Goal: Task Accomplishment & Management: Manage account settings

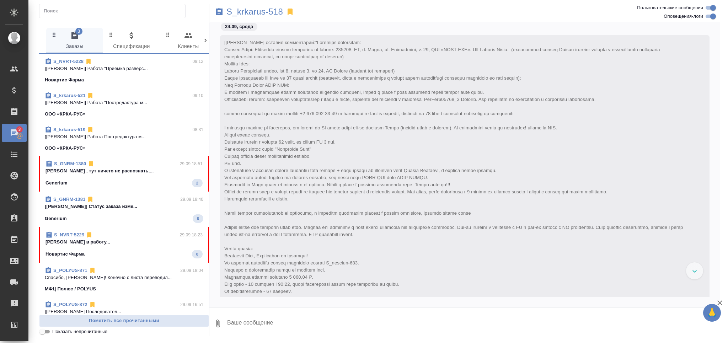
scroll to position [48116, 0]
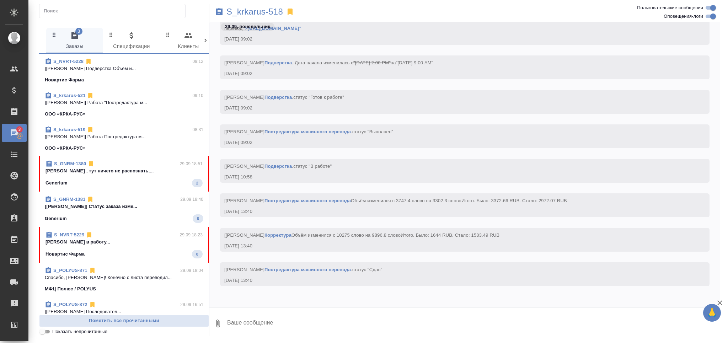
click at [46, 330] on input "Показать непрочитанные" at bounding box center [43, 331] width 26 height 9
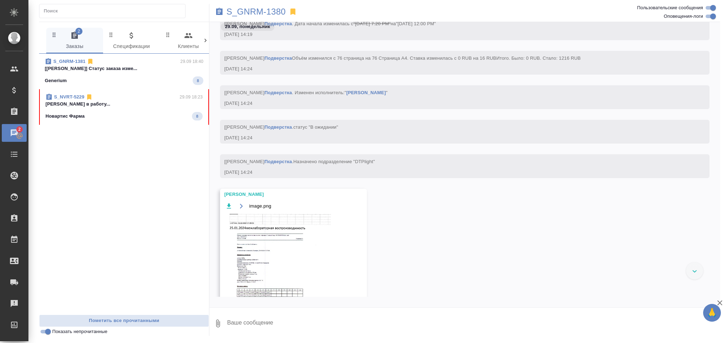
scroll to position [29779, 0]
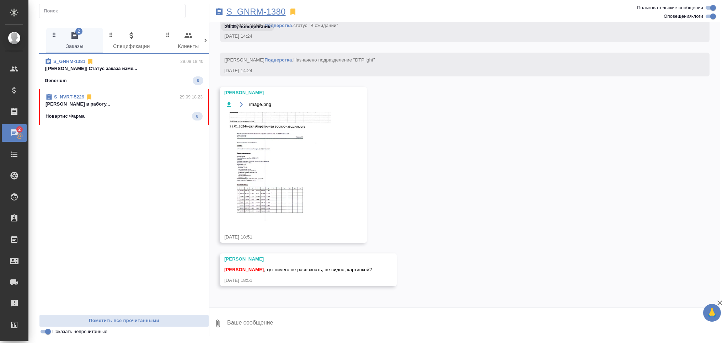
click at [253, 8] on p "S_GNRM-1380" at bounding box center [255, 11] width 59 height 7
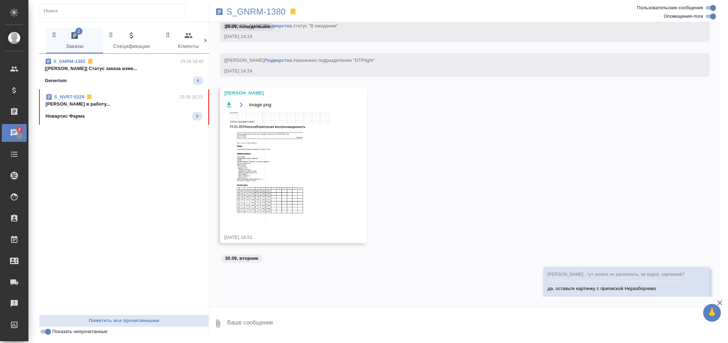
click at [118, 68] on p "[Звержановская Диана] Статус заказа изме..." at bounding box center [124, 68] width 159 height 7
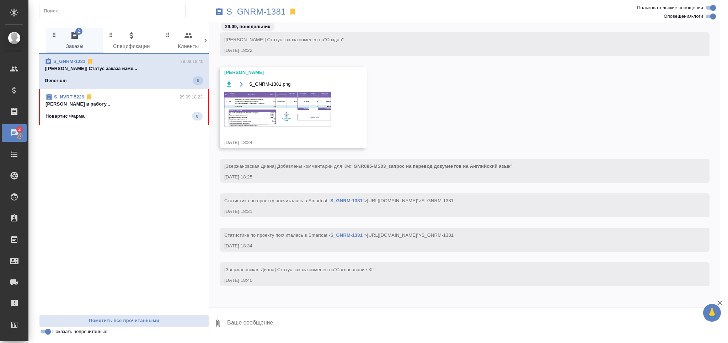
scroll to position [251, 0]
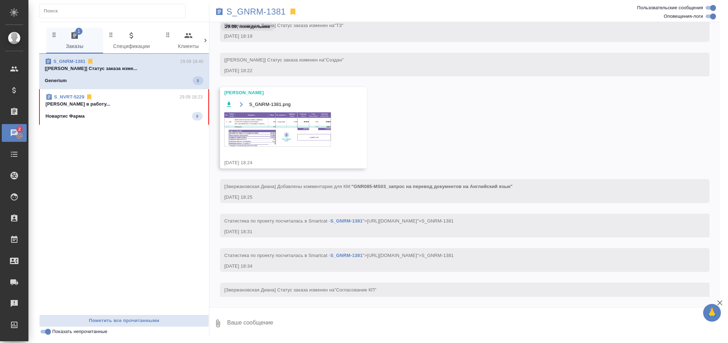
click at [294, 147] on img at bounding box center [277, 129] width 107 height 34
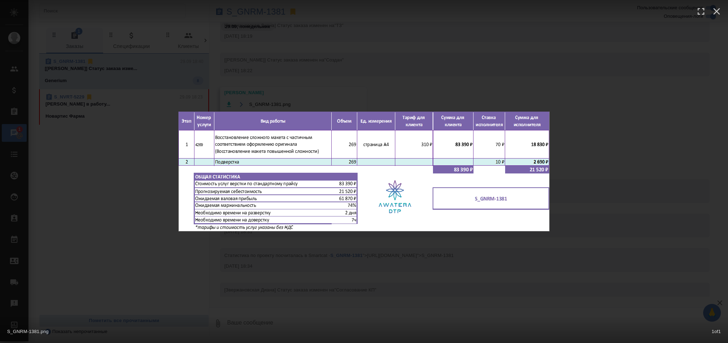
click at [281, 270] on div "S_GNRM-1381.png 1 of 1" at bounding box center [364, 171] width 728 height 343
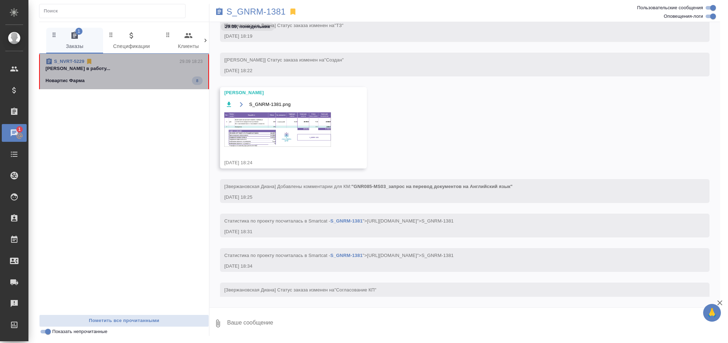
click at [107, 74] on span "S_NVRT-5229 29.09 18:23 Грабко Мария в работу... Новартис Фарма 8" at bounding box center [123, 71] width 157 height 27
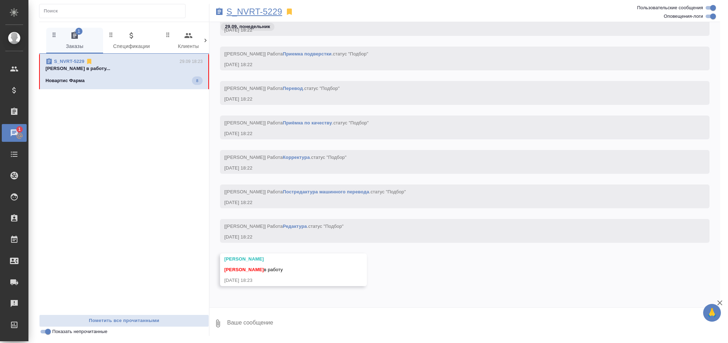
scroll to position [2253, 0]
click at [257, 11] on p "S_NVRT-5229" at bounding box center [254, 11] width 56 height 7
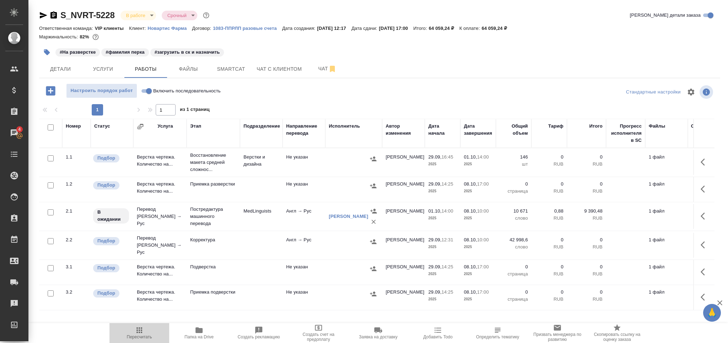
click at [138, 335] on span "Пересчитать" at bounding box center [139, 336] width 25 height 5
click at [51, 182] on input "checkbox" at bounding box center [51, 185] width 6 height 6
checkbox input "true"
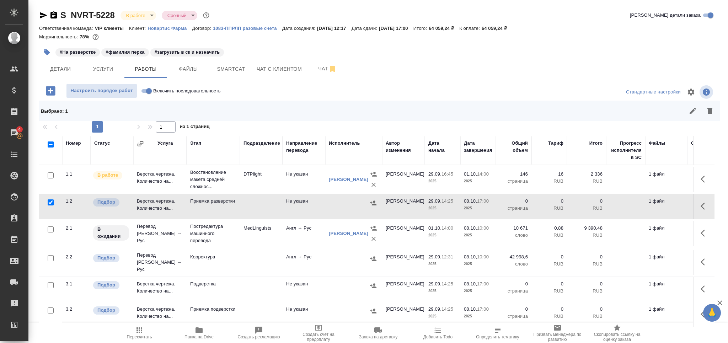
click at [51, 256] on input "checkbox" at bounding box center [51, 258] width 6 height 6
checkbox input "true"
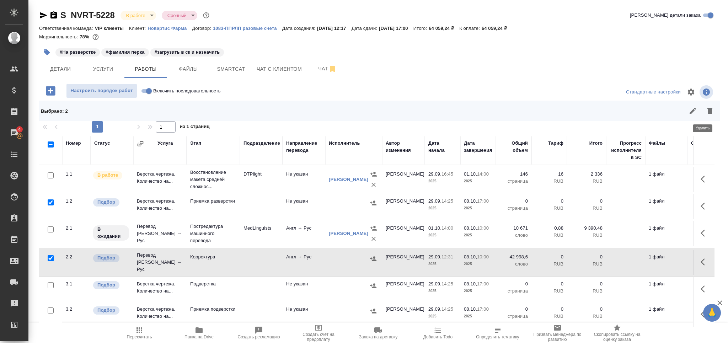
click at [708, 108] on button "button" at bounding box center [709, 110] width 17 height 17
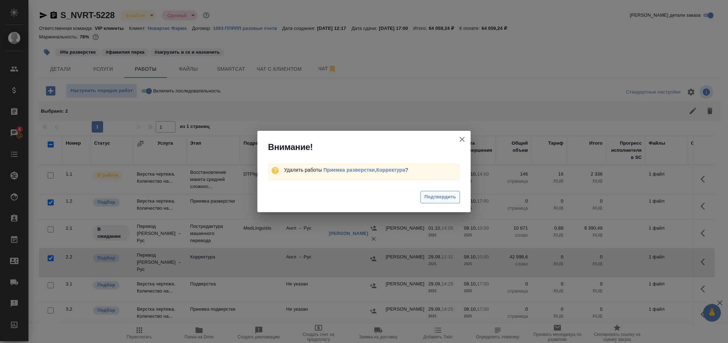
click at [424, 191] on button "Подтвердить" at bounding box center [440, 197] width 39 height 12
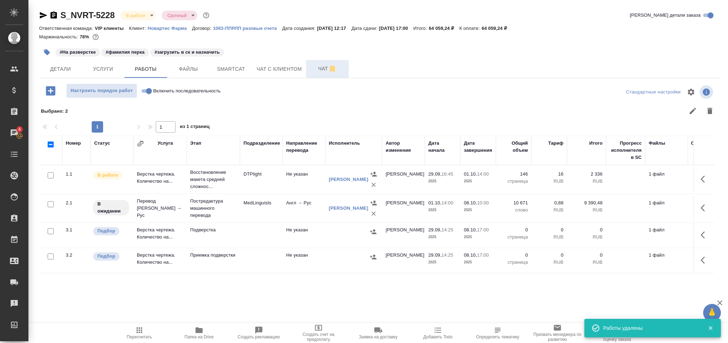
click at [313, 71] on span "Чат" at bounding box center [327, 68] width 34 height 9
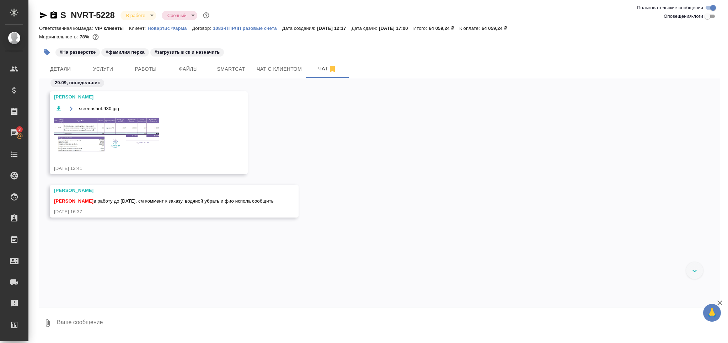
click at [114, 143] on img at bounding box center [107, 135] width 107 height 36
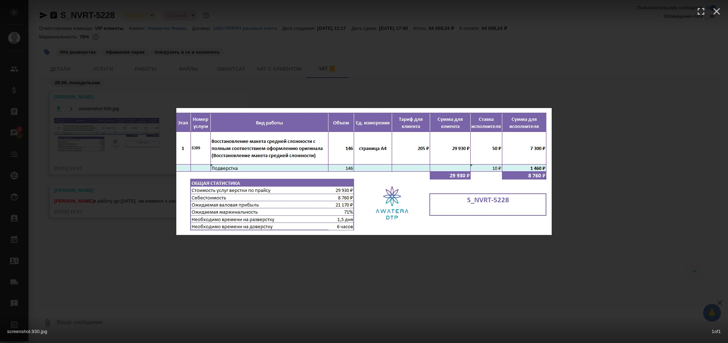
click at [132, 215] on div "screenshot.930.jpg 1 of 1" at bounding box center [364, 171] width 728 height 343
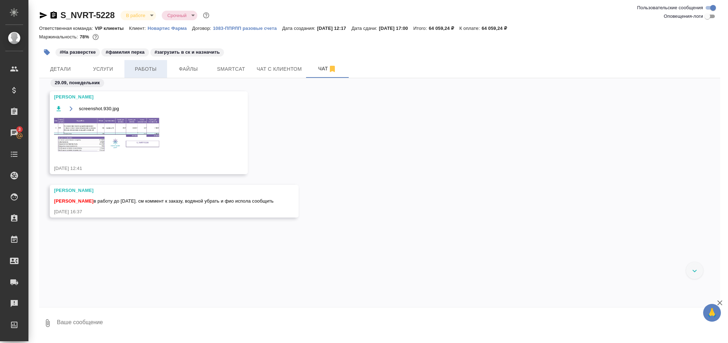
click at [150, 73] on span "Работы" at bounding box center [146, 69] width 34 height 9
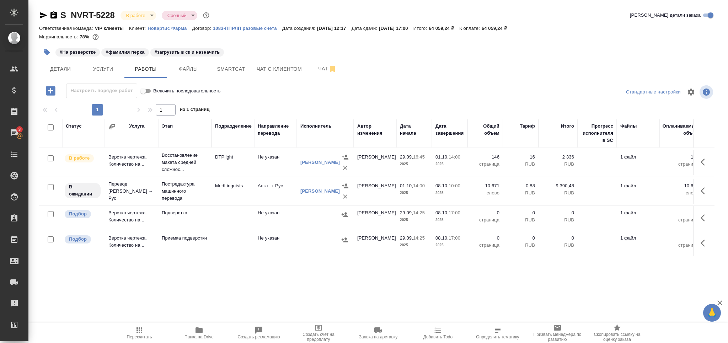
click at [255, 222] on td "Не указан" at bounding box center [275, 218] width 43 height 25
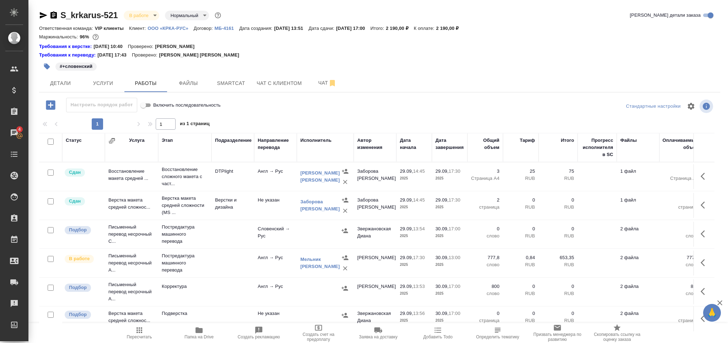
click at [143, 331] on icon "button" at bounding box center [139, 330] width 9 height 9
click at [51, 232] on input "checkbox" at bounding box center [51, 230] width 6 height 6
checkbox input "true"
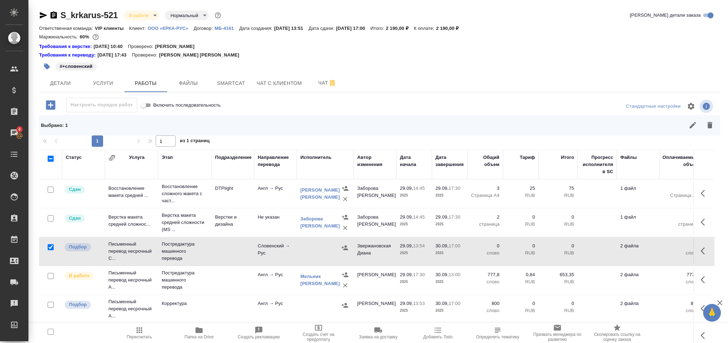
scroll to position [56, 0]
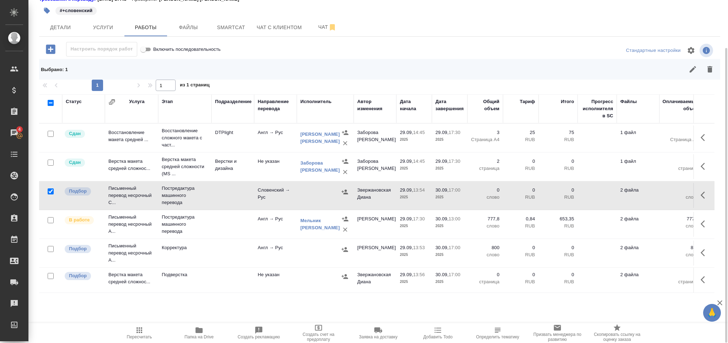
click at [711, 70] on icon "button" at bounding box center [709, 69] width 5 height 6
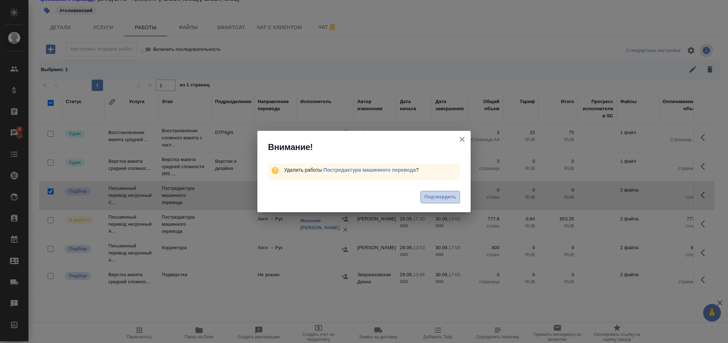
click at [433, 196] on span "Подтвердить" at bounding box center [440, 197] width 32 height 8
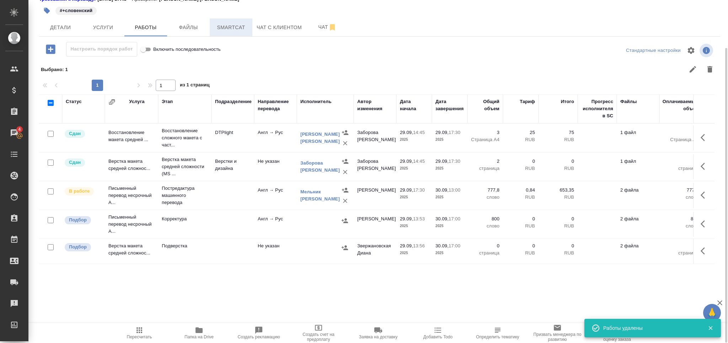
click at [233, 29] on span "Smartcat" at bounding box center [231, 27] width 34 height 9
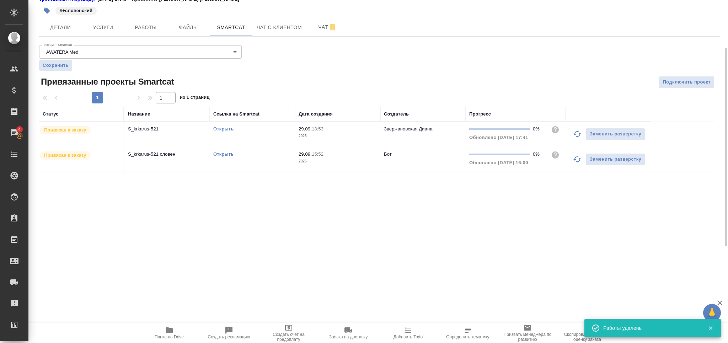
click at [232, 154] on link "Открыть" at bounding box center [223, 153] width 20 height 5
click at [137, 34] on button "Работы" at bounding box center [145, 27] width 43 height 18
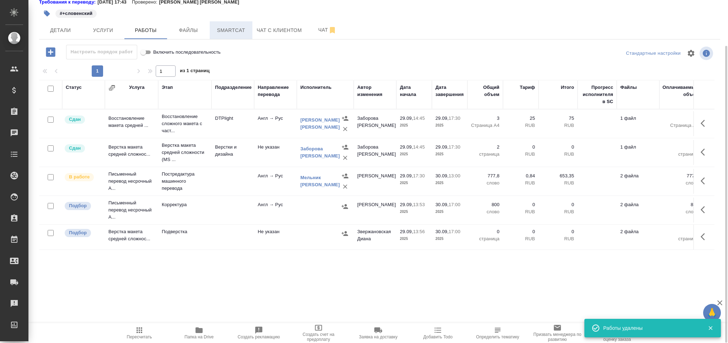
scroll to position [52, 0]
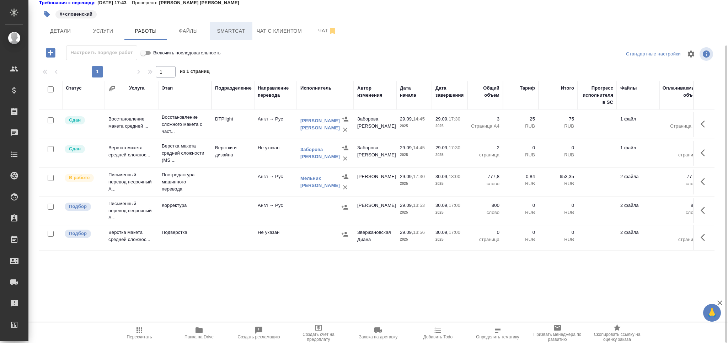
click at [226, 31] on span "Smartcat" at bounding box center [231, 31] width 34 height 9
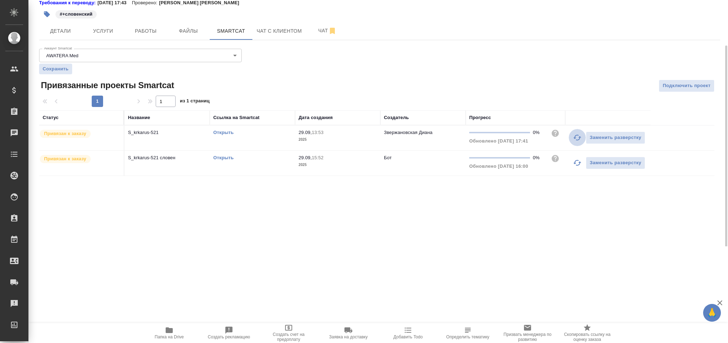
click at [578, 139] on icon "button" at bounding box center [577, 137] width 9 height 9
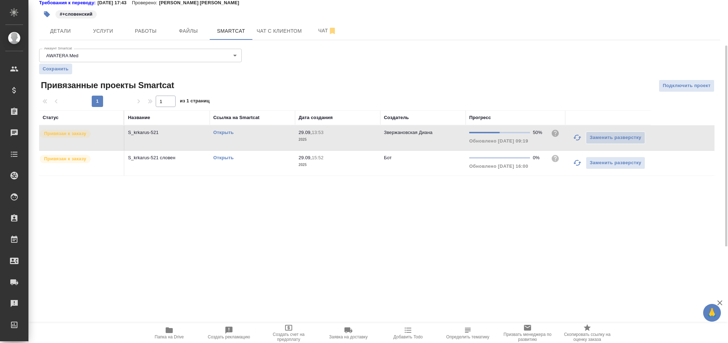
click at [575, 165] on icon "button" at bounding box center [577, 163] width 9 height 9
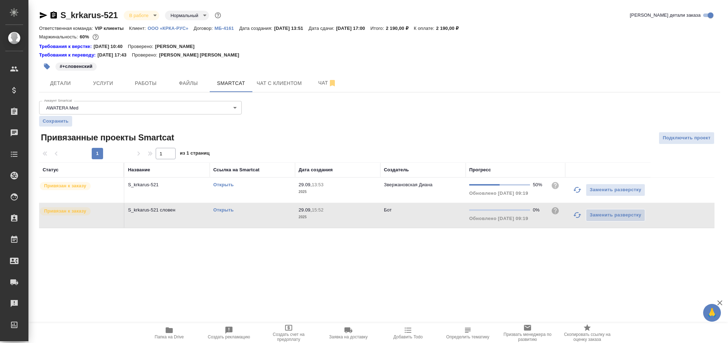
click at [574, 214] on icon "button" at bounding box center [577, 215] width 9 height 9
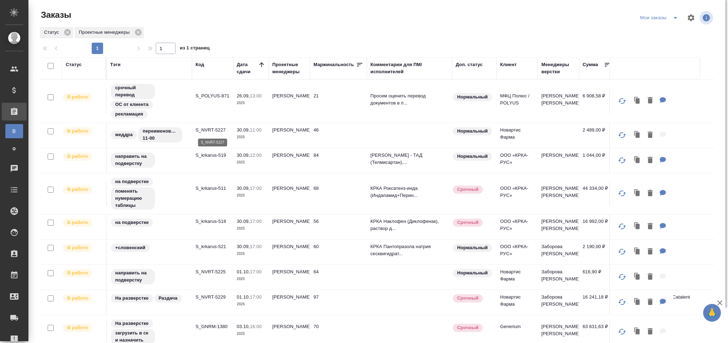
click at [209, 131] on p "S_NVRT-5227" at bounding box center [212, 130] width 34 height 7
click at [208, 153] on p "S_krkarus-519" at bounding box center [212, 155] width 34 height 7
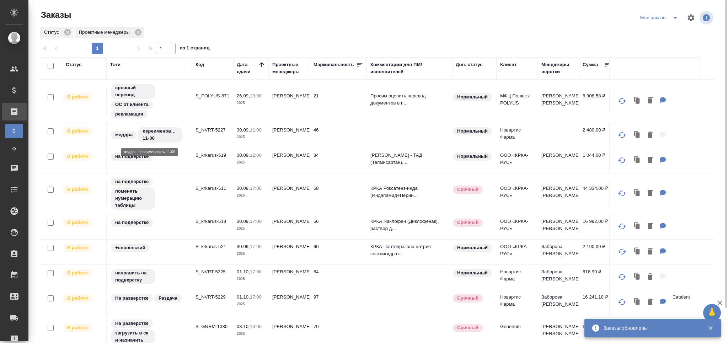
click at [210, 197] on td "S_krkarus-511" at bounding box center [212, 193] width 41 height 25
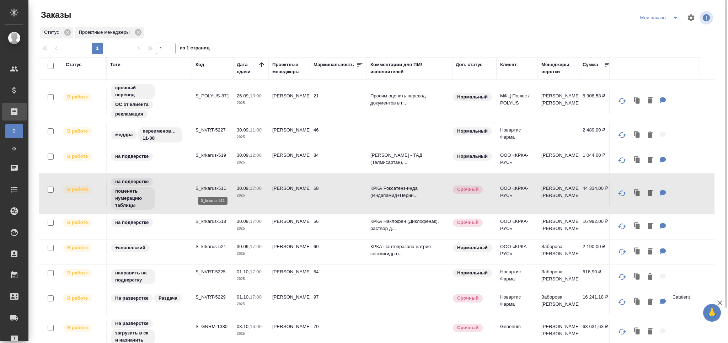
click at [215, 189] on p "S_krkarus-511" at bounding box center [212, 188] width 34 height 7
click at [216, 222] on p "S_krkarus-518" at bounding box center [212, 221] width 34 height 7
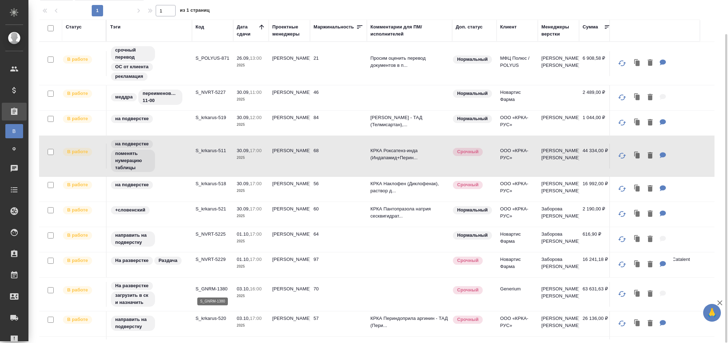
click at [210, 288] on p "S_GNRM-1380" at bounding box center [212, 288] width 34 height 7
click at [214, 57] on p "S_POLYUS-871" at bounding box center [212, 58] width 34 height 7
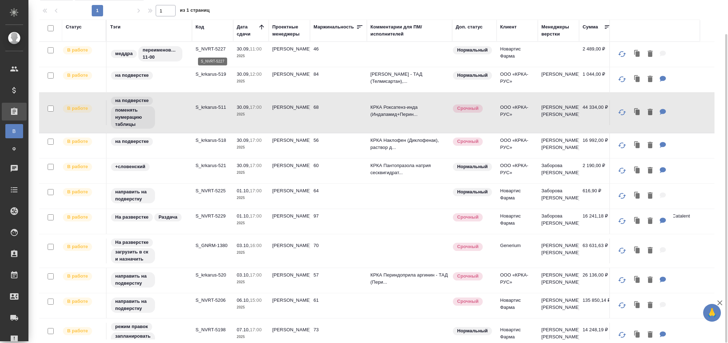
click at [215, 49] on p "S_NVRT-5227" at bounding box center [212, 48] width 34 height 7
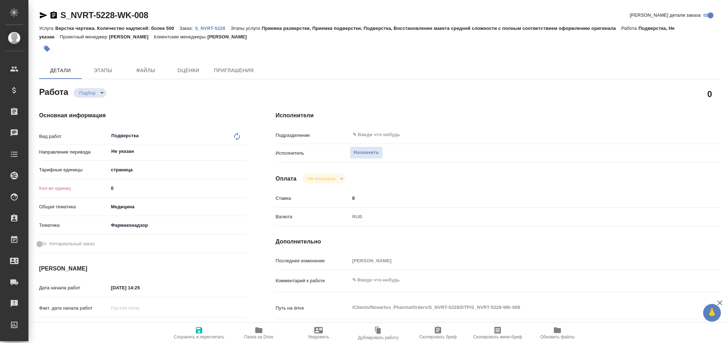
type textarea "x"
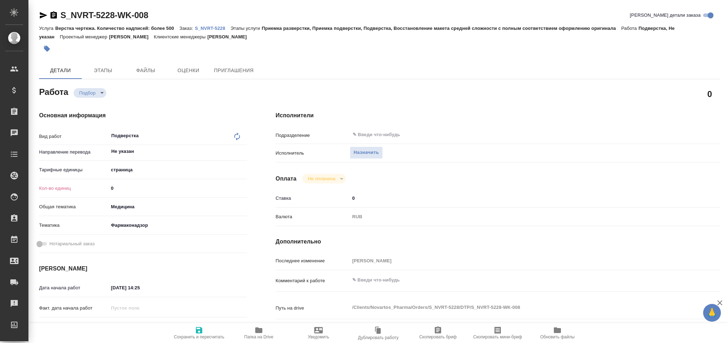
type textarea "x"
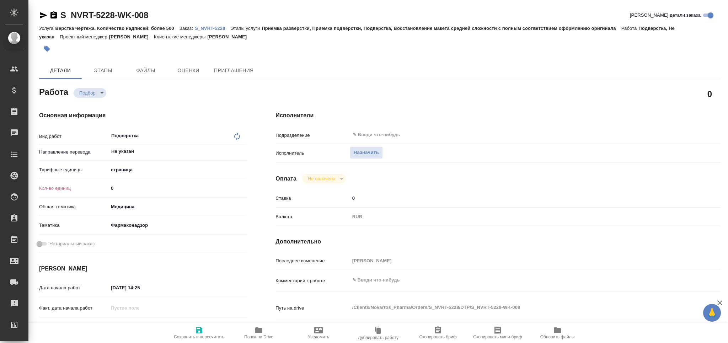
click at [86, 189] on div "Кол-во единиц 0" at bounding box center [143, 188] width 208 height 12
type textarea "x"
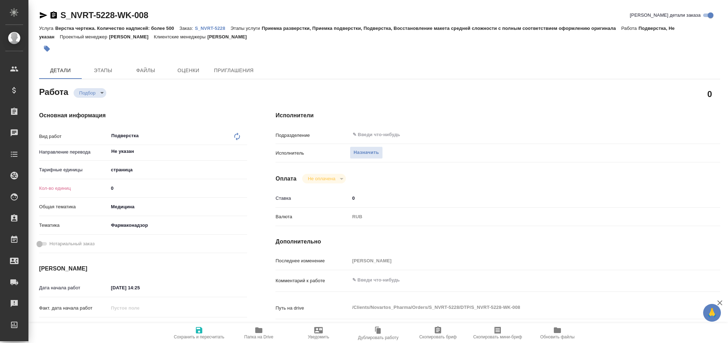
type textarea "x"
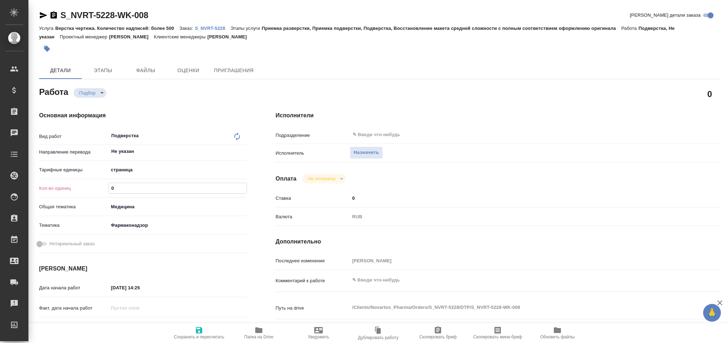
type textarea "x"
type input "1"
type textarea "x"
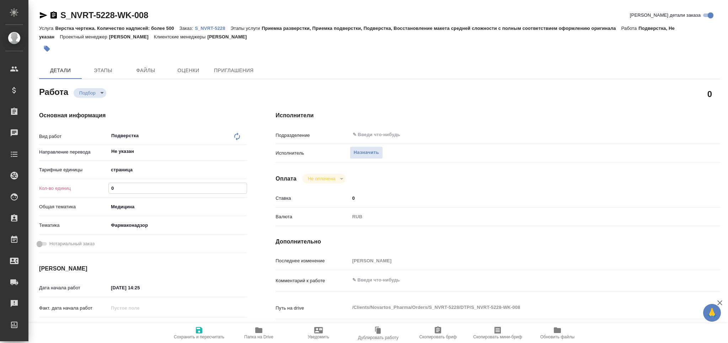
type textarea "x"
type input "14"
type textarea "x"
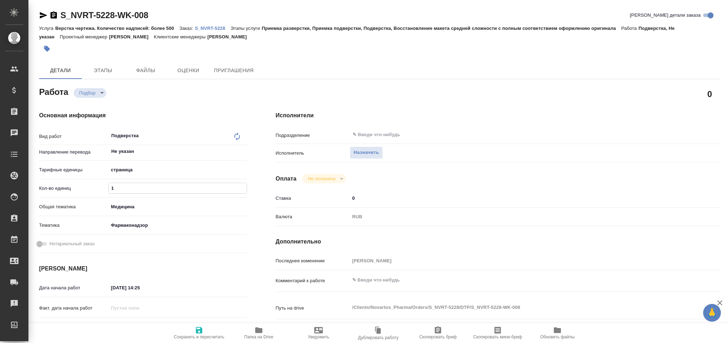
type textarea "x"
type input "146"
type textarea "x"
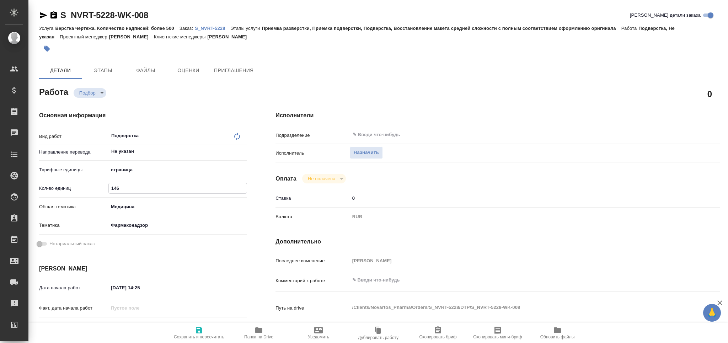
type textarea "x"
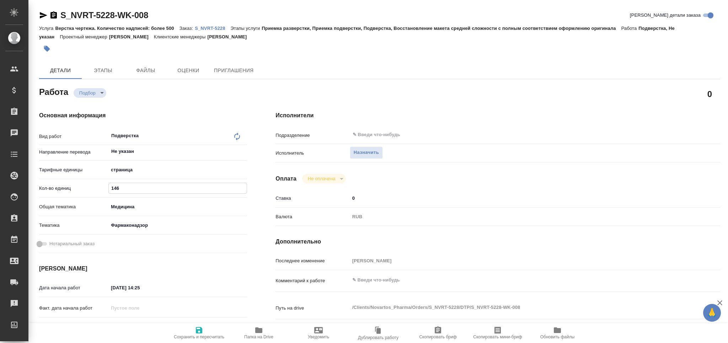
type textarea "x"
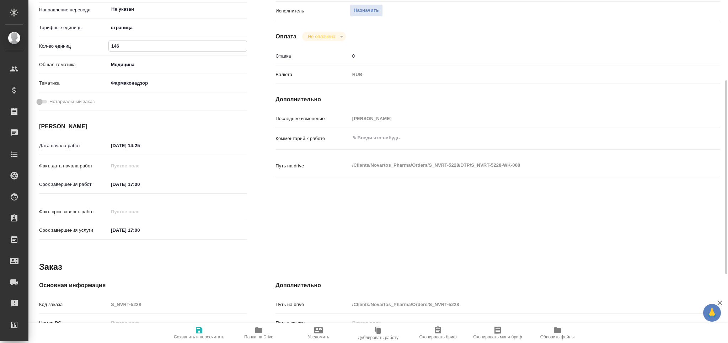
type input "146"
type textarea "x"
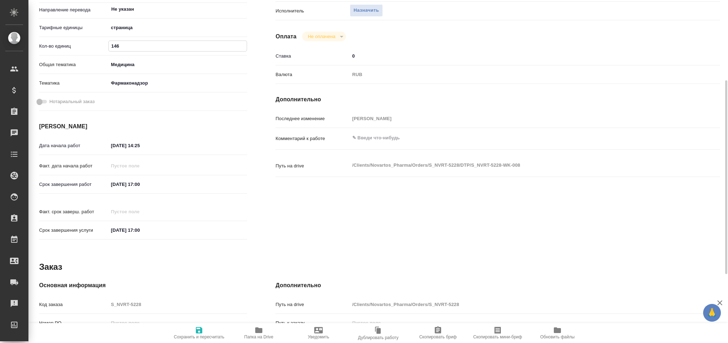
type textarea "x"
drag, startPoint x: 171, startPoint y: 182, endPoint x: 69, endPoint y: 189, distance: 102.6
click at [69, 189] on div "Срок завершения работ 08.10.2025 17:00" at bounding box center [143, 184] width 208 height 12
drag, startPoint x: 77, startPoint y: 147, endPoint x: 63, endPoint y: 147, distance: 14.2
click at [63, 147] on div "Дата начала работ 29.09.2025 14:25" at bounding box center [143, 145] width 208 height 12
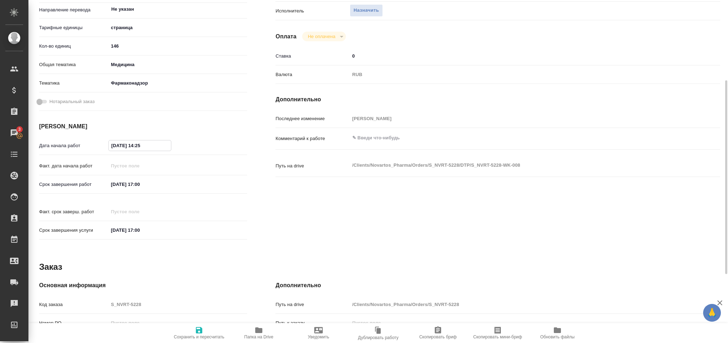
paste input "08.10.2025 17:00"
type textarea "x"
type input "08.10.2025 17:00"
type textarea "x"
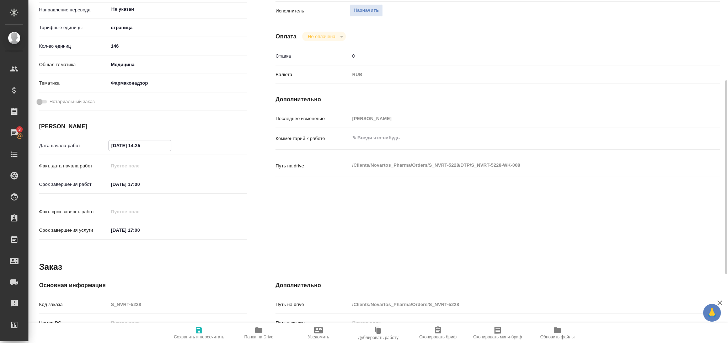
type textarea "x"
click at [140, 146] on input "08.10.2025 17:00" at bounding box center [140, 145] width 62 height 10
type textarea "x"
type input "08.10.2025 11:00"
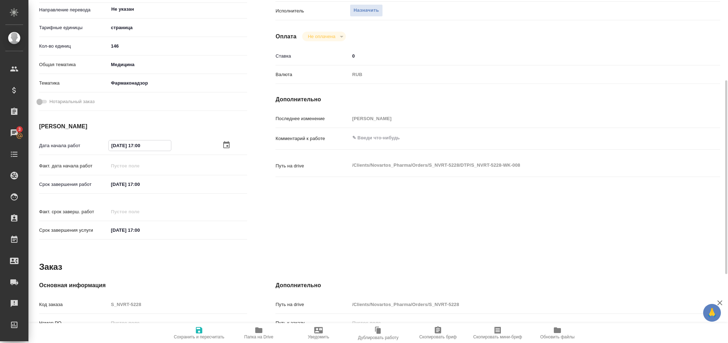
type textarea "x"
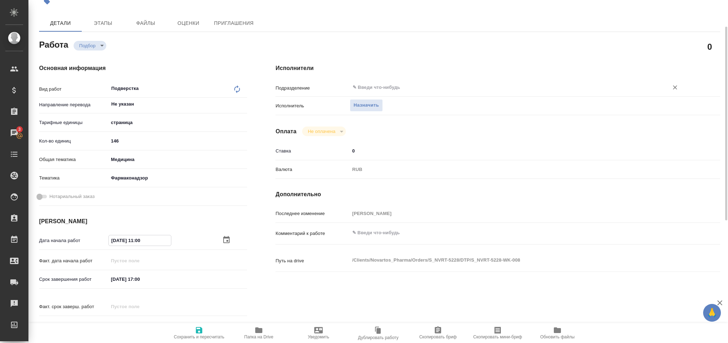
type input "08.10.2025 11:00"
click at [391, 86] on input "text" at bounding box center [504, 87] width 305 height 9
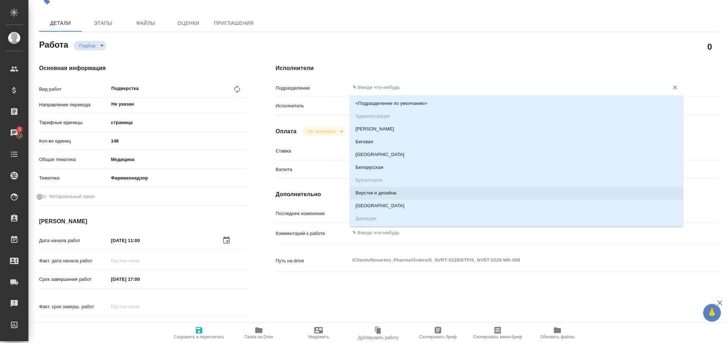
click at [399, 189] on li "Верстки и дизайна" at bounding box center [516, 193] width 333 height 13
type textarea "x"
type input "Верстки и дизайна"
type textarea "x"
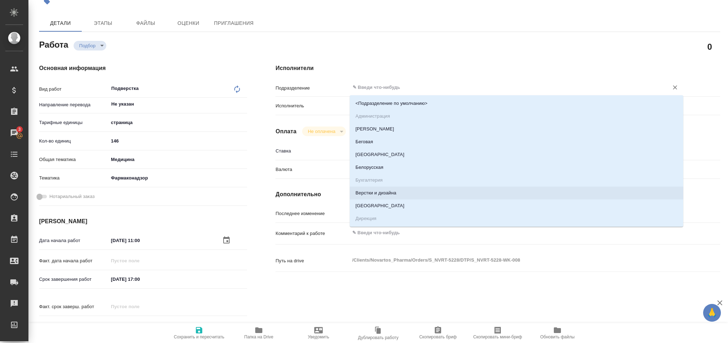
type textarea "x"
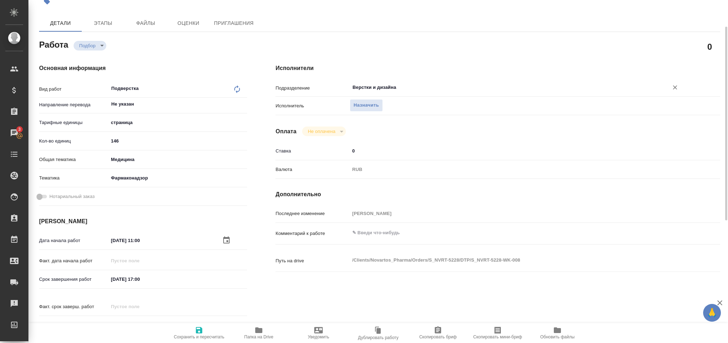
scroll to position [263, 0]
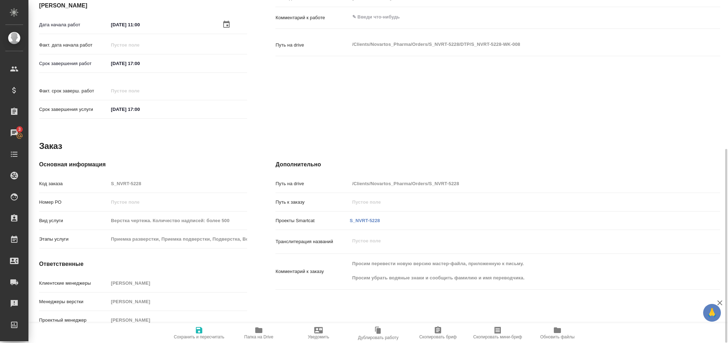
click at [318, 275] on div "Комментарий к заказу Просим перевести новую версию мастер-файла, приложенную к …" at bounding box center [497, 272] width 445 height 30
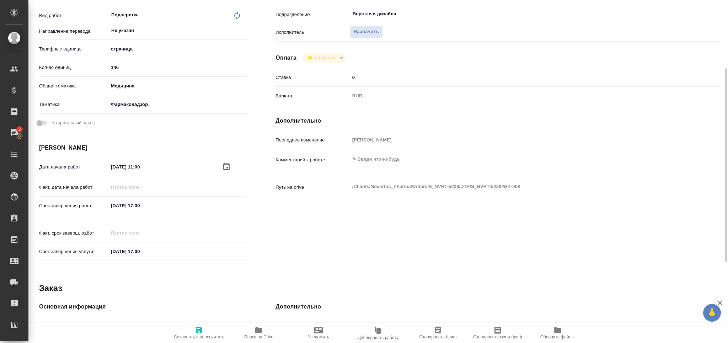
type textarea "x"
click at [378, 161] on textarea at bounding box center [516, 159] width 333 height 12
paste textarea "Просим убрать водяные знаки"
type textarea "x"
type textarea "Просим убрать водяные знаки"
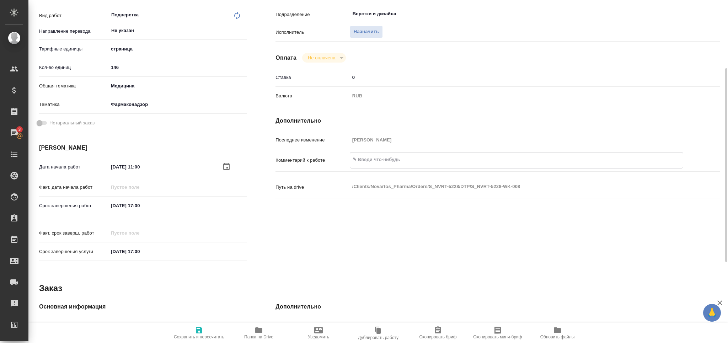
type textarea "x"
type textarea "Просим убрать водяные знаки"
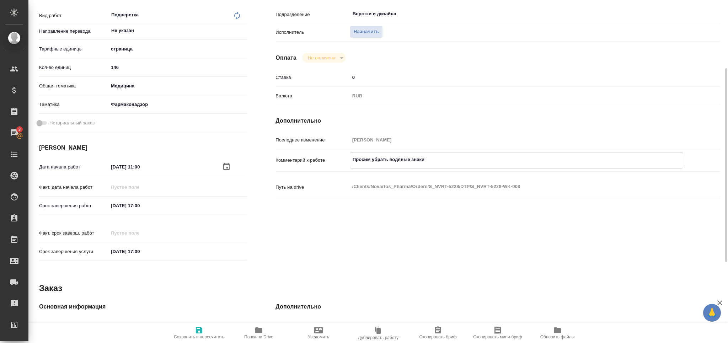
type textarea "x"
click at [200, 332] on icon "button" at bounding box center [199, 330] width 6 height 6
type textarea "x"
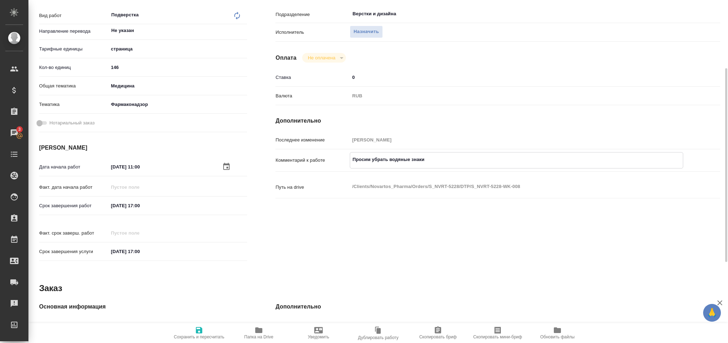
type textarea "x"
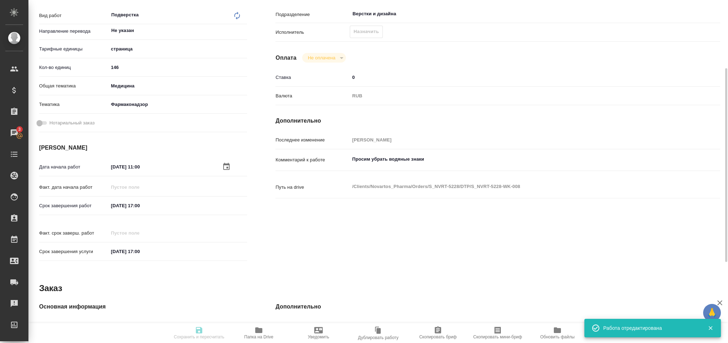
type input "recruiting"
type textarea "Подверстка"
type textarea "x"
type input "Не указан"
type input "5a8b1489cc6b4906c91bfdb2"
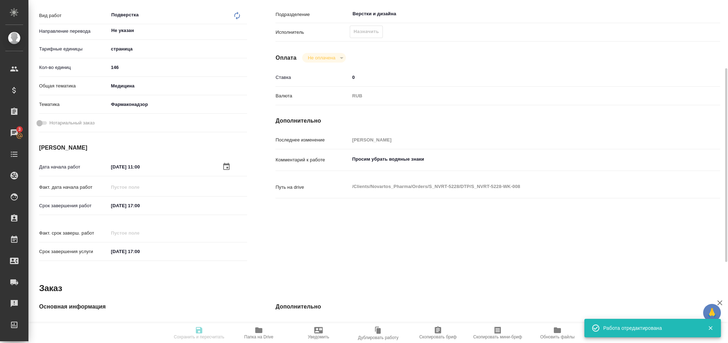
type input "146"
type input "med"
type input "66b350e715fdbd933886e8f8"
type input "08.10.2025 11:00"
type input "08.10.2025 17:00"
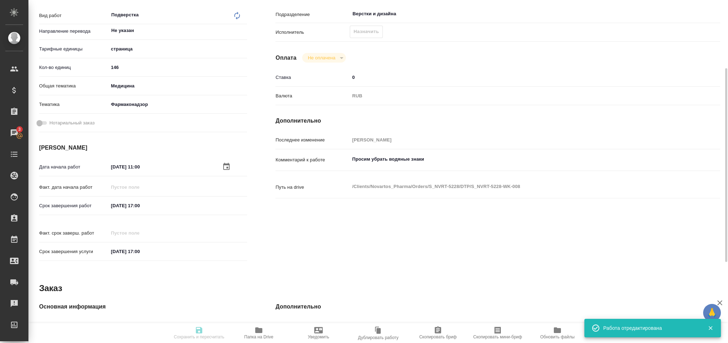
type input "08.10.2025 17:00"
type input "Верстки и дизайна"
type input "notPayed"
type input "0"
type input "RUB"
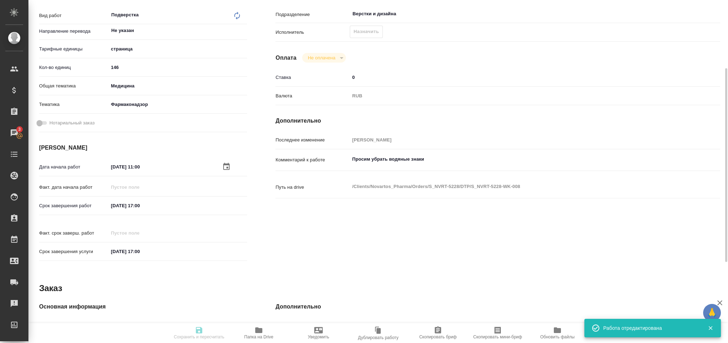
type input "[PERSON_NAME]"
type textarea "Просим убрать водяные знаки"
type textarea "x"
type textarea "/Clients/Novartos_Pharma/Orders/S_NVRT-5228/DTP/S_NVRT-5228-WK-008"
type textarea "x"
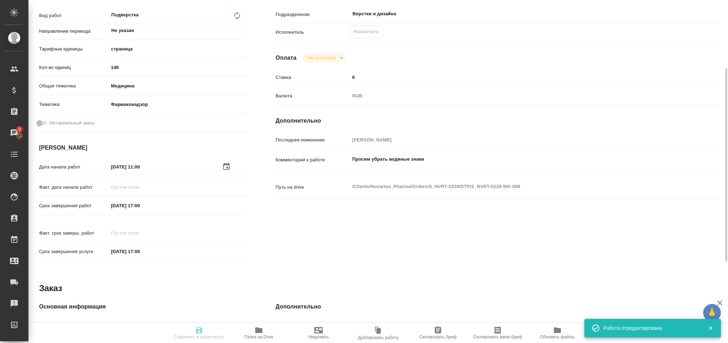
type input "S_NVRT-5228"
type input "Верстка чертежа. Количество надписей: более 500"
type input "Приемка разверстки, Приемка подверстки, Подверстка, Восстановление макета средн…"
type input "[PERSON_NAME]"
type input "Арсеньева Вера"
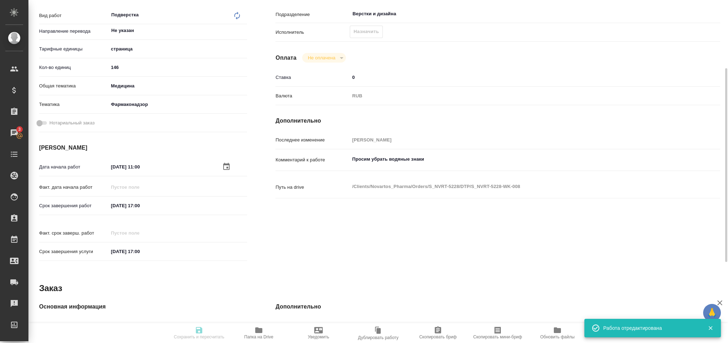
type input "/Clients/Novartos_Pharma/Orders/S_NVRT-5228"
type textarea "x"
type textarea "Просим перевести новую версию мастер-файла, приложенную к письму. Просим убрать…"
type textarea "x"
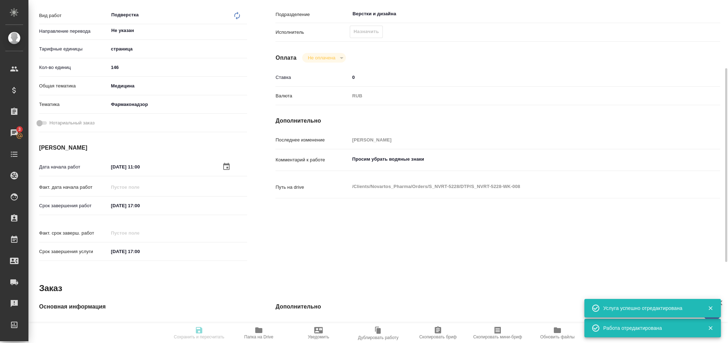
type textarea "x"
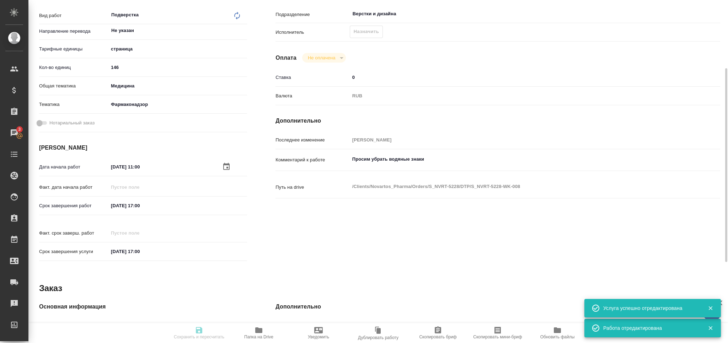
type textarea "x"
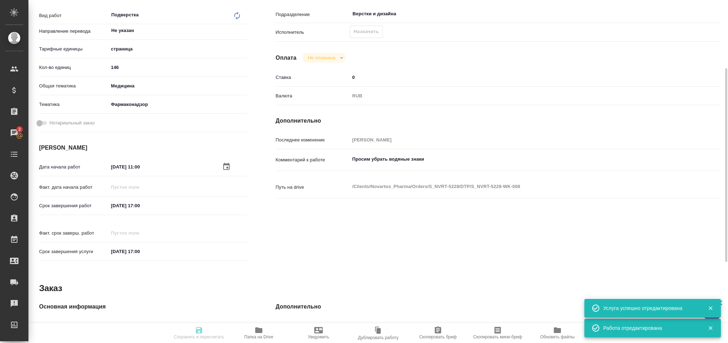
type textarea "x"
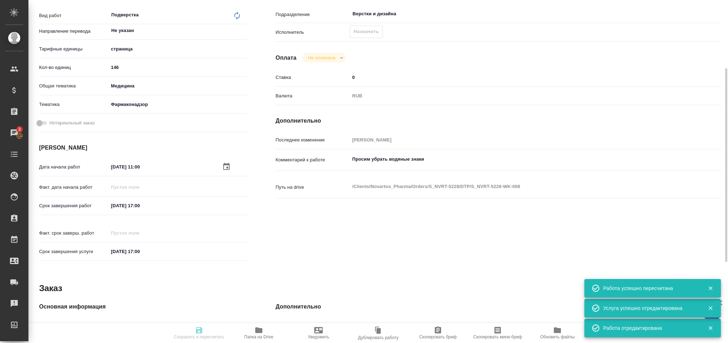
type input "recruiting"
type textarea "Подверстка"
type textarea "x"
type input "Не указан"
type input "5a8b1489cc6b4906c91bfdb2"
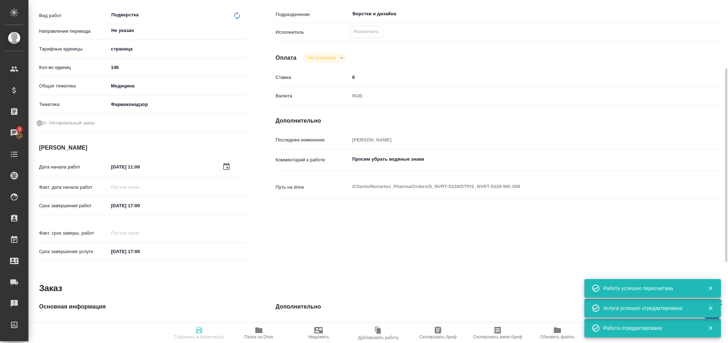
type input "146"
type input "med"
type input "66b350e715fdbd933886e8f8"
type input "08.10.2025 11:00"
type input "08.10.2025 17:00"
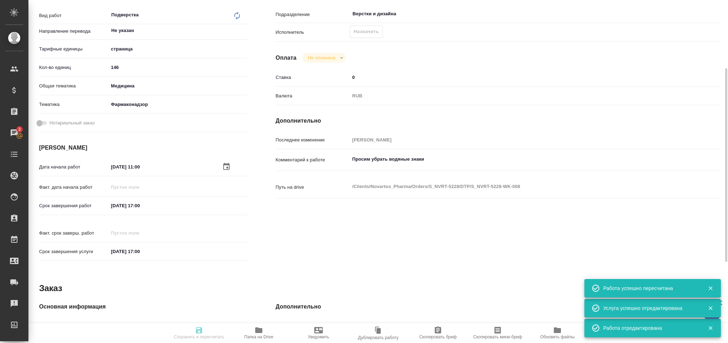
type input "08.10.2025 17:00"
type input "Верстки и дизайна"
type input "notPayed"
type input "0"
type input "RUB"
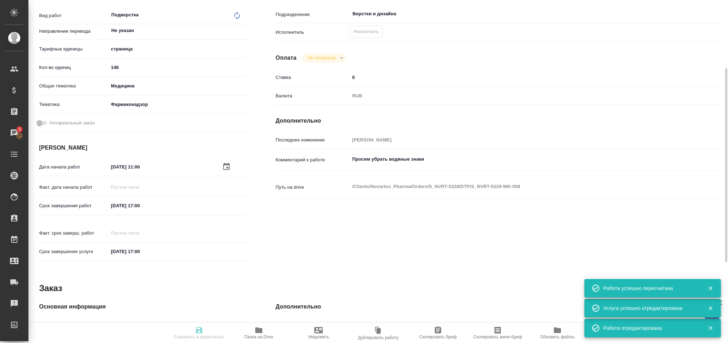
type input "[PERSON_NAME]"
type textarea "Просим убрать водяные знаки"
type textarea "x"
type textarea "/Clients/Novartos_Pharma/Orders/S_NVRT-5228/DTP/S_NVRT-5228-WK-008"
type textarea "x"
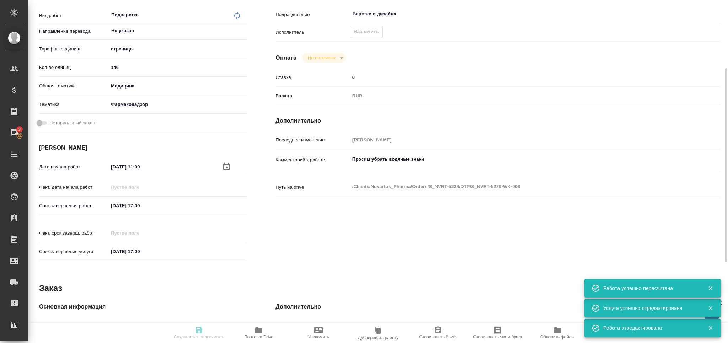
type input "S_NVRT-5228"
type input "Верстка чертежа. Количество надписей: более 500"
type input "Приемка разверстки, Приемка подверстки, Подверстка, Восстановление макета средн…"
type input "[PERSON_NAME]"
type input "Арсеньева Вера"
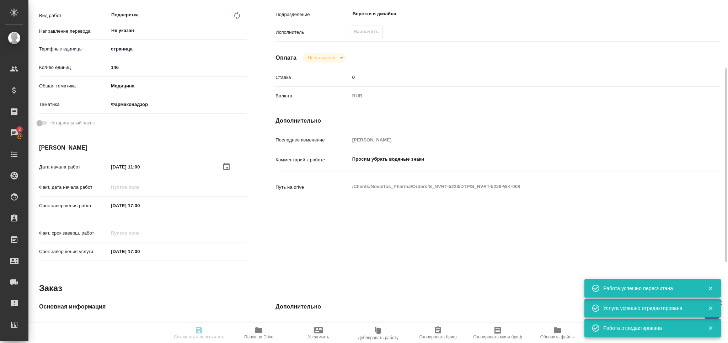
type input "/Clients/Novartos_Pharma/Orders/S_NVRT-5228"
type textarea "x"
type textarea "Просим перевести новую версию мастер-файла, приложенную к письму. Просим убрать…"
type textarea "x"
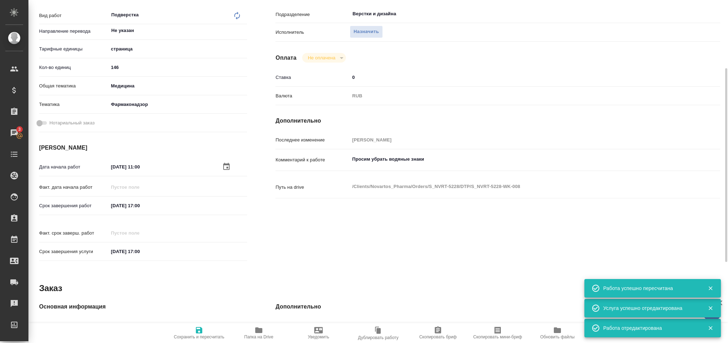
type textarea "x"
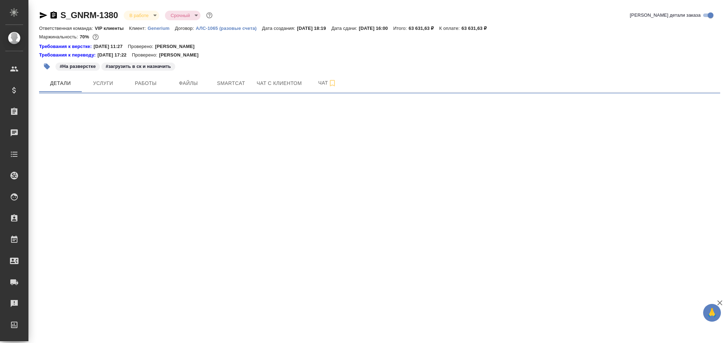
select select "RU"
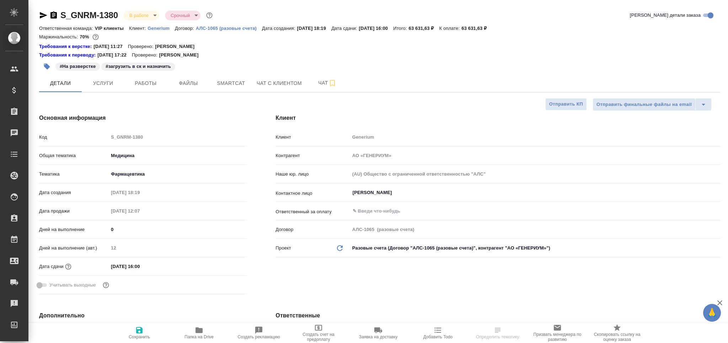
type textarea "x"
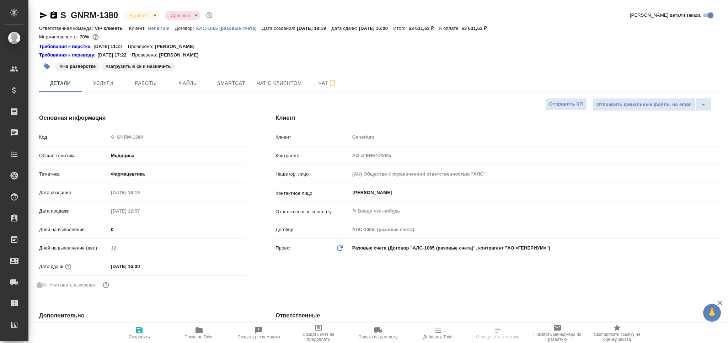
type textarea "x"
click at [152, 86] on span "Работы" at bounding box center [146, 83] width 34 height 9
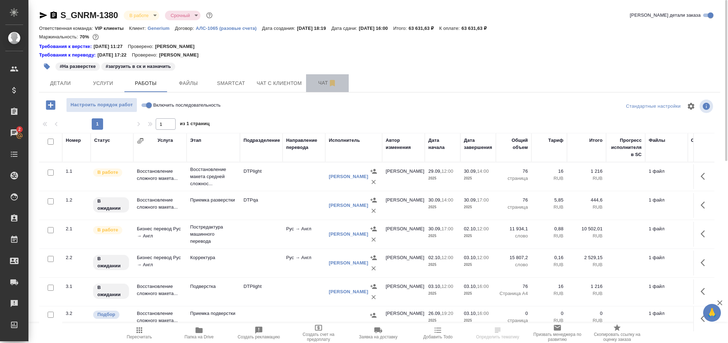
click at [314, 84] on span "Чат" at bounding box center [327, 83] width 34 height 9
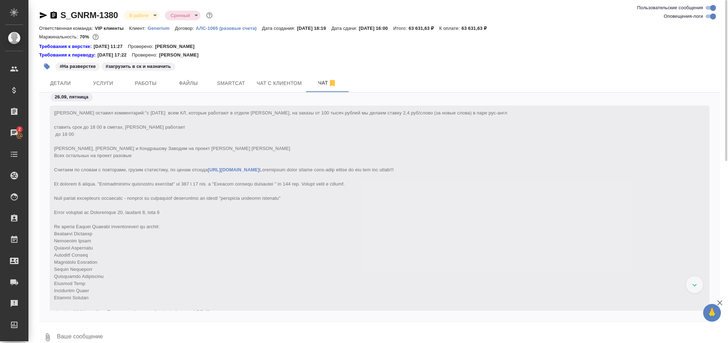
scroll to position [14492, 0]
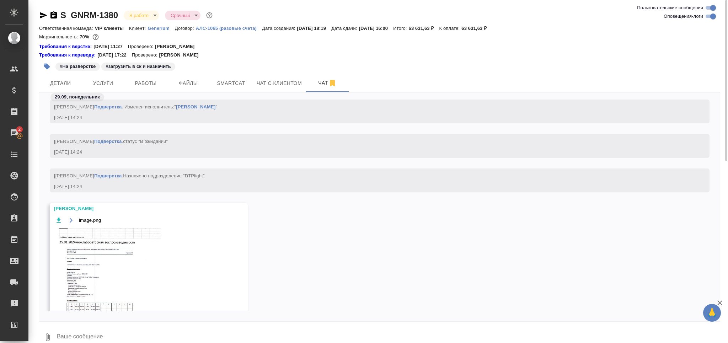
click at [100, 255] on img at bounding box center [107, 282] width 107 height 109
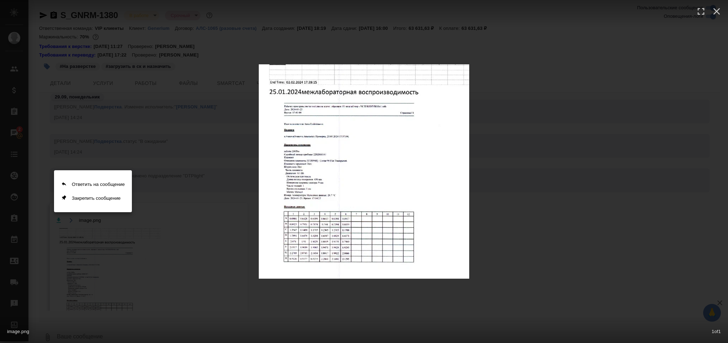
click at [611, 198] on div at bounding box center [364, 171] width 728 height 343
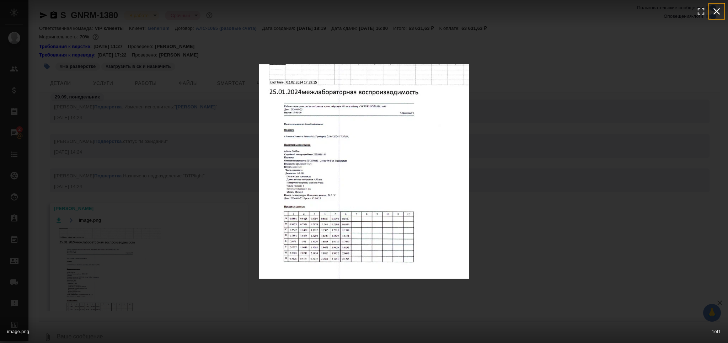
click at [718, 10] on icon "button" at bounding box center [716, 11] width 7 height 7
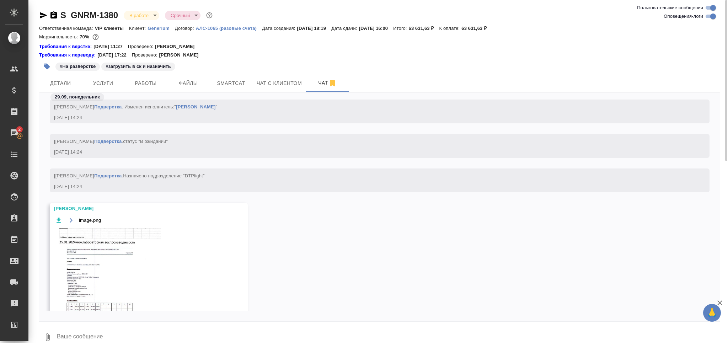
click at [59, 223] on icon "button" at bounding box center [59, 220] width 4 height 5
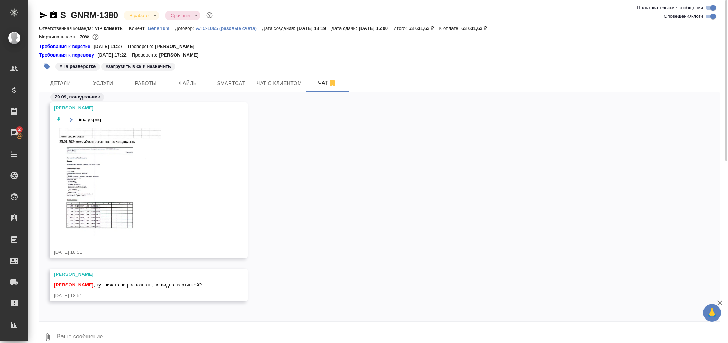
scroll to position [14601, 0]
click at [92, 242] on button "Ответить на сообщение" at bounding box center [93, 242] width 78 height 14
click at [103, 333] on textarea at bounding box center [388, 342] width 664 height 24
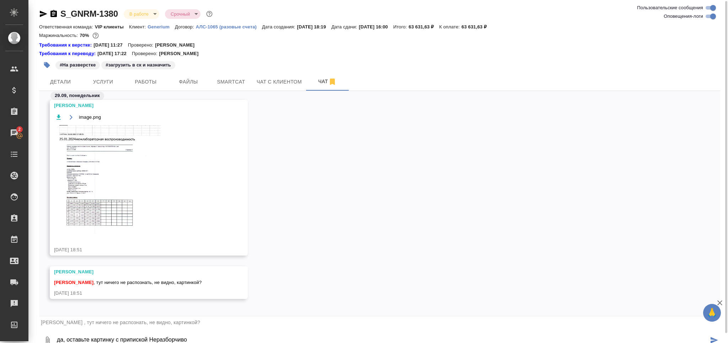
type textarea "да, оставьте картинку с припиской Неразборчиво"
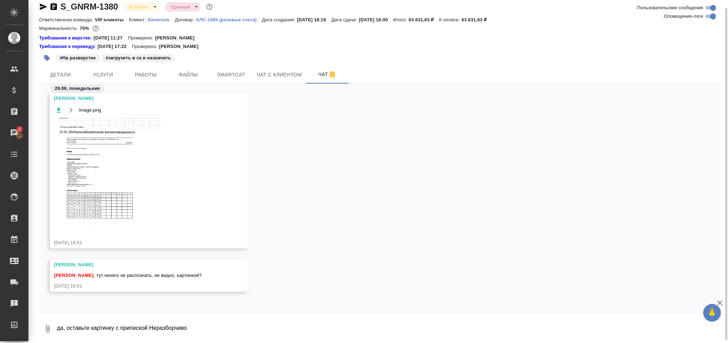
scroll to position [14663, 0]
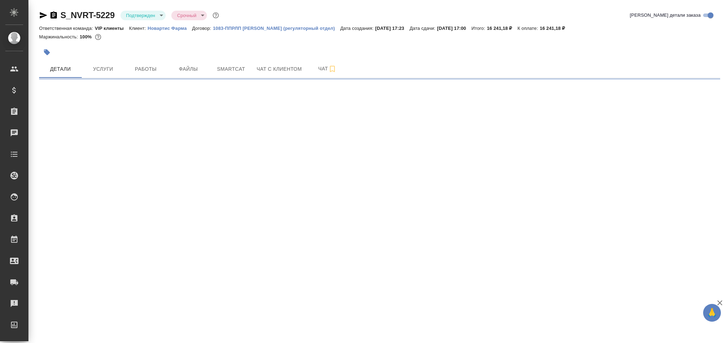
select select "RU"
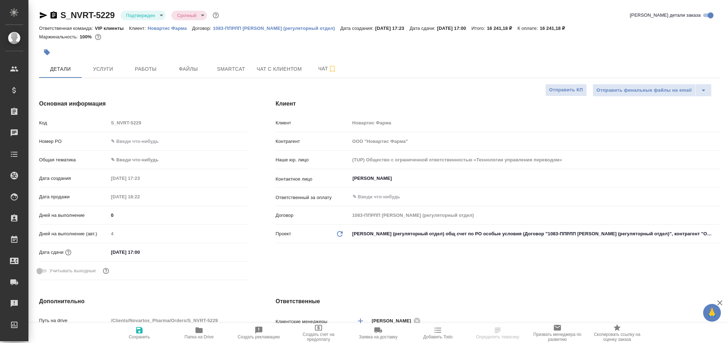
type textarea "x"
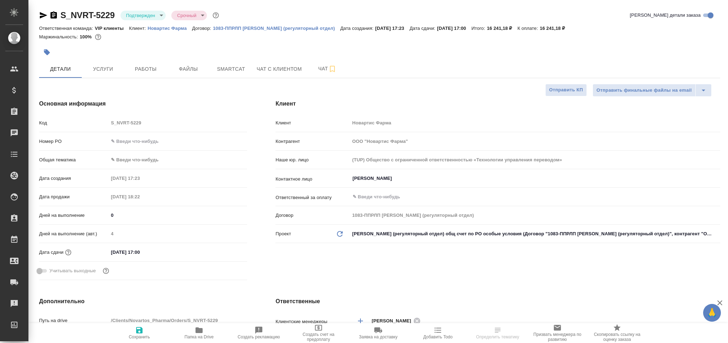
type textarea "x"
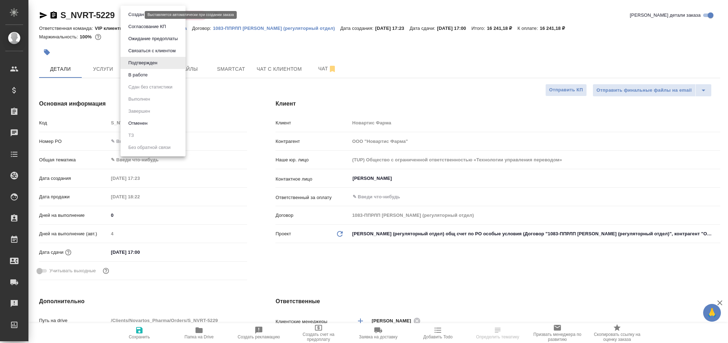
click at [130, 16] on body "🙏 .cls-1 fill:#fff; AWATERA Grabko Mariya Клиенты Спецификации Заказы Чаты Todo…" at bounding box center [364, 171] width 728 height 343
click at [150, 75] on li "В работе" at bounding box center [152, 75] width 65 height 12
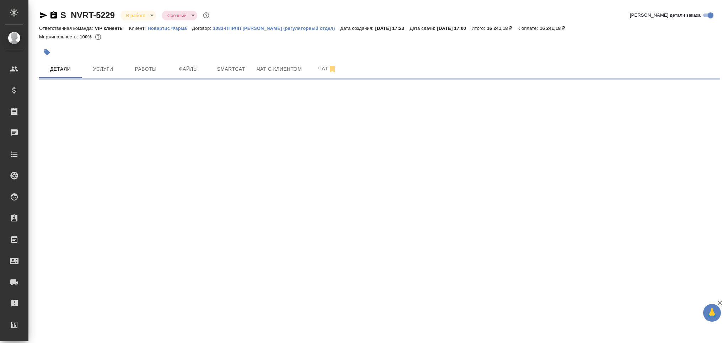
select select "RU"
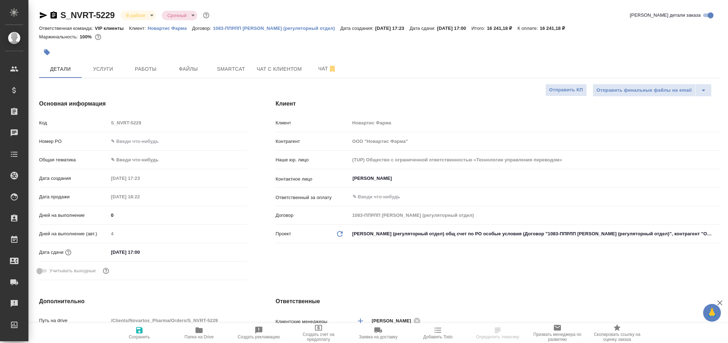
type textarea "x"
click at [315, 72] on span "Чат" at bounding box center [327, 68] width 34 height 9
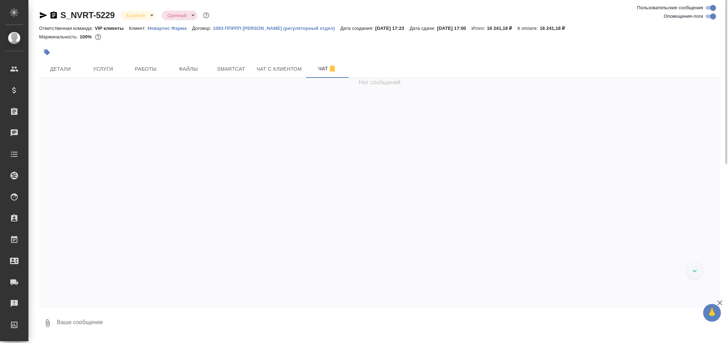
scroll to position [5881, 0]
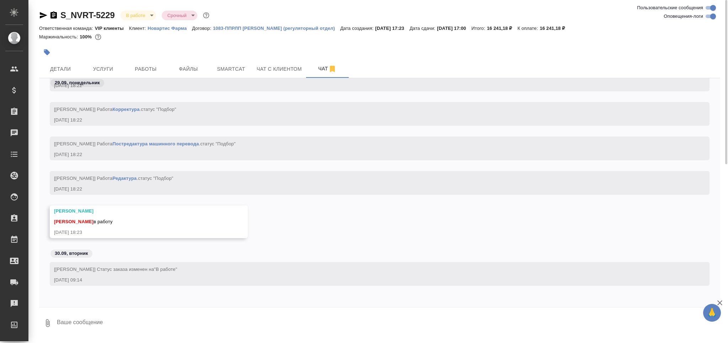
click at [711, 14] on input "Оповещения-логи" at bounding box center [713, 16] width 26 height 9
checkbox input "false"
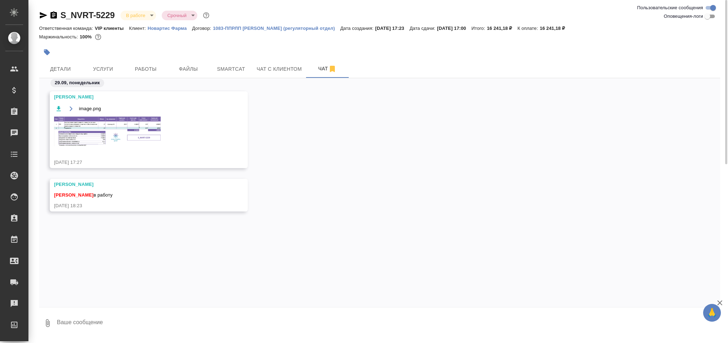
click at [117, 145] on img at bounding box center [107, 132] width 107 height 30
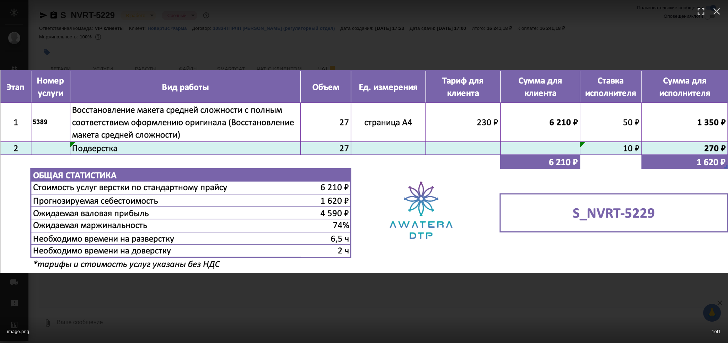
click at [156, 304] on div "image.png 1 of 1" at bounding box center [364, 171] width 728 height 343
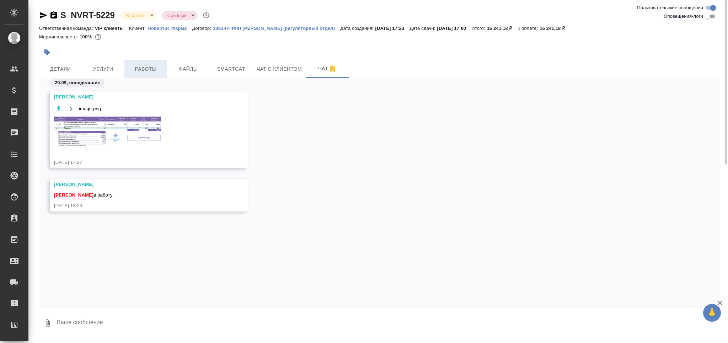
click at [144, 60] on button "Работы" at bounding box center [145, 69] width 43 height 18
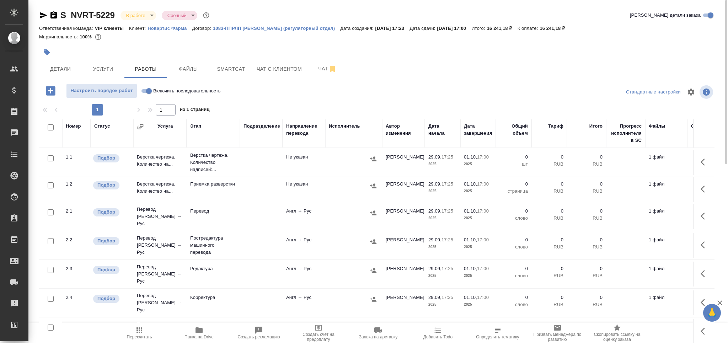
click at [243, 156] on td at bounding box center [261, 162] width 43 height 25
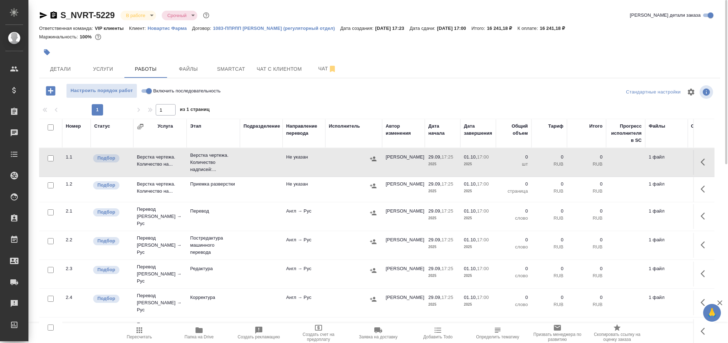
click at [243, 156] on td at bounding box center [261, 162] width 43 height 25
click at [313, 71] on span "Чат" at bounding box center [327, 68] width 34 height 9
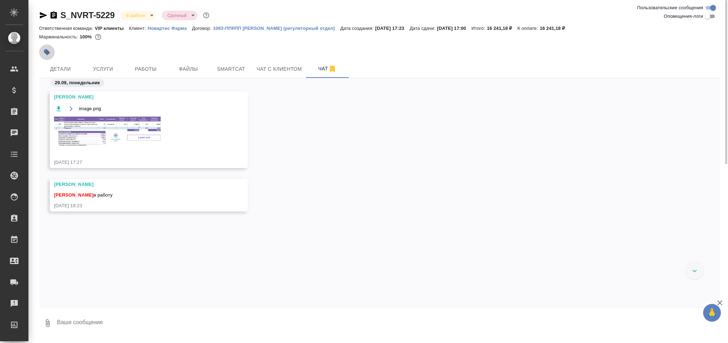
click at [48, 49] on icon "button" at bounding box center [46, 52] width 7 height 7
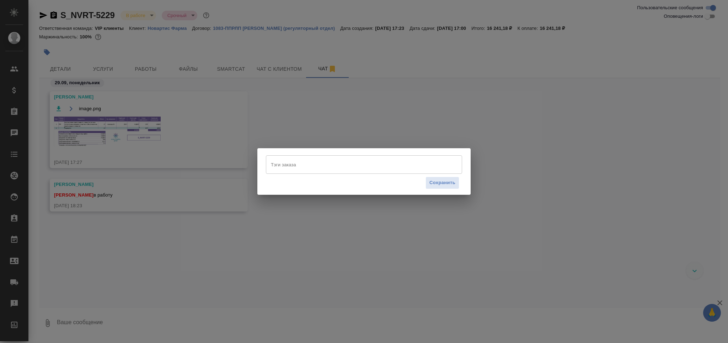
click at [331, 165] on input "Тэги заказа" at bounding box center [357, 165] width 176 height 12
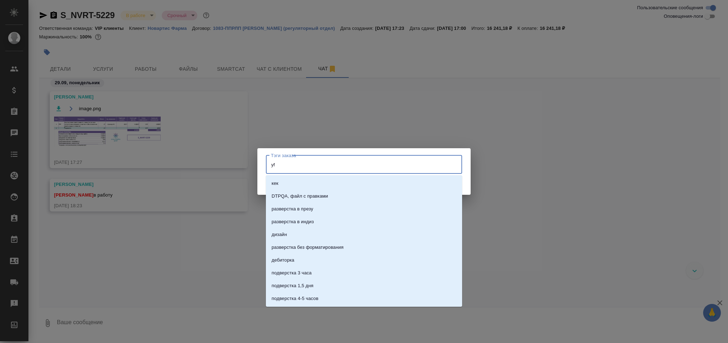
type input "y"
type input "на ра"
click at [322, 184] on li "На разверстке" at bounding box center [364, 183] width 196 height 13
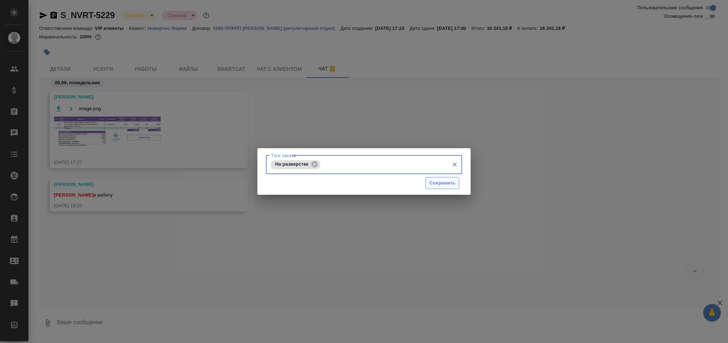
click at [435, 181] on span "Сохранить" at bounding box center [442, 183] width 26 height 8
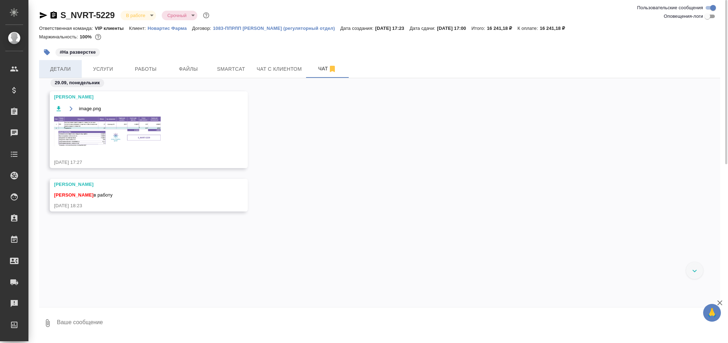
click at [53, 68] on span "Детали" at bounding box center [60, 69] width 34 height 9
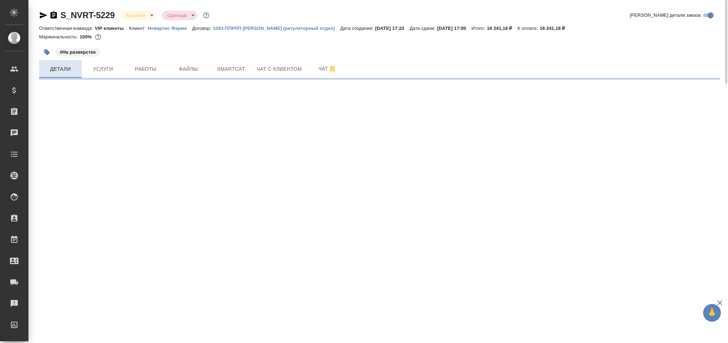
select select "RU"
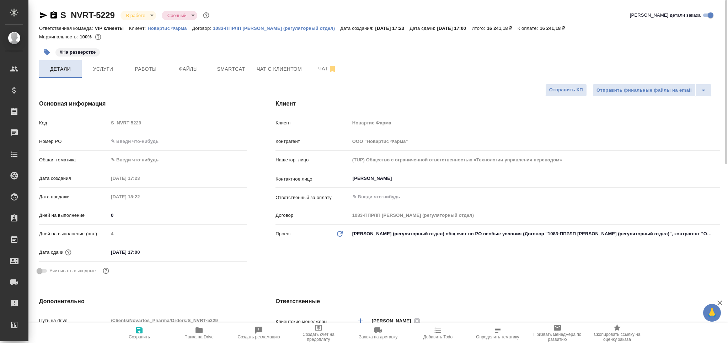
type textarea "x"
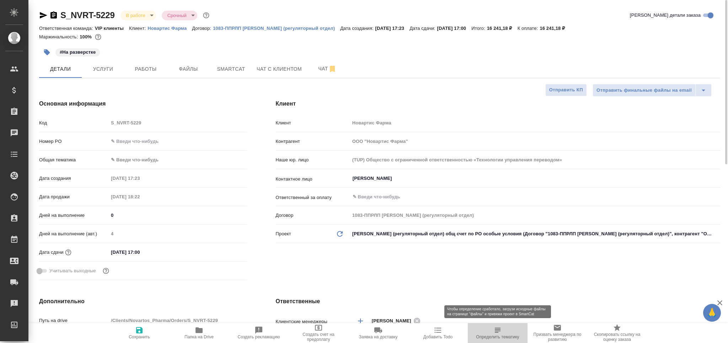
click at [496, 333] on icon "button" at bounding box center [497, 330] width 9 height 9
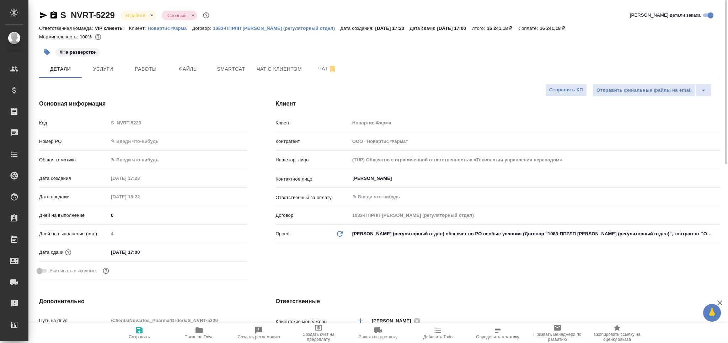
type textarea "x"
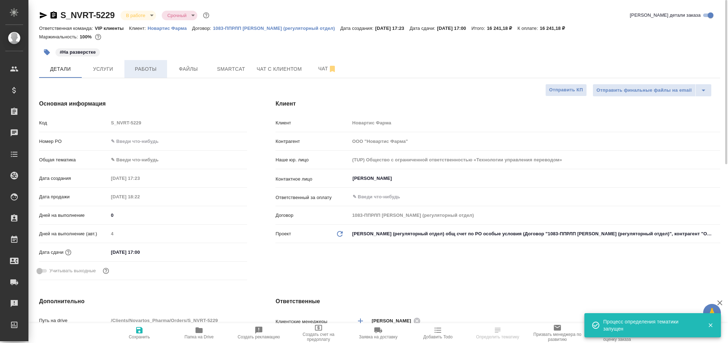
click at [131, 72] on span "Работы" at bounding box center [146, 69] width 34 height 9
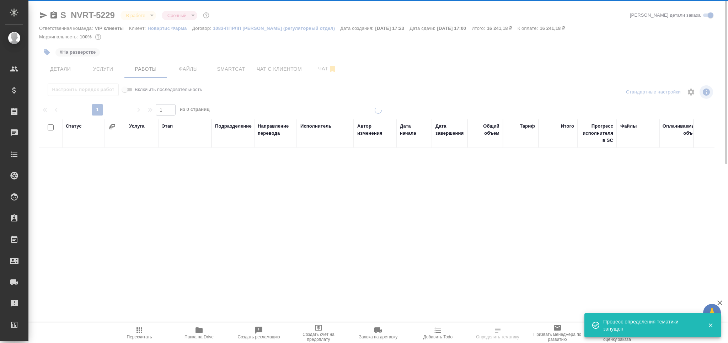
click at [103, 69] on div at bounding box center [378, 171] width 700 height 343
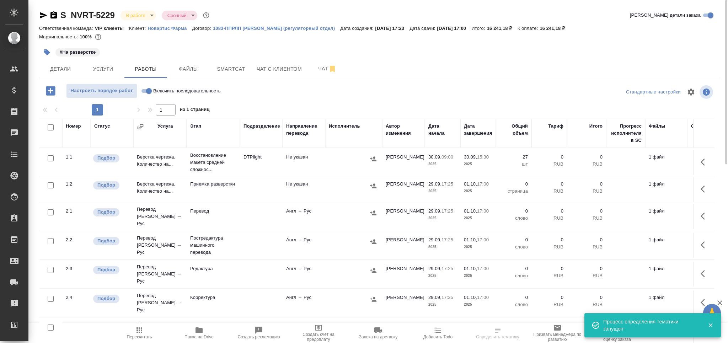
click at [103, 69] on span "Услуги" at bounding box center [103, 69] width 34 height 9
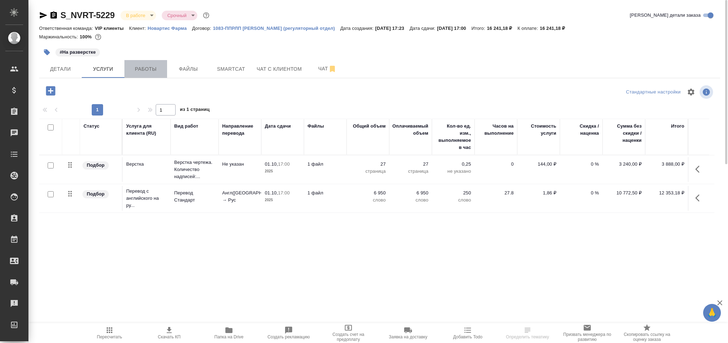
click at [154, 66] on span "Работы" at bounding box center [146, 69] width 34 height 9
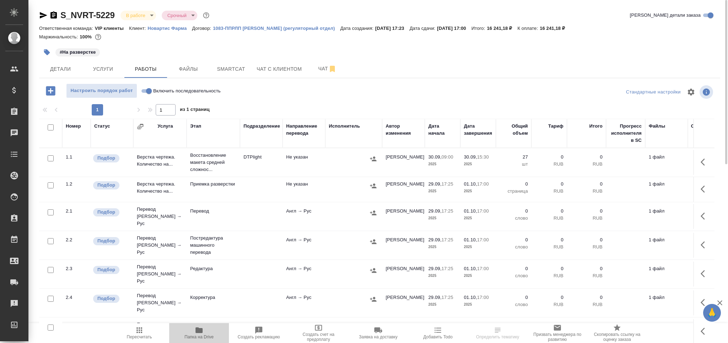
click at [202, 325] on button "Папка на Drive" at bounding box center [199, 333] width 60 height 20
click at [53, 186] on input "checkbox" at bounding box center [51, 185] width 6 height 6
checkbox input "true"
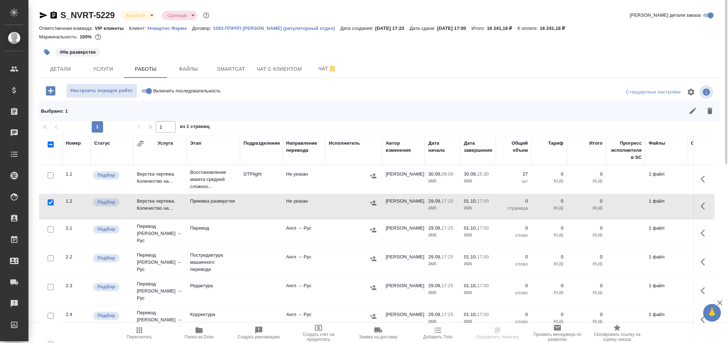
click at [52, 229] on input "checkbox" at bounding box center [51, 229] width 6 height 6
checkbox input "true"
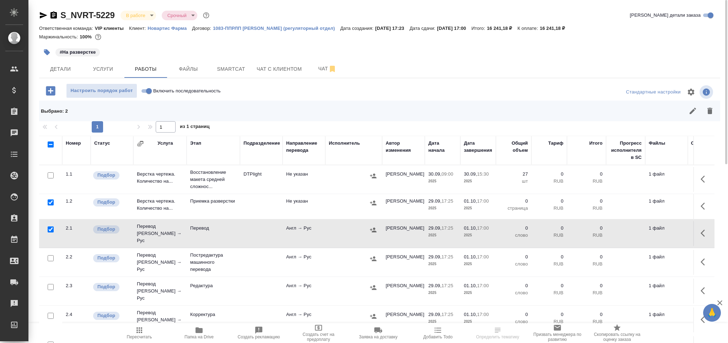
click at [53, 284] on input "checkbox" at bounding box center [51, 287] width 6 height 6
checkbox input "true"
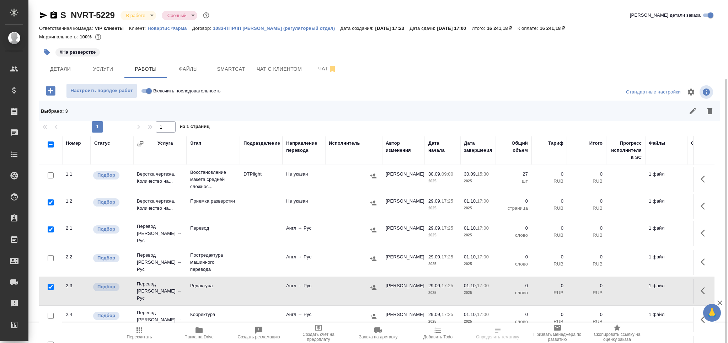
scroll to position [42, 0]
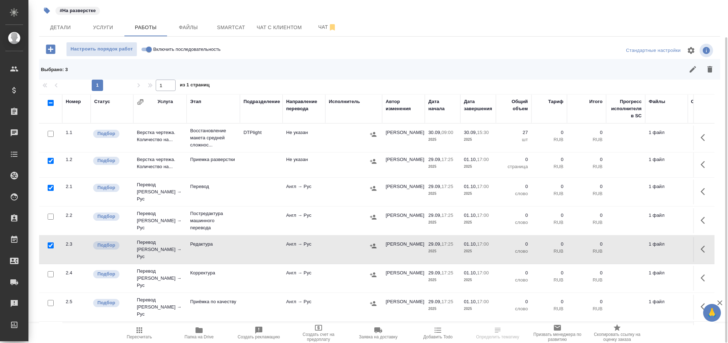
drag, startPoint x: 52, startPoint y: 291, endPoint x: 60, endPoint y: 290, distance: 8.2
click at [51, 300] on input "checkbox" at bounding box center [51, 303] width 6 height 6
checkbox input "true"
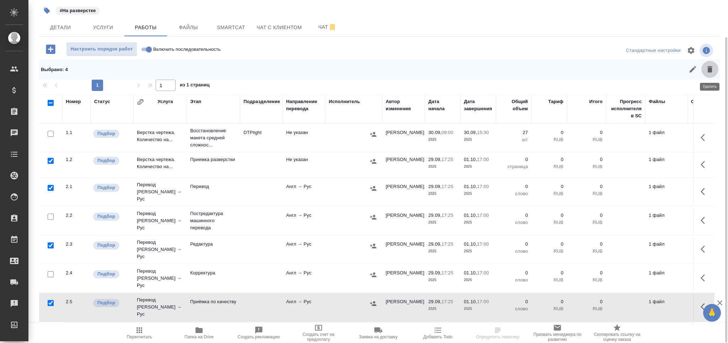
click at [711, 73] on button "button" at bounding box center [709, 69] width 17 height 17
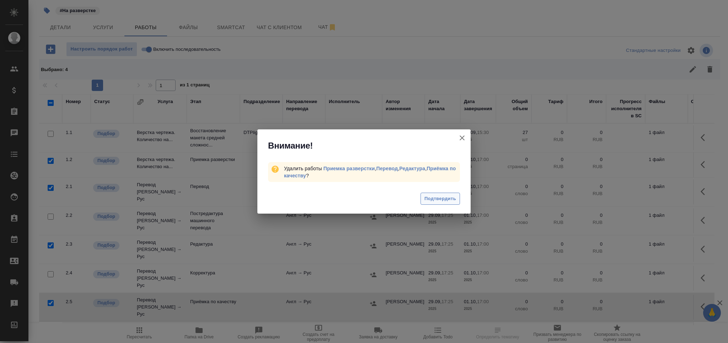
click at [444, 199] on span "Подтвердить" at bounding box center [440, 199] width 32 height 8
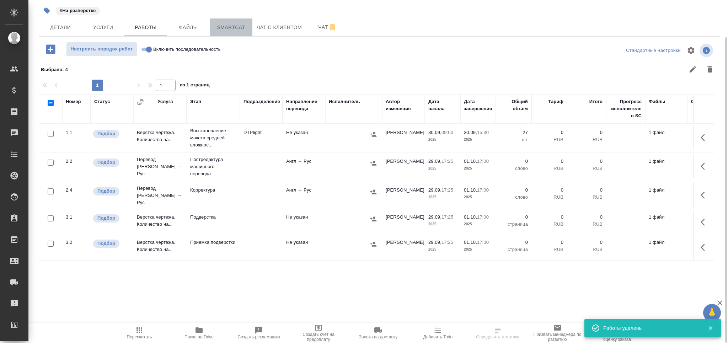
click at [229, 22] on button "Smartcat" at bounding box center [231, 27] width 43 height 18
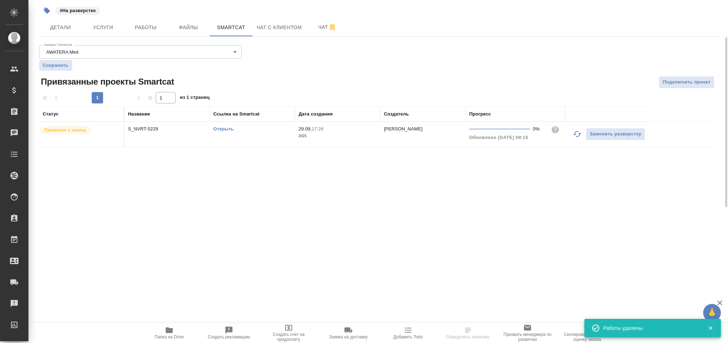
click at [227, 127] on link "Открыть" at bounding box center [223, 128] width 20 height 5
click at [162, 21] on button "Работы" at bounding box center [145, 27] width 43 height 18
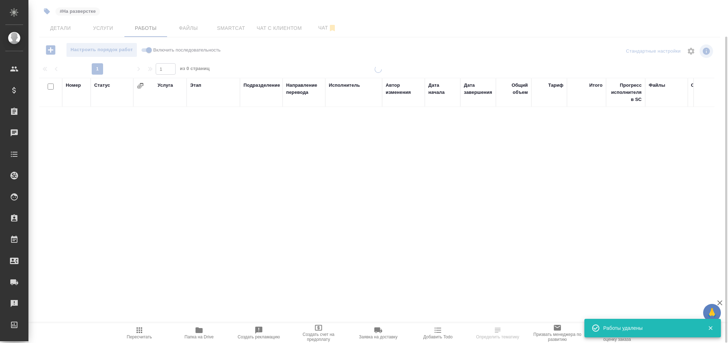
scroll to position [41, 0]
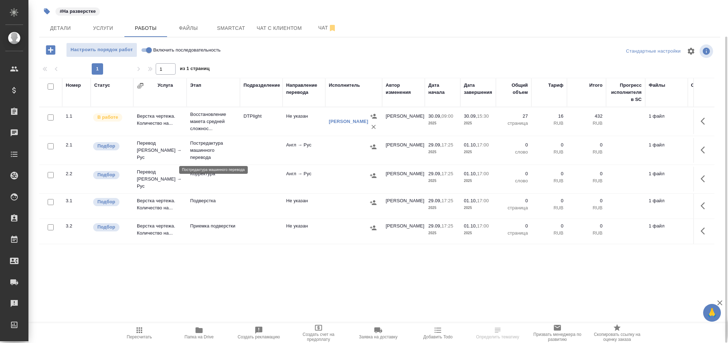
click at [225, 146] on p "Постредактура машинного перевода" at bounding box center [213, 150] width 46 height 21
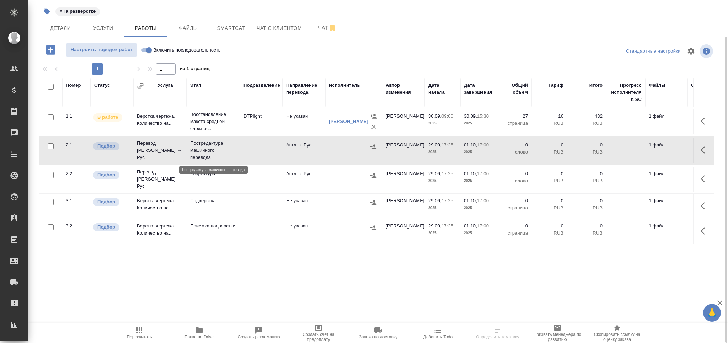
click at [225, 146] on p "Постредактура машинного перевода" at bounding box center [213, 150] width 46 height 21
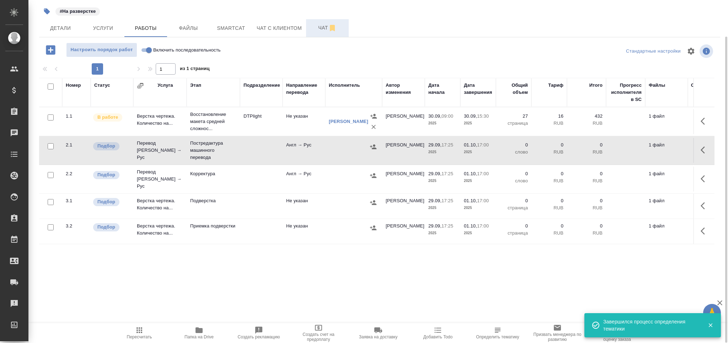
click at [319, 32] on span "Чат" at bounding box center [327, 27] width 34 height 9
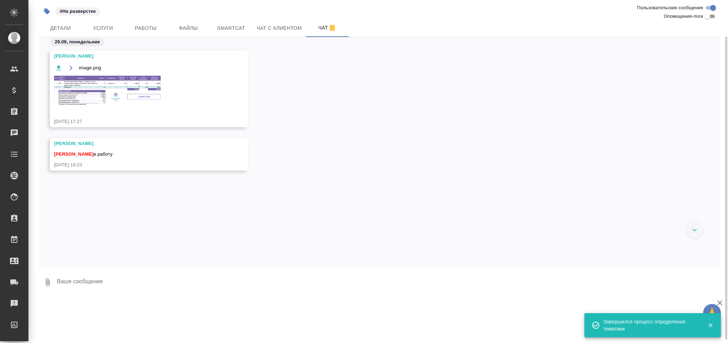
click at [122, 87] on img at bounding box center [107, 91] width 107 height 30
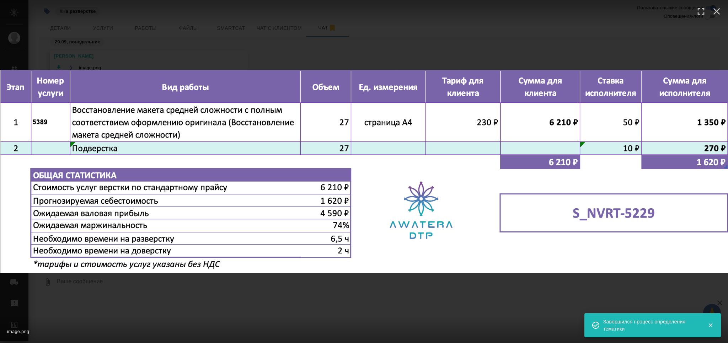
click at [199, 311] on div "image.png 1 of 1" at bounding box center [364, 171] width 728 height 343
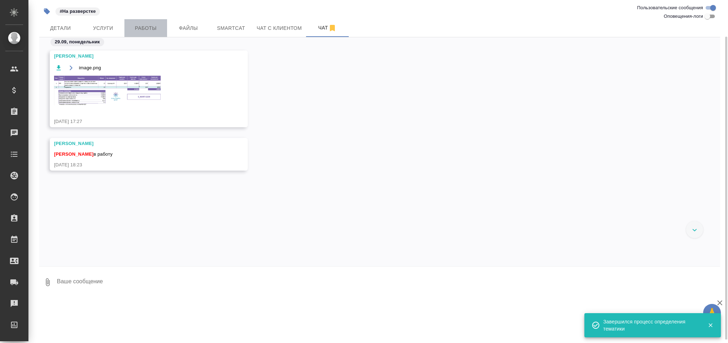
click at [139, 29] on span "Работы" at bounding box center [146, 28] width 34 height 9
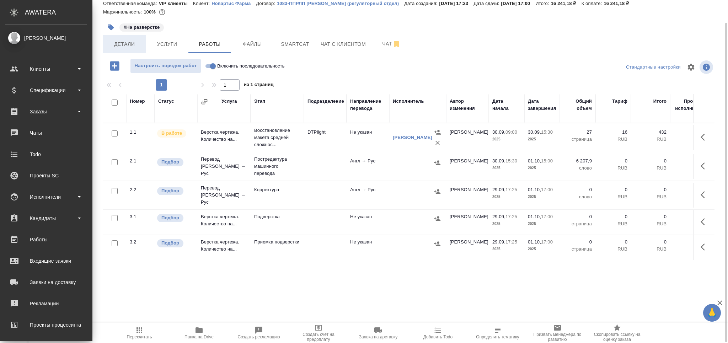
scroll to position [25, 0]
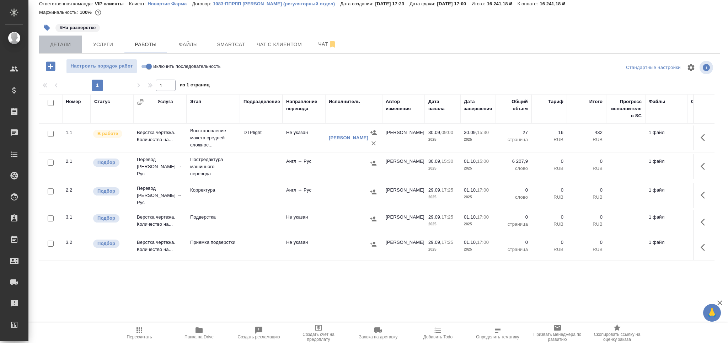
click at [63, 44] on span "Детали" at bounding box center [60, 44] width 34 height 9
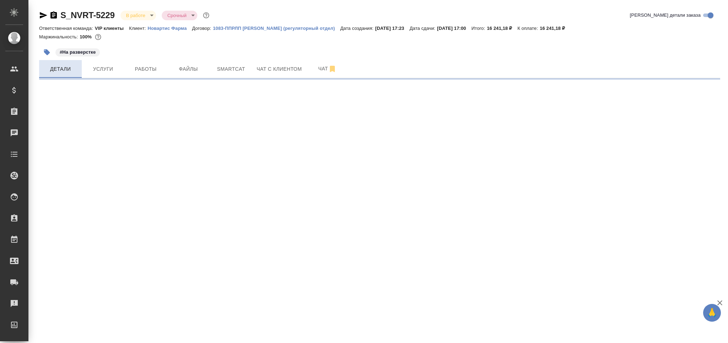
select select "RU"
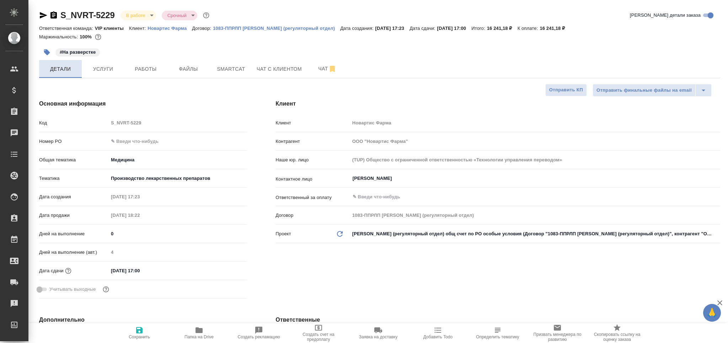
type textarea "x"
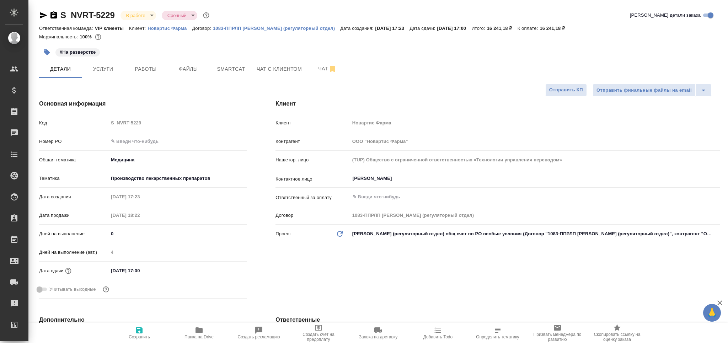
type textarea "x"
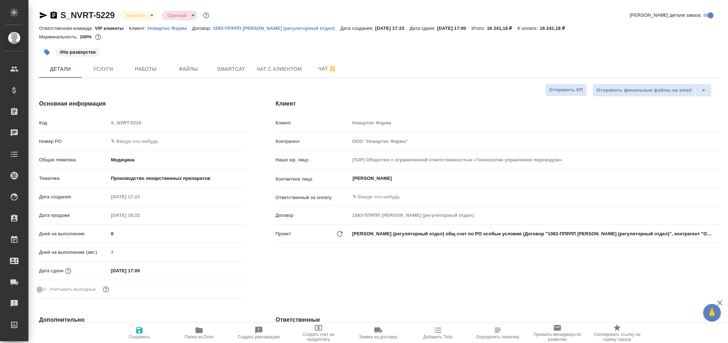
type textarea "x"
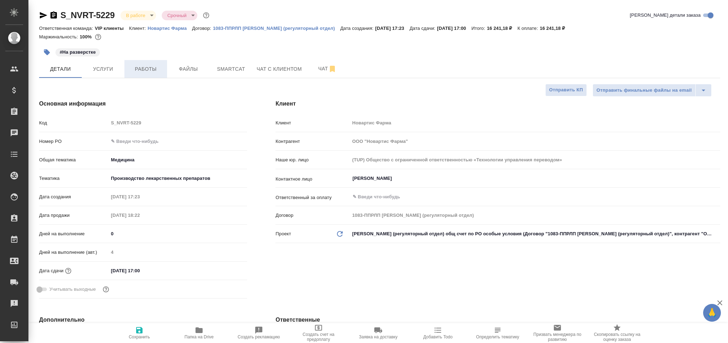
click at [152, 74] on button "Работы" at bounding box center [145, 69] width 43 height 18
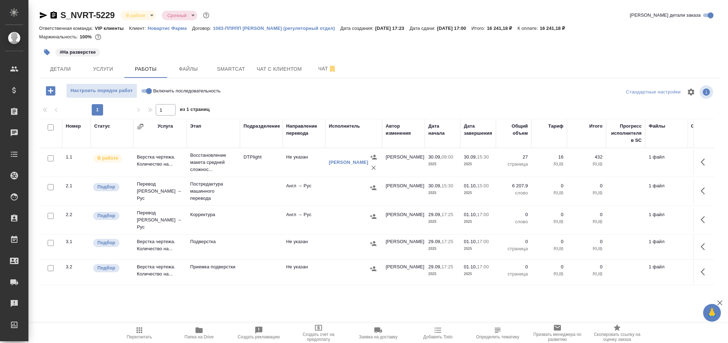
click at [189, 214] on td "Корректура" at bounding box center [213, 220] width 53 height 25
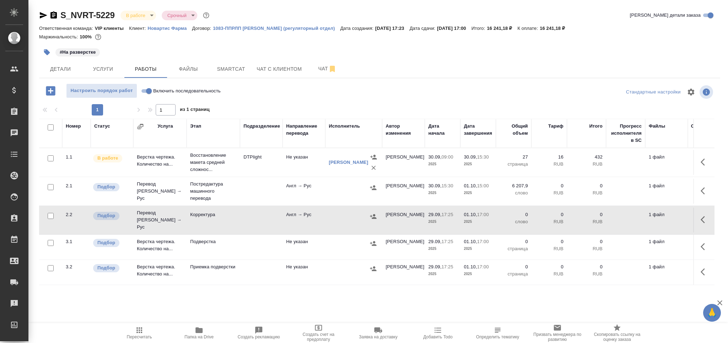
click at [189, 214] on td "Корректура" at bounding box center [213, 220] width 53 height 25
click at [50, 47] on button "button" at bounding box center [47, 52] width 16 height 16
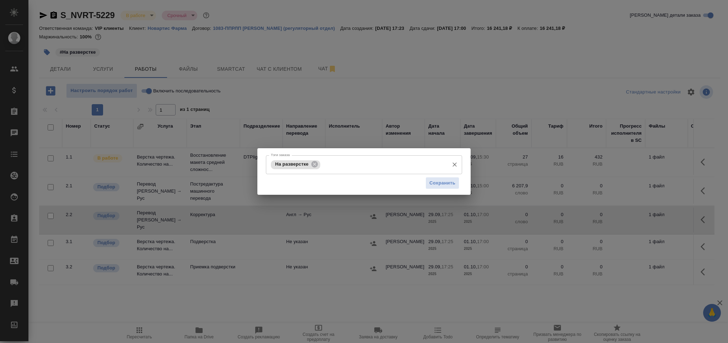
click at [341, 161] on input "Тэги заказа" at bounding box center [383, 165] width 123 height 12
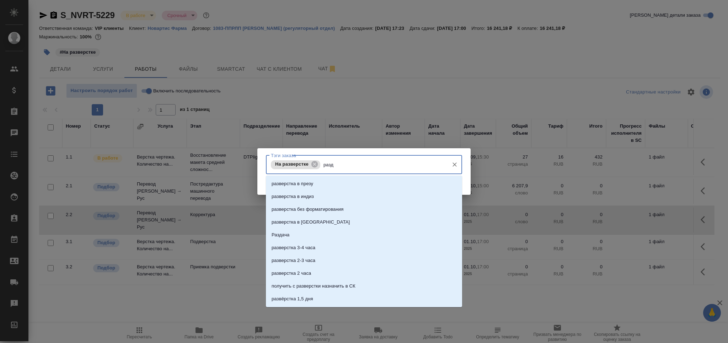
type input "разда"
click at [333, 180] on li "Раздача" at bounding box center [364, 183] width 196 height 13
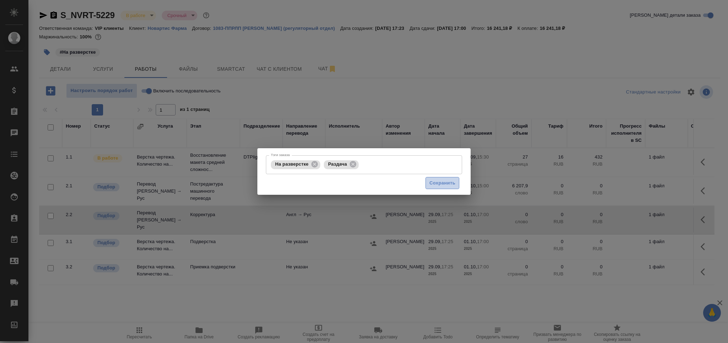
click at [439, 179] on span "Сохранить" at bounding box center [442, 183] width 26 height 8
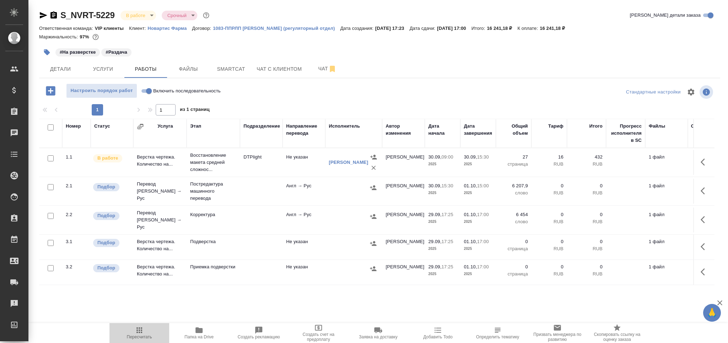
click at [135, 331] on icon "button" at bounding box center [139, 330] width 9 height 9
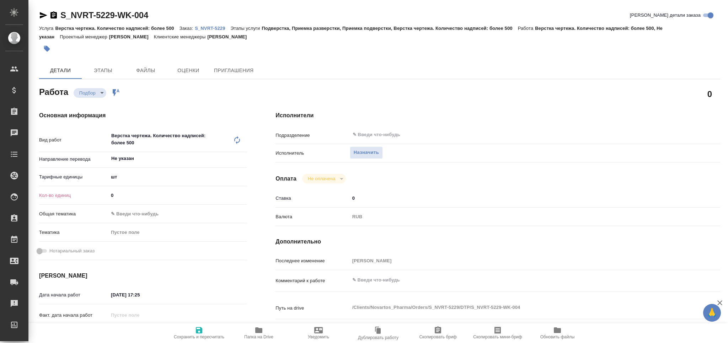
type textarea "x"
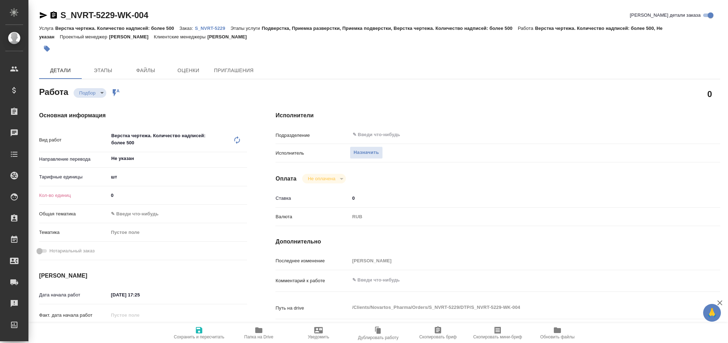
type textarea "x"
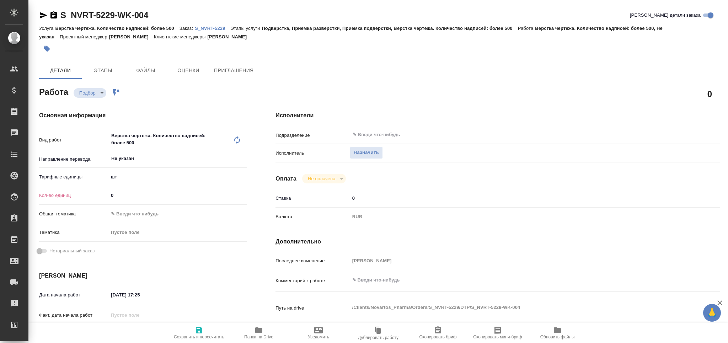
type textarea "x"
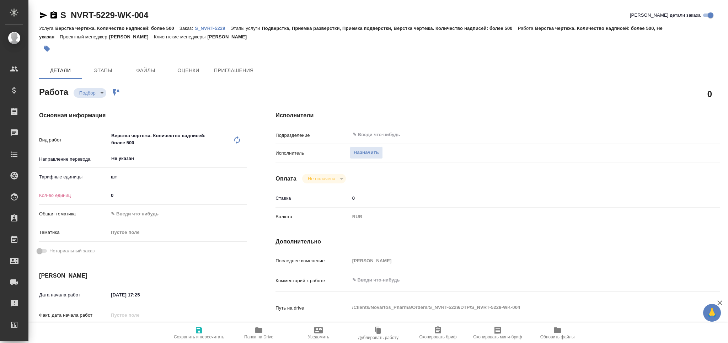
type textarea "x"
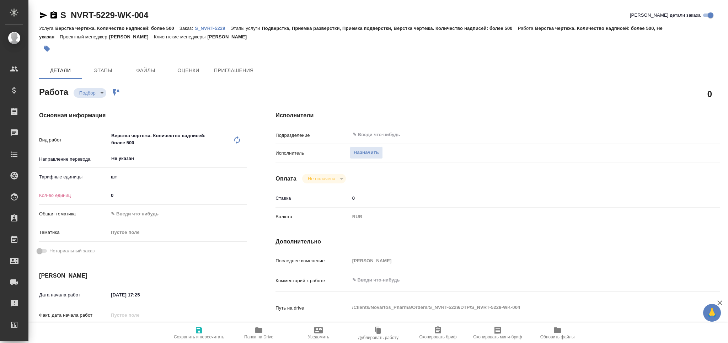
type textarea "x"
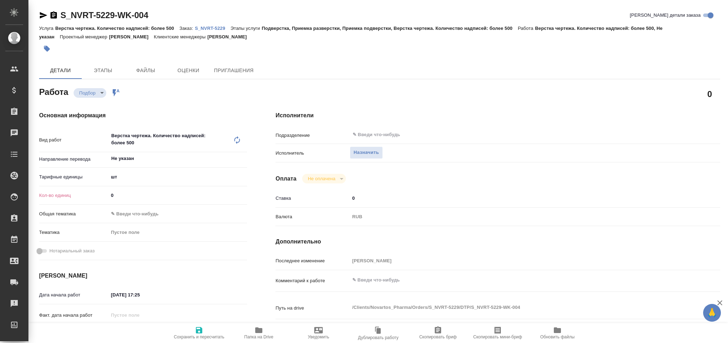
type textarea "x"
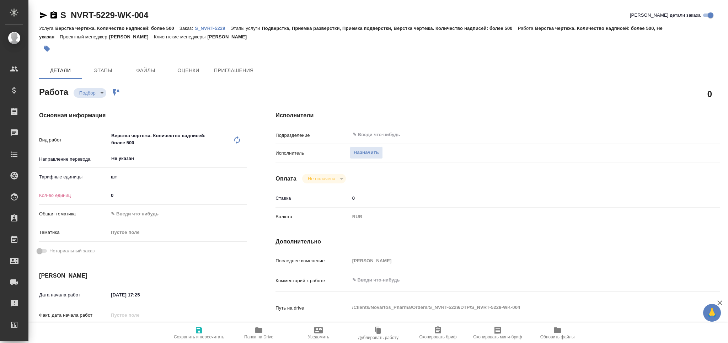
click at [236, 141] on icon at bounding box center [237, 140] width 9 height 9
type textarea "x"
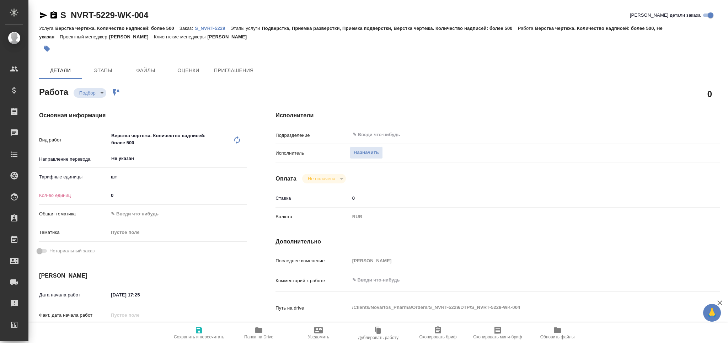
type textarea "x"
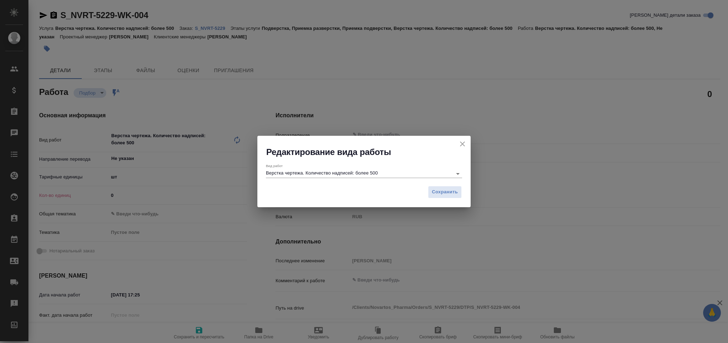
click at [317, 171] on input "Верстка чертежа. Количество надписей: более 500" at bounding box center [357, 173] width 183 height 9
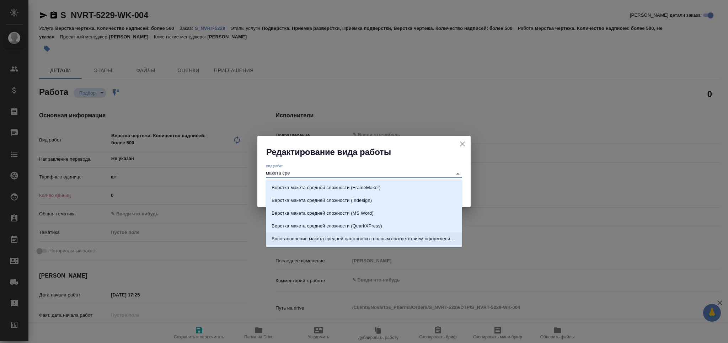
click at [334, 235] on p "Восстановление макета средней сложности с полным соответствием оформлению ориги…" at bounding box center [364, 238] width 185 height 7
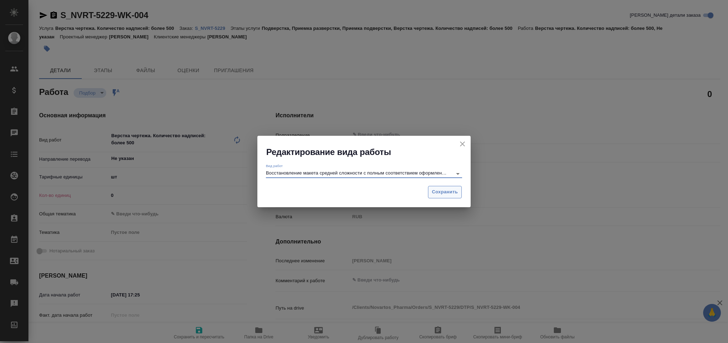
type input "Восстановление макета средней сложности с полным соответствием оформлению ориги…"
click at [460, 197] on button "Сохранить" at bounding box center [445, 192] width 34 height 12
type textarea "x"
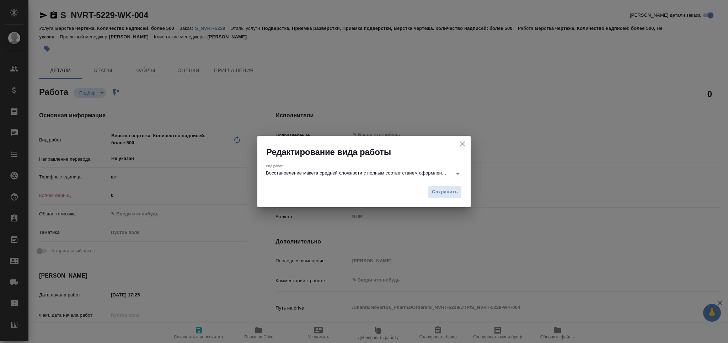
type textarea "x"
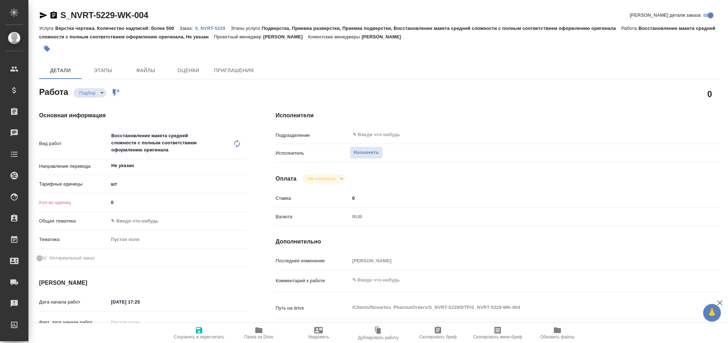
type textarea "x"
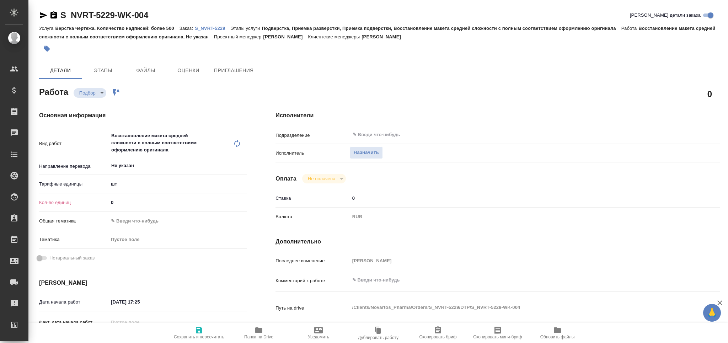
type textarea "x"
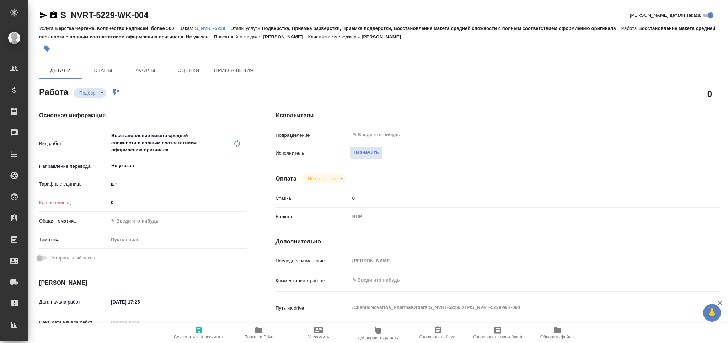
drag, startPoint x: 117, startPoint y: 205, endPoint x: 93, endPoint y: 207, distance: 24.5
click at [93, 207] on div "Кол-во единиц 0" at bounding box center [143, 202] width 208 height 12
type textarea "x"
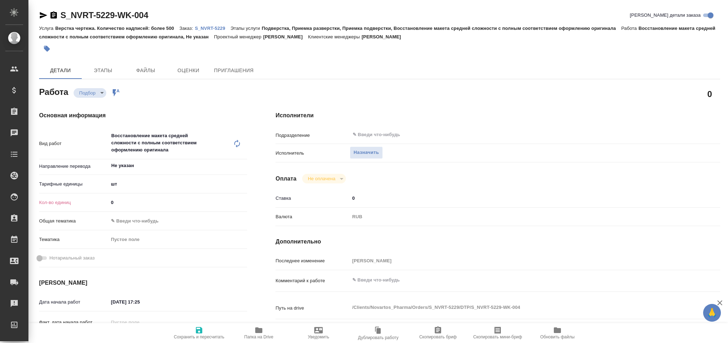
type textarea "x"
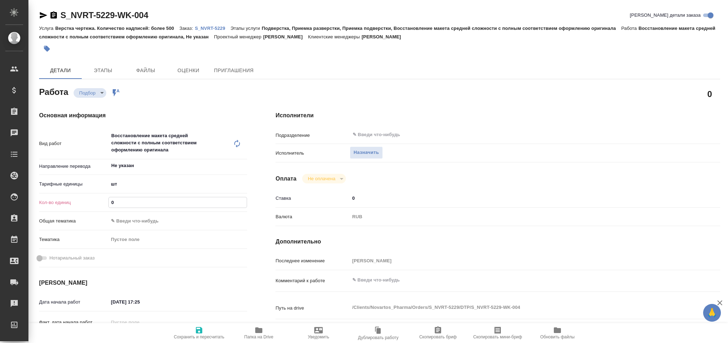
type textarea "x"
type input "2"
type textarea "x"
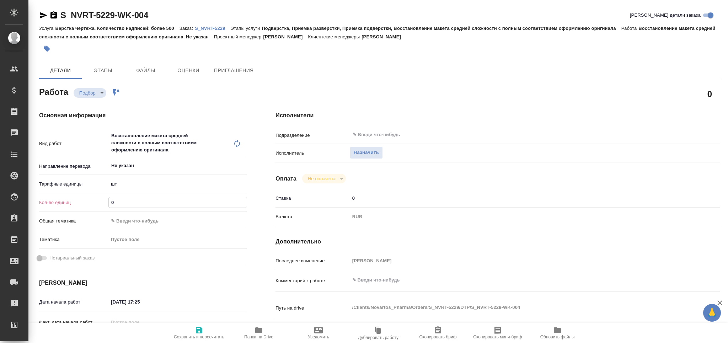
type textarea "x"
type input "27"
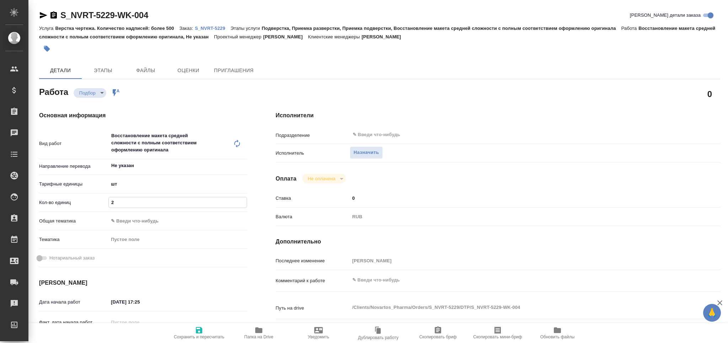
type textarea "x"
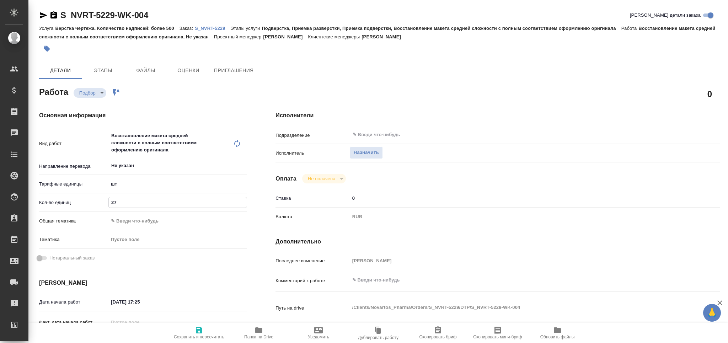
type textarea "x"
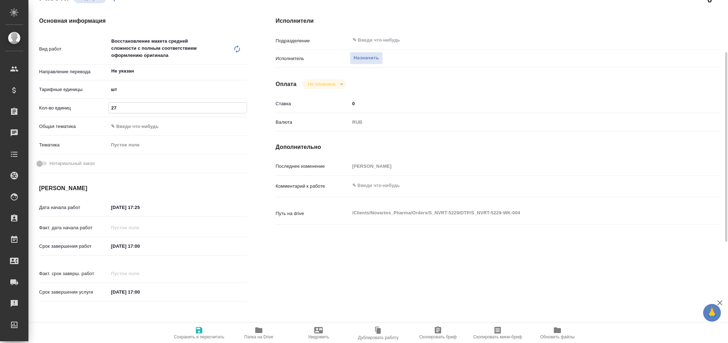
type textarea "x"
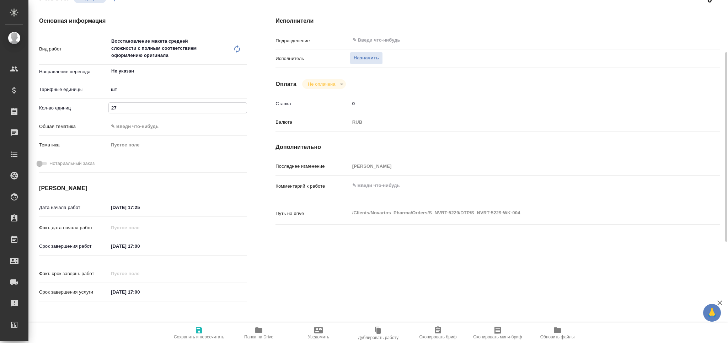
type input "27"
drag, startPoint x: 116, startPoint y: 207, endPoint x: 109, endPoint y: 209, distance: 6.7
click at [109, 209] on input "[DATE] 17:25" at bounding box center [140, 207] width 62 height 10
type textarea "x"
type input "30.92.0251 72:5_"
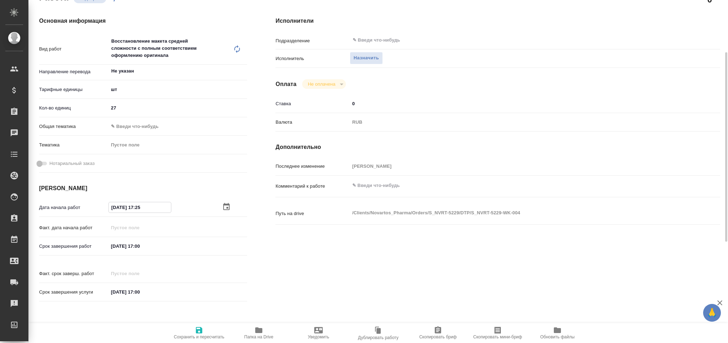
type textarea "x"
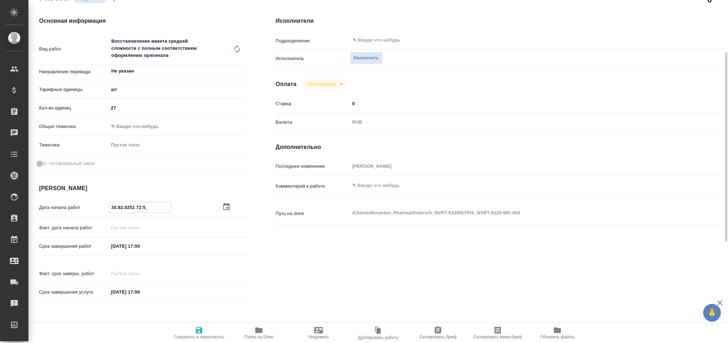
type input "[DATE] 17:25"
type textarea "x"
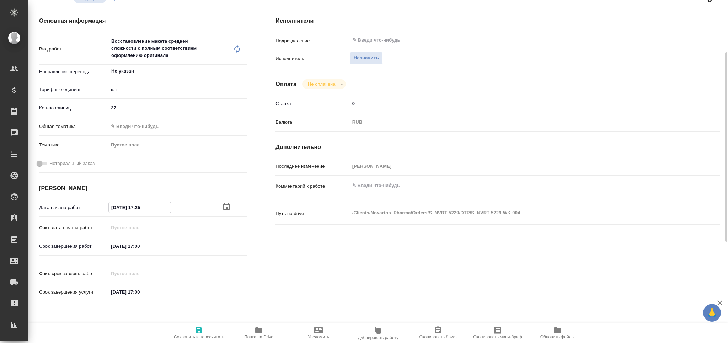
drag, startPoint x: 155, startPoint y: 208, endPoint x: 138, endPoint y: 211, distance: 17.4
click at [138, 211] on input "[DATE] 17:25" at bounding box center [140, 207] width 62 height 10
type input "[DATE] 1_:__"
type textarea "x"
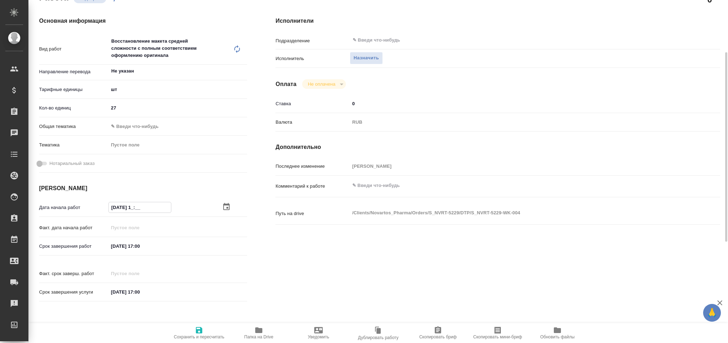
type textarea "x"
type input "30.09.2025 __:__"
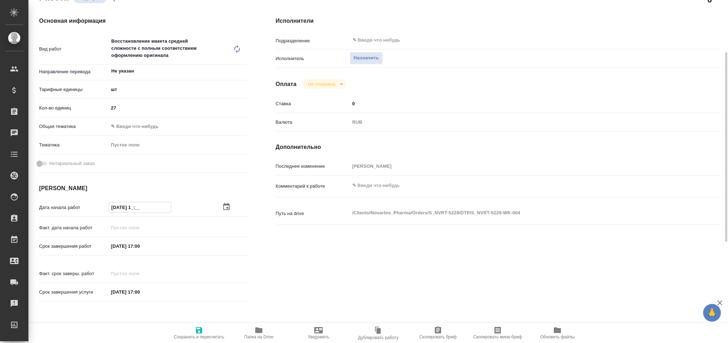
type textarea "x"
type input "30.09.2025 0_:__"
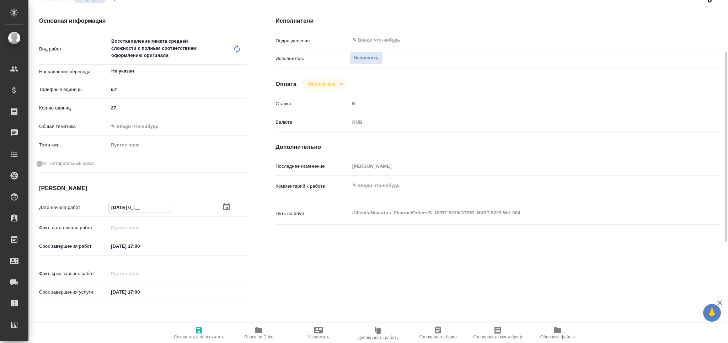
type textarea "x"
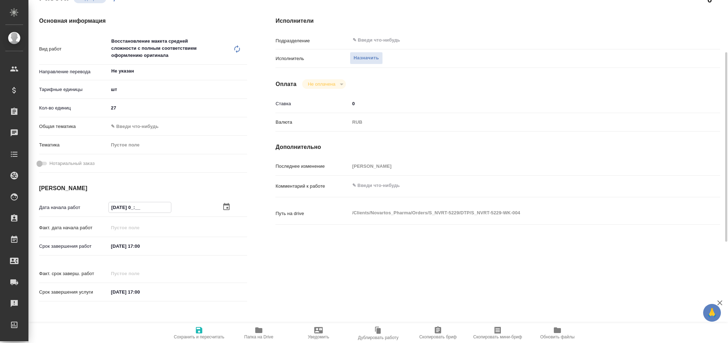
type textarea "x"
type input "30.09.2025 09:__"
type textarea "x"
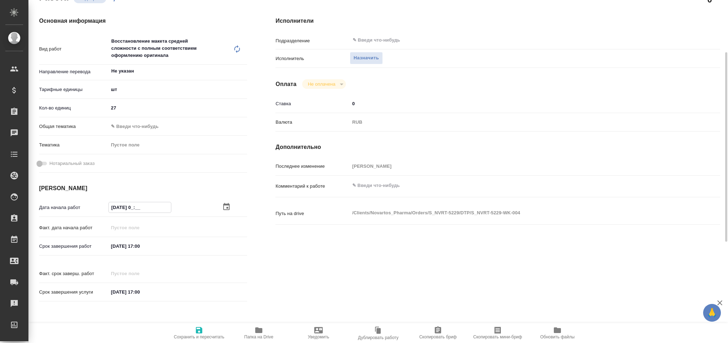
type textarea "x"
type input "30.09.2025 09:0_"
type textarea "x"
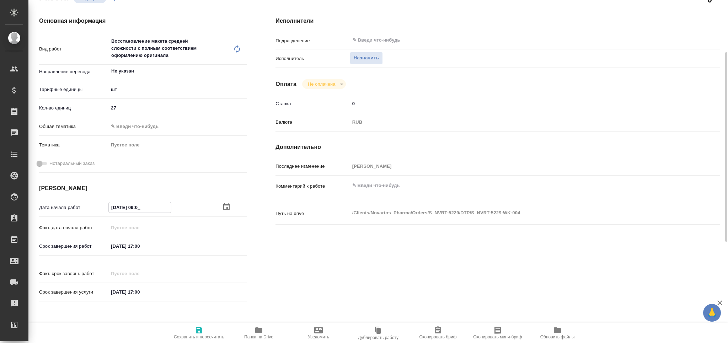
type textarea "x"
type input "30.09.2025 09:00"
type textarea "x"
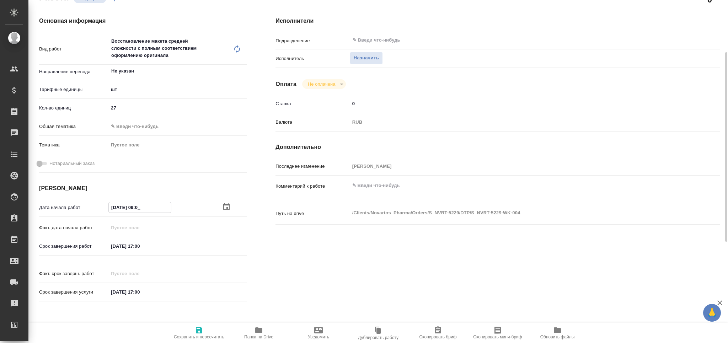
type textarea "x"
type input "30.09.2025 09:00"
click at [117, 247] on input "[DATE] 17:00" at bounding box center [139, 246] width 62 height 10
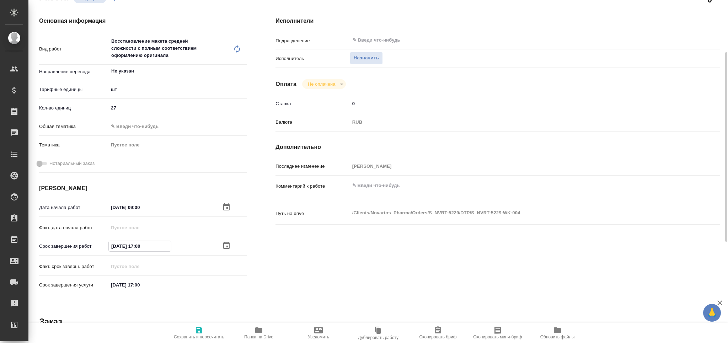
click at [223, 245] on icon "button" at bounding box center [226, 245] width 9 height 9
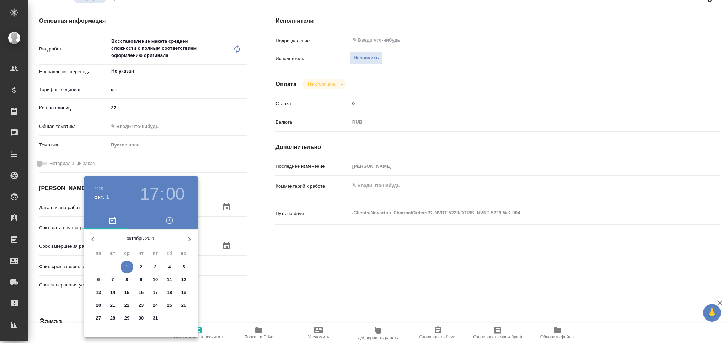
click at [93, 238] on icon "button" at bounding box center [92, 239] width 2 height 4
click at [111, 318] on p "30" at bounding box center [112, 318] width 5 height 7
type textarea "x"
type input "30.09.2025 17:00"
type textarea "x"
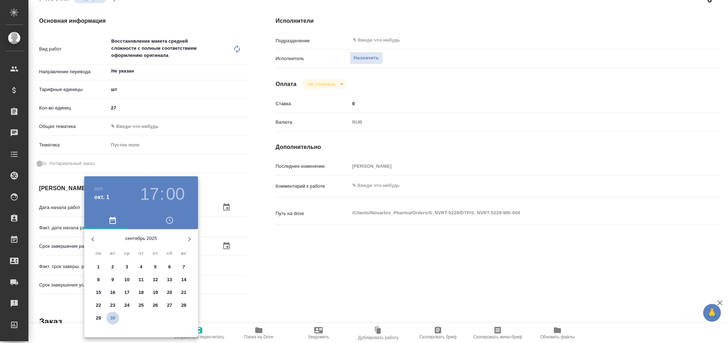
type textarea "x"
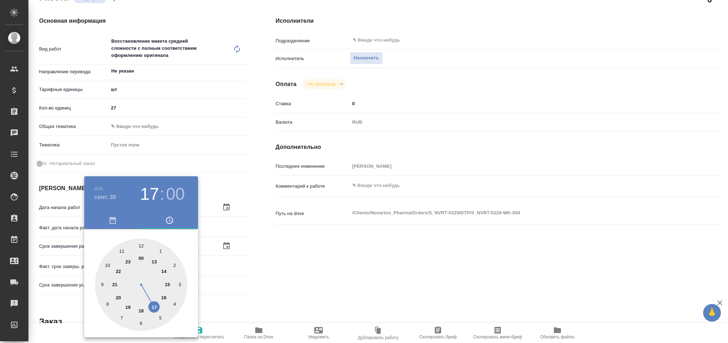
click at [270, 289] on div at bounding box center [364, 171] width 728 height 343
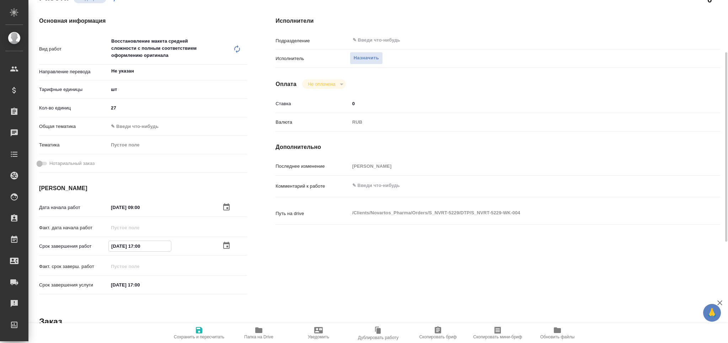
drag, startPoint x: 139, startPoint y: 247, endPoint x: 159, endPoint y: 248, distance: 20.6
click at [156, 247] on input "30.09.2025 17:00" at bounding box center [140, 246] width 62 height 10
type textarea "x"
type input "30.09.2025 15:__"
type textarea "x"
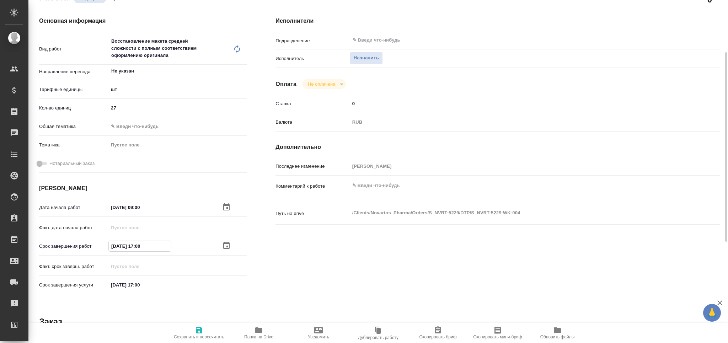
type textarea "x"
type input "30.09.2025 15:3_"
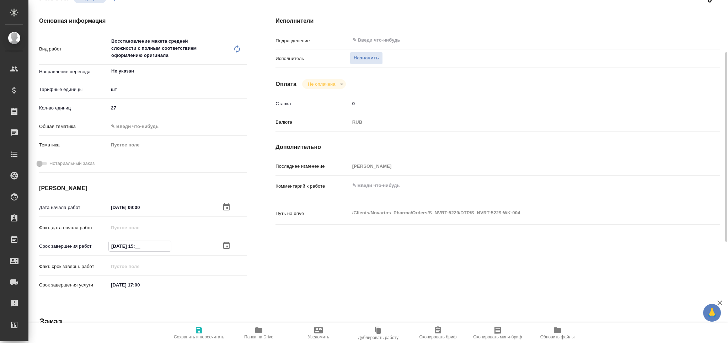
type textarea "x"
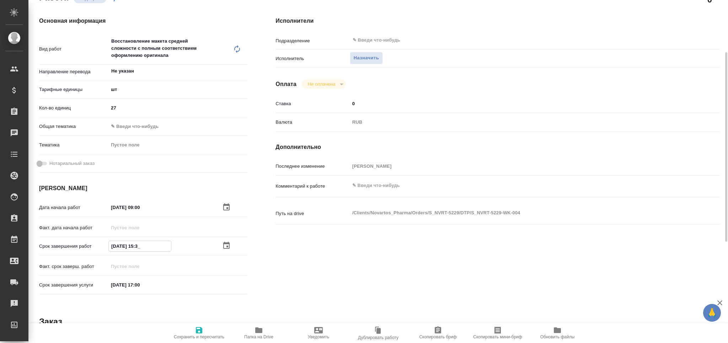
type input "30.09.2025 15:30"
type textarea "x"
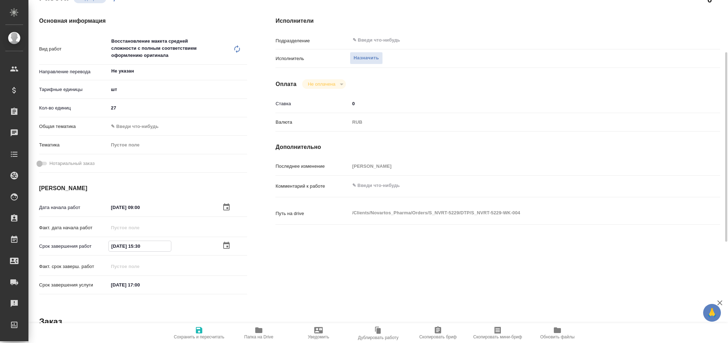
type input "30.09.2025 15:30"
click at [205, 331] on span "Сохранить и пересчитать" at bounding box center [198, 333] width 51 height 14
type textarea "x"
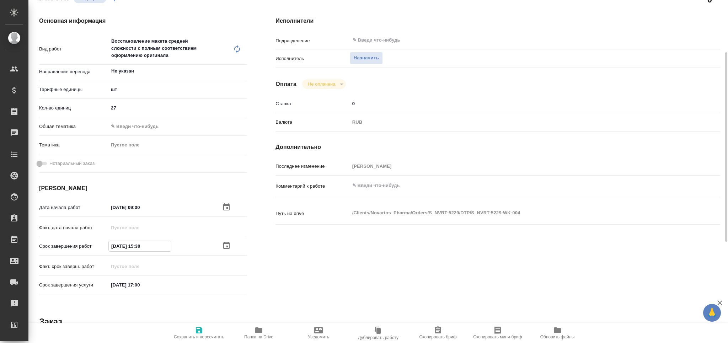
type textarea "x"
type input "recruiting"
type textarea "Восстановление макета средней сложности с полным соответствием оформлению ориги…"
type textarea "x"
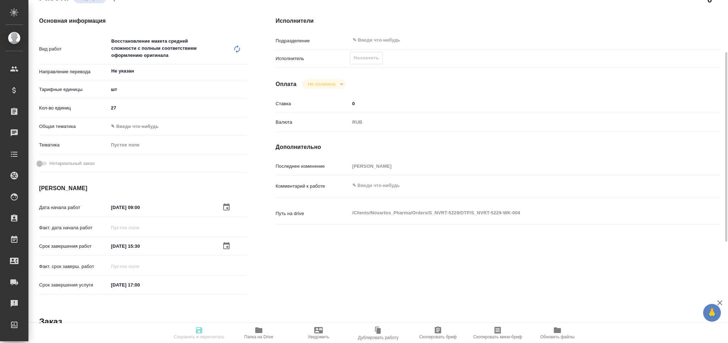
type input "Не указан"
type input "5a8b1489cc6b4906c91bfdc1"
type input "27"
type input "30.09.2025 09:00"
type input "30.09.2025 15:30"
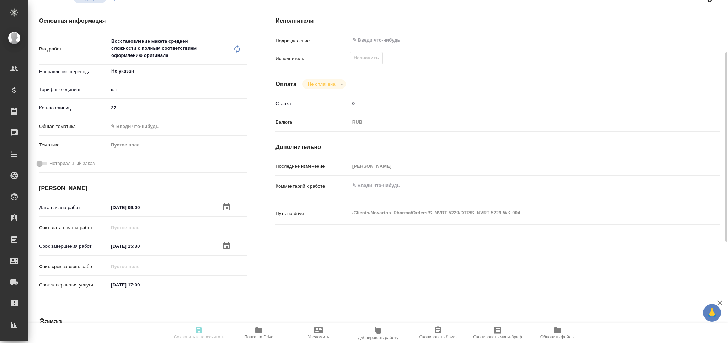
type input "[DATE] 17:00"
type input "notPayed"
type input "0"
type input "RUB"
type input "[PERSON_NAME]"
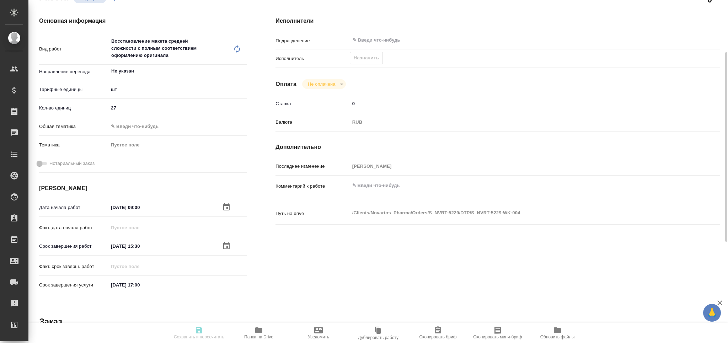
type textarea "x"
type textarea "/Clients/Novartos_Pharma/Orders/S_NVRT-5229/DTP/S_NVRT-5229-WK-004"
type textarea "x"
type input "S_NVRT-5229"
type input "Верстка чертежа. Количество надписей: более 500"
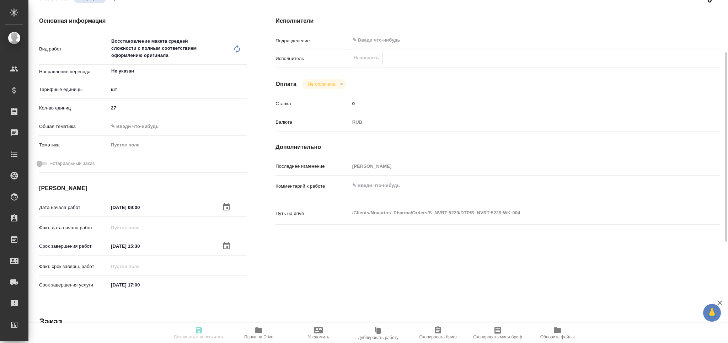
type input "Подверстка, Приемка разверстки, Приемка подверстки, Восстановление макета средн…"
type input "[PERSON_NAME]"
type input "/Clients/Novartos_Pharma/Orders/S_NVRT-5229"
type textarea "x"
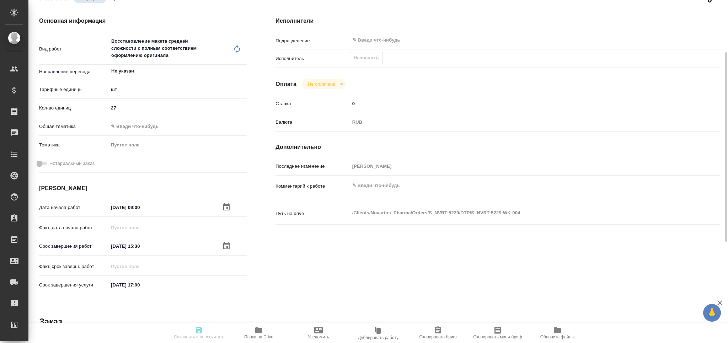
type textarea "x"
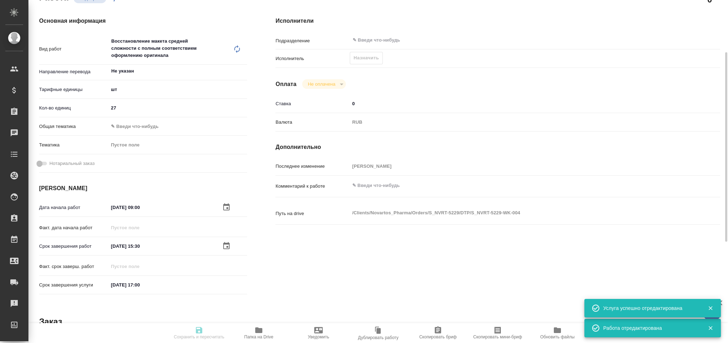
type textarea "x"
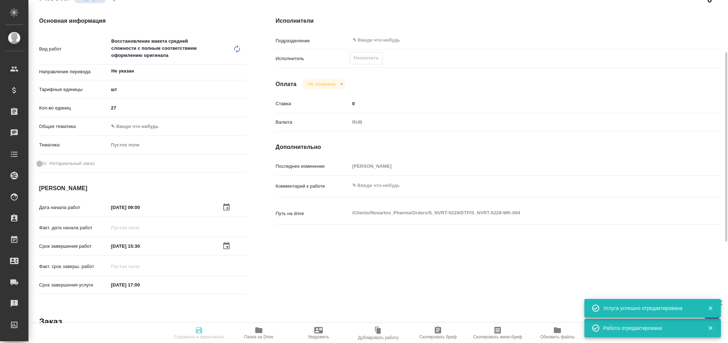
type textarea "x"
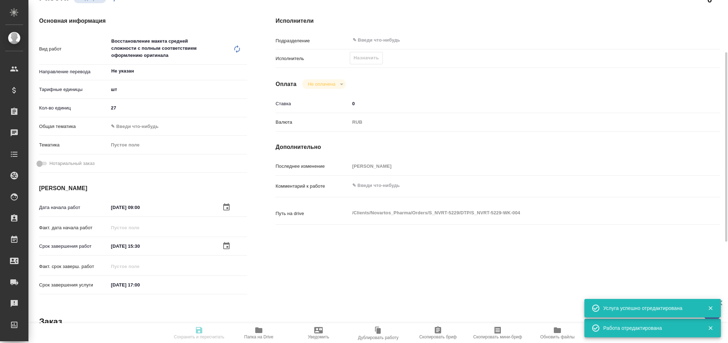
type textarea "x"
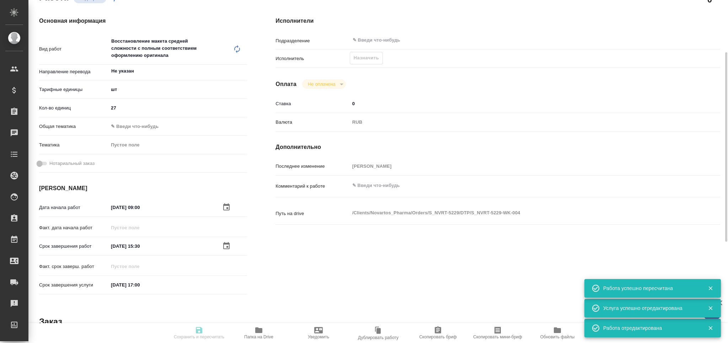
type input "recruiting"
type textarea "Восстановление макета средней сложности с полным соответствием оформлению ориги…"
type textarea "x"
type input "Не указан"
type input "5a8b1489cc6b4906c91bfdc1"
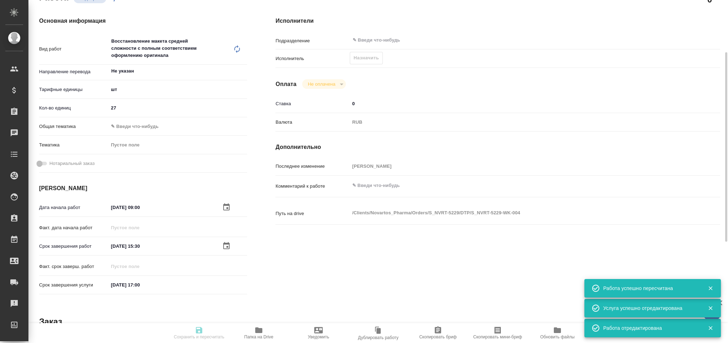
type input "27"
type input "30.09.2025 09:00"
type input "30.09.2025 15:30"
type input "01.10.2025 17:00"
type input "notPayed"
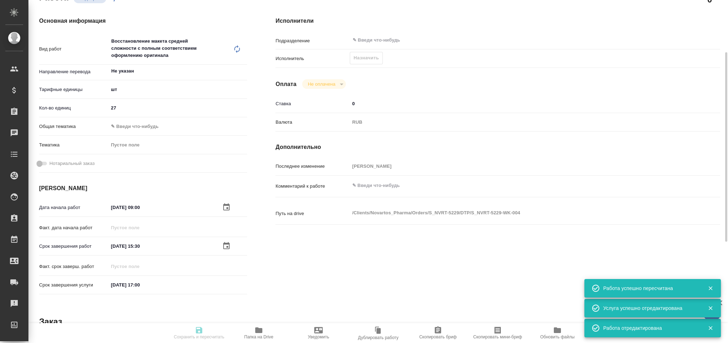
type input "0"
type input "RUB"
type input "[PERSON_NAME]"
type textarea "x"
type textarea "/Clients/Novartos_Pharma/Orders/S_NVRT-5229/DTP/S_NVRT-5229-WK-004"
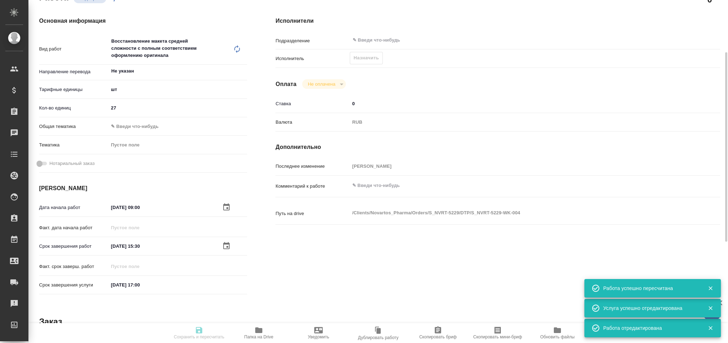
type textarea "x"
type input "S_NVRT-5229"
type input "Верстка чертежа. Количество надписей: более 500"
type input "Подверстка, Приемка разверстки, Приемка подверстки, Восстановление макета средн…"
type input "[PERSON_NAME]"
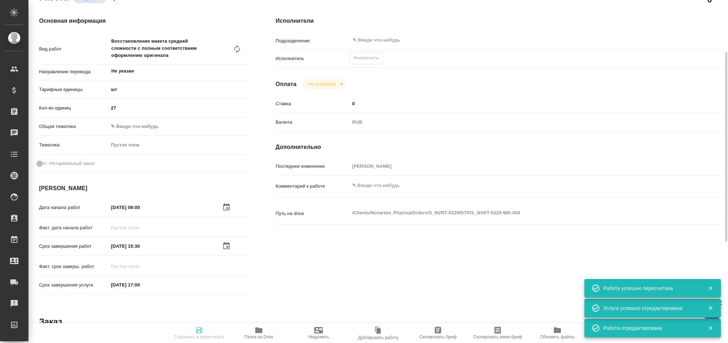
type input "Заборова Александра"
type input "/Clients/Novartos_Pharma/Orders/S_NVRT-5229"
type textarea "x"
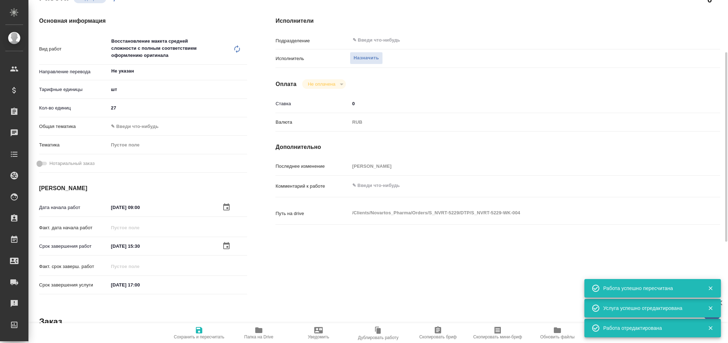
type textarea "x"
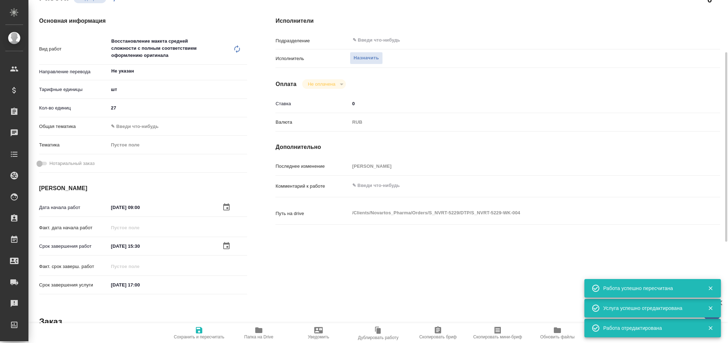
type textarea "x"
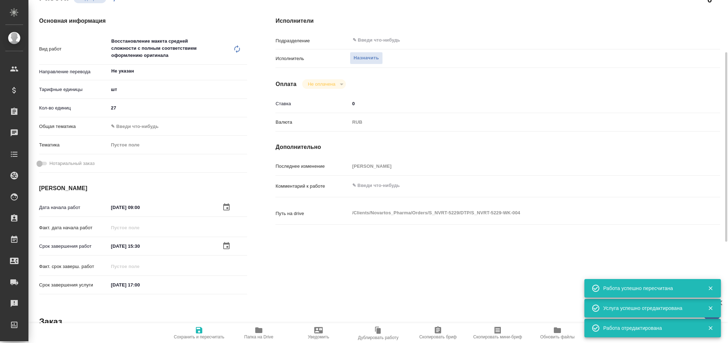
type textarea "x"
click at [381, 39] on input "text" at bounding box center [504, 40] width 305 height 9
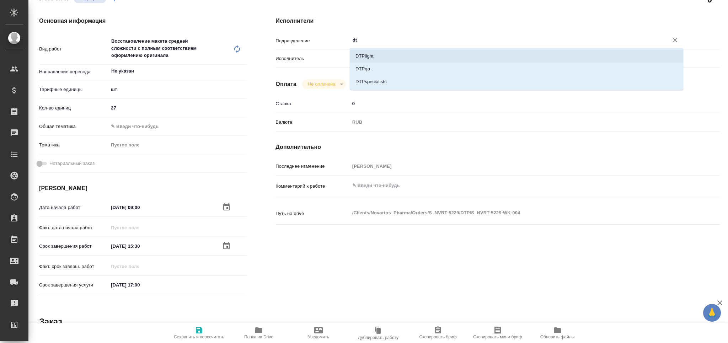
click at [384, 58] on li "DTPlight" at bounding box center [516, 56] width 333 height 13
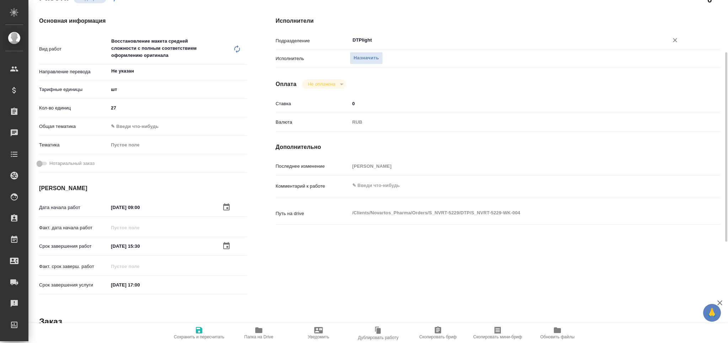
click at [200, 336] on span "Сохранить и пересчитать" at bounding box center [199, 336] width 50 height 5
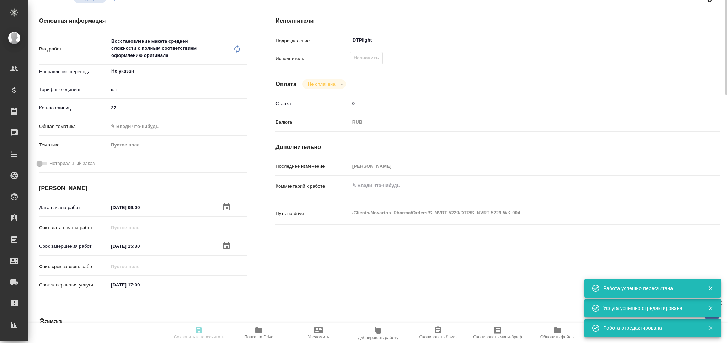
scroll to position [0, 0]
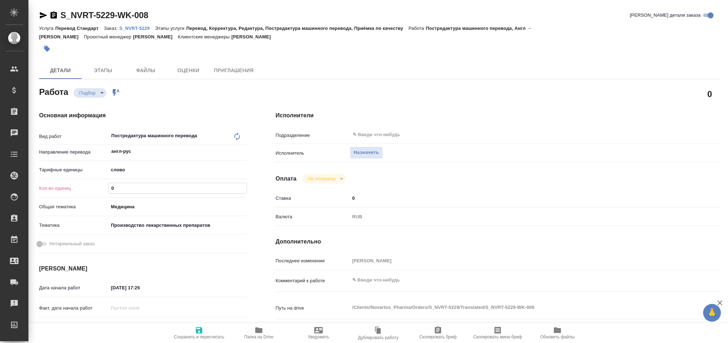
click at [103, 192] on div "Кол-во единиц 0" at bounding box center [143, 188] width 208 height 12
paste input "6207.9"
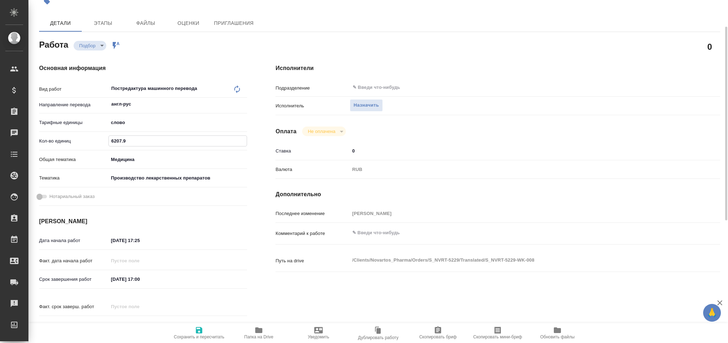
type input "6207.9"
click at [114, 241] on input "[DATE] 17:25" at bounding box center [139, 240] width 62 height 10
drag, startPoint x: 118, startPoint y: 240, endPoint x: 104, endPoint y: 243, distance: 14.6
click at [104, 243] on div "Дата начала работ [DATE] 17:25" at bounding box center [143, 240] width 208 height 12
drag, startPoint x: 149, startPoint y: 243, endPoint x: 137, endPoint y: 247, distance: 12.7
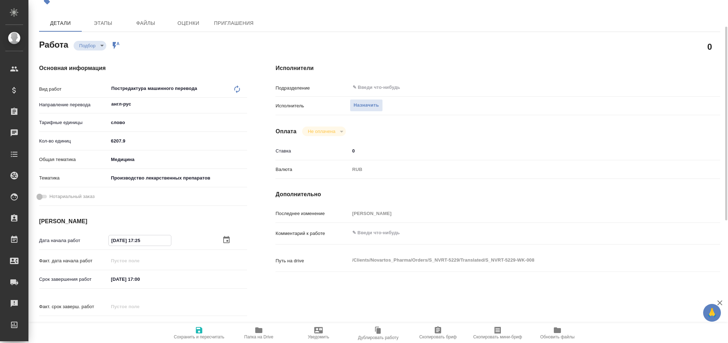
click at [137, 247] on div "Дата начала работ [DATE] 17:25" at bounding box center [143, 244] width 208 height 20
type input "[DATE] 15:30"
click at [140, 278] on input "[DATE] 17:00" at bounding box center [140, 279] width 62 height 10
type input "[DATE] 15:00"
click at [196, 333] on icon "button" at bounding box center [199, 330] width 6 height 6
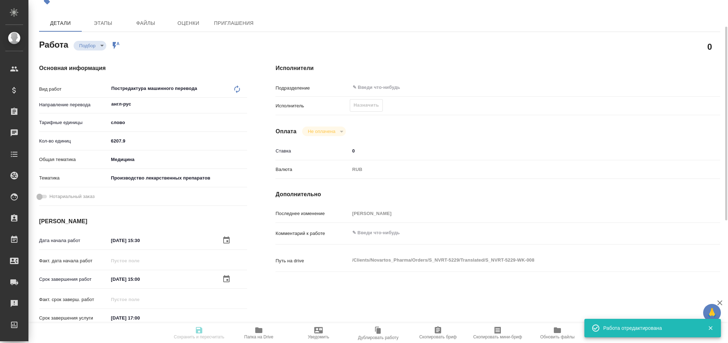
type input "recruiting"
type input "англ-рус"
type input "5a8b1489cc6b4906c91bfd90"
type input "6207.9"
type input "med"
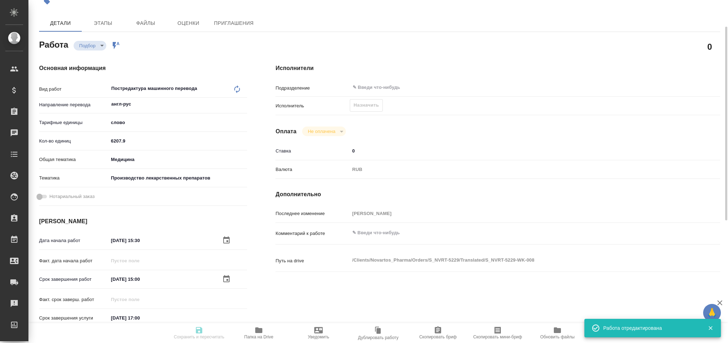
type input "614982fec5ecbb70f805293f"
type input "[DATE] 15:30"
type input "[DATE] 15:00"
type input "[DATE] 17:00"
type input "notPayed"
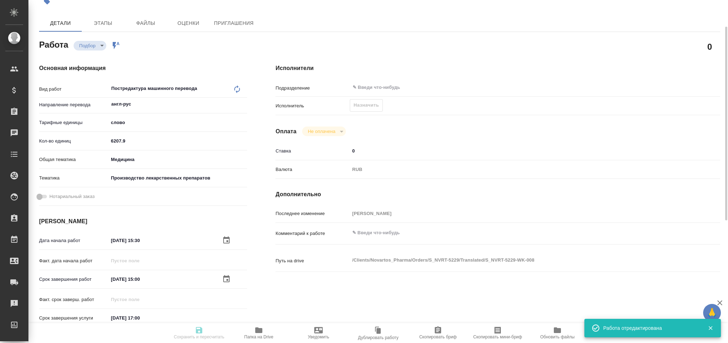
type input "0"
type input "RUB"
type input "[PERSON_NAME]"
type input "S_NVRT-5229"
type input "Перевод Стандарт"
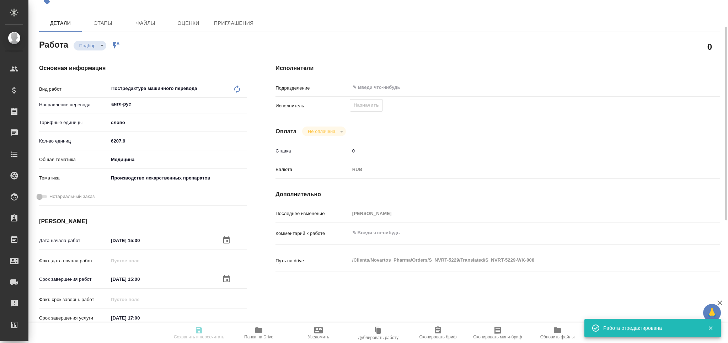
type input "Перевод, Корректура, Редактура, Постредактура машинного перевода, Приёмка по ка…"
type input "[PERSON_NAME]"
type input "/Clients/Novartos_Pharma/Orders/S_NVRT-5229"
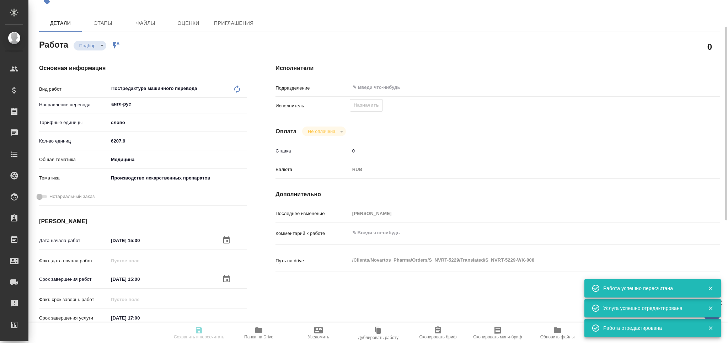
type input "recruiting"
type input "англ-рус"
type input "5a8b1489cc6b4906c91bfd90"
type input "6207.9"
type input "med"
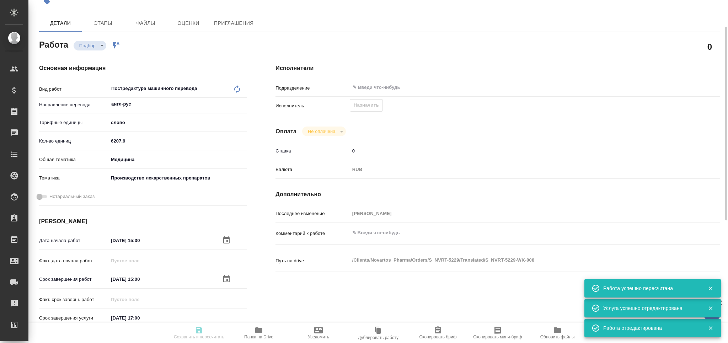
type input "614982fec5ecbb70f805293f"
type input "[DATE] 15:30"
type input "[DATE] 15:00"
type input "[DATE] 17:00"
type input "notPayed"
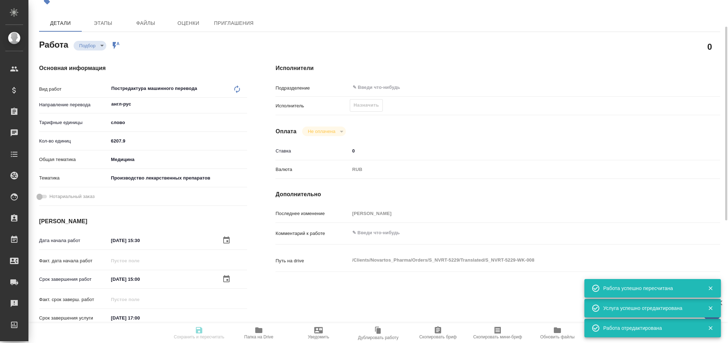
type input "0"
type input "RUB"
type input "[PERSON_NAME]"
type input "S_NVRT-5229"
type input "Перевод Стандарт"
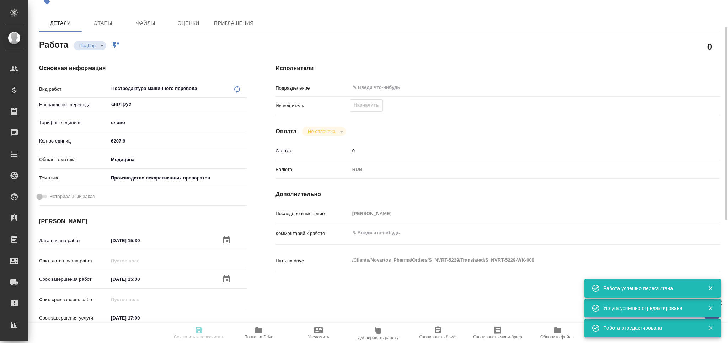
type input "Перевод, Корректура, Редактура, Постредактура машинного перевода, Приёмка по ка…"
type input "[PERSON_NAME]"
type input "/Clients/Novartos_Pharma/Orders/S_NVRT-5229"
click at [492, 336] on span "Скопировать мини-бриф" at bounding box center [497, 336] width 49 height 5
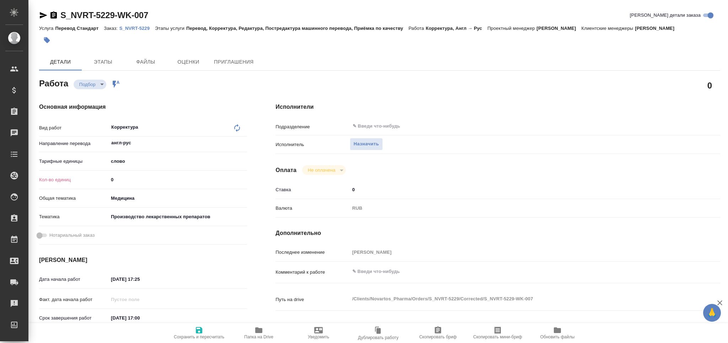
type textarea "x"
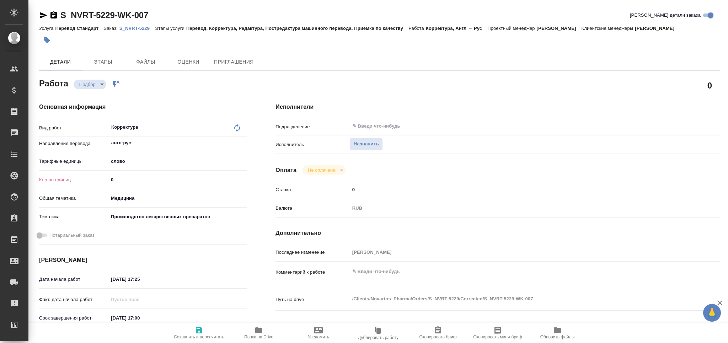
type textarea "x"
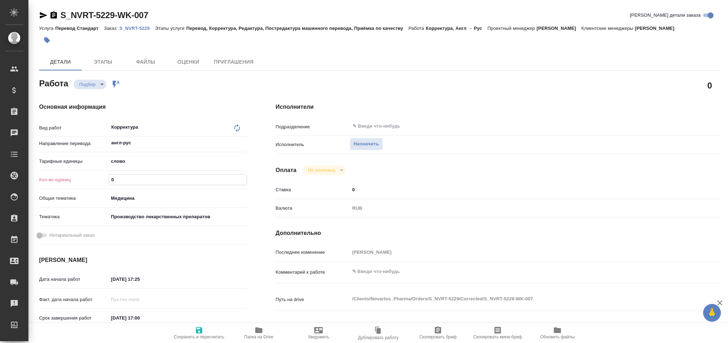
drag, startPoint x: 113, startPoint y: 180, endPoint x: 81, endPoint y: 180, distance: 31.6
click at [81, 180] on div "Кол-во единиц 0" at bounding box center [143, 179] width 208 height 12
type textarea "x"
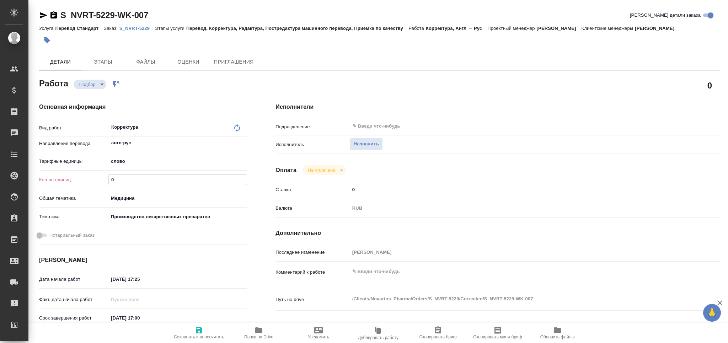
type textarea "x"
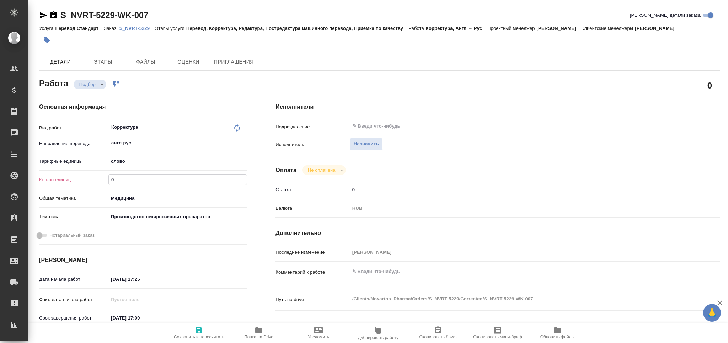
type textarea "x"
paste input "6454"
type textarea "x"
type input "6454"
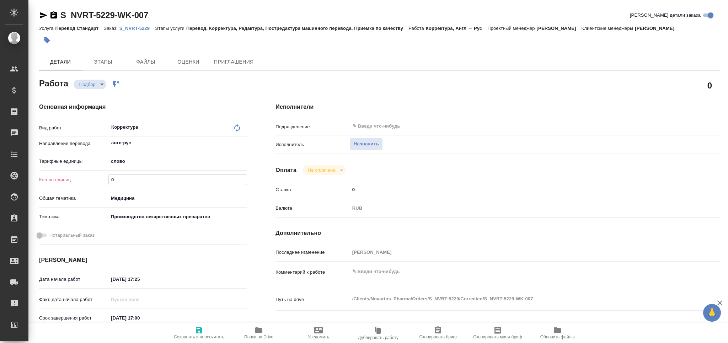
type textarea "x"
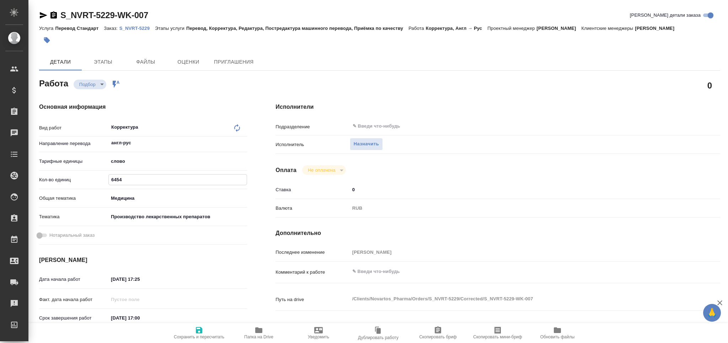
type textarea "x"
type input "6454"
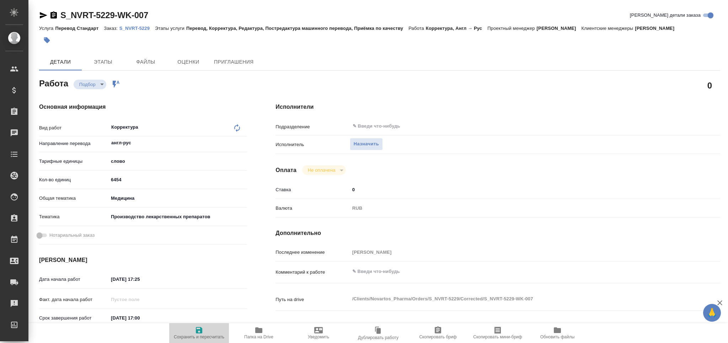
click at [201, 328] on icon "button" at bounding box center [199, 330] width 6 height 6
type textarea "x"
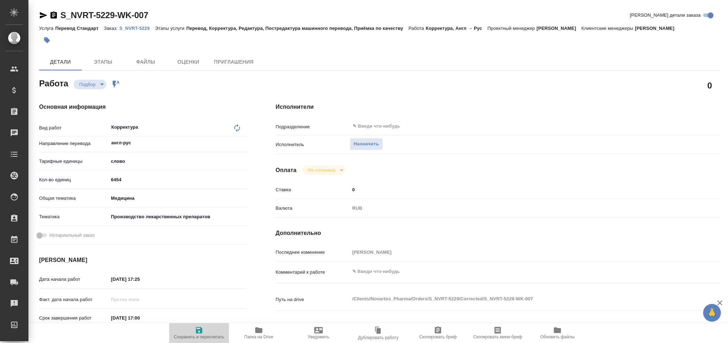
type textarea "x"
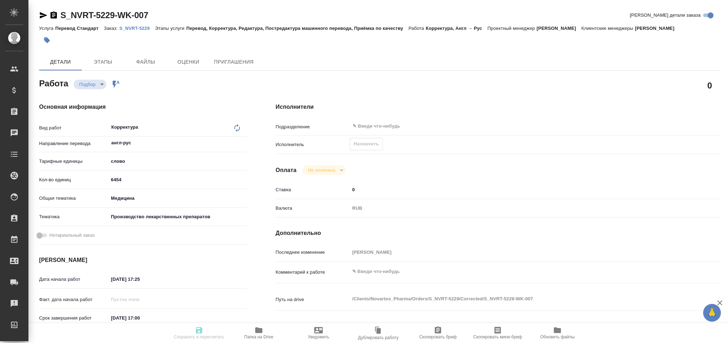
type textarea "x"
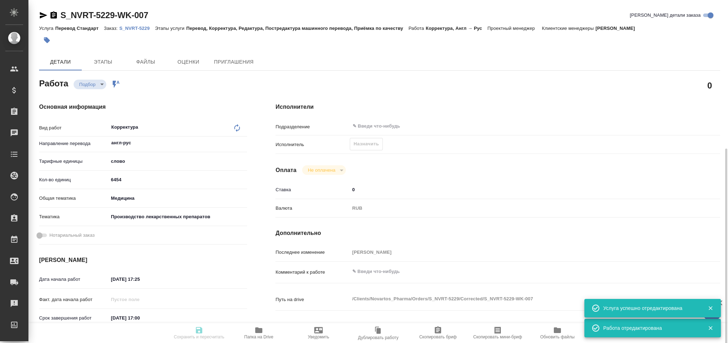
type textarea "x"
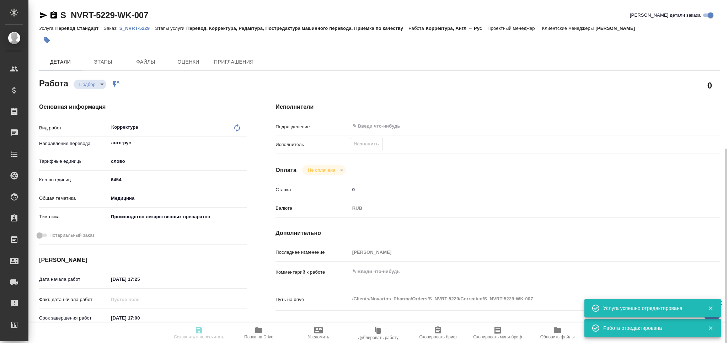
type input "recruiting"
type textarea "Корректура"
type textarea "x"
type input "англ-рус"
type input "5a8b1489cc6b4906c91bfd90"
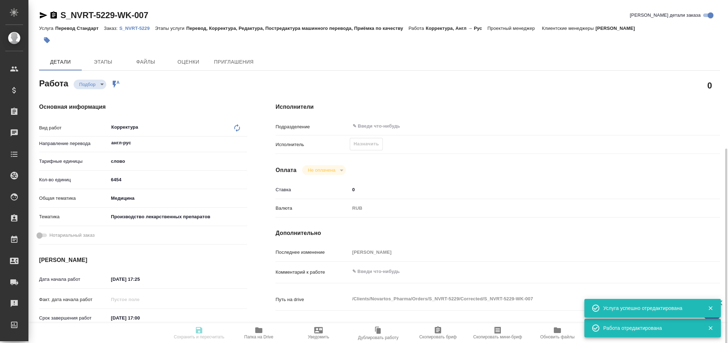
type input "6454"
type input "med"
type input "614982fec5ecbb70f805293f"
type input "[DATE] 17:25"
type input "[DATE] 17:00"
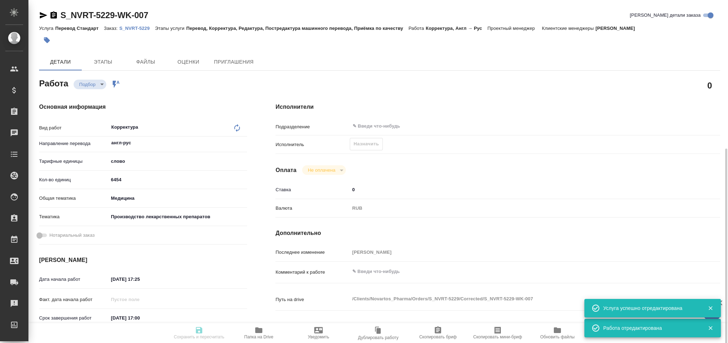
type input "[DATE] 17:00"
type input "notPayed"
type input "0"
type input "RUB"
type input "[PERSON_NAME]"
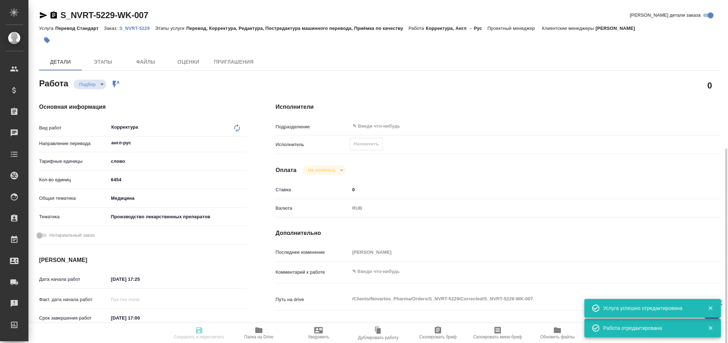
type textarea "x"
type textarea "/Clients/Novartos_Pharma/Orders/S_NVRT-5229/Corrected/S_NVRT-5229-WK-007"
type textarea "x"
type input "S_NVRT-5229"
type input "Перевод Стандарт"
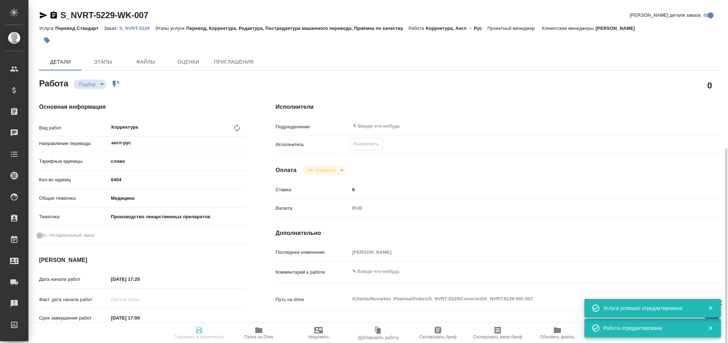
type input "Перевод, Корректура, Редактура, Постредактура машинного перевода, Приёмка по ка…"
type input "[PERSON_NAME]"
type input "/Clients/Novartos_Pharma/Orders/S_NVRT-5229"
type textarea "x"
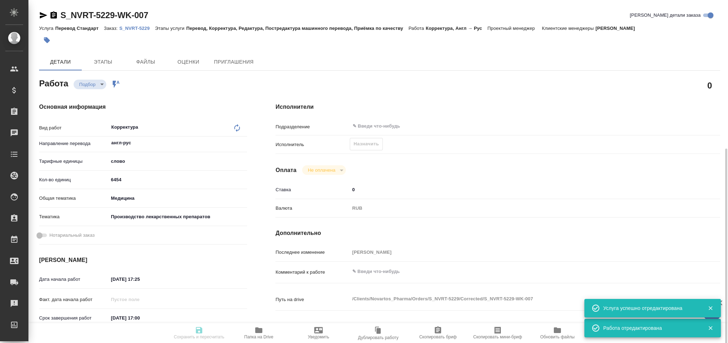
type textarea "x"
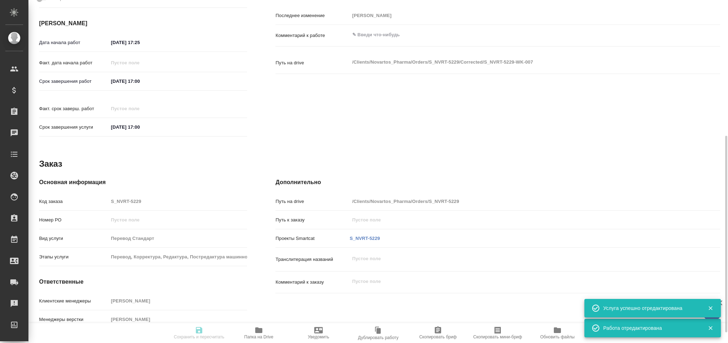
type textarea "x"
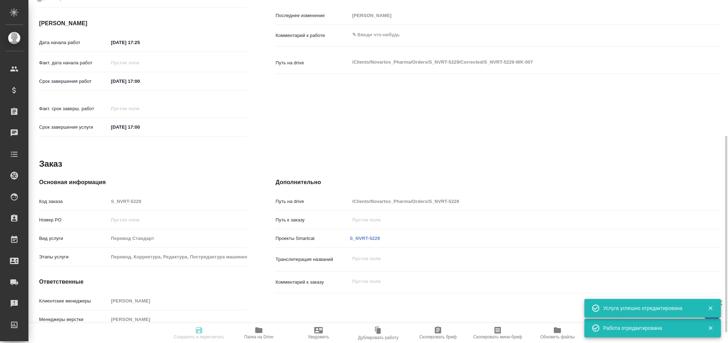
type textarea "x"
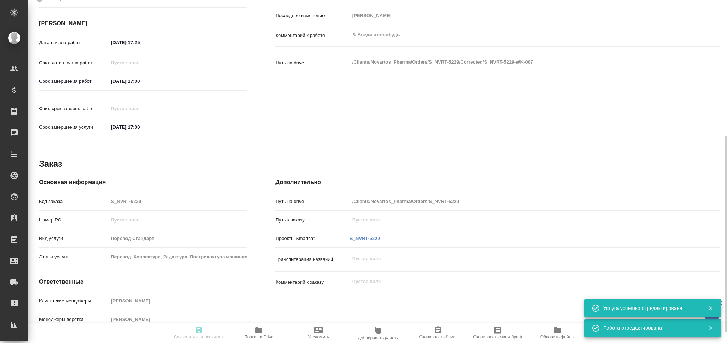
type textarea "x"
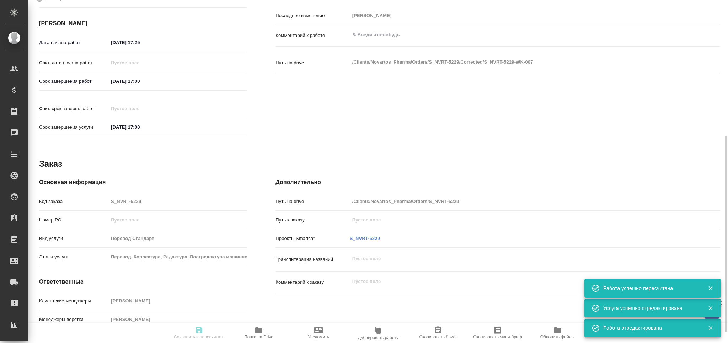
type input "recruiting"
type textarea "Корректура"
type textarea "x"
type input "англ-рус"
type input "5a8b1489cc6b4906c91bfd90"
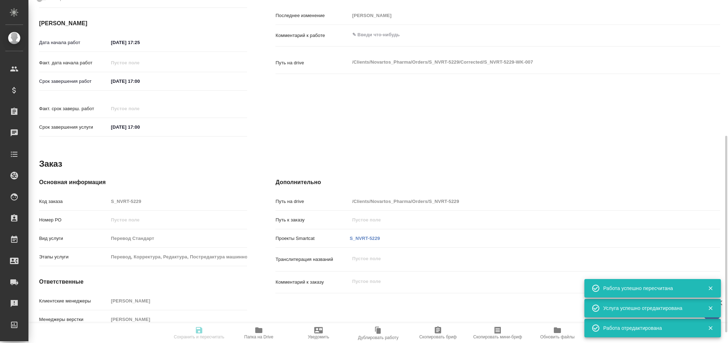
type input "6454"
type input "med"
type input "614982fec5ecbb70f805293f"
type input "[DATE] 17:25"
type input "[DATE] 17:00"
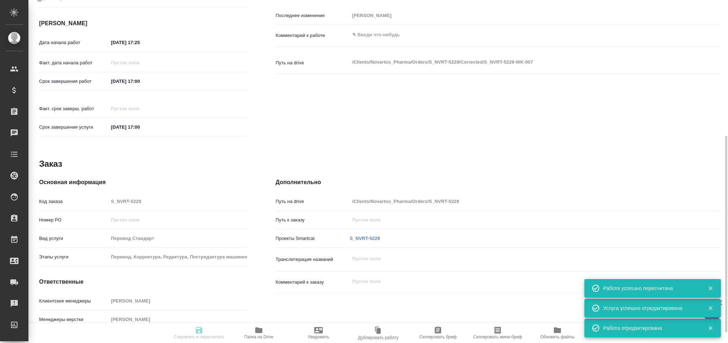
type input "[DATE] 17:00"
type input "notPayed"
type input "0"
type input "RUB"
type input "[PERSON_NAME]"
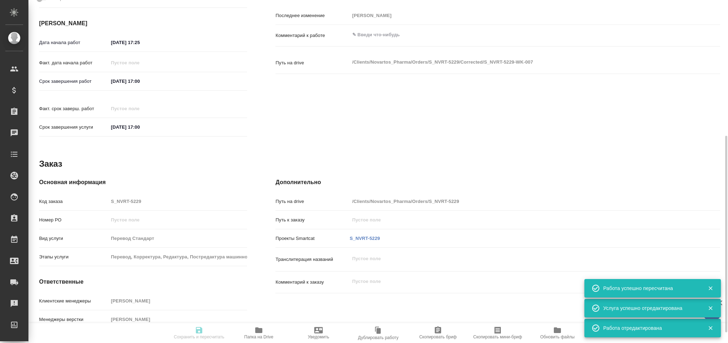
type textarea "x"
type textarea "/Clients/Novartos_Pharma/Orders/S_NVRT-5229/Corrected/S_NVRT-5229-WK-007"
type textarea "x"
type input "S_NVRT-5229"
type input "Перевод Стандарт"
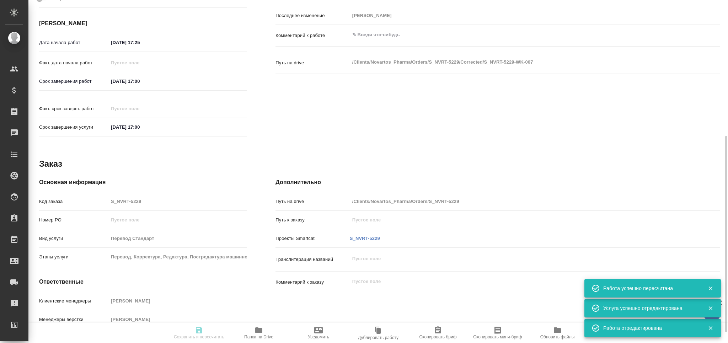
type input "Перевод, Корректура, Редактура, Постредактура машинного перевода, Приёмка по ка…"
type input "[PERSON_NAME]"
type input "/Clients/Novartos_Pharma/Orders/S_NVRT-5229"
type textarea "x"
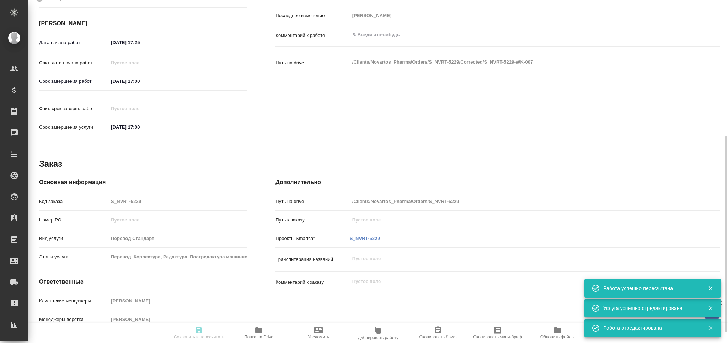
type textarea "x"
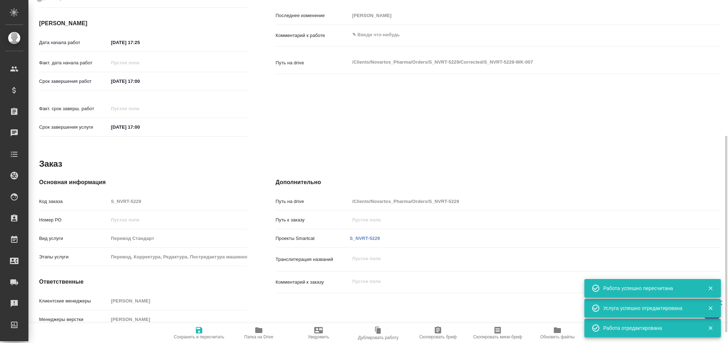
type textarea "x"
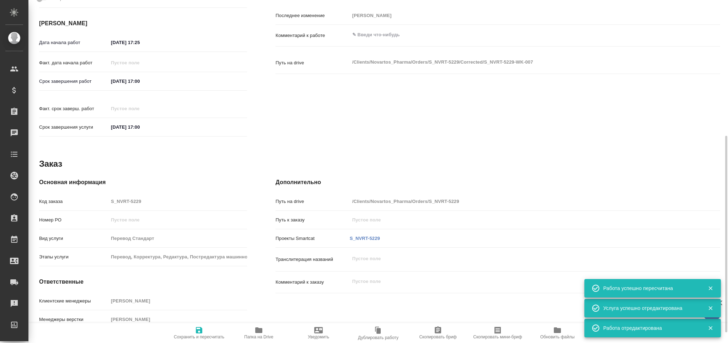
type textarea "x"
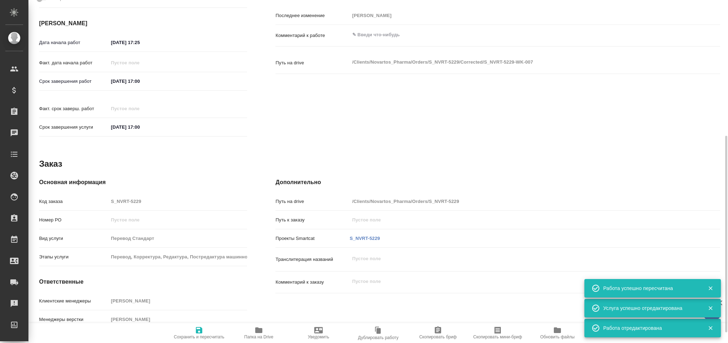
type textarea "x"
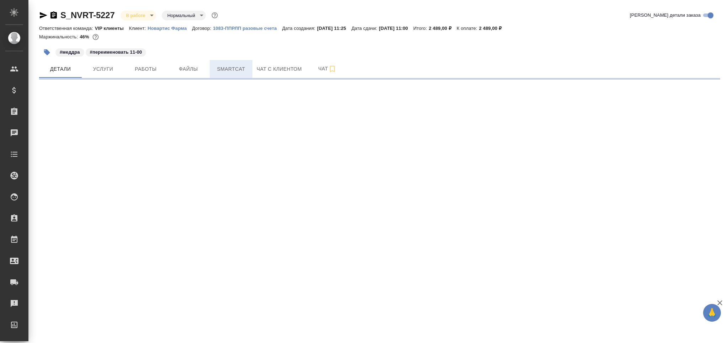
select select "RU"
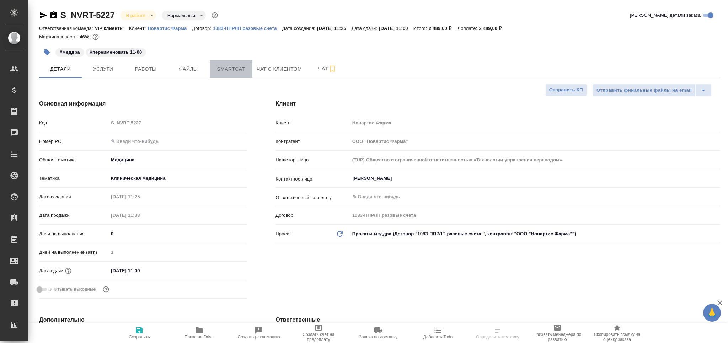
click at [233, 66] on span "Smartcat" at bounding box center [231, 69] width 34 height 9
type textarea "x"
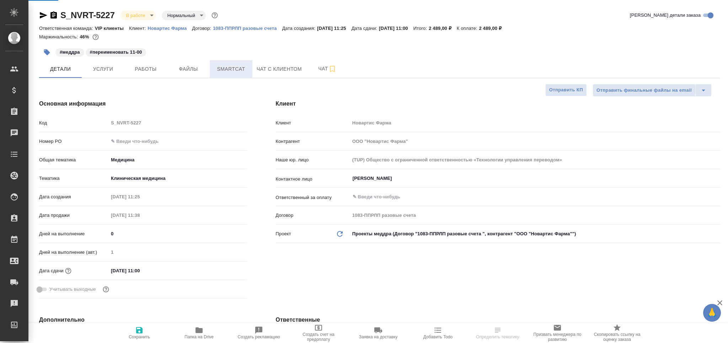
type textarea "x"
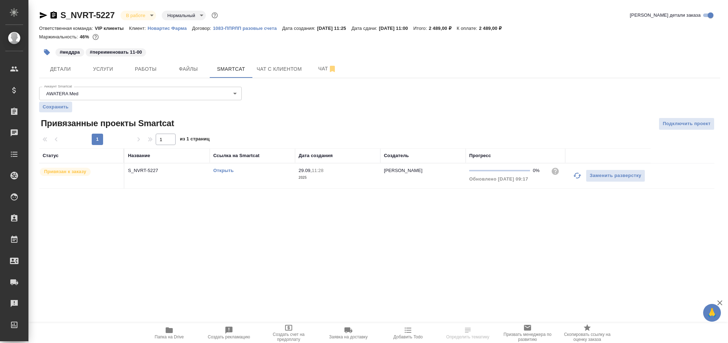
click at [578, 175] on icon "button" at bounding box center [577, 175] width 9 height 9
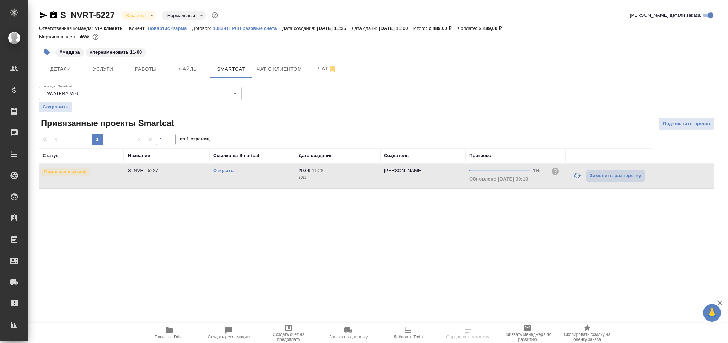
click at [220, 168] on link "Открыть" at bounding box center [223, 170] width 20 height 5
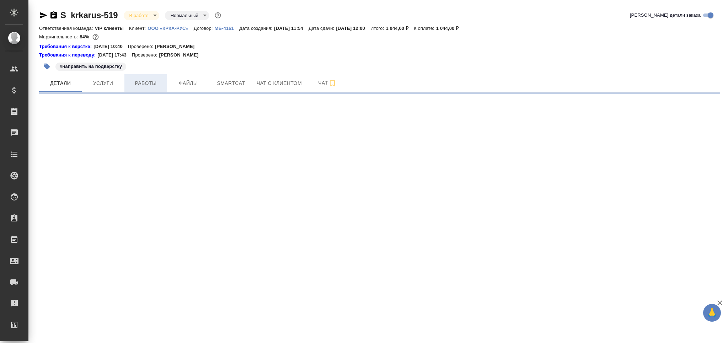
select select "RU"
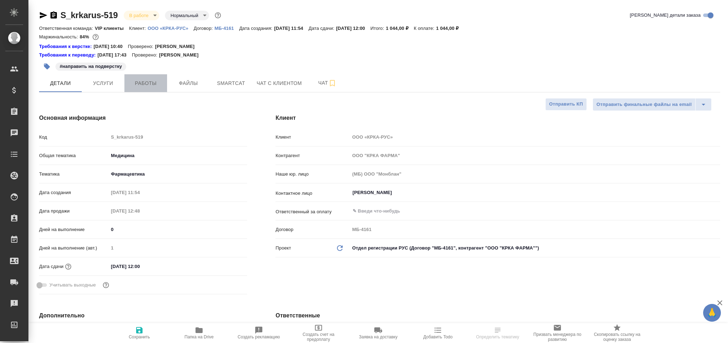
click at [145, 82] on span "Работы" at bounding box center [146, 83] width 34 height 9
type textarea "x"
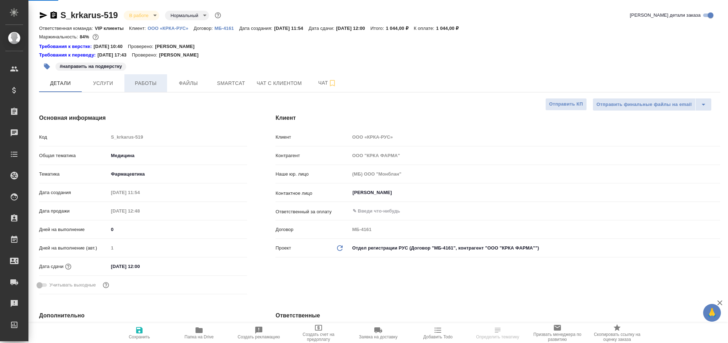
type textarea "x"
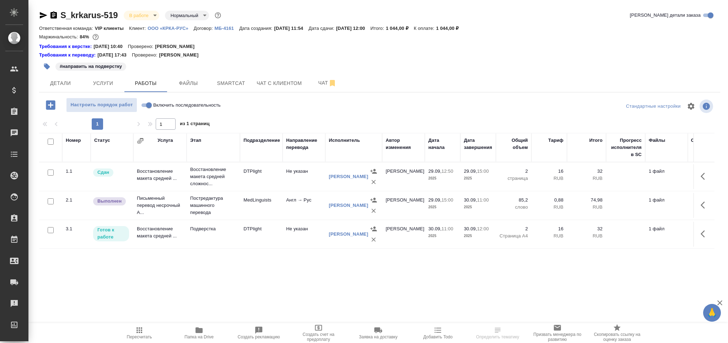
click at [49, 65] on icon "button" at bounding box center [46, 66] width 7 height 7
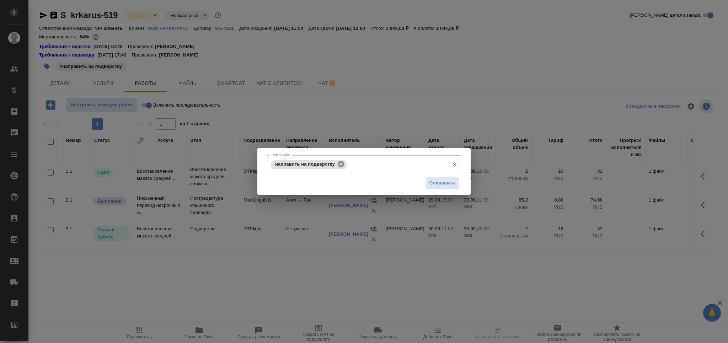
click at [340, 163] on icon at bounding box center [341, 164] width 6 height 6
click at [348, 163] on input "Тэги заказа" at bounding box center [396, 165] width 97 height 12
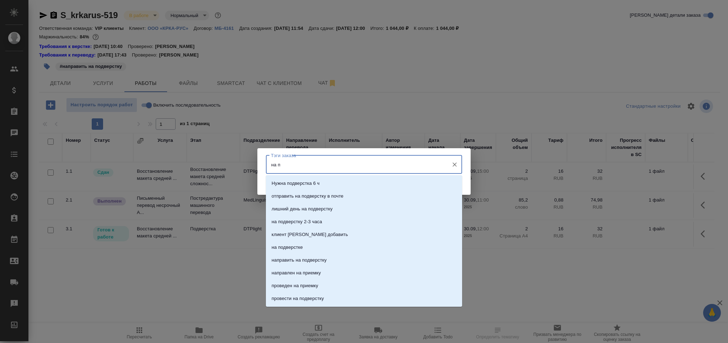
type input "на по"
drag, startPoint x: 316, startPoint y: 232, endPoint x: 393, endPoint y: 211, distance: 80.6
click at [316, 233] on li "на подверстке" at bounding box center [364, 234] width 196 height 13
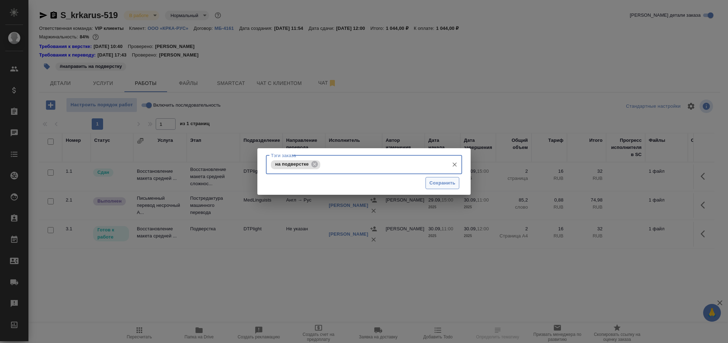
click at [439, 181] on span "Сохранить" at bounding box center [442, 183] width 26 height 8
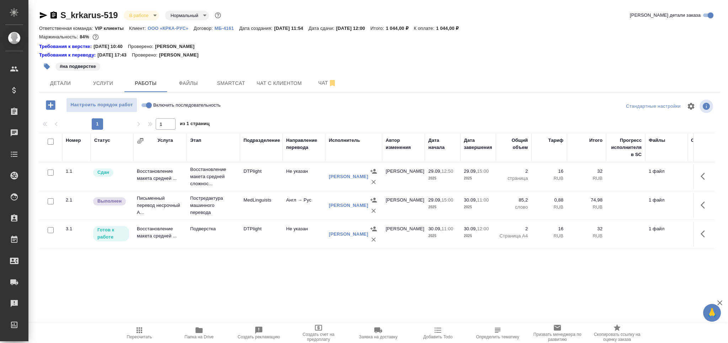
click at [167, 231] on td "Восстановление макета средней ..." at bounding box center [159, 234] width 53 height 25
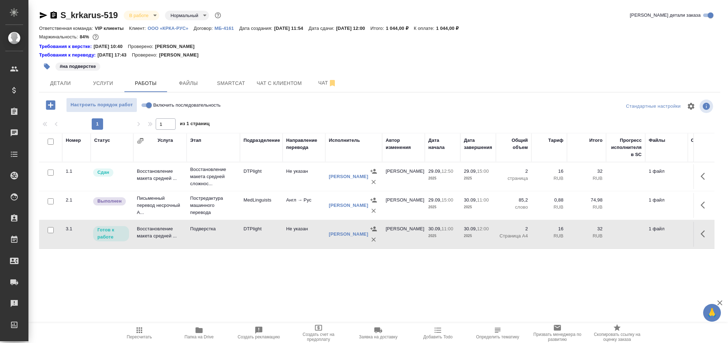
click at [167, 231] on td "Восстановление макета средней ..." at bounding box center [159, 234] width 53 height 25
click at [240, 84] on span "Smartcat" at bounding box center [231, 83] width 34 height 9
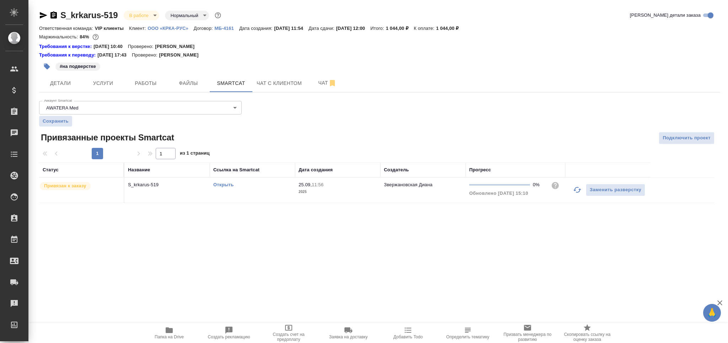
click at [263, 201] on td "Открыть" at bounding box center [252, 190] width 85 height 25
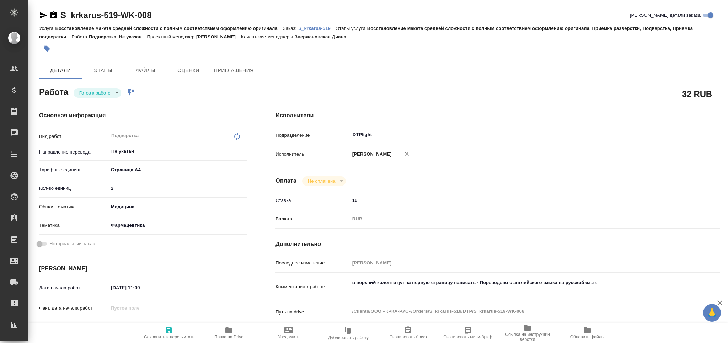
type textarea "x"
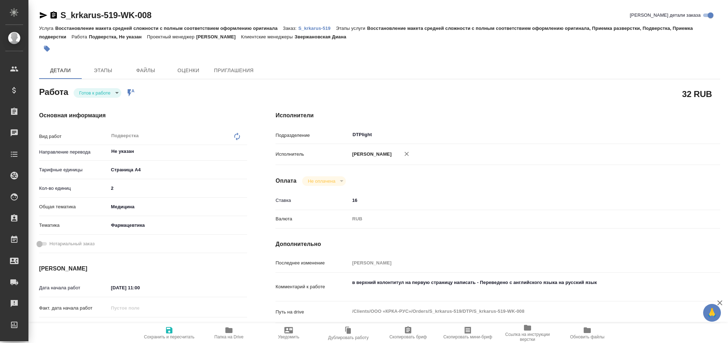
type textarea "x"
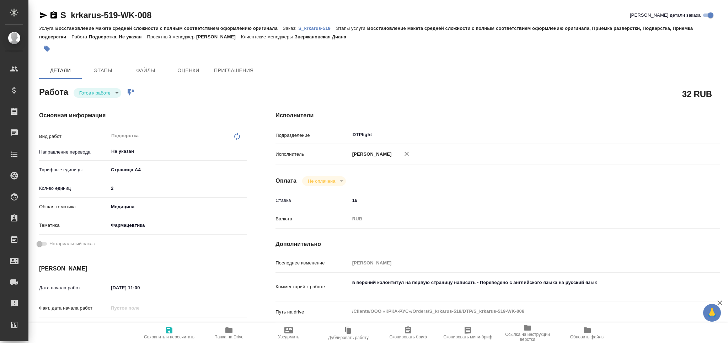
type textarea "x"
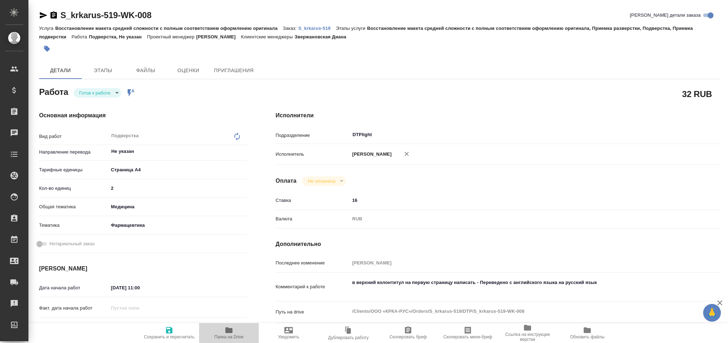
click at [223, 334] on span "Папка на Drive" at bounding box center [228, 333] width 51 height 14
type textarea "x"
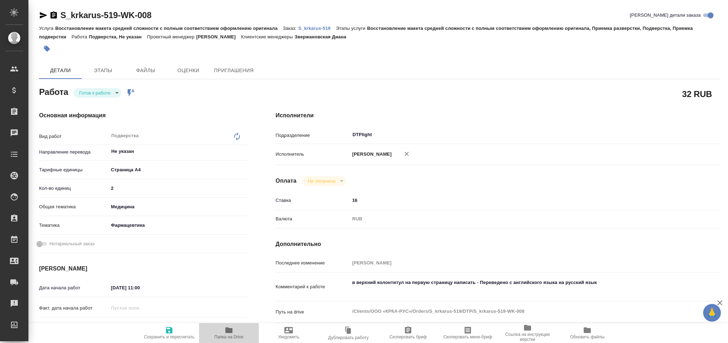
type textarea "x"
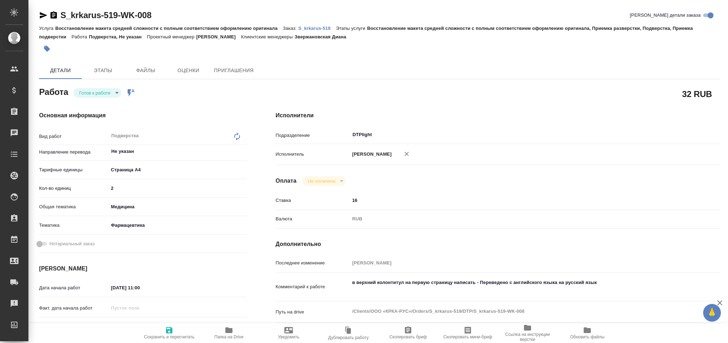
type textarea "x"
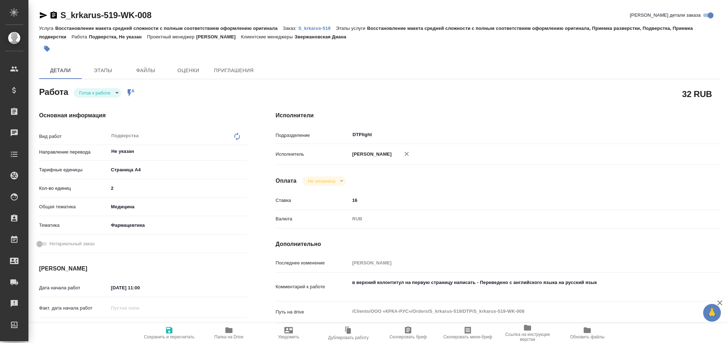
type textarea "x"
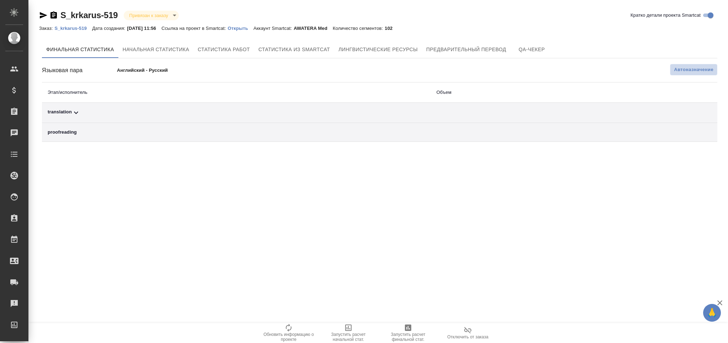
click at [679, 68] on span "Автоназначение" at bounding box center [693, 69] width 39 height 7
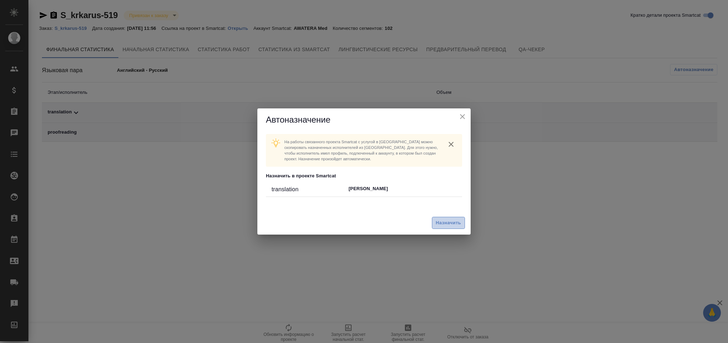
click at [449, 223] on span "Назначить" at bounding box center [448, 223] width 25 height 8
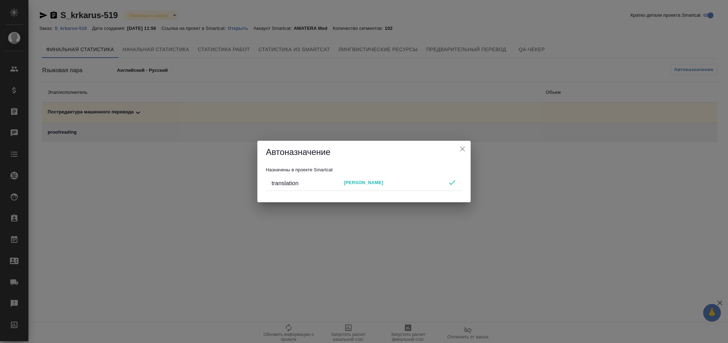
click at [462, 147] on icon "close" at bounding box center [462, 149] width 9 height 9
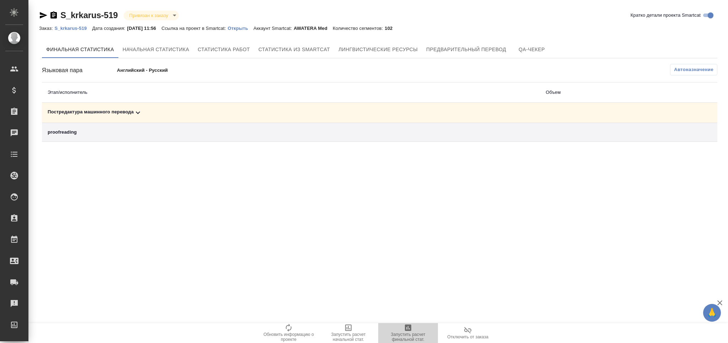
click at [405, 336] on span "Запустить расчет финальной стат." at bounding box center [407, 337] width 51 height 10
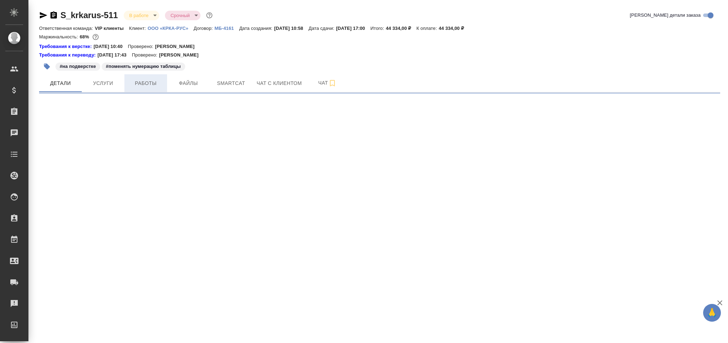
click at [151, 88] on button "Работы" at bounding box center [145, 83] width 43 height 18
select select "RU"
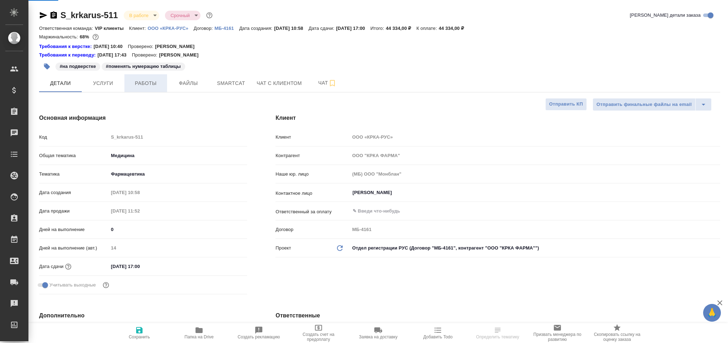
type textarea "x"
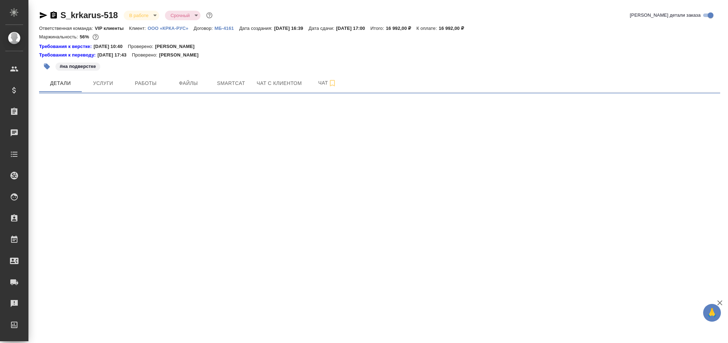
select select "RU"
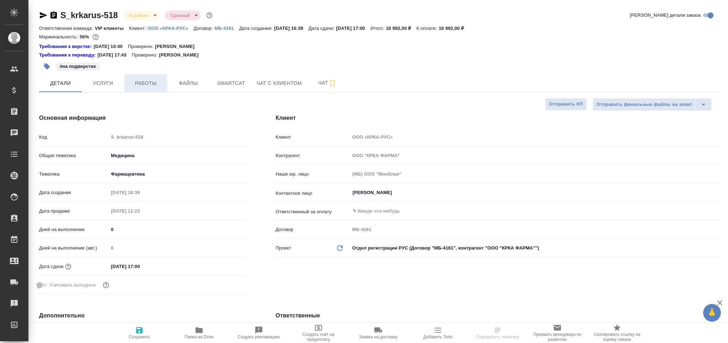
type textarea "x"
click at [154, 84] on span "Работы" at bounding box center [146, 83] width 34 height 9
type textarea "x"
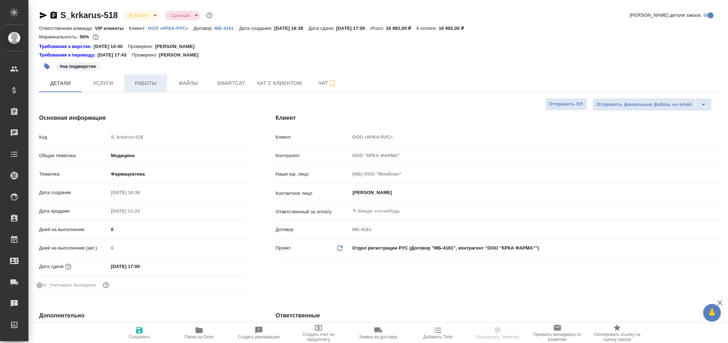
type textarea "x"
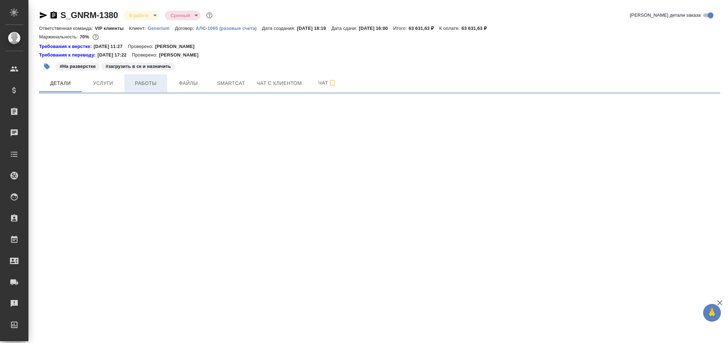
select select "RU"
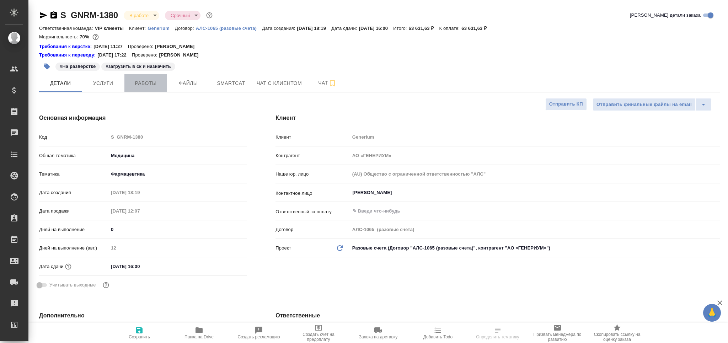
click at [159, 80] on span "Работы" at bounding box center [146, 83] width 34 height 9
type textarea "x"
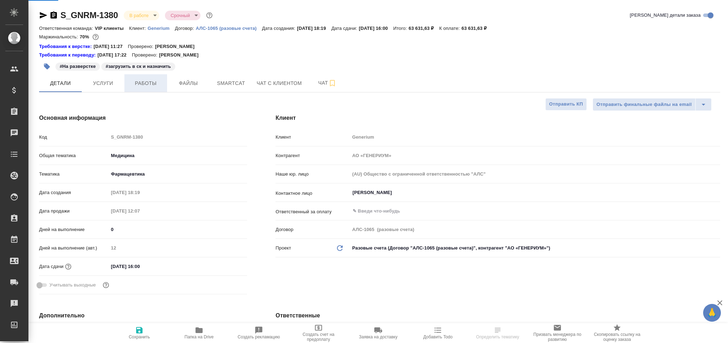
type textarea "x"
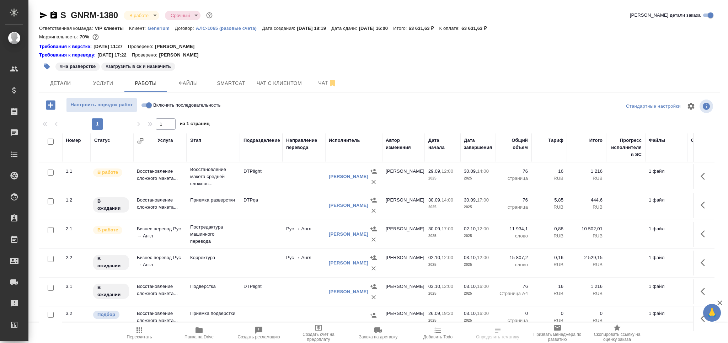
click at [55, 316] on div at bounding box center [51, 315] width 16 height 10
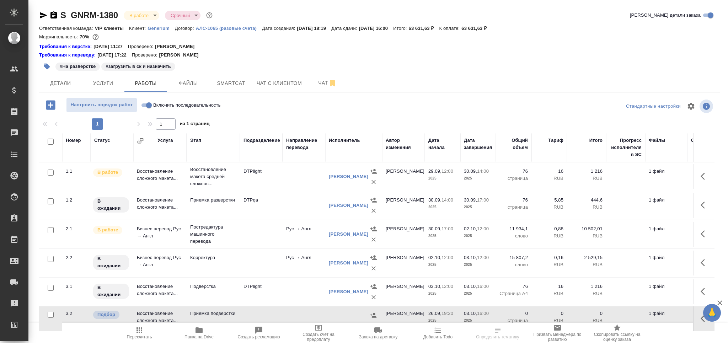
click at [50, 316] on input "checkbox" at bounding box center [51, 315] width 6 height 6
checkbox input "true"
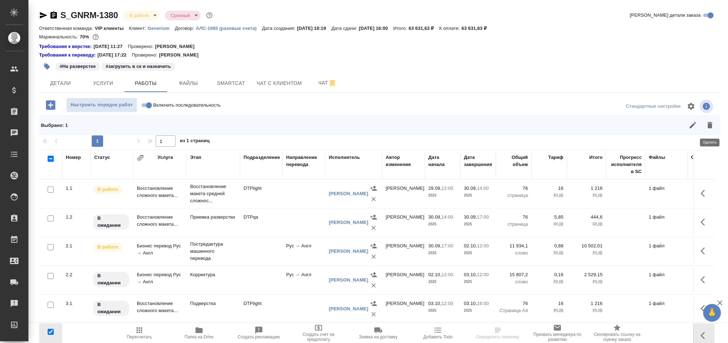
drag, startPoint x: 710, startPoint y: 124, endPoint x: 622, endPoint y: 166, distance: 97.0
click at [710, 125] on icon "button" at bounding box center [709, 125] width 5 height 6
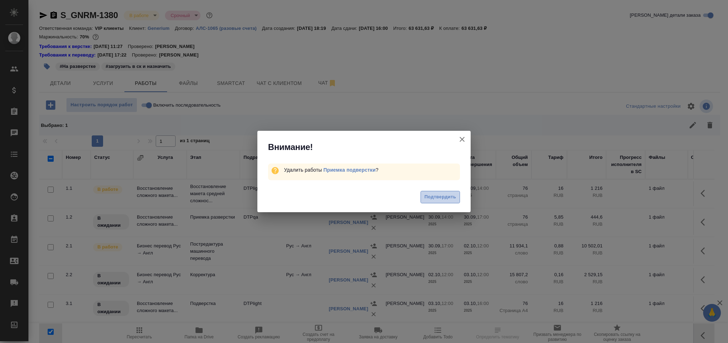
click at [433, 197] on span "Подтвердить" at bounding box center [440, 197] width 32 height 8
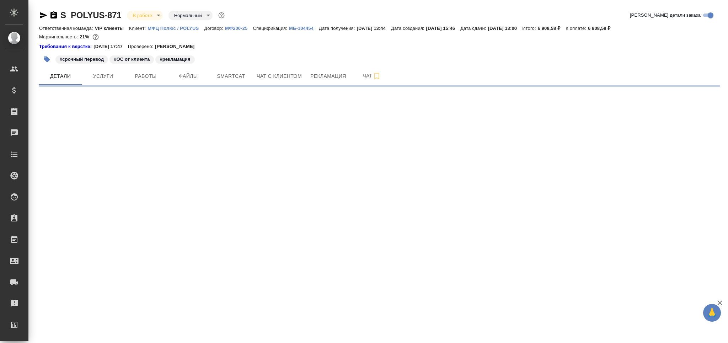
select select "RU"
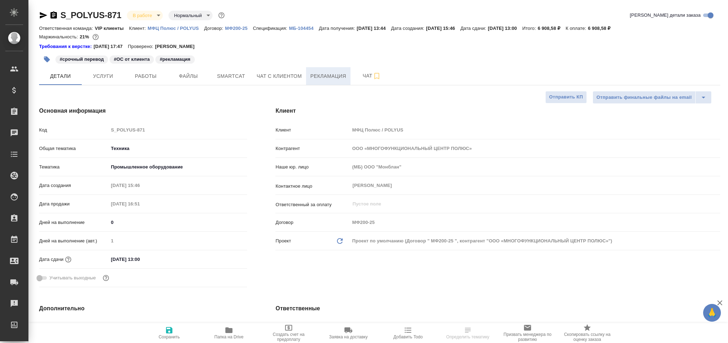
type textarea "x"
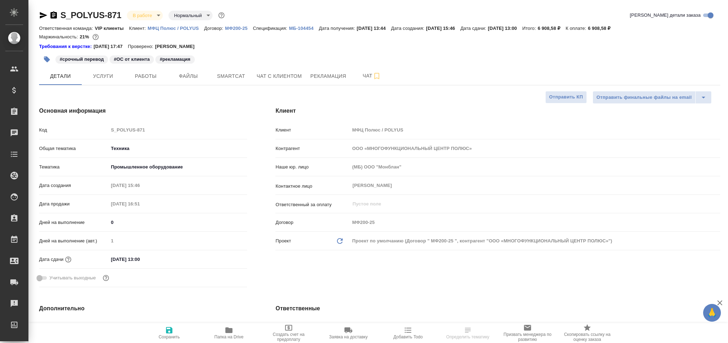
type textarea "x"
click at [355, 77] on span "Чат" at bounding box center [372, 75] width 34 height 9
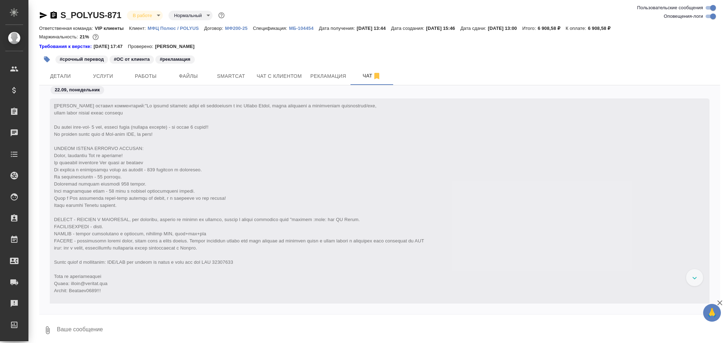
scroll to position [50606, 0]
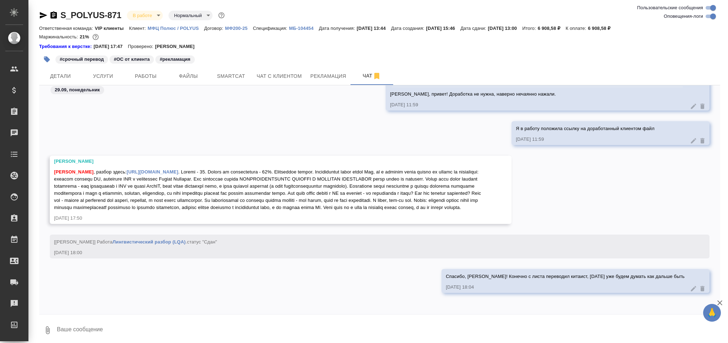
click at [170, 169] on link "[URL][DOMAIN_NAME]" at bounding box center [153, 171] width 52 height 5
drag, startPoint x: 88, startPoint y: 158, endPoint x: 111, endPoint y: 164, distance: 23.5
click at [111, 169] on span "[PERSON_NAME] , разбор здесь: [URL][DOMAIN_NAME]" at bounding box center [268, 189] width 428 height 41
copy span "разбор здесь: [URL][DOMAIN_NAME] . Индекс - 52. Скидка по калькулятору - 20%. Ш…"
click at [167, 176] on div "Грабко Мария , разбор здесь: https://drive.awatera.com/apps/files/files/1051380…" at bounding box center [270, 189] width 433 height 44
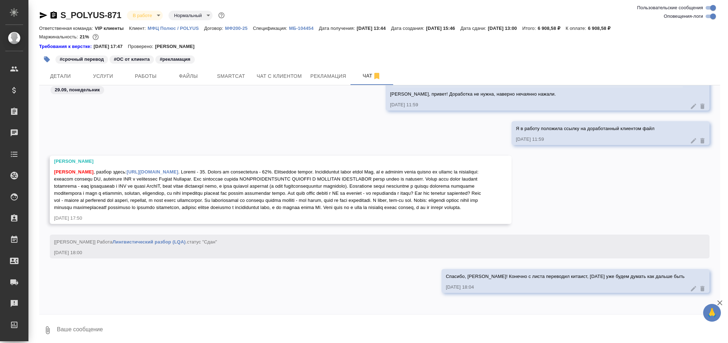
drag, startPoint x: 457, startPoint y: 165, endPoint x: 481, endPoint y: 208, distance: 49.5
click at [481, 208] on div "Грабко Мария , разбор здесь: https://drive.awatera.com/apps/files/files/1051380…" at bounding box center [270, 189] width 433 height 44
copy span "Для китайских файлов НЕРЕДАКТИРУЕМОГО ФОРМАТА С МЕРТВЫМИ КАРТИНКАМИ такая схема…"
click at [207, 178] on span "Грабко Мария , разбор здесь: https://drive.awatera.com/apps/files/files/1051380…" at bounding box center [268, 189] width 428 height 41
drag, startPoint x: 457, startPoint y: 164, endPoint x: 479, endPoint y: 207, distance: 48.6
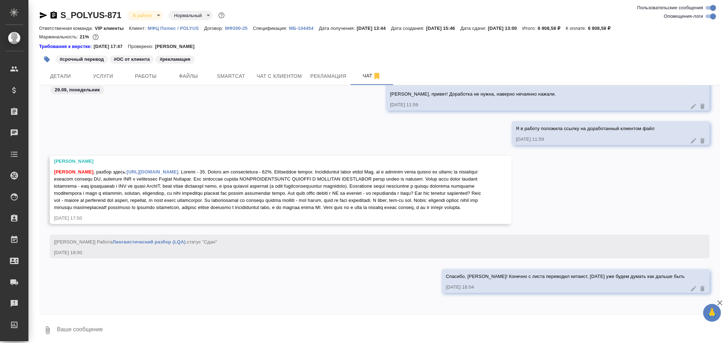
click at [479, 207] on div "Грабко Мария , разбор здесь: https://drive.awatera.com/apps/files/files/1051380…" at bounding box center [270, 189] width 433 height 44
copy span "Для китайских файлов НЕРЕДАКТИРУЕМОГО ФОРМАТА С МЕРТВЫМИ КАРТИНКАМИ такая схема…"
click at [151, 13] on body "🙏 .cls-1 fill:#fff; AWATERA Grabko Mariya Клиенты Спецификации Заказы 0 Чаты To…" at bounding box center [364, 171] width 728 height 343
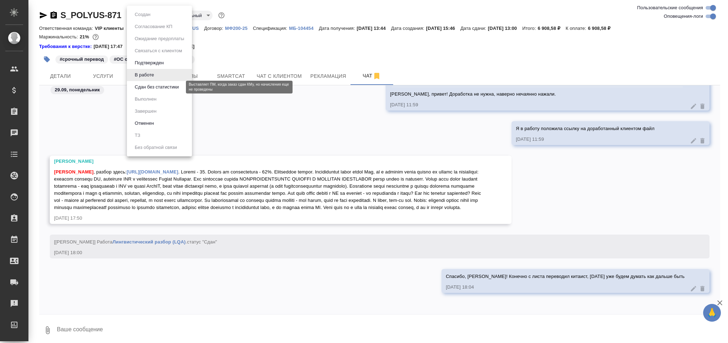
click at [154, 88] on button "Сдан без статистики" at bounding box center [157, 87] width 48 height 8
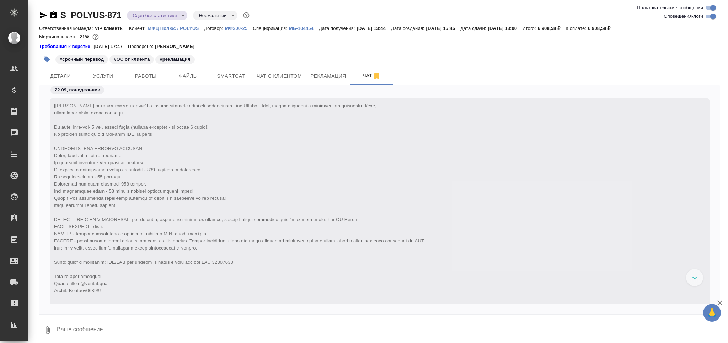
scroll to position [50917, 0]
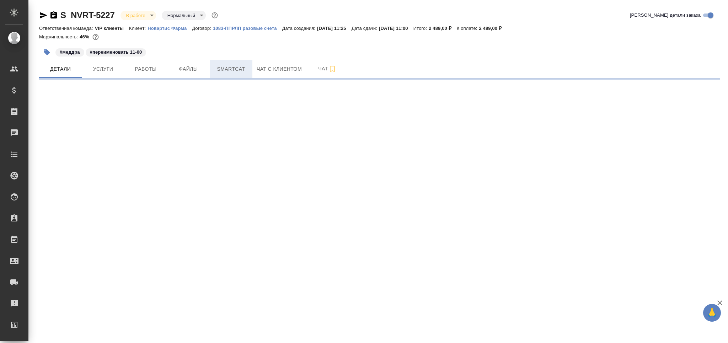
select select "RU"
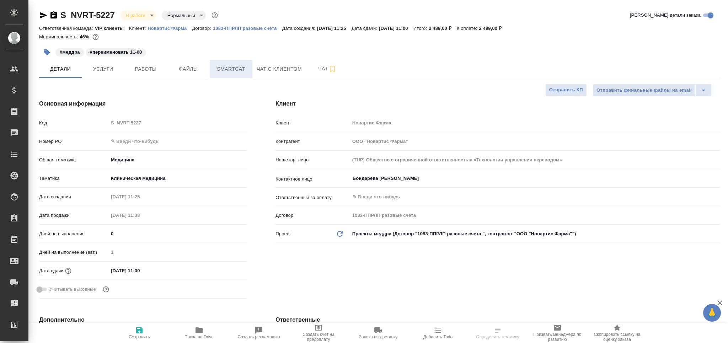
click at [236, 68] on span "Smartcat" at bounding box center [231, 69] width 34 height 9
type textarea "x"
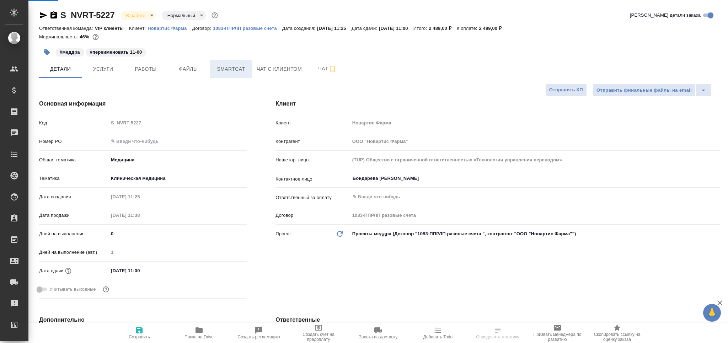
type textarea "x"
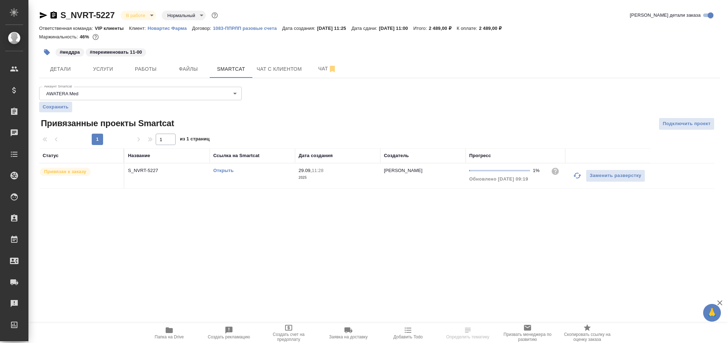
click at [578, 179] on icon "button" at bounding box center [577, 175] width 9 height 9
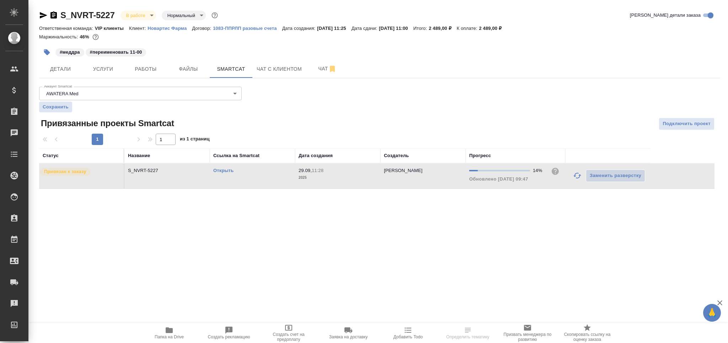
click at [226, 172] on link "Открыть" at bounding box center [223, 170] width 20 height 5
click at [145, 70] on span "Работы" at bounding box center [146, 69] width 34 height 9
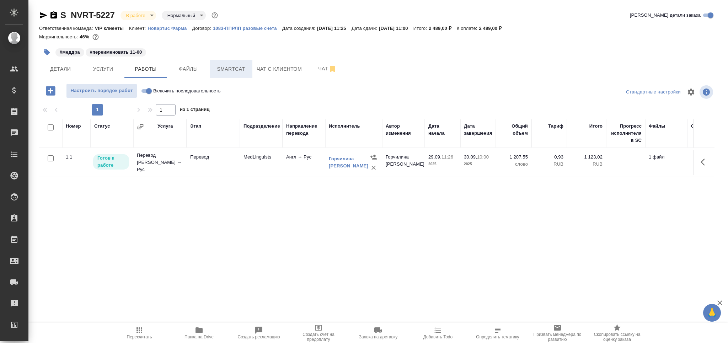
click at [235, 71] on span "Smartcat" at bounding box center [231, 69] width 34 height 9
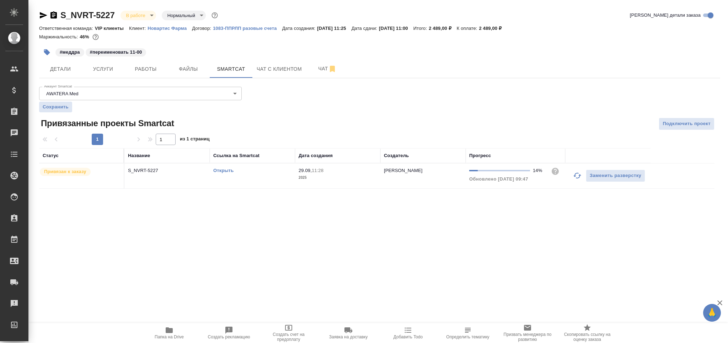
click at [577, 176] on icon "button" at bounding box center [577, 175] width 9 height 9
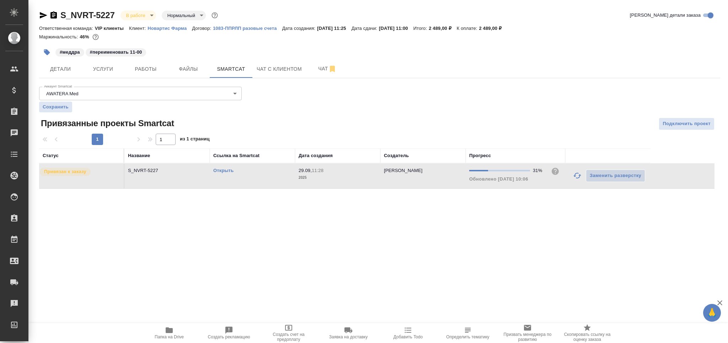
click at [574, 176] on icon "button" at bounding box center [577, 176] width 8 height 6
click at [160, 72] on span "Работы" at bounding box center [146, 69] width 34 height 9
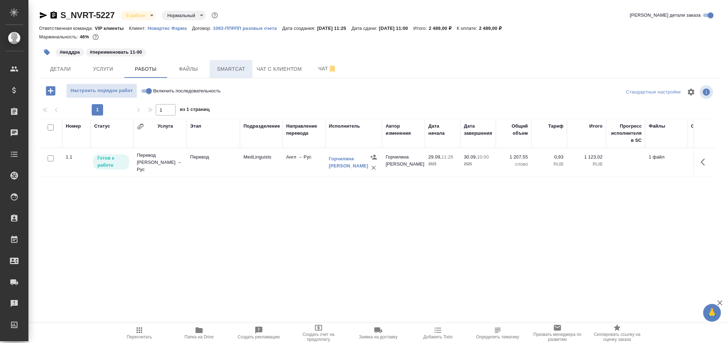
drag, startPoint x: 225, startPoint y: 69, endPoint x: 236, endPoint y: 69, distance: 11.0
click at [227, 69] on span "Smartcat" at bounding box center [231, 69] width 34 height 9
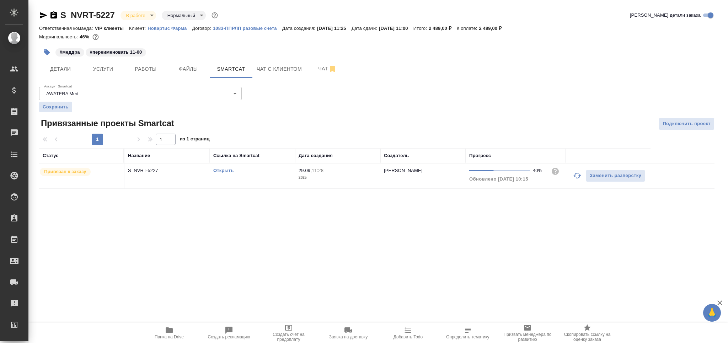
click at [576, 176] on icon "button" at bounding box center [577, 175] width 9 height 9
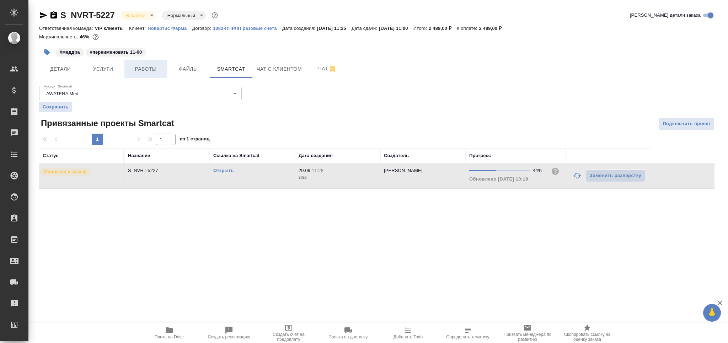
click at [141, 67] on span "Работы" at bounding box center [146, 69] width 34 height 9
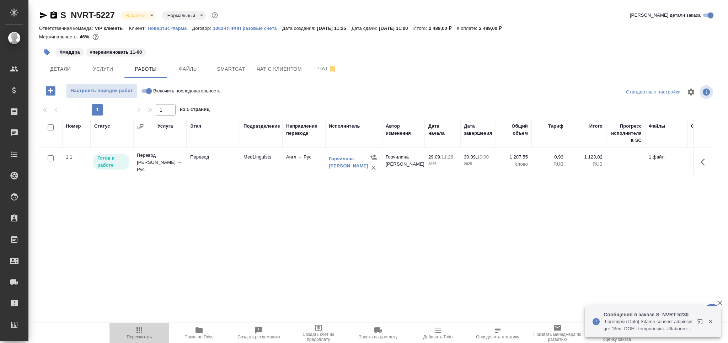
click at [131, 334] on span "Пересчитать" at bounding box center [139, 336] width 25 height 5
drag, startPoint x: 243, startPoint y: 63, endPoint x: 236, endPoint y: 69, distance: 8.8
click at [243, 64] on button "Smartcat" at bounding box center [231, 69] width 43 height 18
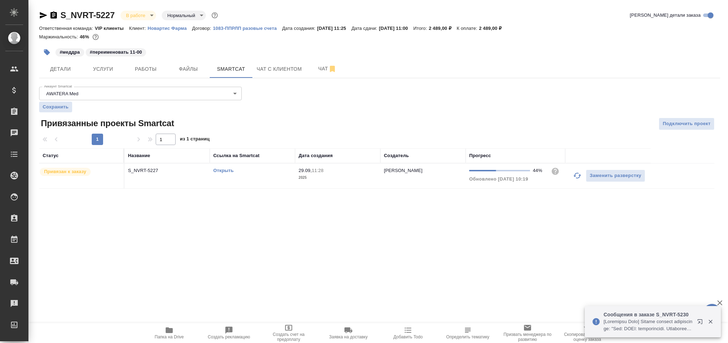
click at [223, 170] on link "Открыть" at bounding box center [223, 170] width 20 height 5
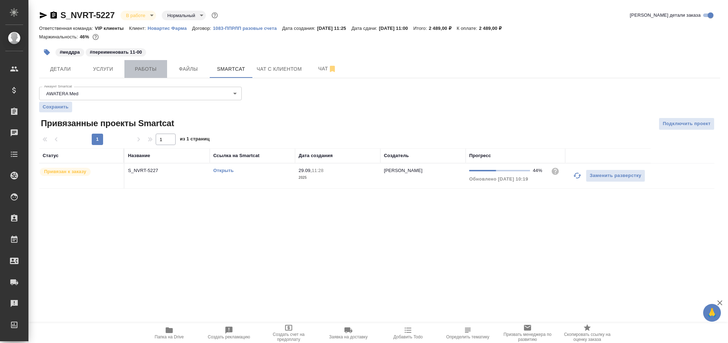
click at [148, 62] on button "Работы" at bounding box center [145, 69] width 43 height 18
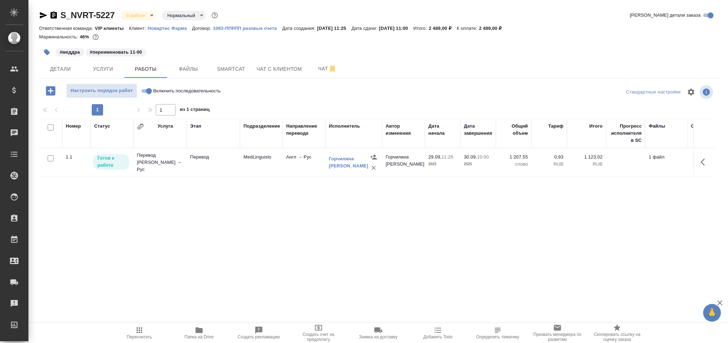
click at [48, 54] on icon "button" at bounding box center [47, 52] width 6 height 6
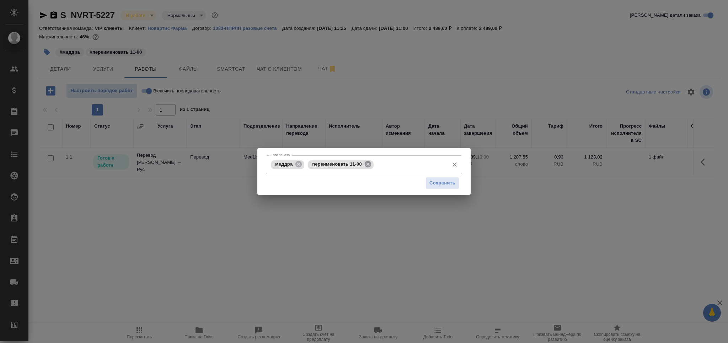
click at [368, 167] on icon at bounding box center [368, 164] width 8 height 8
click at [446, 188] on button "Сохранить" at bounding box center [442, 183] width 34 height 12
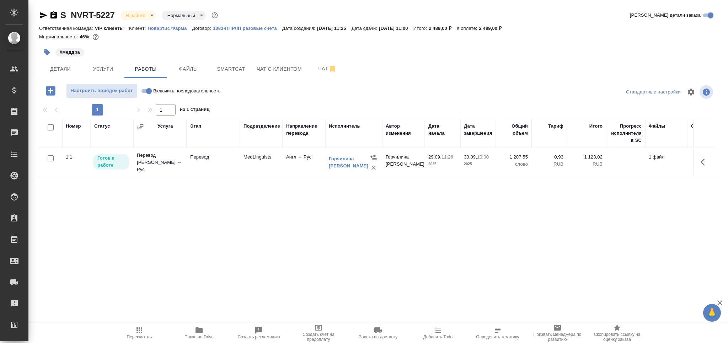
click at [302, 168] on td "Англ → Рус" at bounding box center [304, 162] width 43 height 25
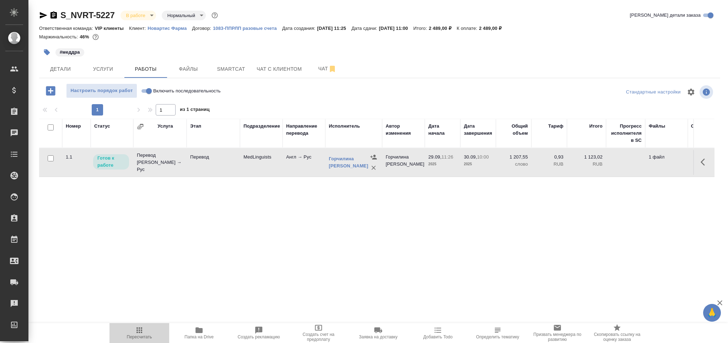
click at [134, 334] on span "Пересчитать" at bounding box center [139, 333] width 51 height 14
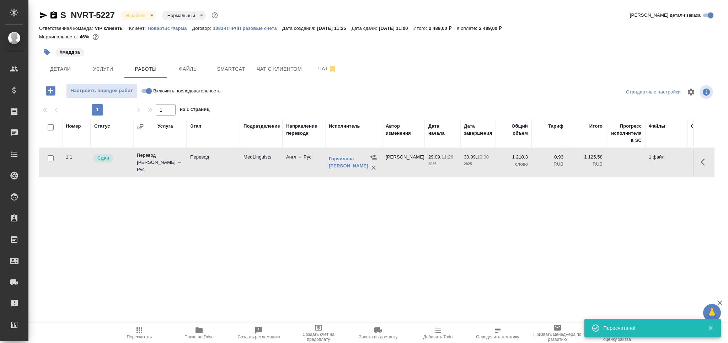
click at [53, 12] on icon "button" at bounding box center [53, 15] width 9 height 9
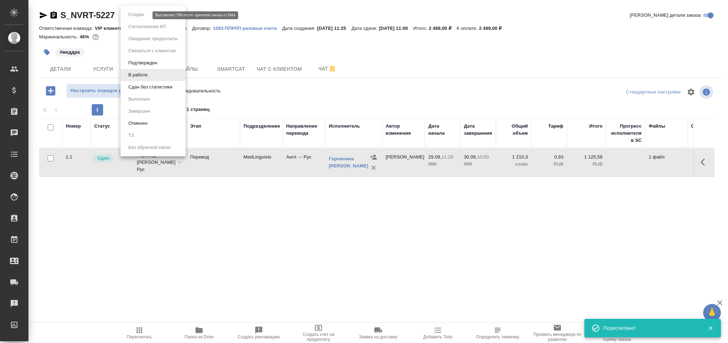
click at [143, 18] on body "🙏 .cls-1 fill:#fff; AWATERA Grabko Mariya Клиенты Спецификации Заказы 0 Чаты To…" at bounding box center [364, 171] width 728 height 343
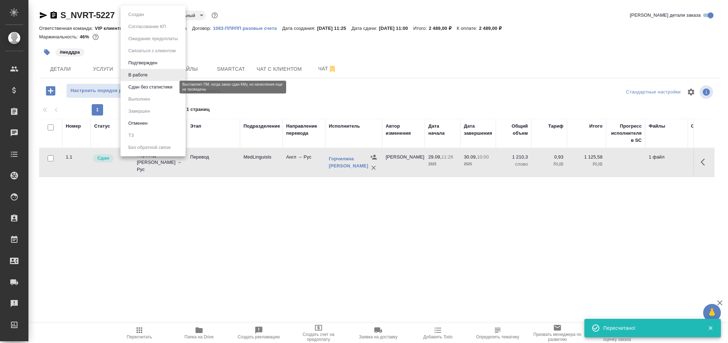
drag, startPoint x: 149, startPoint y: 85, endPoint x: 150, endPoint y: 77, distance: 7.9
click at [150, 86] on button "Сдан без статистики" at bounding box center [150, 87] width 48 height 8
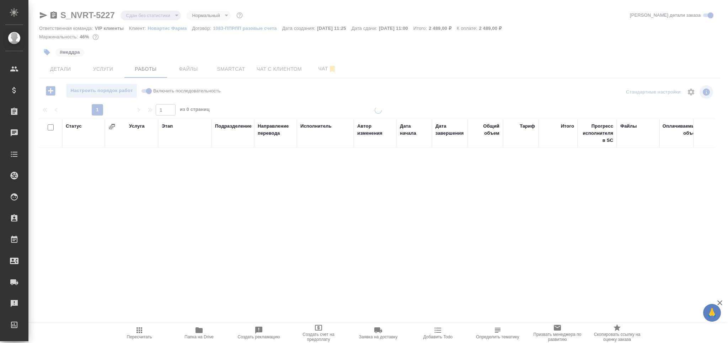
click at [142, 16] on body "🙏 .cls-1 fill:#fff; AWATERA Grabko Mariya Клиенты Спецификации Заказы 0 Чаты To…" at bounding box center [364, 171] width 728 height 343
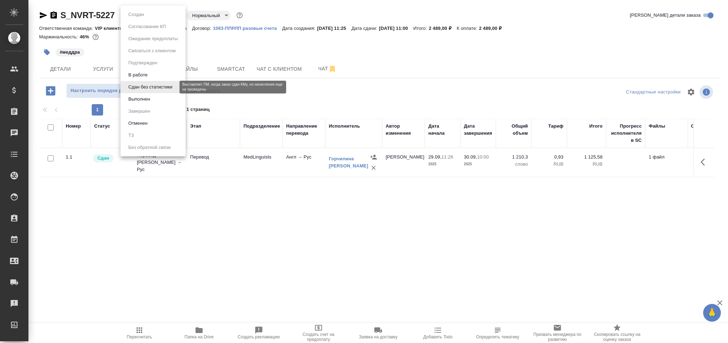
click at [147, 97] on button "Выполнен" at bounding box center [139, 99] width 26 height 8
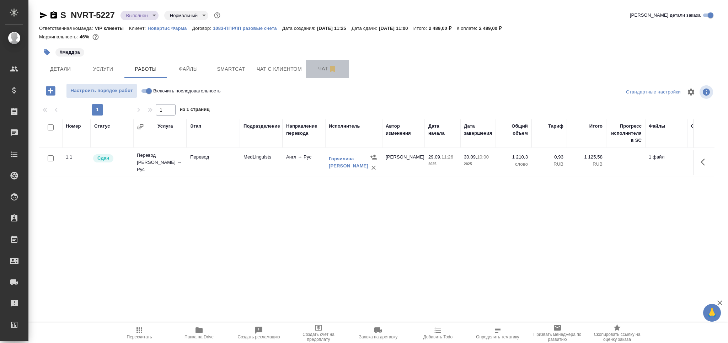
click at [314, 66] on span "Чат" at bounding box center [327, 68] width 34 height 9
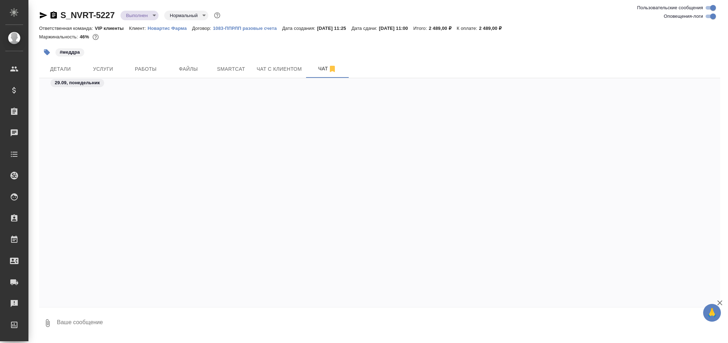
scroll to position [9652, 0]
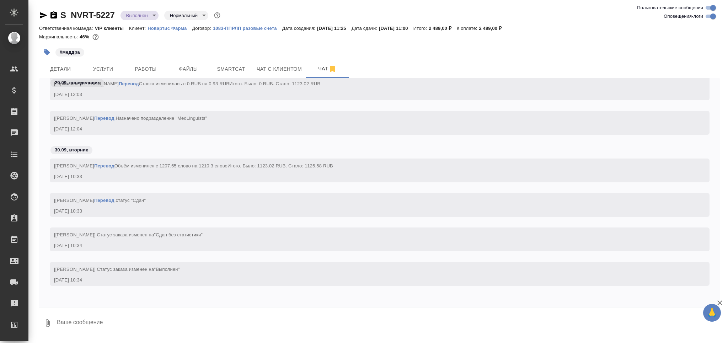
click at [94, 321] on textarea at bounding box center [388, 323] width 664 height 24
type textarea "сдала в почте"
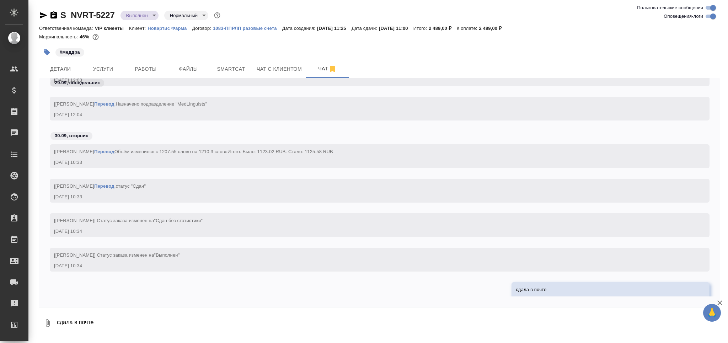
scroll to position [9686, 0]
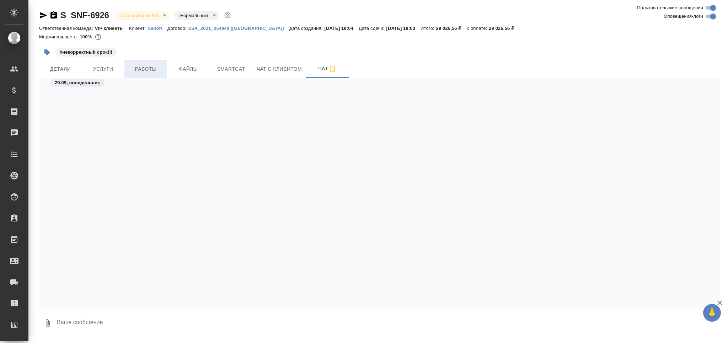
scroll to position [1713, 0]
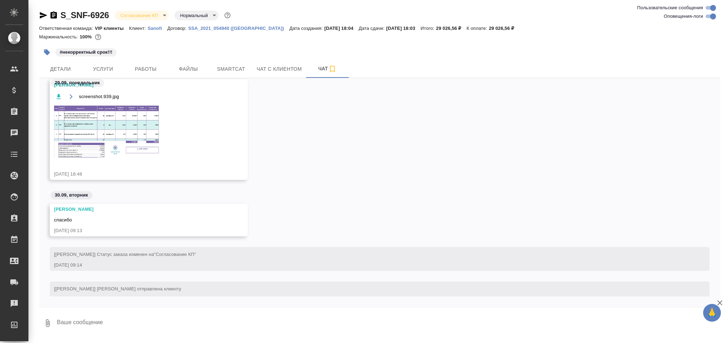
click at [145, 140] on img at bounding box center [107, 132] width 107 height 54
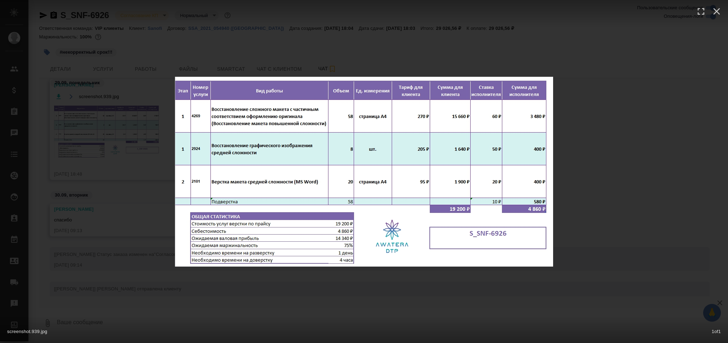
click at [167, 290] on div "screenshot.939.jpg 1 of 1" at bounding box center [364, 171] width 728 height 343
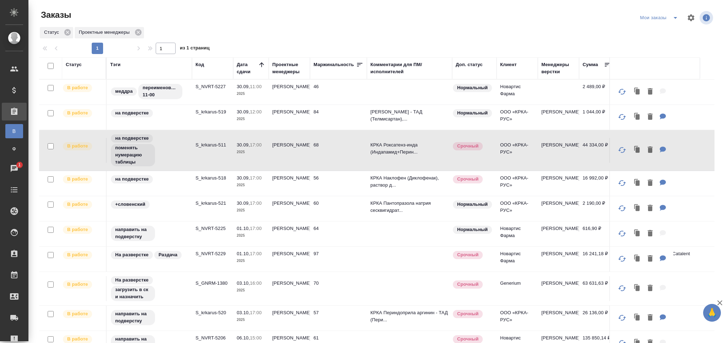
scroll to position [38, 0]
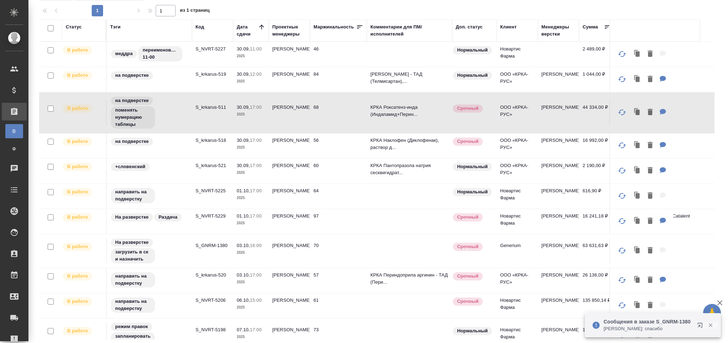
click at [708, 326] on icon "button" at bounding box center [710, 325] width 6 height 6
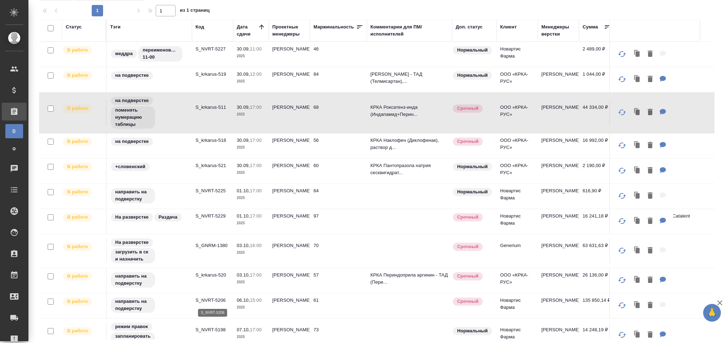
click at [218, 303] on p "S_NVRT-5206" at bounding box center [212, 300] width 34 height 7
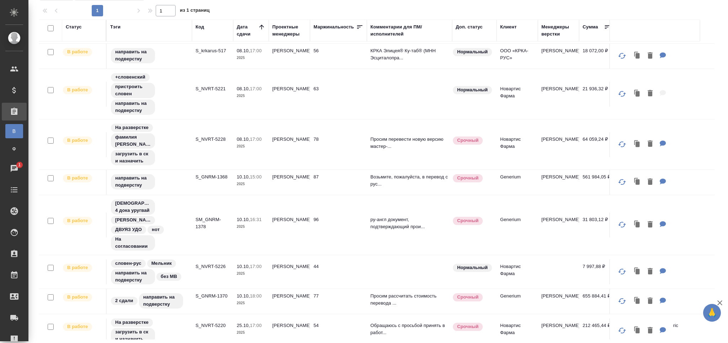
scroll to position [356, 0]
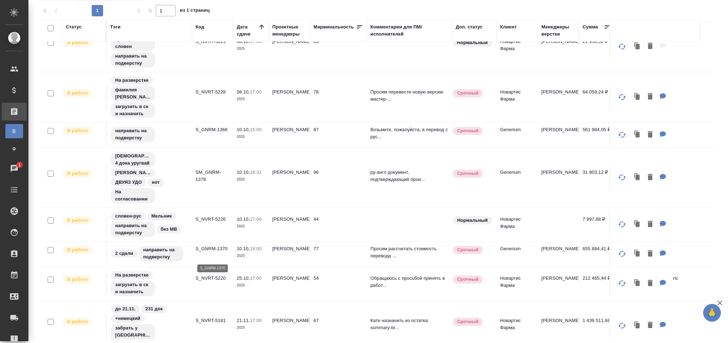
click at [214, 252] on p "S_GNRM-1370" at bounding box center [212, 248] width 34 height 7
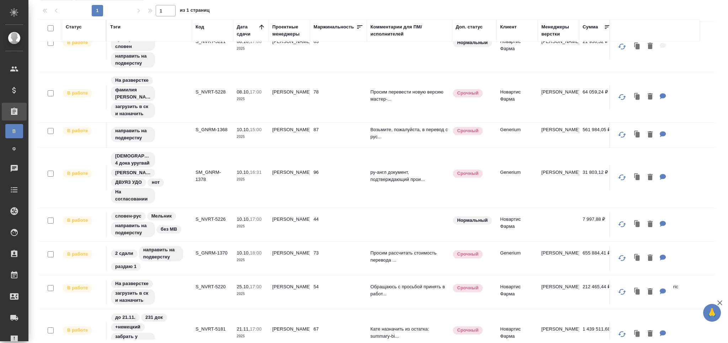
scroll to position [0, 0]
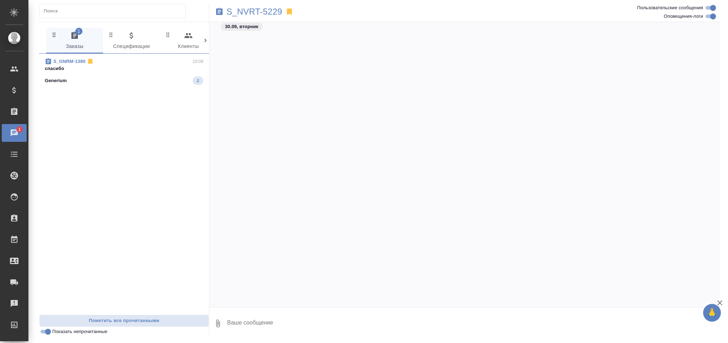
scroll to position [8685, 0]
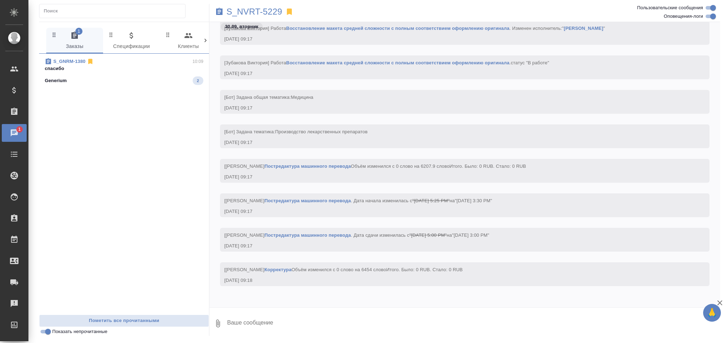
click at [113, 83] on div "Generium 2" at bounding box center [124, 80] width 159 height 9
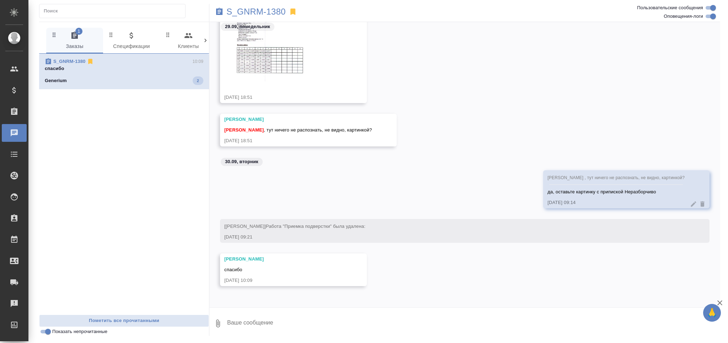
scroll to position [20743, 0]
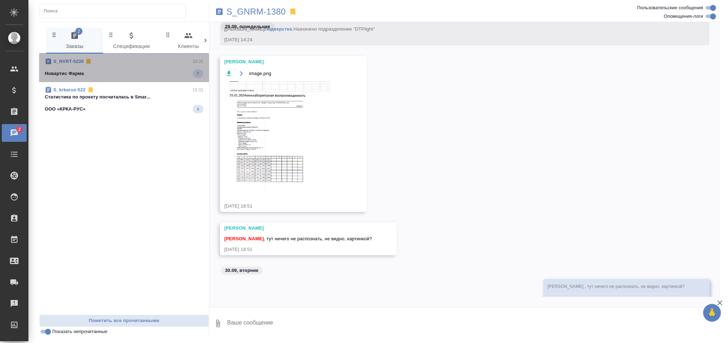
click at [119, 69] on span "S_NVRT-5230 10:31 Новартис Фарма 7" at bounding box center [124, 68] width 159 height 20
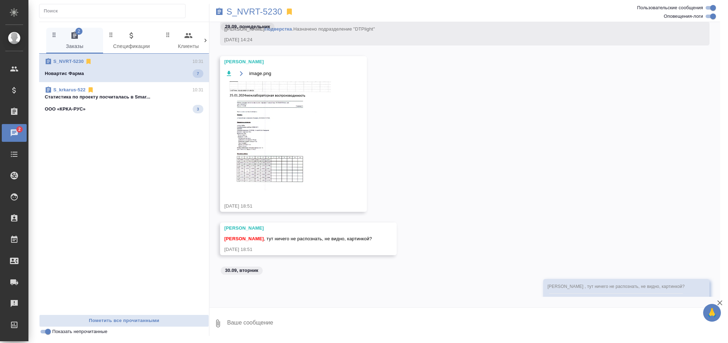
scroll to position [401, 0]
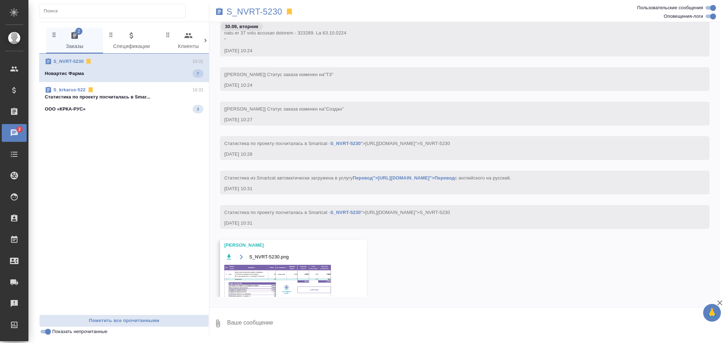
click at [277, 288] on img at bounding box center [277, 282] width 107 height 34
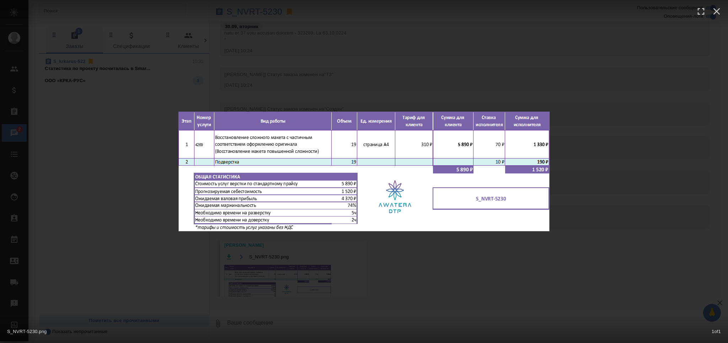
click at [268, 280] on div "S_NVRT-5230.png 1 of 1" at bounding box center [364, 171] width 728 height 343
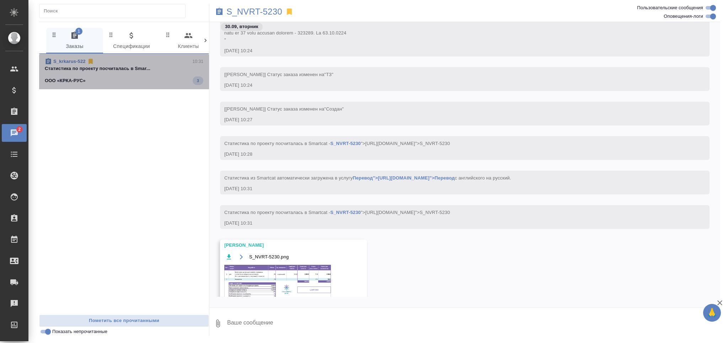
click at [117, 63] on div "S_krkarus-522 10:31" at bounding box center [124, 61] width 159 height 7
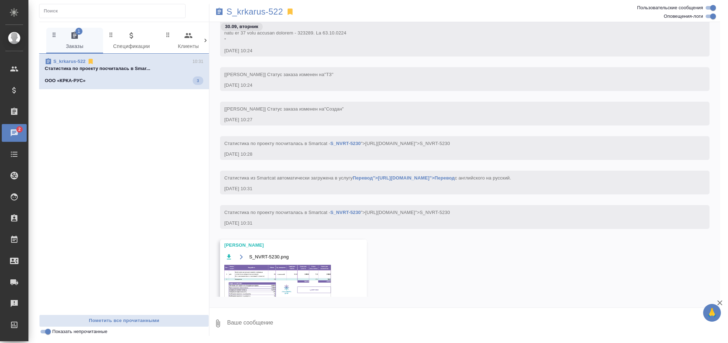
scroll to position [318, 0]
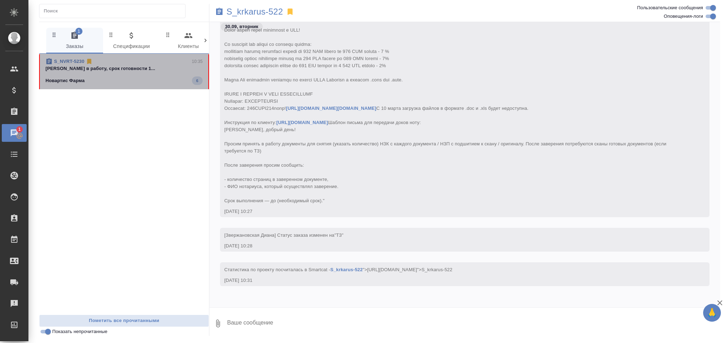
click at [117, 84] on div "Новартис Фарма 6" at bounding box center [123, 80] width 157 height 9
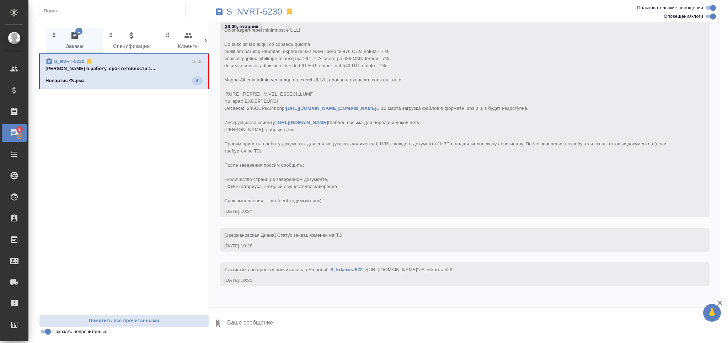
scroll to position [4100, 0]
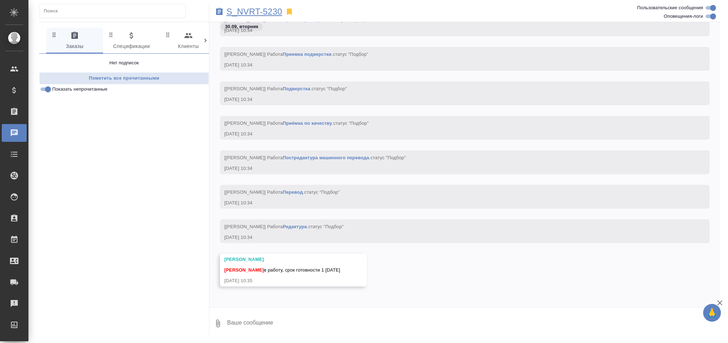
click at [248, 15] on p "S_NVRT-5230" at bounding box center [254, 11] width 56 height 7
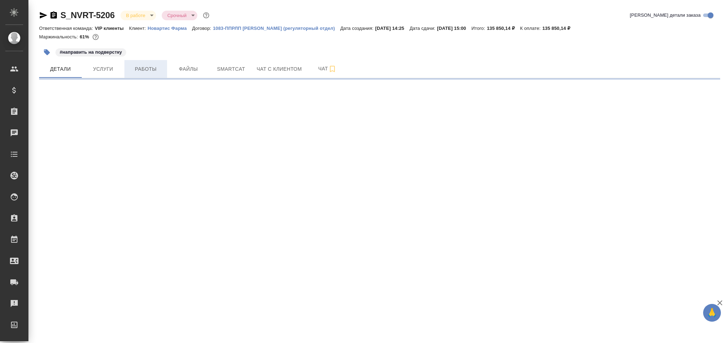
select select "RU"
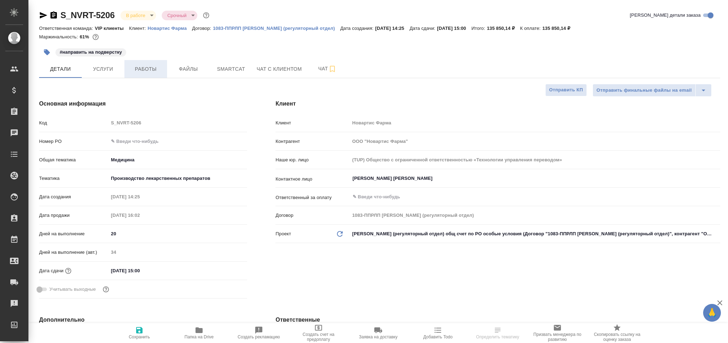
type textarea "x"
click at [163, 69] on button "Работы" at bounding box center [145, 69] width 43 height 18
type textarea "x"
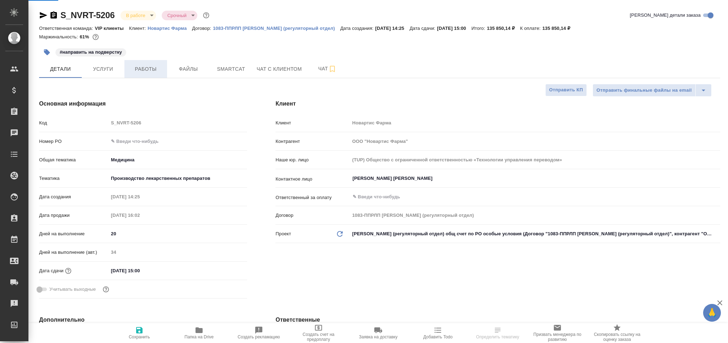
type textarea "x"
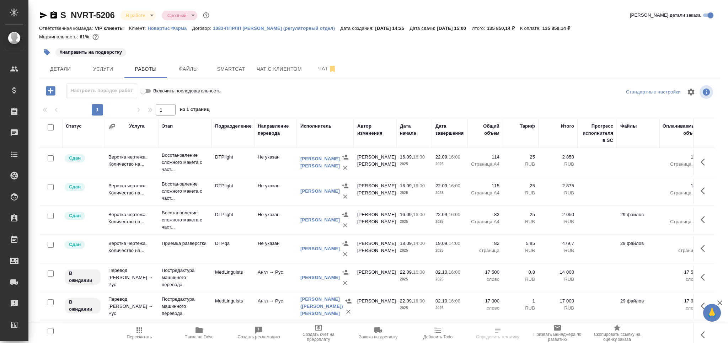
scroll to position [25, 0]
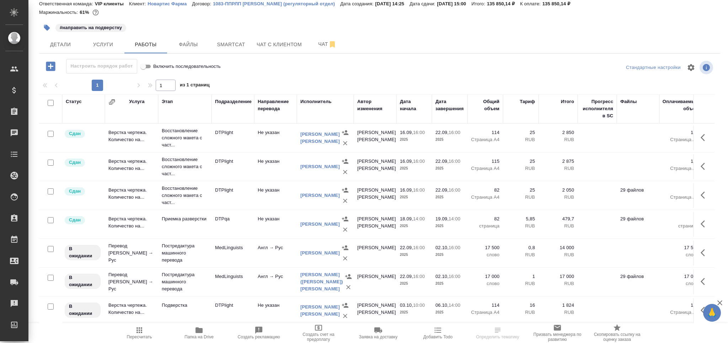
click at [49, 251] on input "checkbox" at bounding box center [51, 249] width 6 height 6
checkbox input "true"
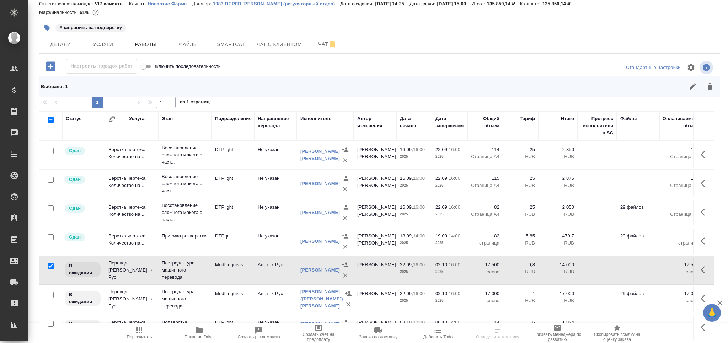
click at [51, 297] on input "checkbox" at bounding box center [51, 295] width 6 height 6
checkbox input "true"
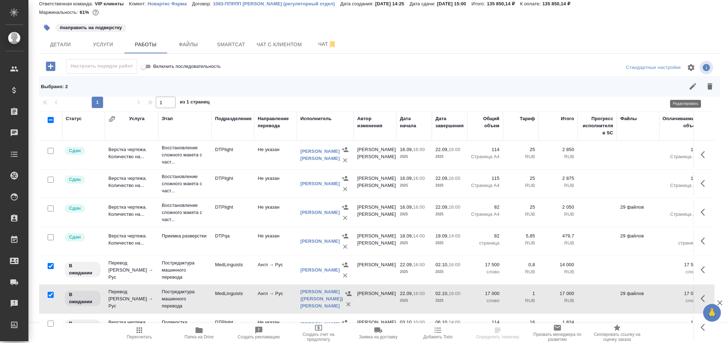
click at [690, 84] on icon "button" at bounding box center [693, 86] width 6 height 6
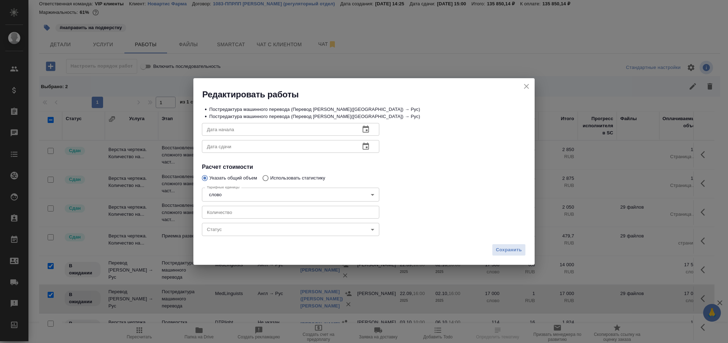
click at [240, 229] on body "🙏 .cls-1 fill:#fff; AWATERA Grabko Mariya Клиенты Спецификации Заказы 0 Чаты To…" at bounding box center [364, 171] width 728 height 343
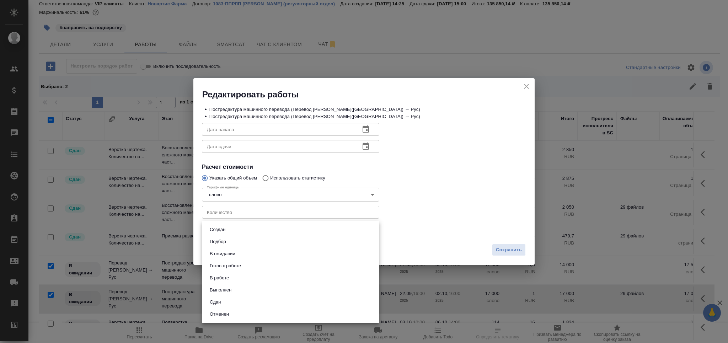
click at [243, 264] on button "Готов к работе" at bounding box center [226, 266] width 36 height 8
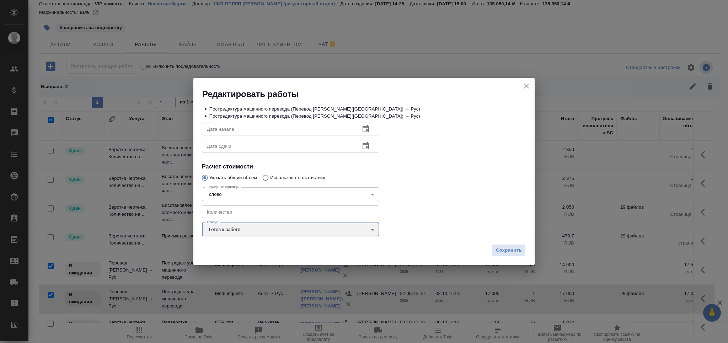
type input "readyForWork"
drag, startPoint x: 500, startPoint y: 252, endPoint x: 299, endPoint y: 333, distance: 216.8
click at [499, 252] on span "Сохранить" at bounding box center [509, 250] width 26 height 8
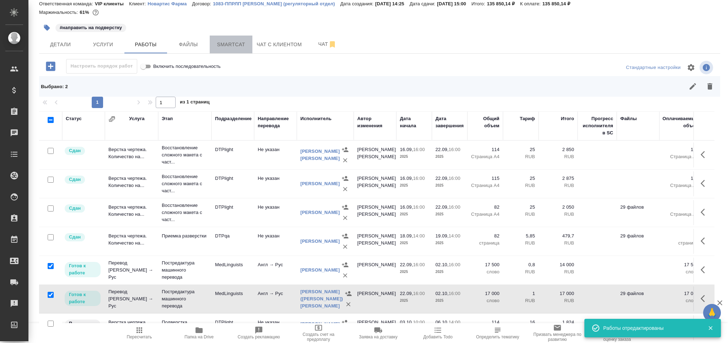
click at [243, 48] on span "Smartcat" at bounding box center [231, 44] width 34 height 9
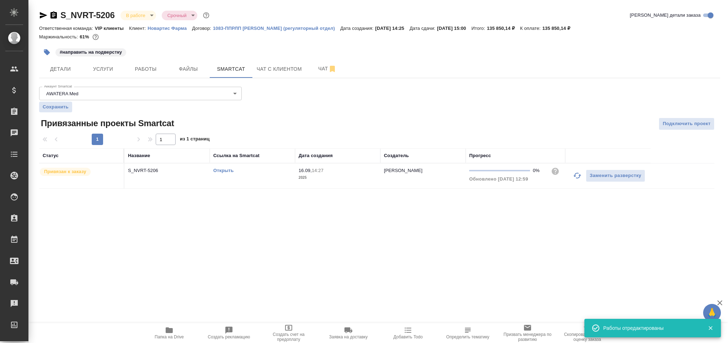
click at [232, 172] on link "Открыть" at bounding box center [223, 170] width 20 height 5
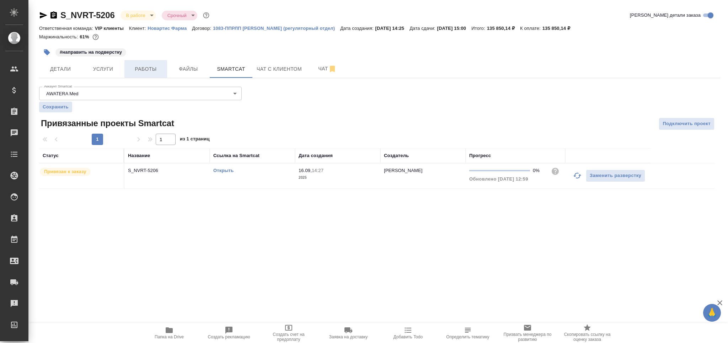
click at [140, 68] on span "Работы" at bounding box center [146, 69] width 34 height 9
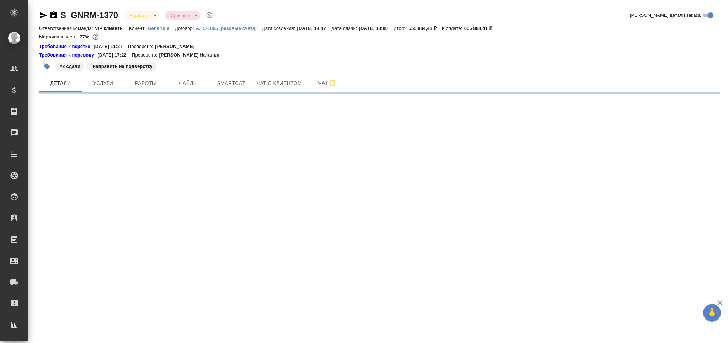
select select "RU"
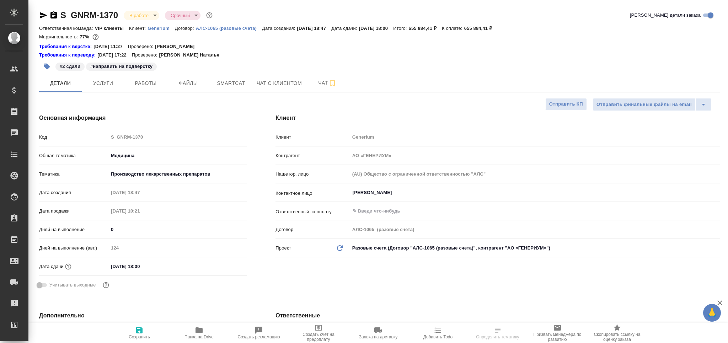
type textarea "x"
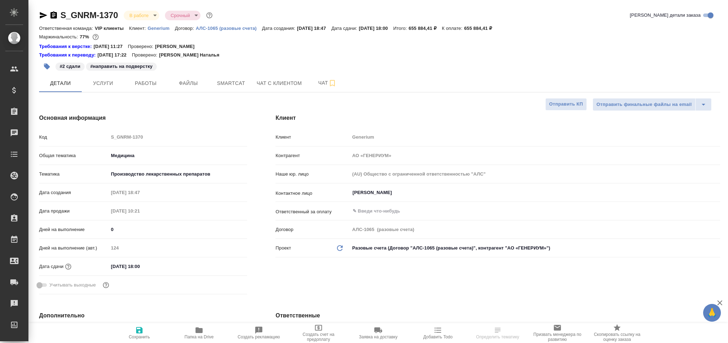
type textarea "x"
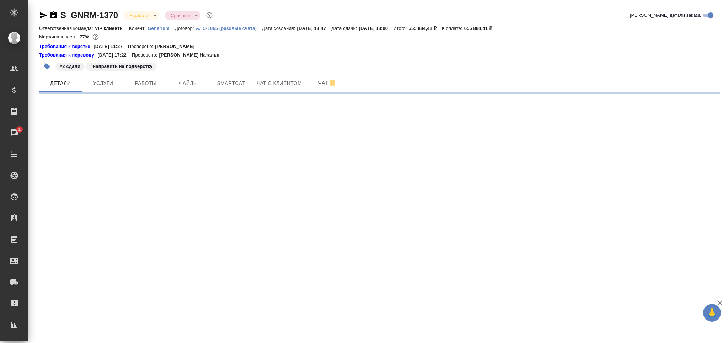
select select "RU"
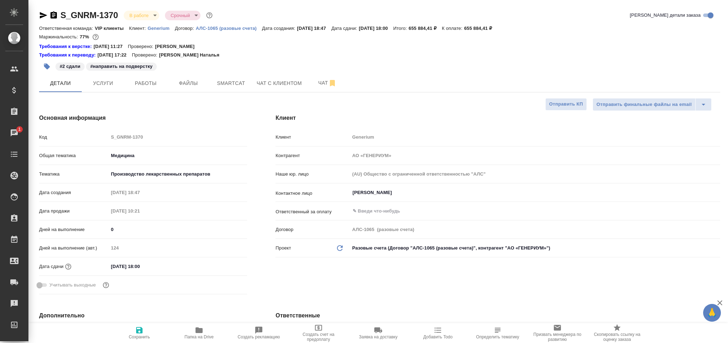
type textarea "x"
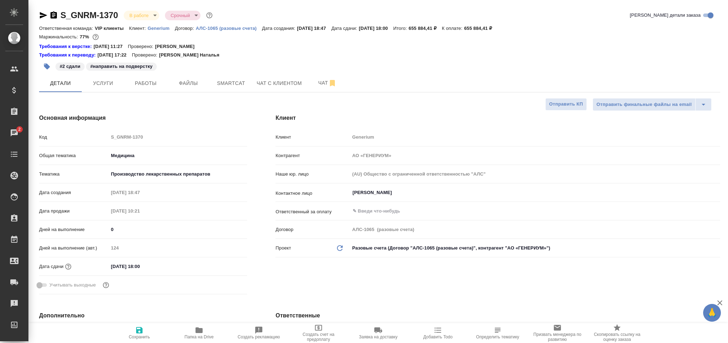
type textarea "x"
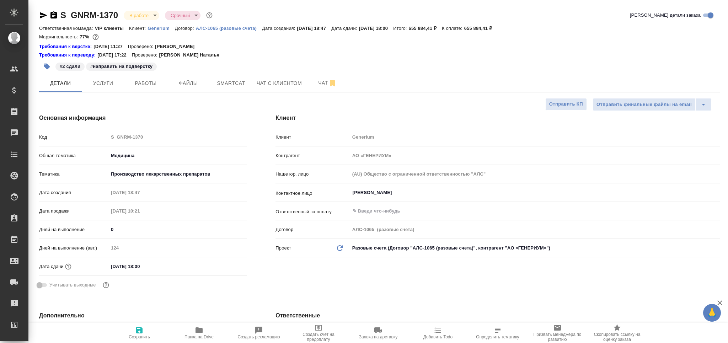
type textarea "x"
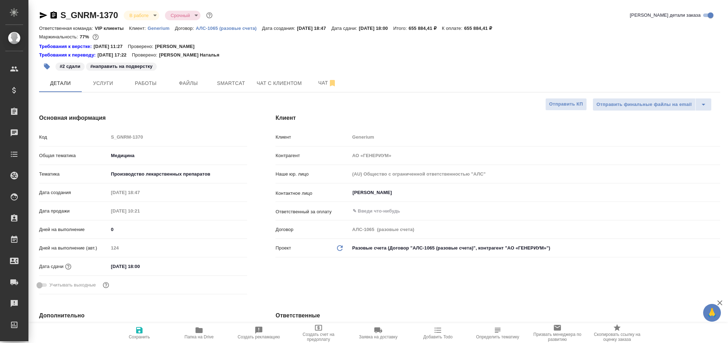
type textarea "x"
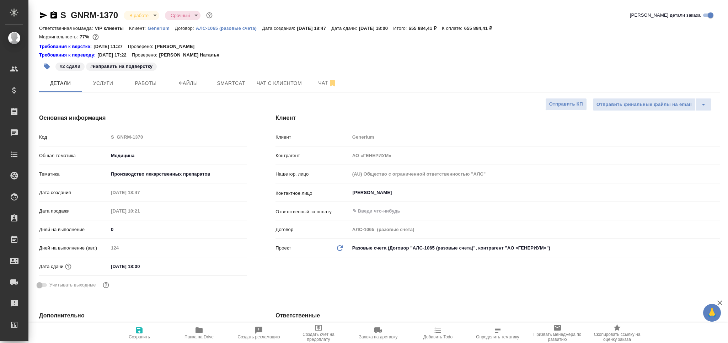
type textarea "x"
click at [222, 83] on span "Smartcat" at bounding box center [231, 83] width 34 height 9
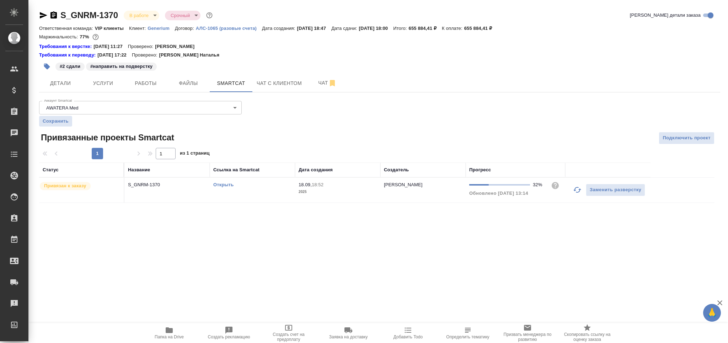
click at [223, 187] on link "Открыть" at bounding box center [223, 184] width 20 height 5
click at [149, 85] on span "Работы" at bounding box center [146, 83] width 34 height 9
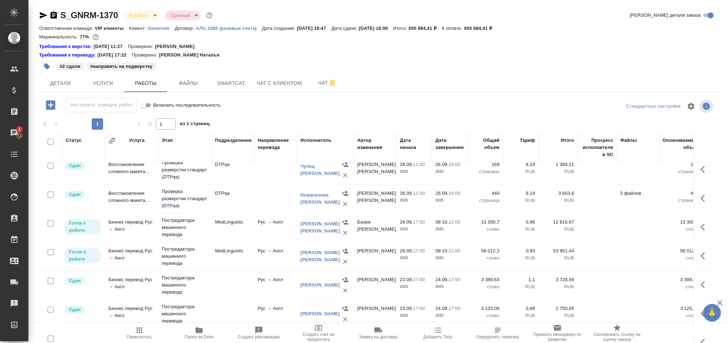
scroll to position [164, 0]
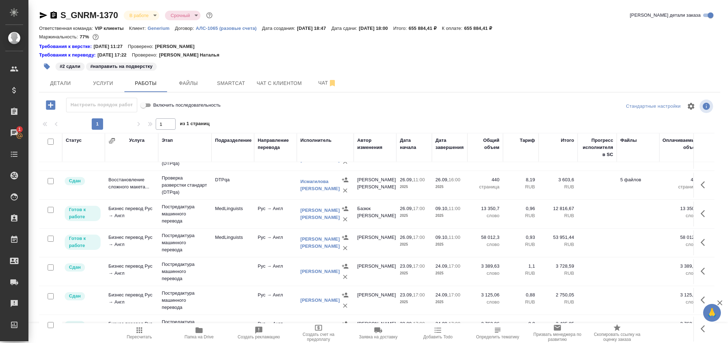
click at [701, 213] on icon "button" at bounding box center [705, 213] width 9 height 9
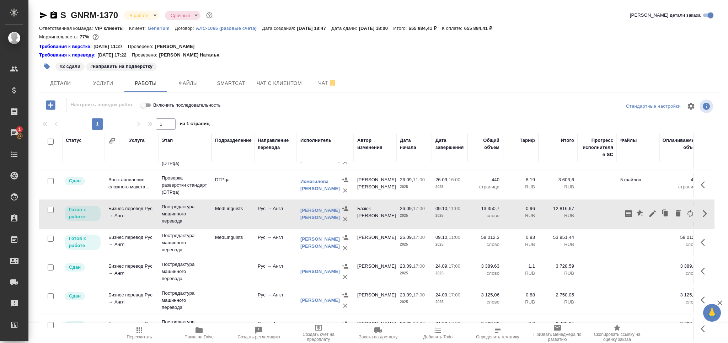
click at [657, 219] on div at bounding box center [659, 213] width 74 height 17
click at [664, 214] on icon "button" at bounding box center [666, 213] width 4 height 5
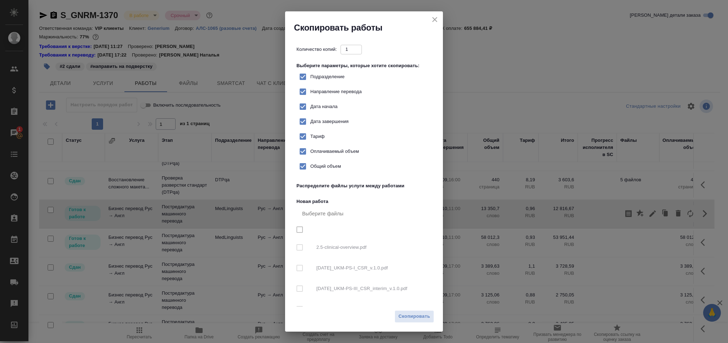
checkbox input "true"
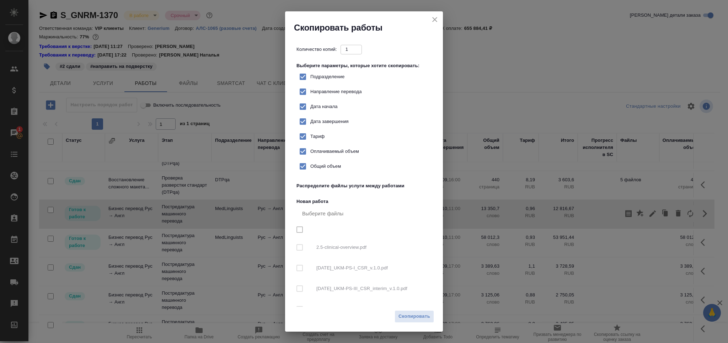
checkbox input "true"
click at [412, 317] on span "Скопировать" at bounding box center [414, 316] width 32 height 8
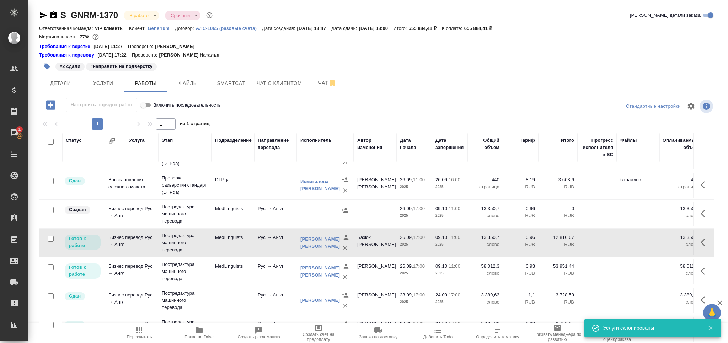
click at [226, 213] on td "MedLinguists" at bounding box center [232, 214] width 43 height 25
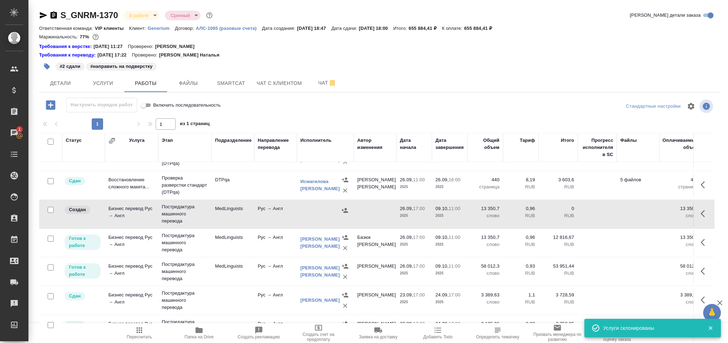
click at [137, 337] on span "Пересчитать" at bounding box center [139, 336] width 25 height 5
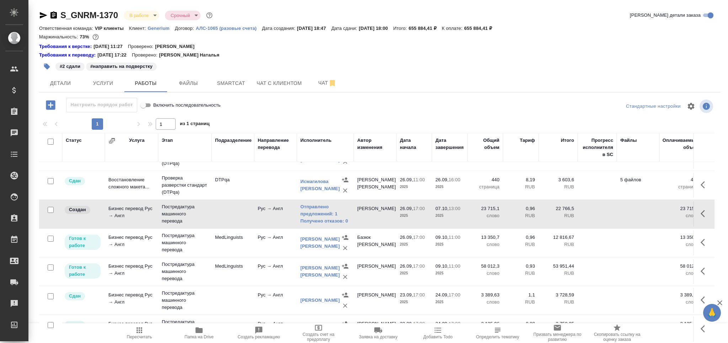
click at [138, 331] on icon "button" at bounding box center [139, 330] width 9 height 9
click at [46, 64] on icon "button" at bounding box center [47, 67] width 6 height 6
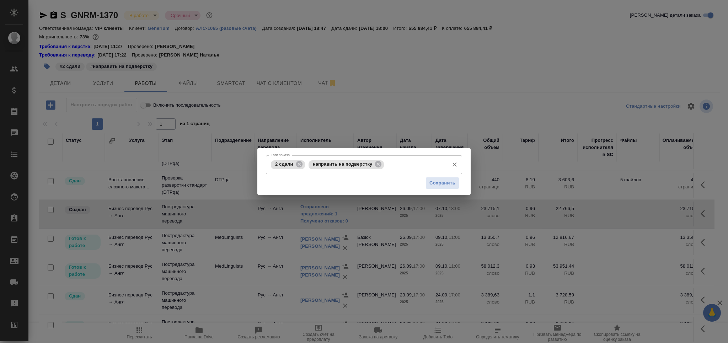
click at [404, 162] on input "Тэги заказа" at bounding box center [416, 165] width 60 height 12
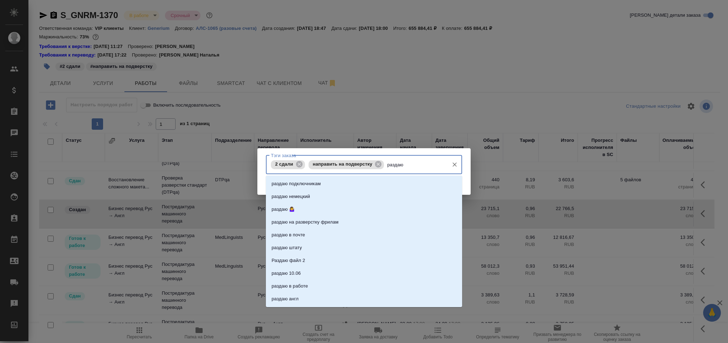
type input "раздаю 1"
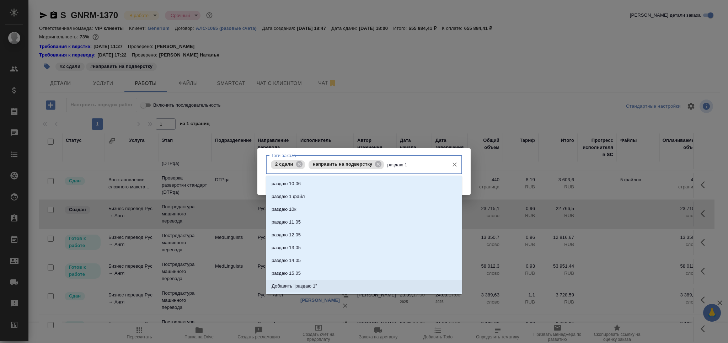
click at [342, 281] on li "Добавить "раздаю 1"" at bounding box center [364, 286] width 196 height 13
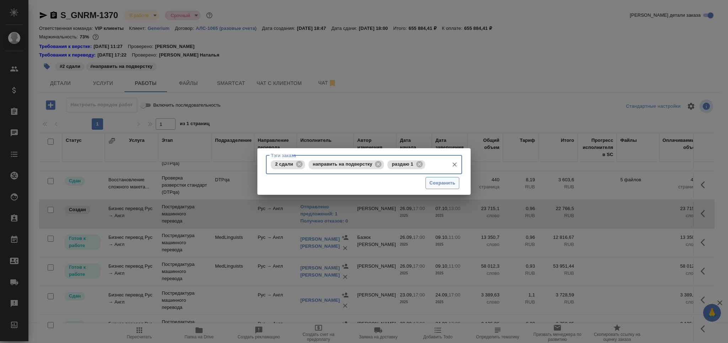
click at [433, 185] on span "Сохранить" at bounding box center [442, 183] width 26 height 8
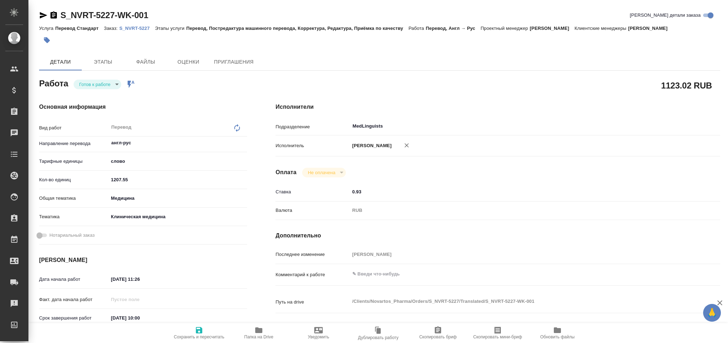
type textarea "x"
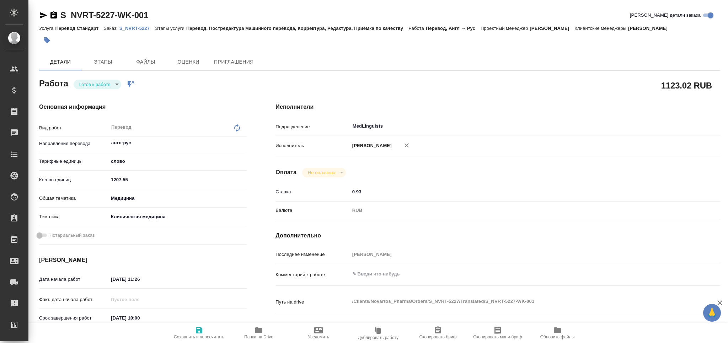
type textarea "x"
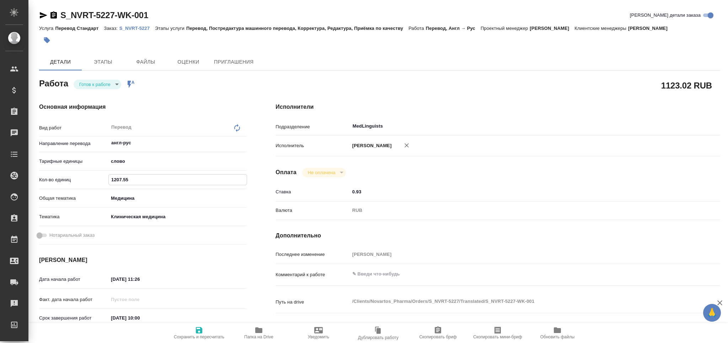
type textarea "x"
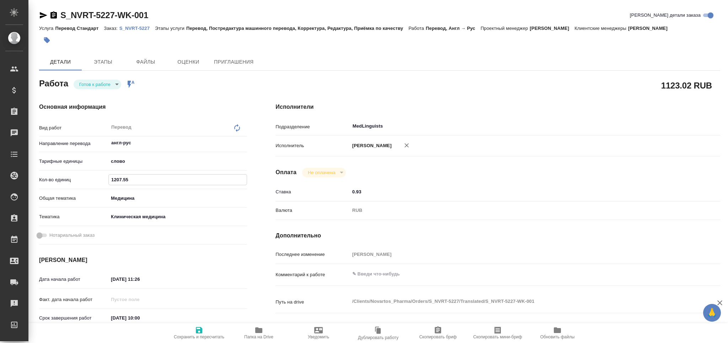
type textarea "x"
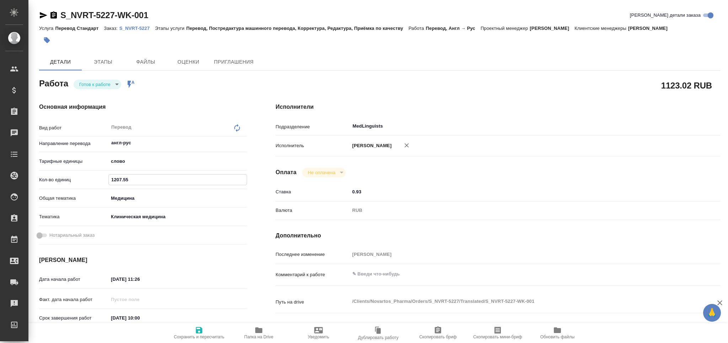
drag, startPoint x: 134, startPoint y: 183, endPoint x: 105, endPoint y: 184, distance: 29.9
click at [105, 184] on div "Кол-во единиц 1207.55" at bounding box center [143, 179] width 208 height 12
paste input "10.3"
type textarea "x"
type input "1210.3"
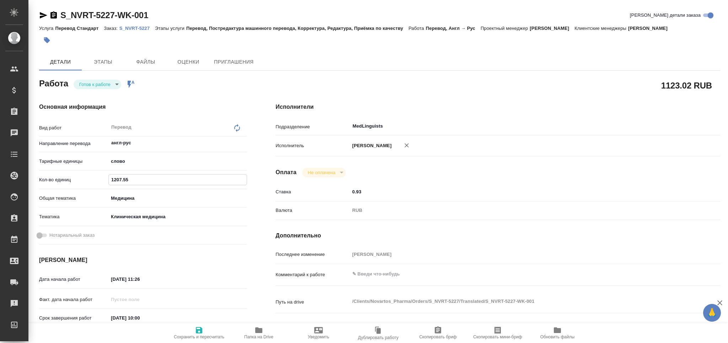
type textarea "x"
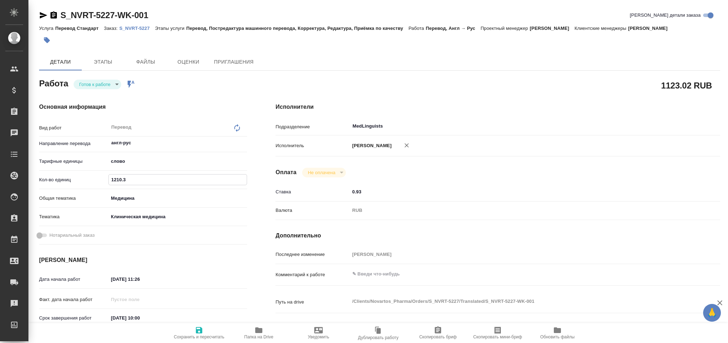
type textarea "x"
type input "1210.3"
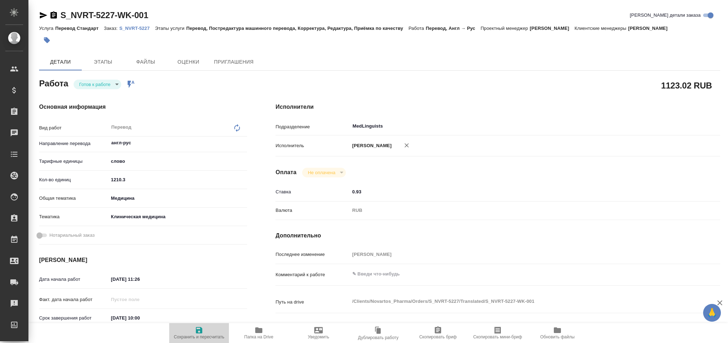
click at [210, 340] on button "Сохранить и пересчитать" at bounding box center [199, 333] width 60 height 20
type textarea "x"
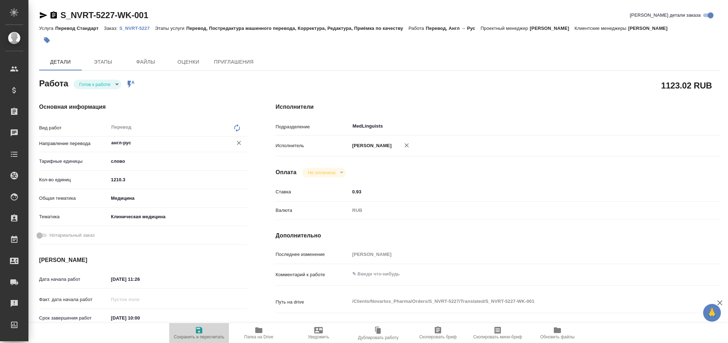
type textarea "x"
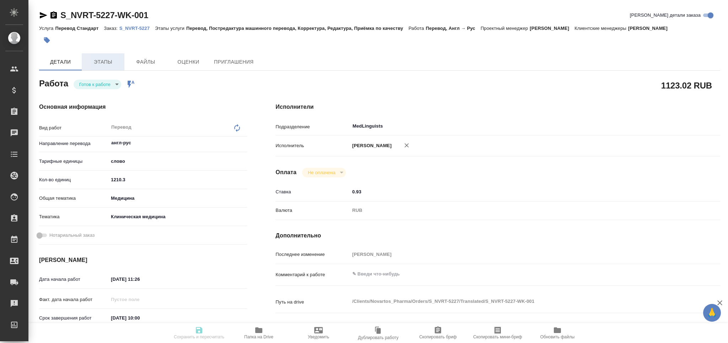
type textarea "x"
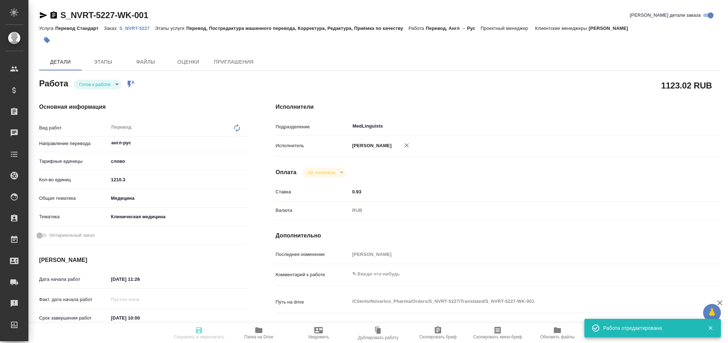
type input "readyForWork"
type textarea "Перевод"
type textarea "x"
type input "англ-рус"
type input "5a8b1489cc6b4906c91bfd90"
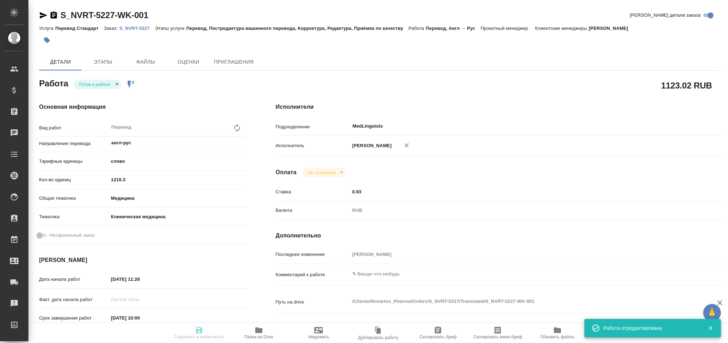
type input "1210.3"
type input "med"
type input "6012b22f65f4b37c408fd6e5"
type input "[DATE] 11:26"
type input "[DATE] 10:00"
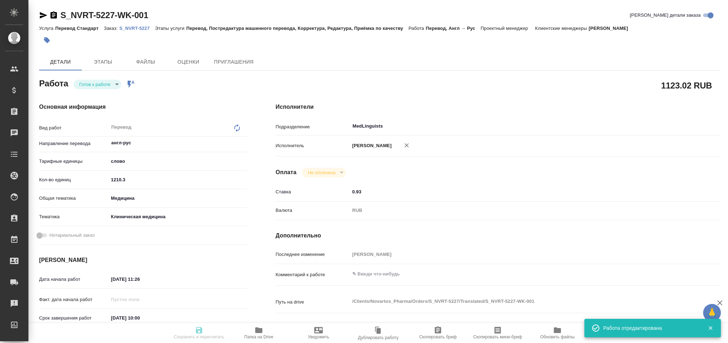
type input "[DATE] 10:00"
type input "MedLinguists"
type input "notPayed"
type input "0.93"
type input "RUB"
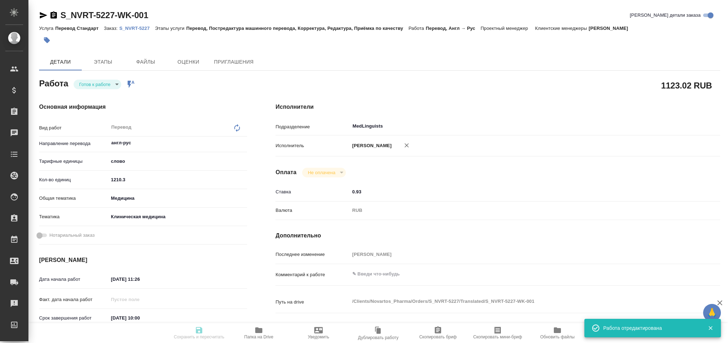
type input "[PERSON_NAME]"
type textarea "x"
type textarea "/Clients/Novartos_Pharma/Orders/S_NVRT-5227/Translated/S_NVRT-5227-WK-001"
type textarea "x"
type input "S_NVRT-5227"
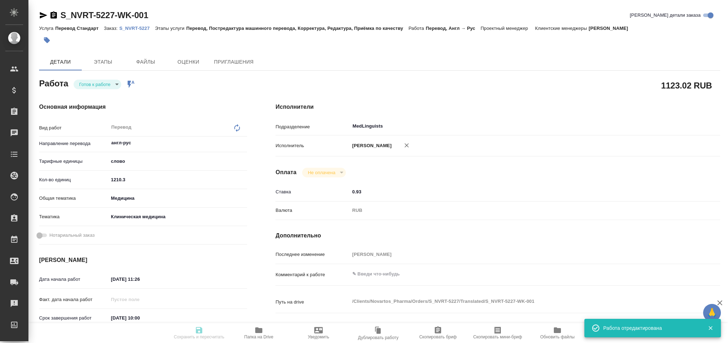
type input "Перевод Стандарт"
type input "Перевод, Постредактура машинного перевода, Корректура, Редактура, Приёмка по ка…"
type input "[PERSON_NAME]"
type input "/Clients/Novartos_Pharma/Orders/S_NVRT-5227"
type textarea "x"
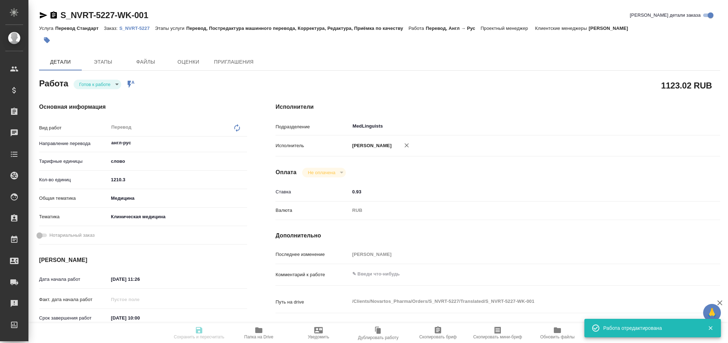
type textarea "x"
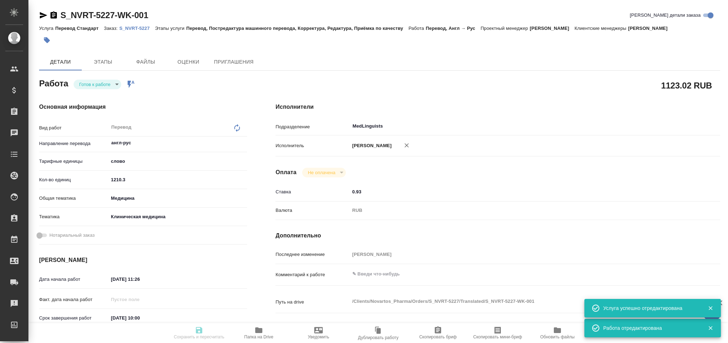
type textarea "x"
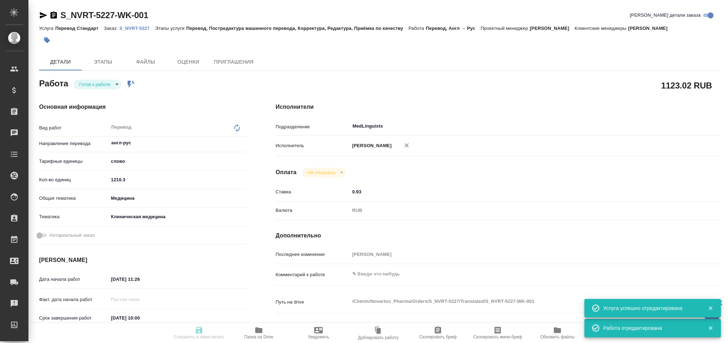
type textarea "x"
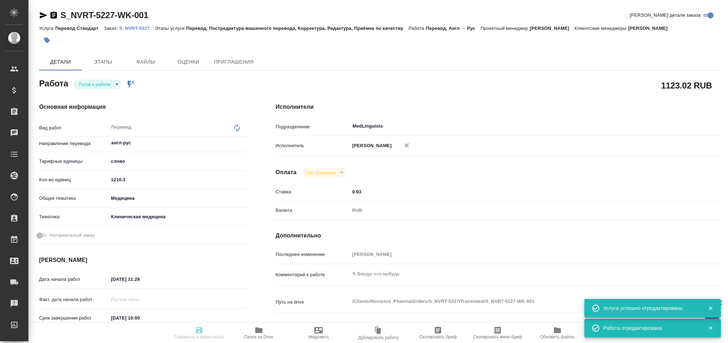
type textarea "x"
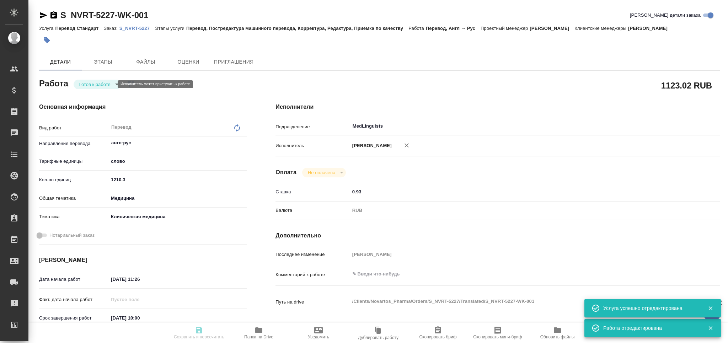
click at [100, 82] on body "🙏 .cls-1 fill:#fff; AWATERA Grabko [PERSON_NAME] Спецификации Заказы Чаты Todo …" at bounding box center [364, 171] width 728 height 343
type textarea "x"
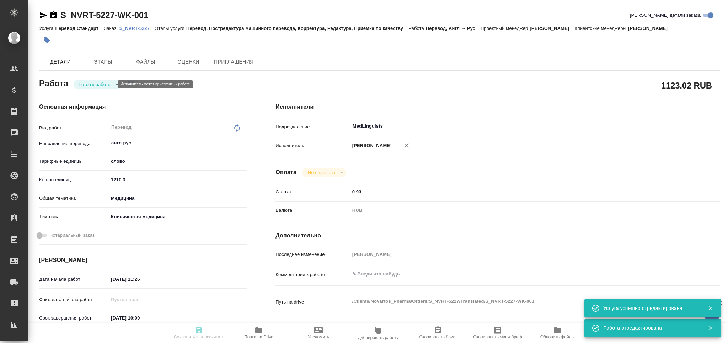
type textarea "x"
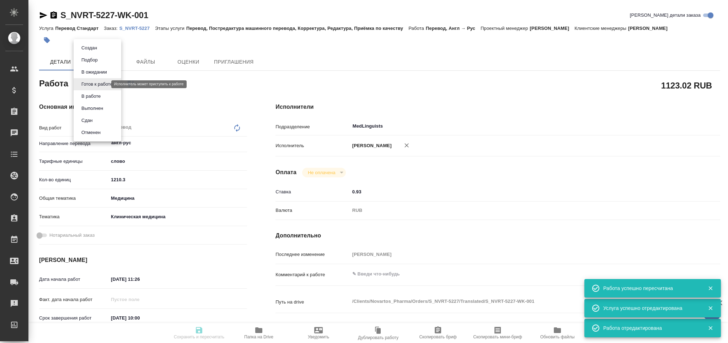
type input "readyForWork"
type textarea "Перевод"
type textarea "x"
type input "англ-рус"
type input "5a8b1489cc6b4906c91bfd90"
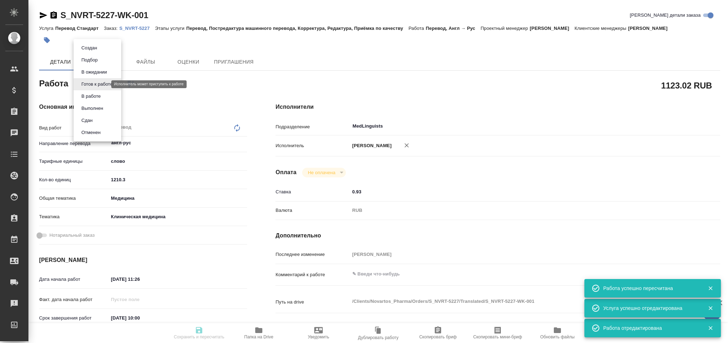
type input "1210.3"
type input "med"
type input "6012b22f65f4b37c408fd6e5"
type input "[DATE] 11:26"
type input "[DATE] 10:00"
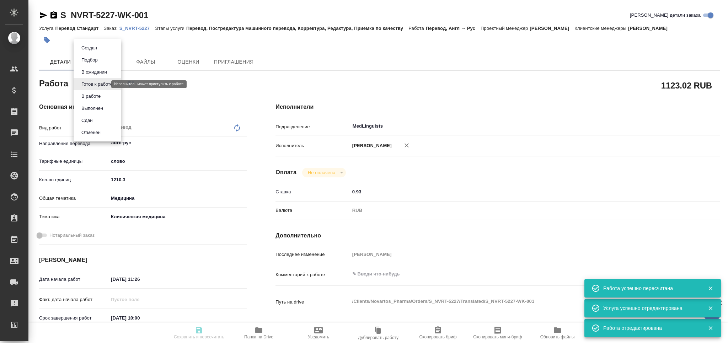
type input "[DATE] 10:00"
type input "MedLinguists"
type input "notPayed"
type input "0.93"
type input "RUB"
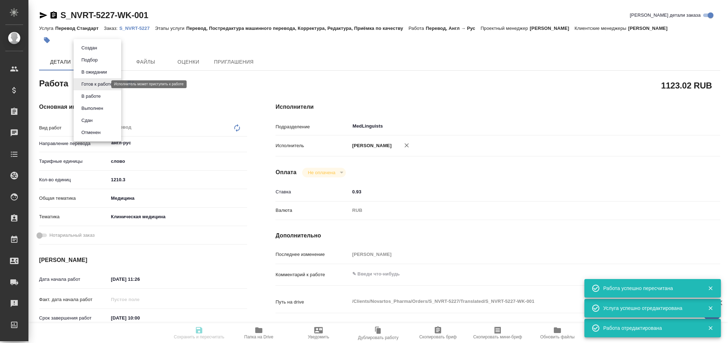
type input "[PERSON_NAME]"
type textarea "x"
type textarea "/Clients/Novartos_Pharma/Orders/S_NVRT-5227/Translated/S_NVRT-5227-WK-001"
type textarea "x"
type input "S_NVRT-5227"
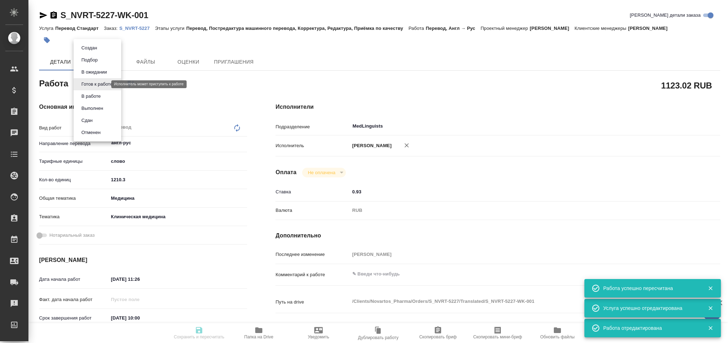
type input "Перевод Стандарт"
type input "Перевод, Постредактура машинного перевода, Корректура, Редактура, Приёмка по ка…"
type input "[PERSON_NAME]"
type input "/Clients/Novartos_Pharma/Orders/S_NVRT-5227"
type textarea "x"
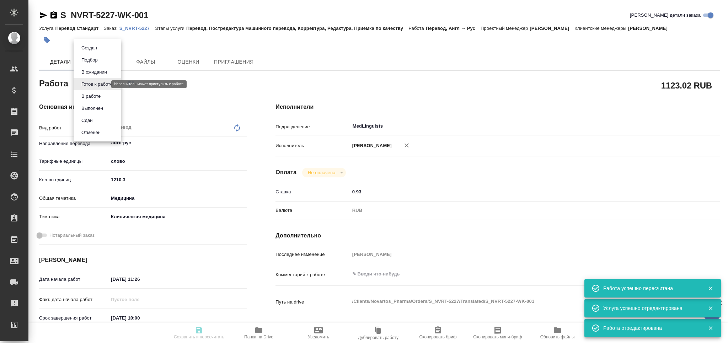
type textarea "x"
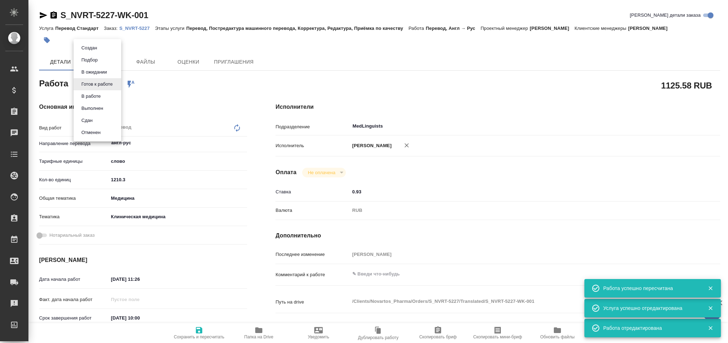
type textarea "x"
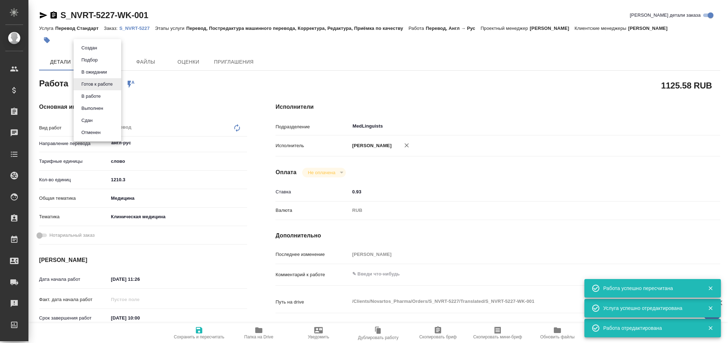
type textarea "x"
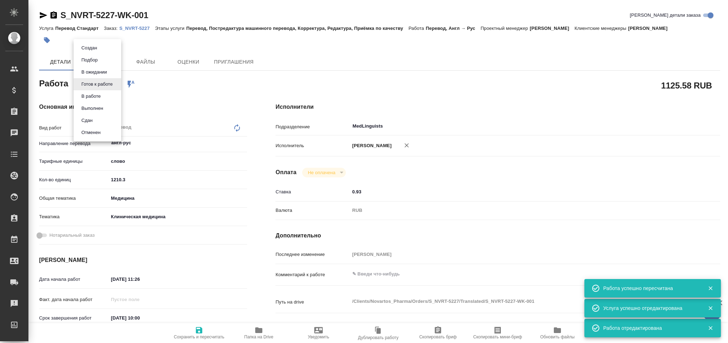
type textarea "x"
click at [98, 118] on li "Сдан" at bounding box center [98, 120] width 48 height 12
type textarea "x"
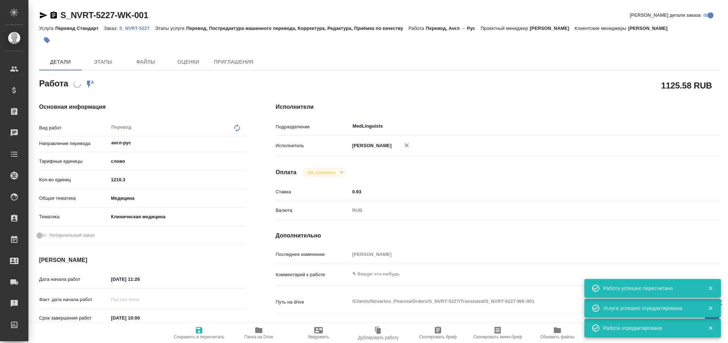
type textarea "x"
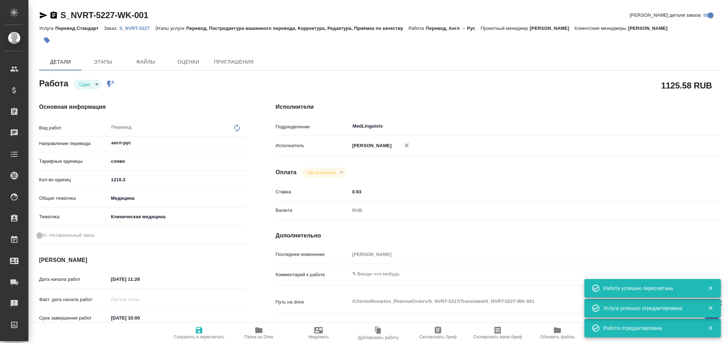
type textarea "x"
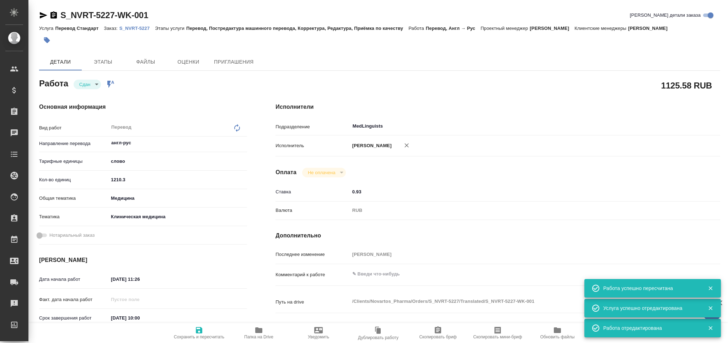
type textarea "x"
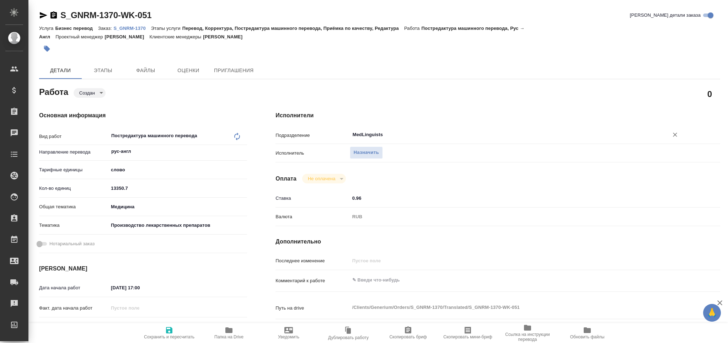
click at [674, 133] on icon "Очистить" at bounding box center [674, 134] width 7 height 7
click at [172, 336] on span "Сохранить и пересчитать" at bounding box center [169, 336] width 50 height 5
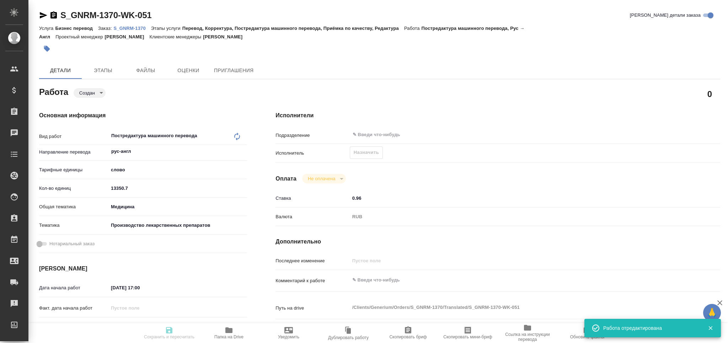
type input "created"
type input "рус-англ"
type input "5a8b1489cc6b4906c91bfd90"
type input "13350.7"
type input "med"
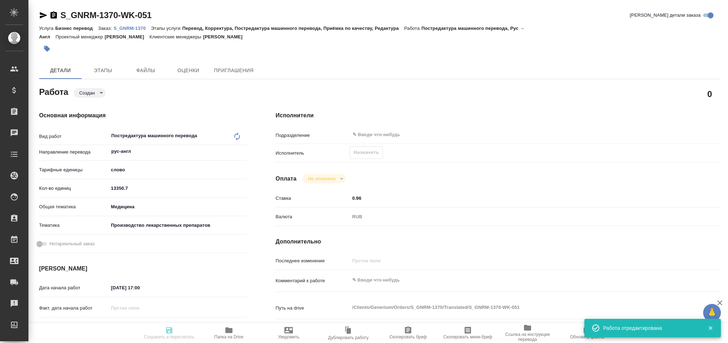
type input "614982fec5ecbb70f805293f"
type input "26.09.2025 17:00"
type input "09.10.2025 11:00"
type input "notPayed"
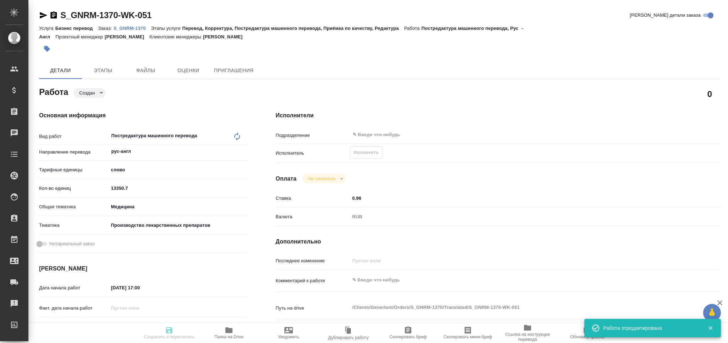
type input "0.96"
type input "RUB"
type input "S_GNRM-1370"
type input "Бизнес перевод"
type input "Перевод, Корректура, Постредактура машинного перевода, Приёмка по качеству, Ред…"
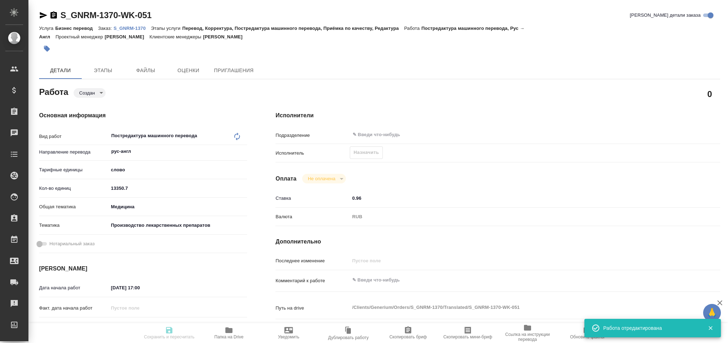
type input "[PERSON_NAME]"
type input "/Clients/Generium/Orders/S_GNRM-1370"
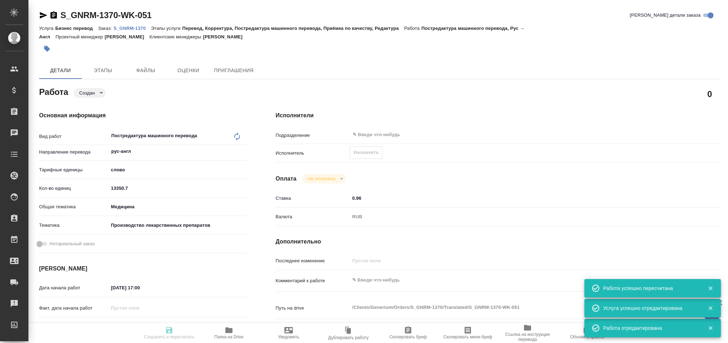
type input "created"
type input "рус-англ"
type input "5a8b1489cc6b4906c91bfd90"
type input "13350.7"
type input "med"
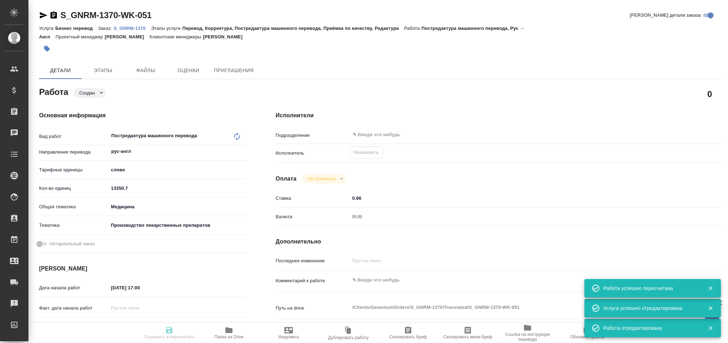
type input "614982fec5ecbb70f805293f"
type input "26.09.2025 17:00"
type input "09.10.2025 11:00"
type input "notPayed"
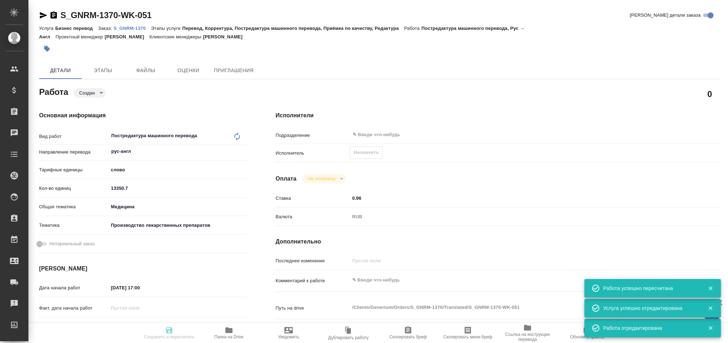
type input "0.96"
type input "RUB"
type input "S_GNRM-1370"
type input "Бизнес перевод"
type input "Перевод, Корректура, Постредактура машинного перевода, Приёмка по качеству, Ред…"
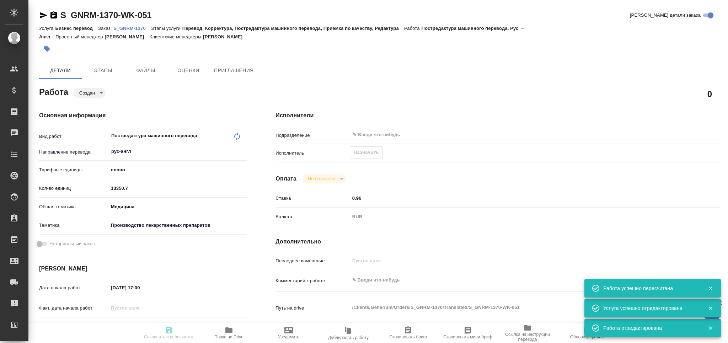
type input "[PERSON_NAME]"
type input "/Clients/Generium/Orders/S_GNRM-1370"
click at [370, 283] on textarea at bounding box center [516, 280] width 333 height 12
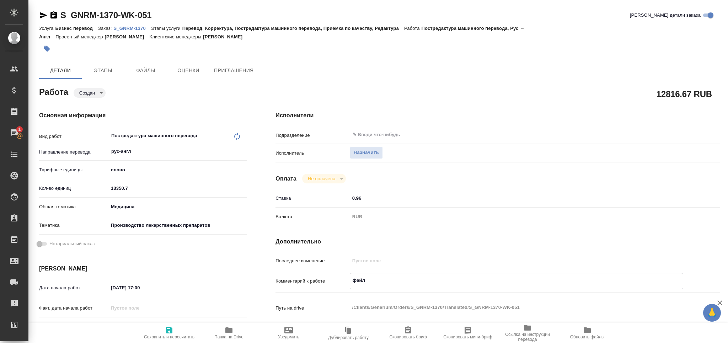
paste textarea "2024.11.21_UKM-PS-III_CSR_interim_v.1.0_"
type textarea "файл 2024.11.21_UKM-PS-III_CSR_interim_v.1.0_"
click at [122, 185] on input "13350.7" at bounding box center [177, 188] width 139 height 10
click at [122, 185] on input "13350.7" at bounding box center [178, 188] width 138 height 10
paste input "23715.1"
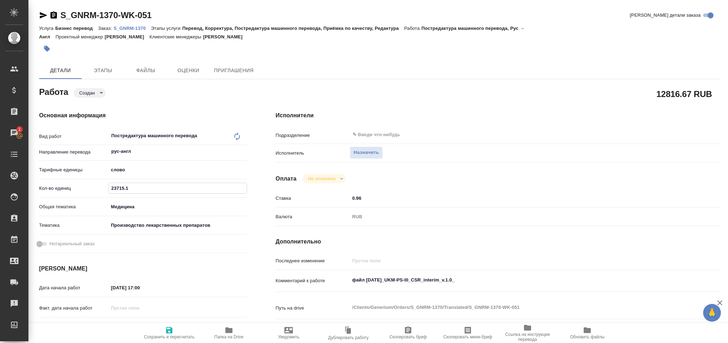
type input "23715.1"
click at [464, 279] on textarea "файл 2024.11.21_UKM-PS-III_CSR_interim_v.1.0_" at bounding box center [516, 280] width 333 height 12
paste textarea "47780"
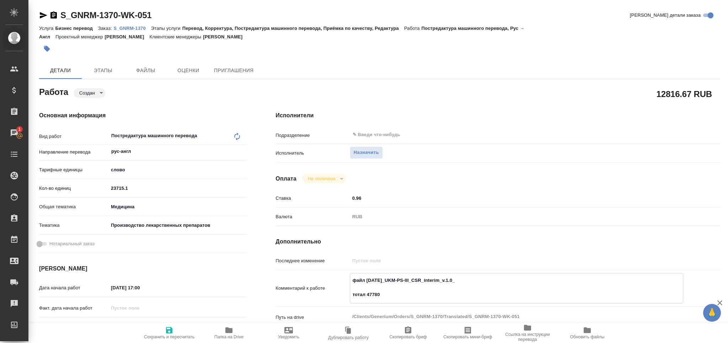
type textarea "файл 2024.11.21_UKM-PS-III_CSR_interim_v.1.0_ тотал 47780"
click at [166, 329] on icon "button" at bounding box center [169, 330] width 9 height 9
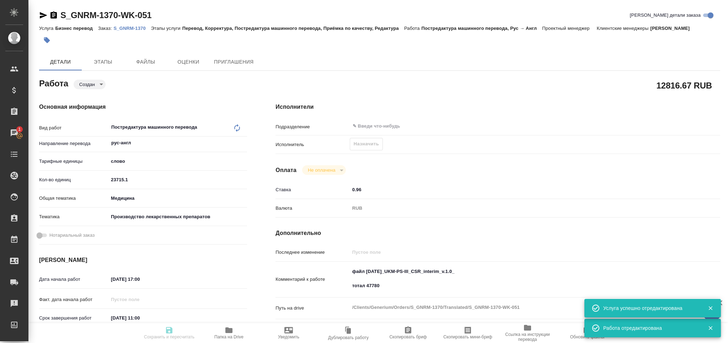
type input "created"
type input "рус-англ"
type input "5a8b1489cc6b4906c91bfd90"
type input "23715.1"
type input "med"
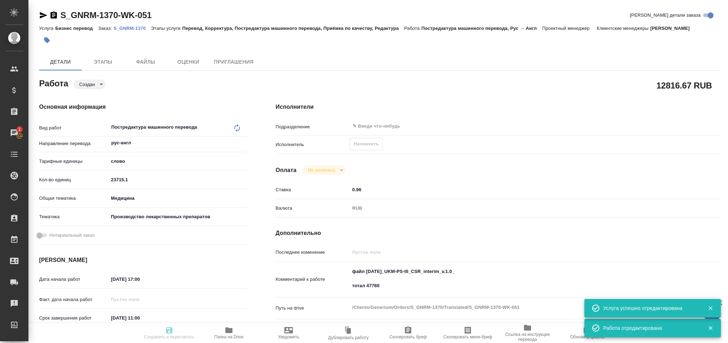
type input "614982fec5ecbb70f805293f"
type input "26.09.2025 17:00"
type input "09.10.2025 11:00"
type input "notPayed"
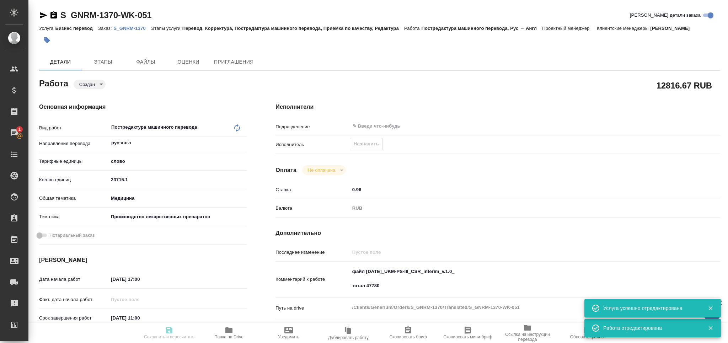
type input "0.96"
type input "RUB"
type input "[PERSON_NAME]"
type input "S_GNRM-1370"
type input "Бизнес перевод"
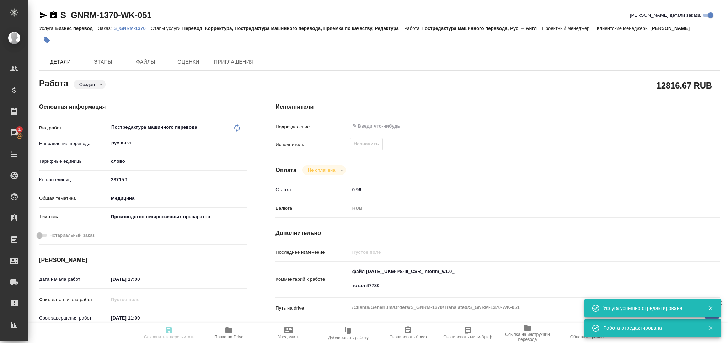
type input "Перевод, Корректура, Постредактура машинного перевода, Приёмка по качеству, Ред…"
type input "[PERSON_NAME]"
type input "/Clients/Generium/Orders/S_GNRM-1370"
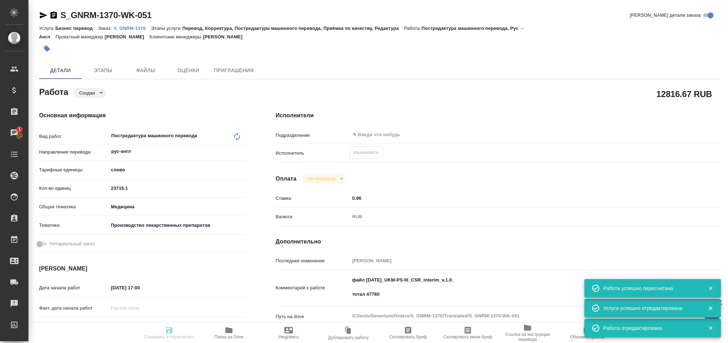
type input "created"
type input "рус-англ"
type input "5a8b1489cc6b4906c91bfd90"
type input "23715.1"
type input "med"
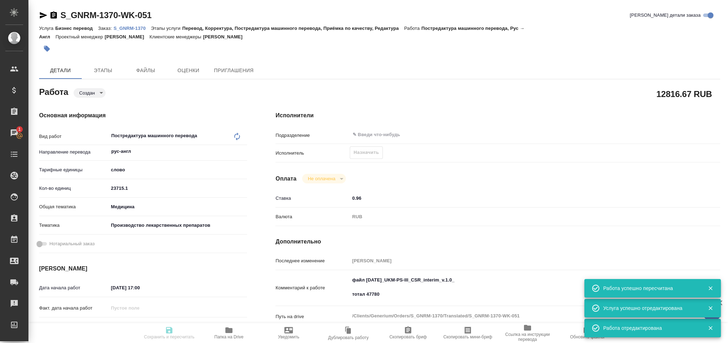
type input "614982fec5ecbb70f805293f"
type input "26.09.2025 17:00"
type input "09.10.2025 11:00"
type input "notPayed"
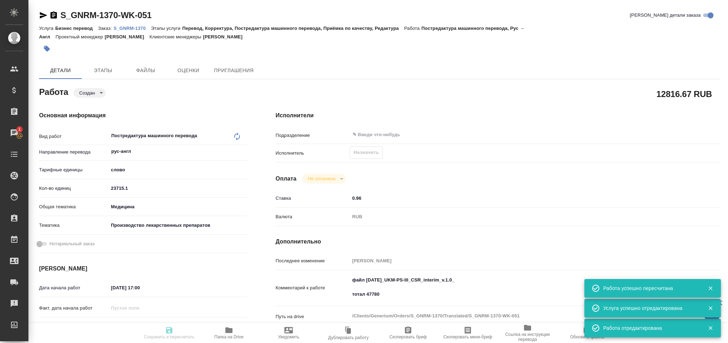
type input "0.96"
type input "RUB"
type input "[PERSON_NAME]"
type input "S_GNRM-1370"
type input "Бизнес перевод"
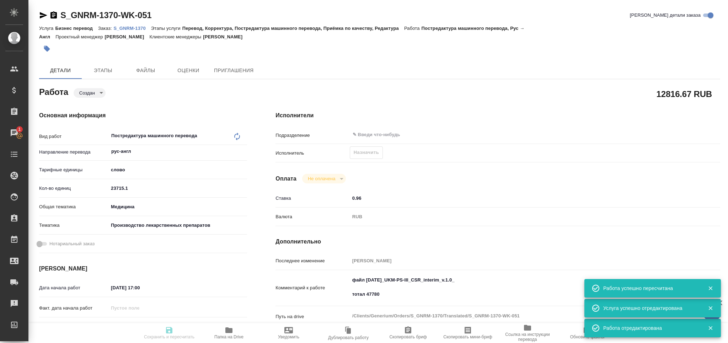
type input "Перевод, Корректура, Постредактура машинного перевода, Приёмка по качеству, Ред…"
type input "[PERSON_NAME]"
type input "/Clients/Generium/Orders/S_GNRM-1370"
click at [477, 332] on span "Скопировать мини-бриф" at bounding box center [467, 333] width 51 height 14
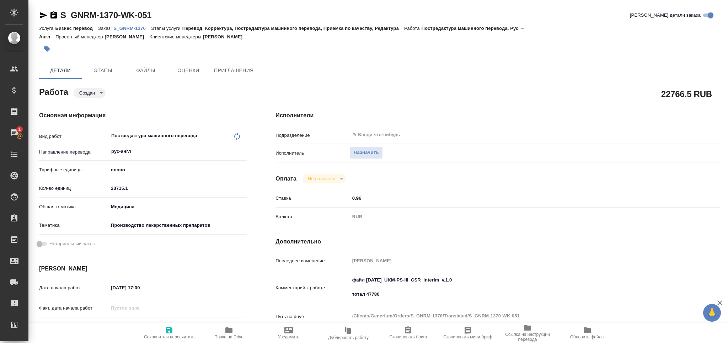
scroll to position [142, 0]
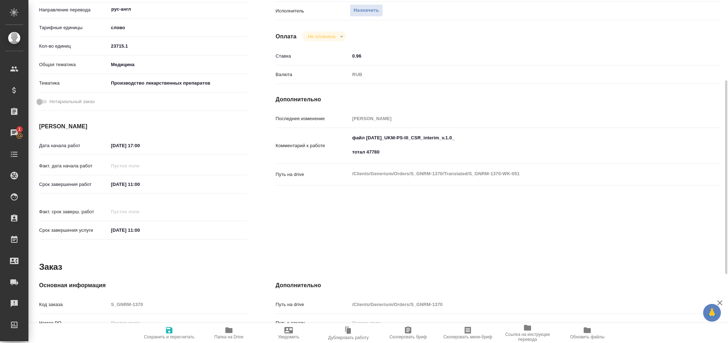
click at [126, 183] on input "09.10.2025 11:00" at bounding box center [139, 184] width 62 height 10
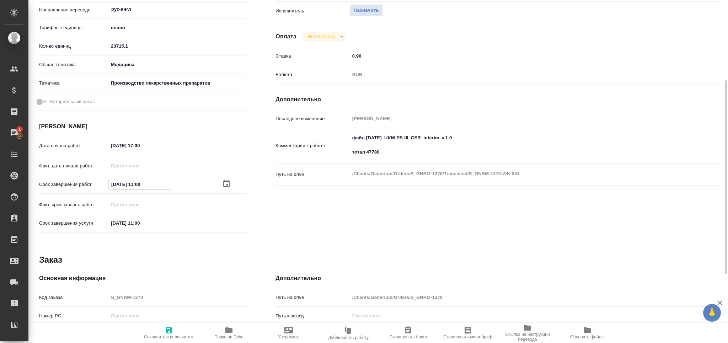
click at [229, 184] on icon "button" at bounding box center [226, 184] width 9 height 9
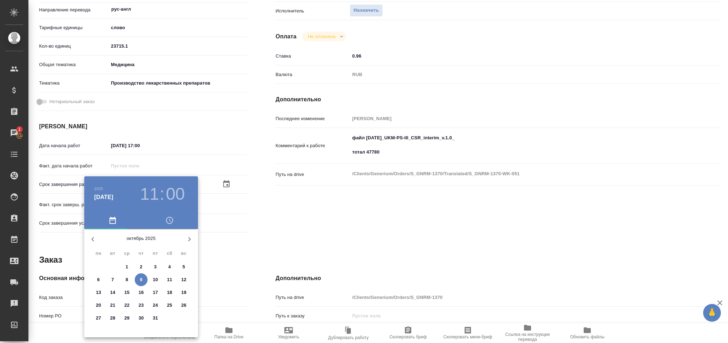
click at [113, 279] on p "7" at bounding box center [112, 279] width 2 height 7
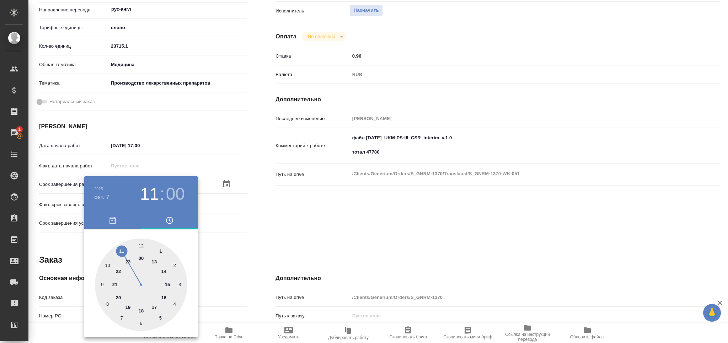
click at [294, 232] on div at bounding box center [364, 171] width 728 height 343
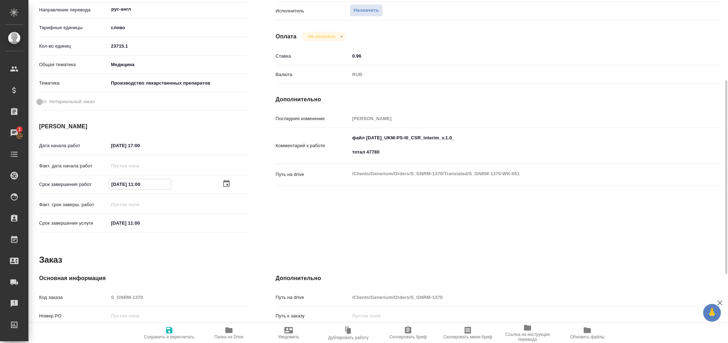
click at [139, 188] on input "07.10.2025 11:00" at bounding box center [140, 184] width 62 height 10
type input "07.10.2025 13:00"
drag, startPoint x: 161, startPoint y: 336, endPoint x: 155, endPoint y: 339, distance: 6.5
click at [161, 336] on span "Сохранить и пересчитать" at bounding box center [169, 336] width 50 height 5
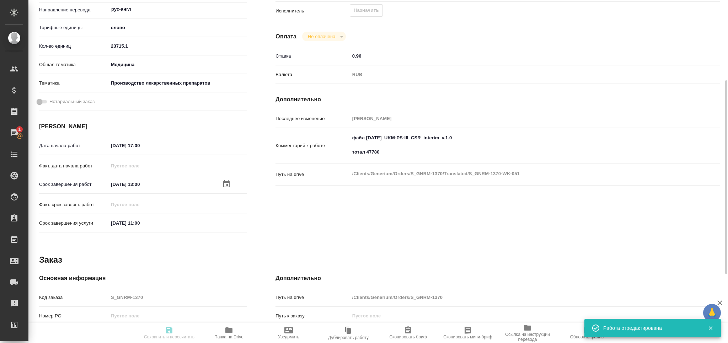
type input "created"
type input "рус-англ"
type input "5a8b1489cc6b4906c91bfd90"
type input "23715.1"
type input "med"
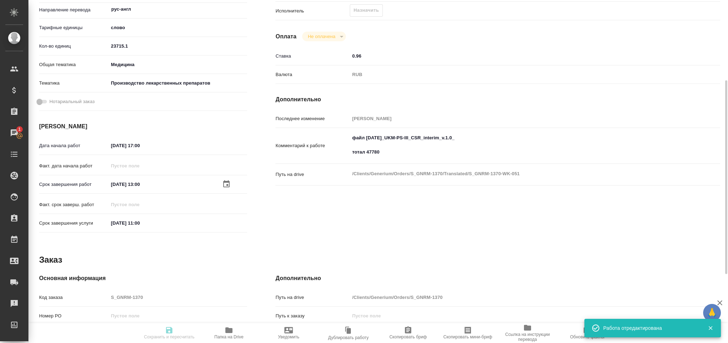
type input "614982fec5ecbb70f805293f"
type input "26.09.2025 17:00"
type input "07.10.2025 13:00"
type input "09.10.2025 11:00"
type input "notPayed"
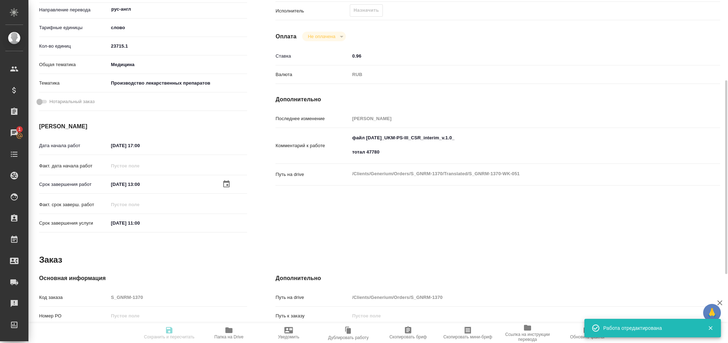
type input "0.96"
type input "RUB"
type input "Грабко Мария"
type input "S_GNRM-1370"
type input "Бизнес перевод"
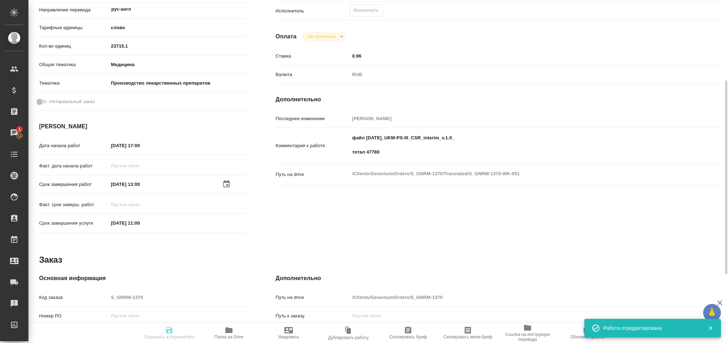
type input "Перевод, Корректура, Постредактура машинного перевода, Приёмка по качеству, Ред…"
type input "Кабаргина Анна"
type input "Оксютович Ирина"
type input "/Clients/Generium/Orders/S_GNRM-1370"
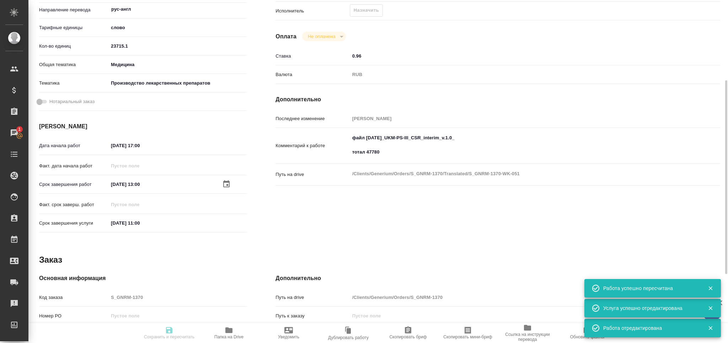
type input "created"
type input "рус-англ"
type input "5a8b1489cc6b4906c91bfd90"
type input "23715.1"
type input "med"
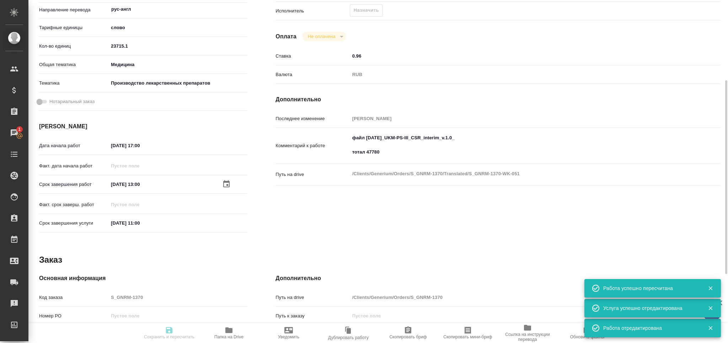
type input "614982fec5ecbb70f805293f"
type input "26.09.2025 17:00"
type input "07.10.2025 13:00"
type input "09.10.2025 11:00"
type input "notPayed"
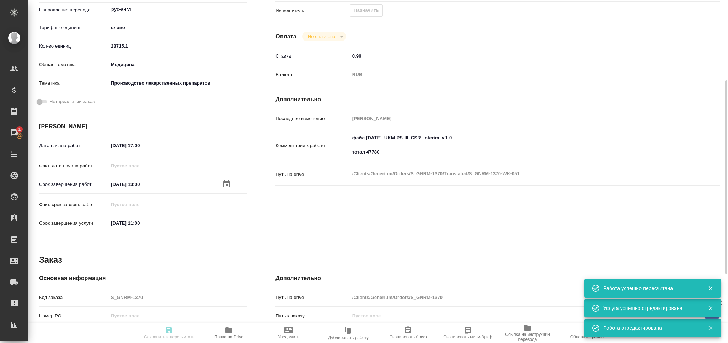
type input "0.96"
type input "RUB"
type input "Грабко Мария"
type input "S_GNRM-1370"
type input "Бизнес перевод"
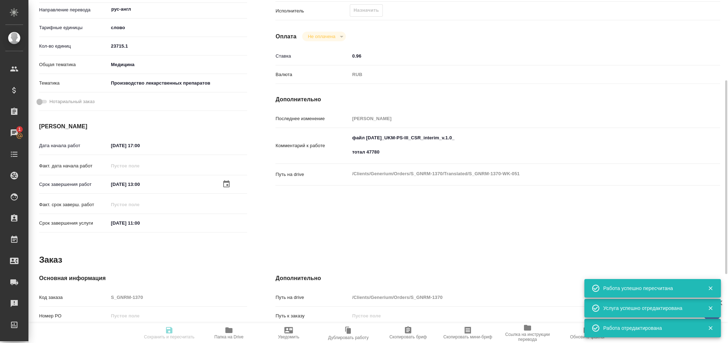
type input "Перевод, Корректура, Постредактура машинного перевода, Приёмка по качеству, Ред…"
type input "Кабаргина Анна"
type input "Оксютович Ирина"
type input "/Clients/Generium/Orders/S_GNRM-1370"
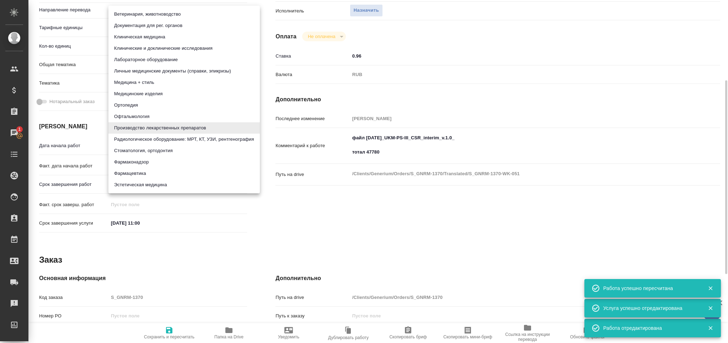
click at [158, 86] on body "🙏 .cls-1 fill:#fff; AWATERA Grabko Mariya Клиенты Спецификации Заказы 1 Чаты To…" at bounding box center [364, 171] width 728 height 343
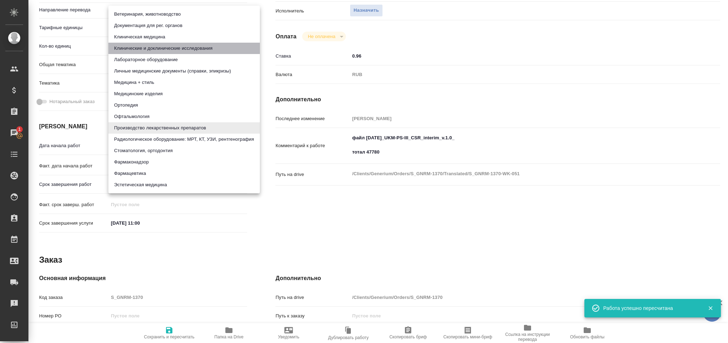
click at [160, 46] on li "Клинические и доклинические исследования" at bounding box center [183, 48] width 151 height 11
type input "5a8b8b956a9677013d343d9e"
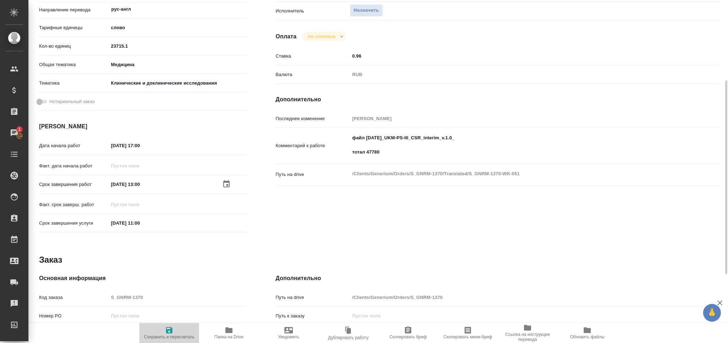
click at [171, 332] on icon "button" at bounding box center [169, 330] width 6 height 6
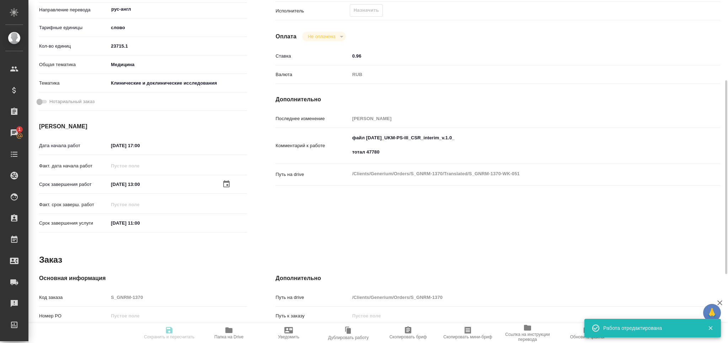
type input "created"
type input "рус-англ"
type input "5a8b1489cc6b4906c91bfd90"
type input "23715.1"
type input "med"
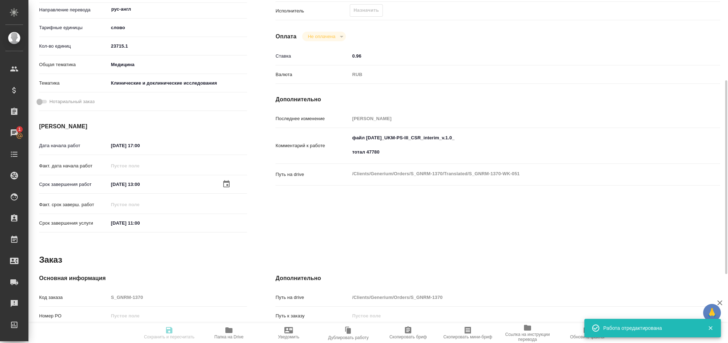
type input "5a8b8b956a9677013d343d9e"
type input "26.09.2025 17:00"
type input "07.10.2025 13:00"
type input "09.10.2025 11:00"
type input "notPayed"
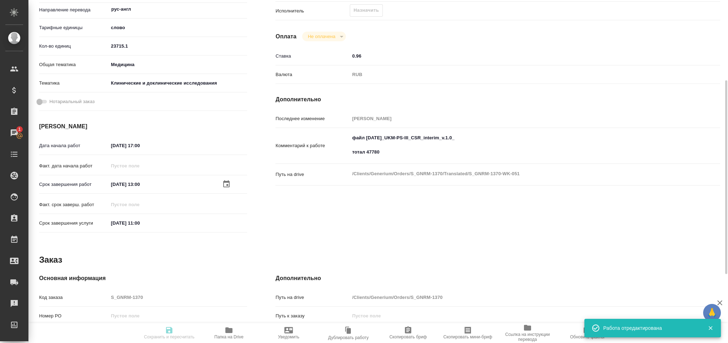
type input "0.96"
type input "RUB"
type input "Грабко Мария"
type input "S_GNRM-1370"
type input "Бизнес перевод"
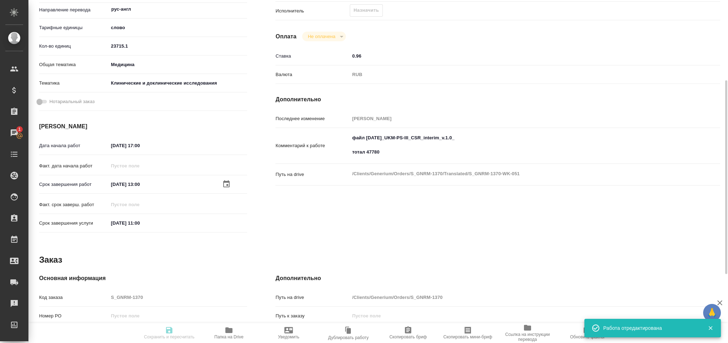
type input "Перевод, Корректура, Постредактура машинного перевода, Приёмка по качеству, Ред…"
type input "Кабаргина Анна"
type input "Оксютович Ирина"
type input "/Clients/Generium/Orders/S_GNRM-1370"
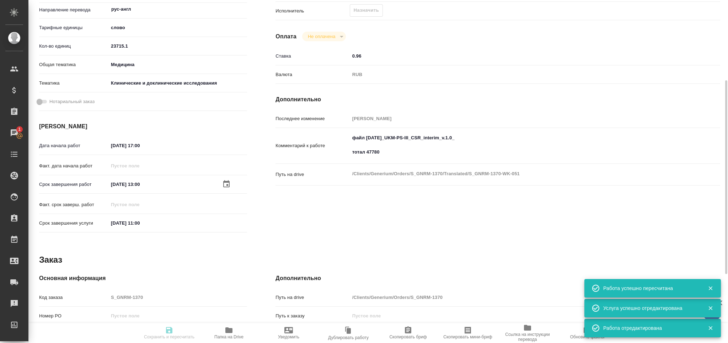
type input "created"
type input "рус-англ"
type input "5a8b1489cc6b4906c91bfd90"
type input "23715.1"
type input "med"
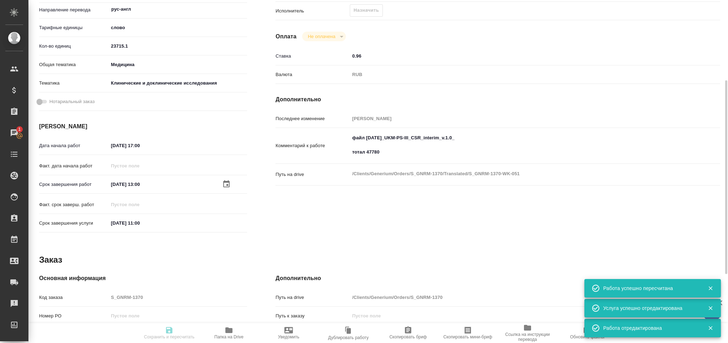
type input "5a8b8b956a9677013d343d9e"
type input "26.09.2025 17:00"
type input "07.10.2025 13:00"
type input "09.10.2025 11:00"
type input "notPayed"
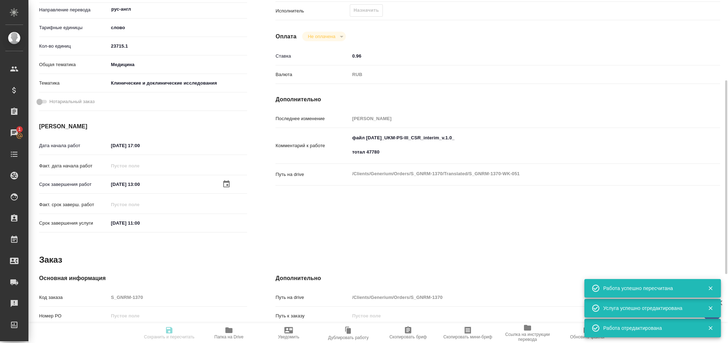
type input "0.96"
type input "RUB"
type input "Грабко Мария"
type input "S_GNRM-1370"
type input "Бизнес перевод"
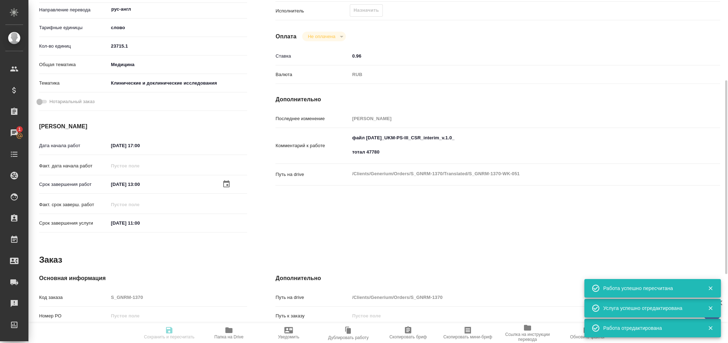
type input "Перевод, Корректура, Постредактура машинного перевода, Приёмка по качеству, Ред…"
type input "Кабаргина Анна"
type input "Оксютович Ирина"
type input "/Clients/Generium/Orders/S_GNRM-1370"
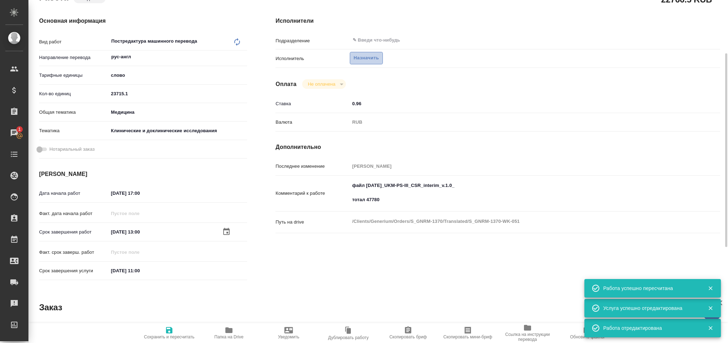
click at [363, 59] on span "Назначить" at bounding box center [366, 58] width 25 height 8
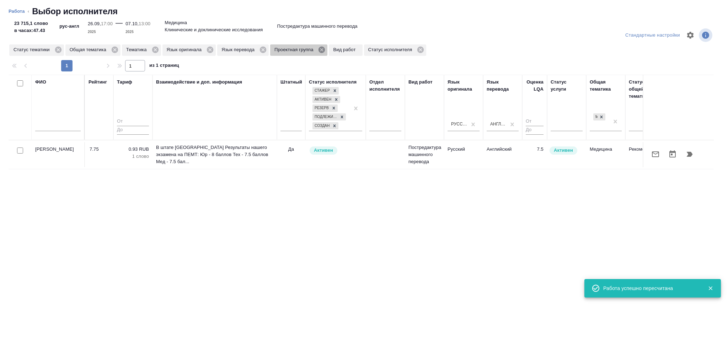
click at [321, 49] on icon at bounding box center [321, 50] width 6 height 6
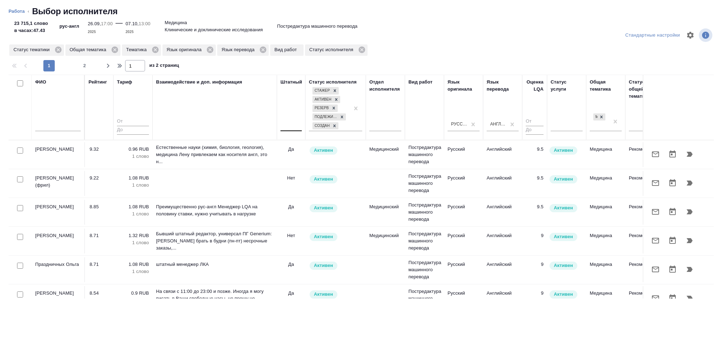
click at [285, 127] on div at bounding box center [290, 124] width 21 height 10
click at [290, 148] on div "Нет" at bounding box center [333, 146] width 107 height 13
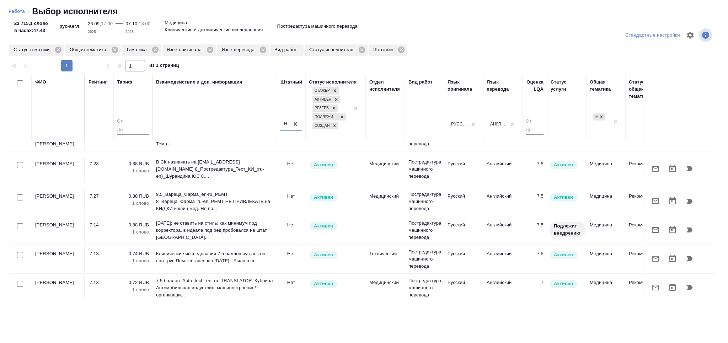
scroll to position [331, 0]
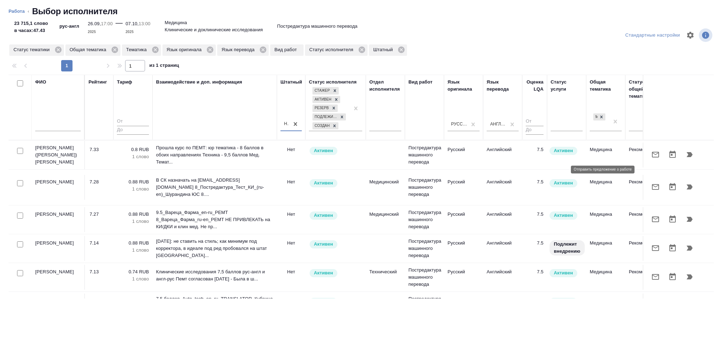
click at [651, 183] on icon "button" at bounding box center [655, 187] width 9 height 9
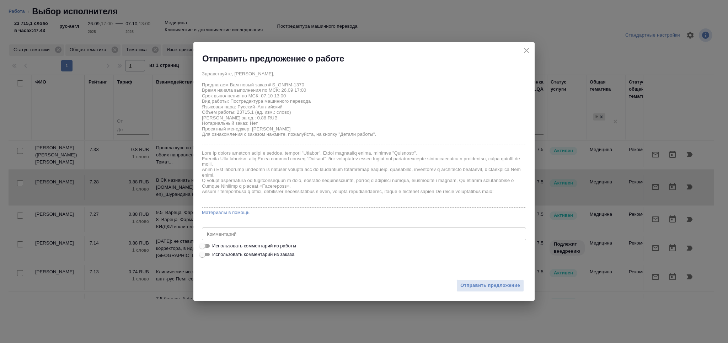
click at [210, 243] on input "Использовать комментарий из работы" at bounding box center [202, 246] width 26 height 9
checkbox input "true"
type textarea "файл 2024.11.21_UKM-PS-III_CSR_interim_v.1.0_ тотал 47780"
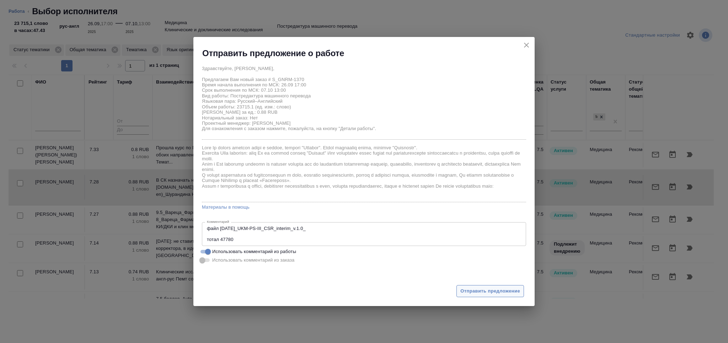
click at [491, 286] on button "Отправить предложение" at bounding box center [490, 291] width 68 height 12
type input "created"
type input "рус-англ"
type input "5a8b1489cc6b4906c91bfd90"
type input "23715.1"
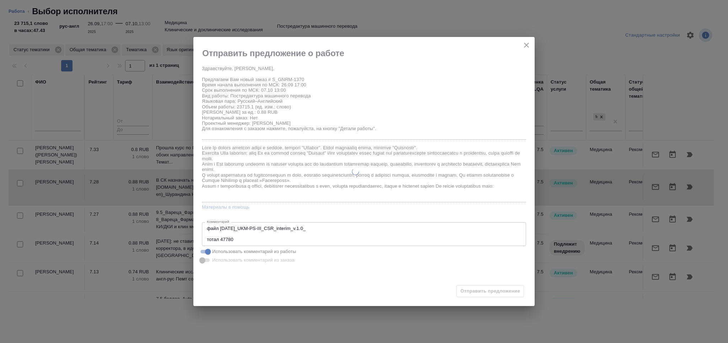
type input "med"
type input "5a8b8b956a9677013d343d9e"
type input "26.09.2025 17:00"
type input "07.10.2025 13:00"
type input "09.10.2025 11:00"
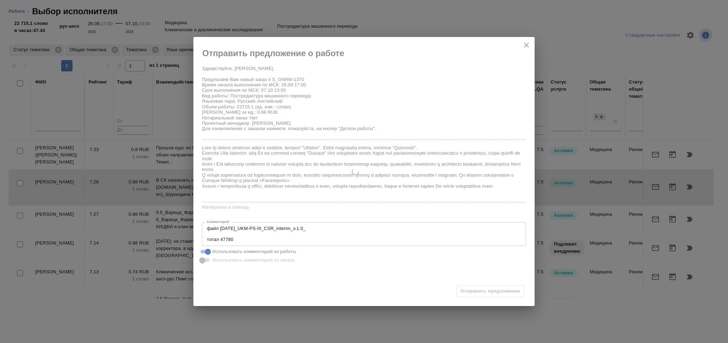
type input "notPayed"
type input "0.96"
type input "RUB"
type input "Грабко Мария"
type input "S_GNRM-1370"
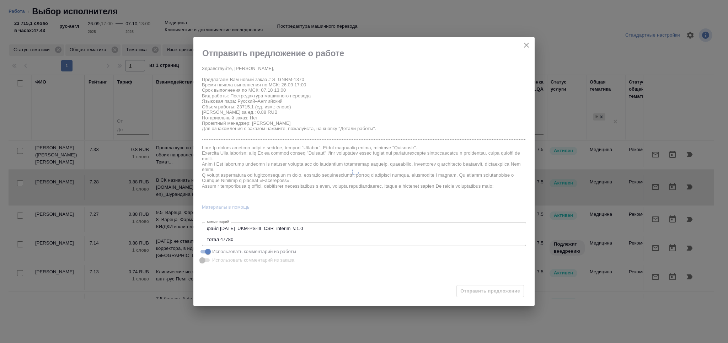
type input "Бизнес перевод"
type input "Перевод, Корректура, Постредактура машинного перевода, Приёмка по качеству, Ред…"
type input "Кабаргина Анна"
type input "Оксютович Ирина"
type input "/Clients/Generium/Orders/S_GNRM-1370"
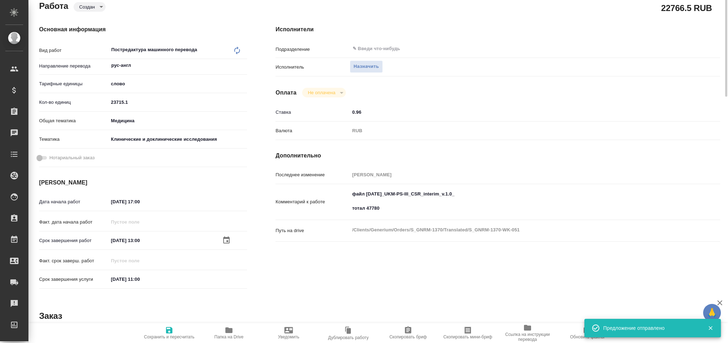
scroll to position [0, 0]
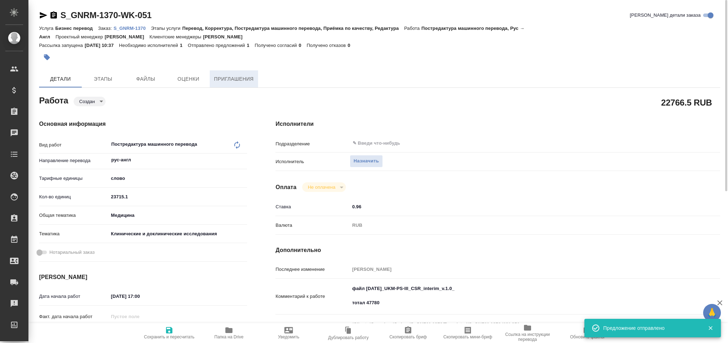
click at [231, 79] on span "Приглашения" at bounding box center [234, 79] width 40 height 9
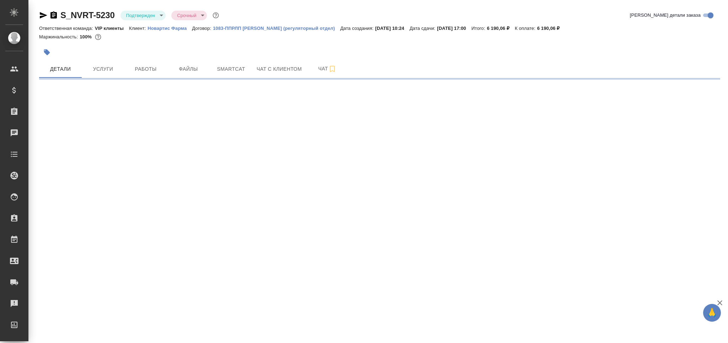
select select "RU"
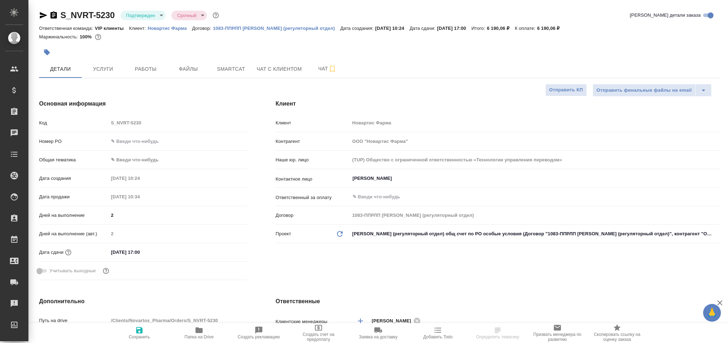
type textarea "x"
click at [140, 15] on body "🙏 .cls-1 fill:#fff; AWATERA Grabko Mariya Клиенты Спецификации Заказы Чаты Todo…" at bounding box center [364, 171] width 728 height 343
type textarea "x"
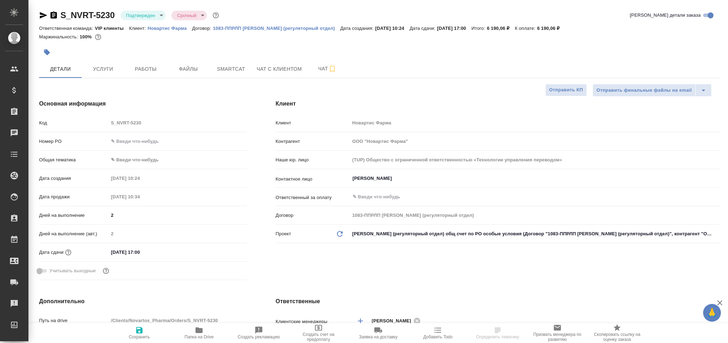
type textarea "x"
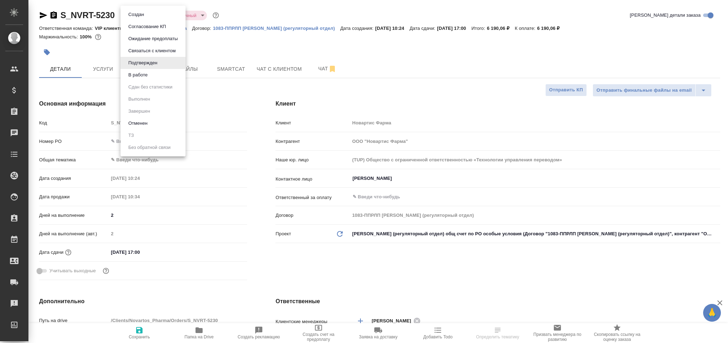
click at [154, 76] on li "В работе" at bounding box center [152, 75] width 65 height 12
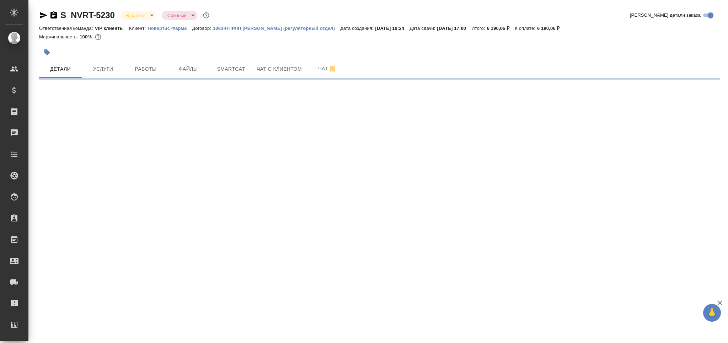
select select "RU"
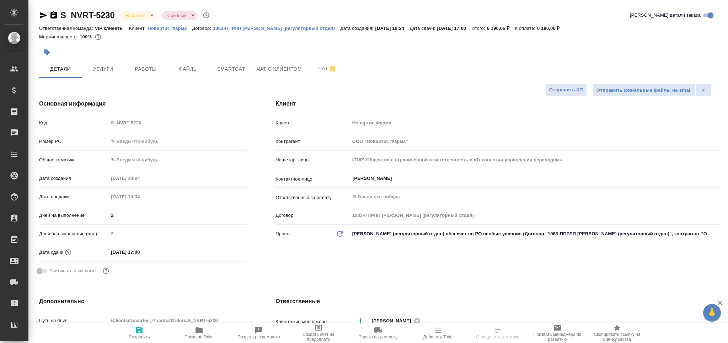
type textarea "x"
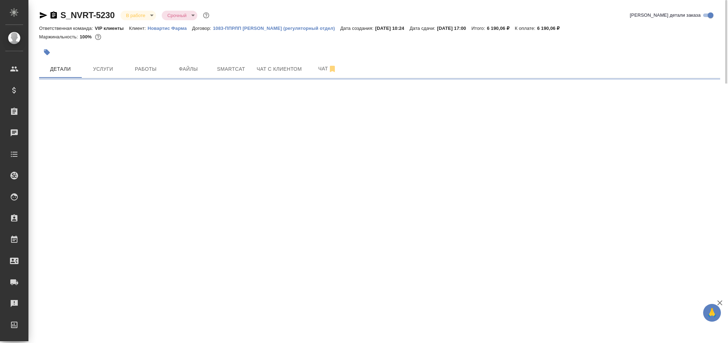
select select "RU"
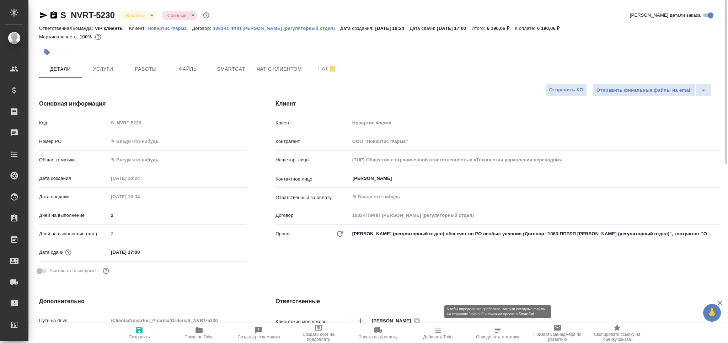
type textarea "x"
click at [497, 330] on icon "button" at bounding box center [497, 330] width 9 height 9
type textarea "x"
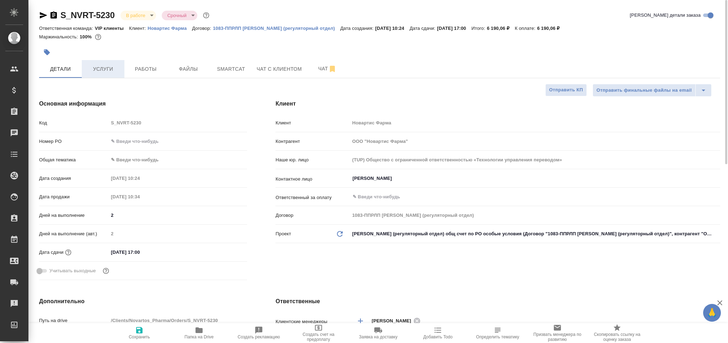
type textarea "x"
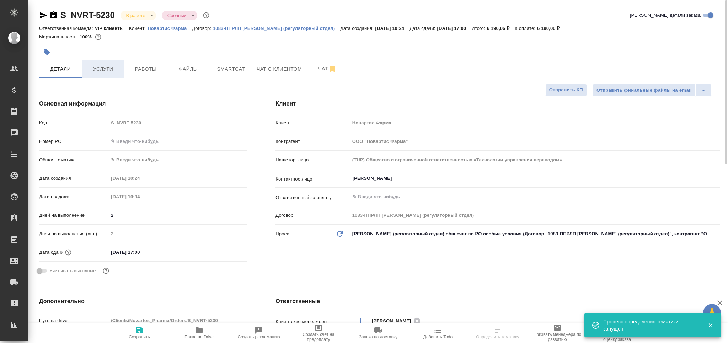
click at [101, 71] on span "Услуги" at bounding box center [103, 69] width 34 height 9
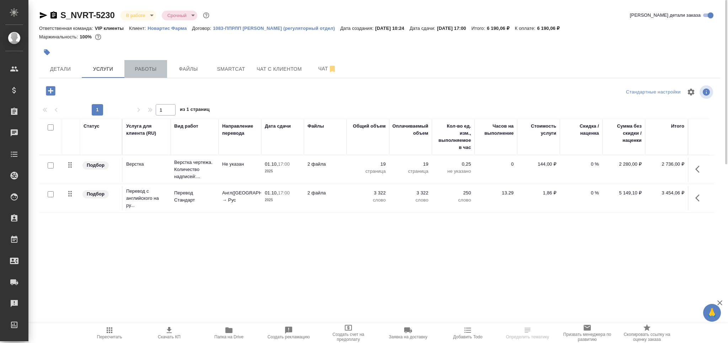
click at [144, 65] on span "Работы" at bounding box center [146, 69] width 34 height 9
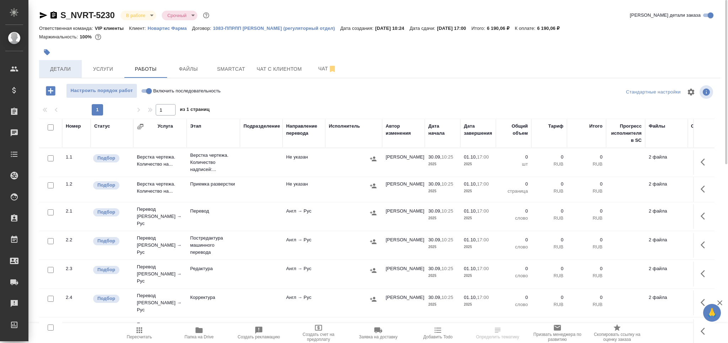
click at [53, 72] on span "Детали" at bounding box center [60, 69] width 34 height 9
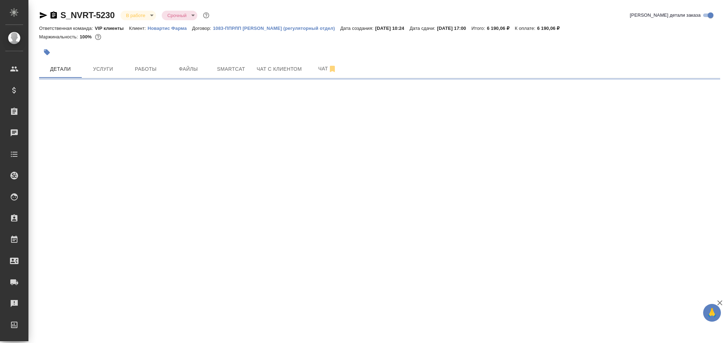
select select "RU"
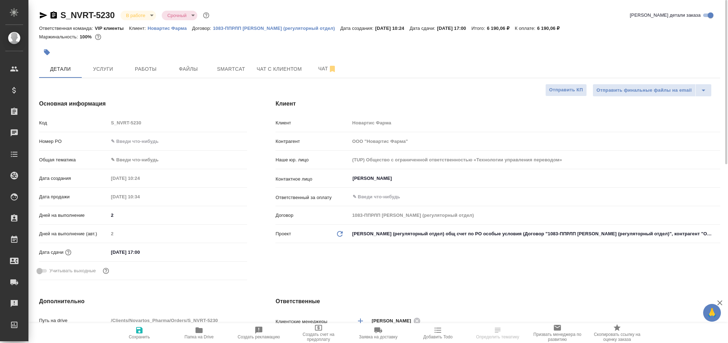
type textarea "x"
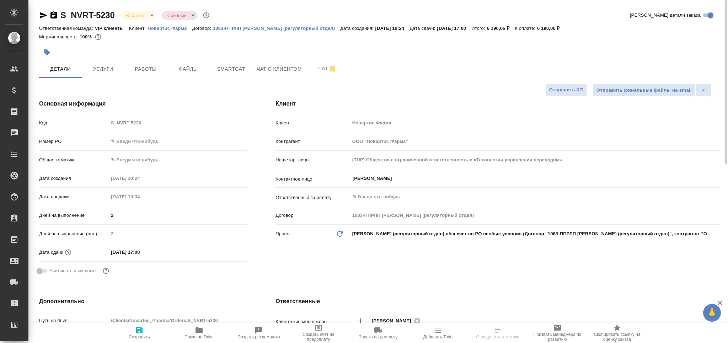
type textarea "x"
click at [313, 70] on span "Чат" at bounding box center [327, 68] width 34 height 9
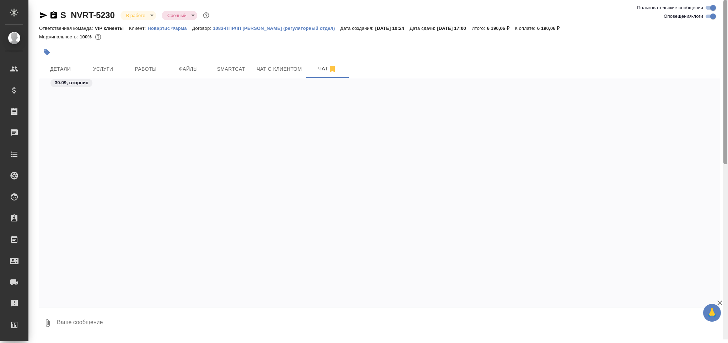
scroll to position [5065, 0]
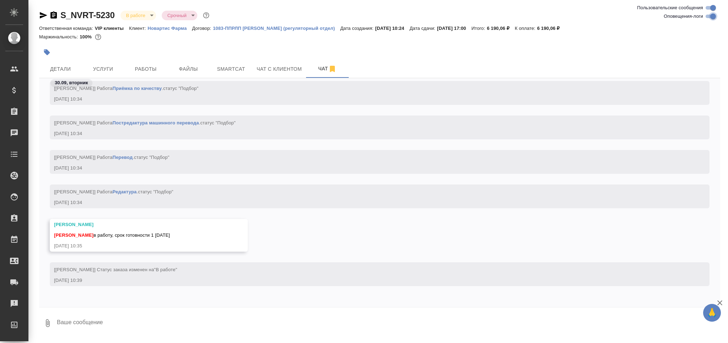
click at [708, 18] on input "Оповещения-логи" at bounding box center [713, 16] width 26 height 9
checkbox input "false"
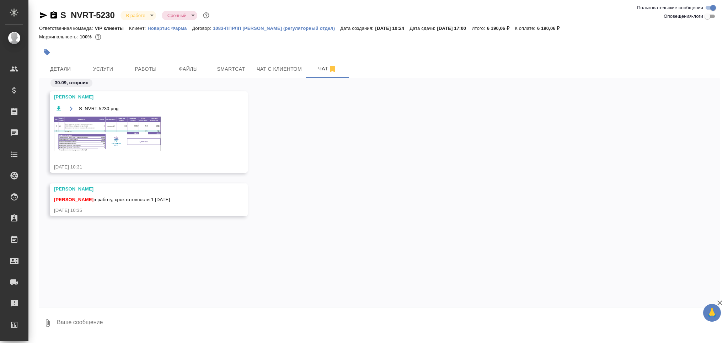
click at [102, 137] on img at bounding box center [107, 134] width 107 height 34
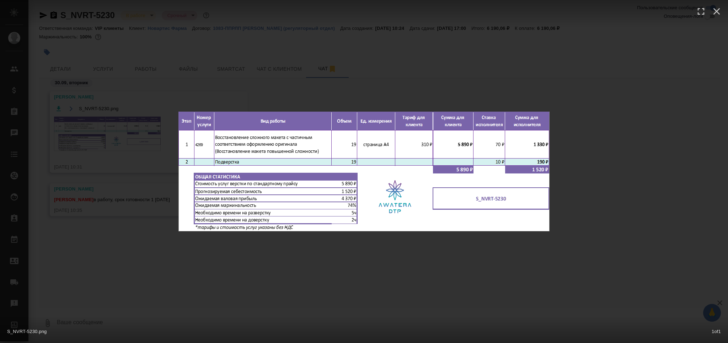
click at [106, 172] on div "S_NVRT-5230.png 1 of 1" at bounding box center [364, 171] width 728 height 343
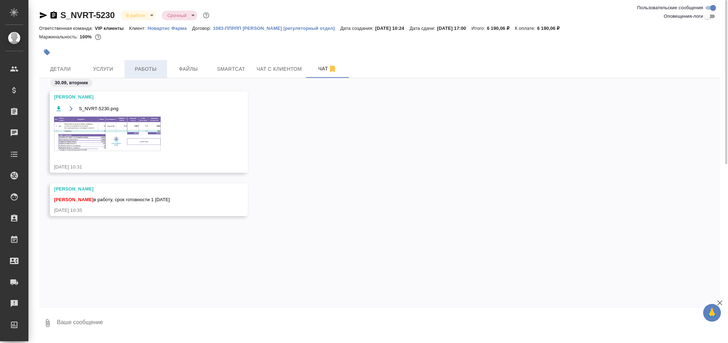
click at [144, 72] on span "Работы" at bounding box center [146, 69] width 34 height 9
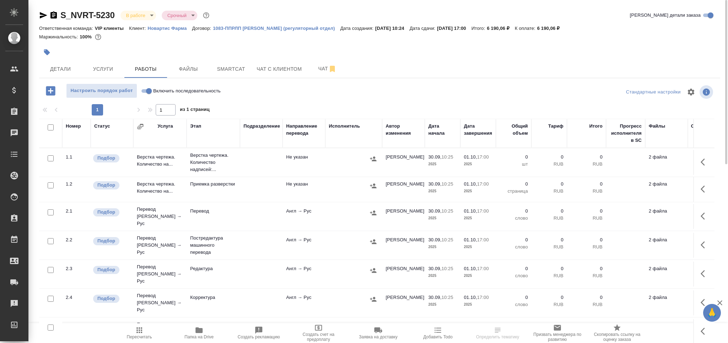
click at [236, 165] on td "Верстка чертежа. Количество надписей:..." at bounding box center [213, 162] width 53 height 28
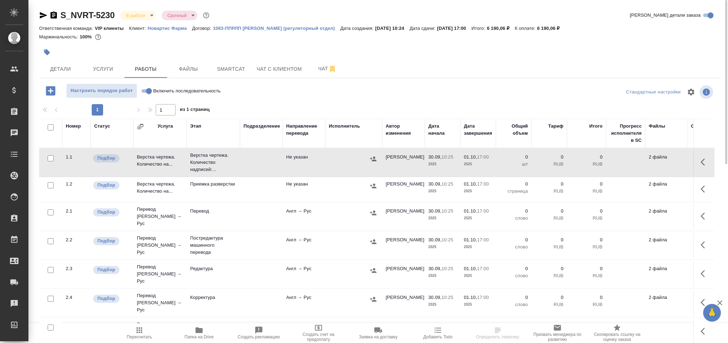
click at [48, 54] on icon "button" at bounding box center [47, 52] width 6 height 6
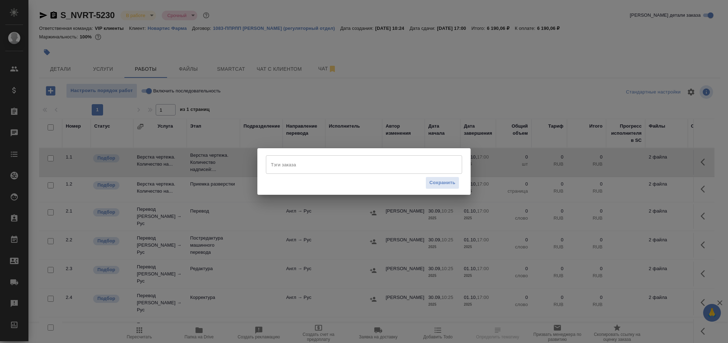
click at [317, 161] on input "Тэги заказа" at bounding box center [357, 165] width 176 height 12
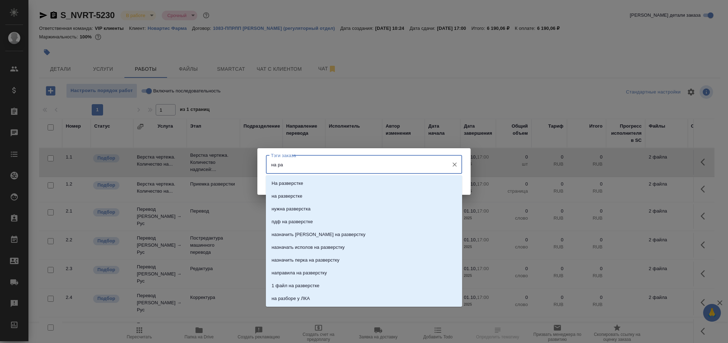
type input "на ра"
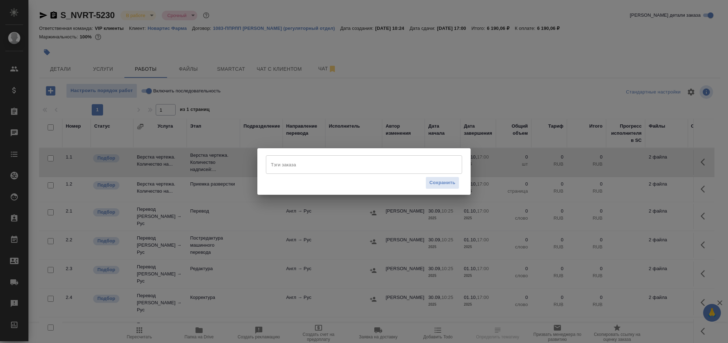
click at [307, 167] on input "Тэги заказа" at bounding box center [357, 165] width 176 height 12
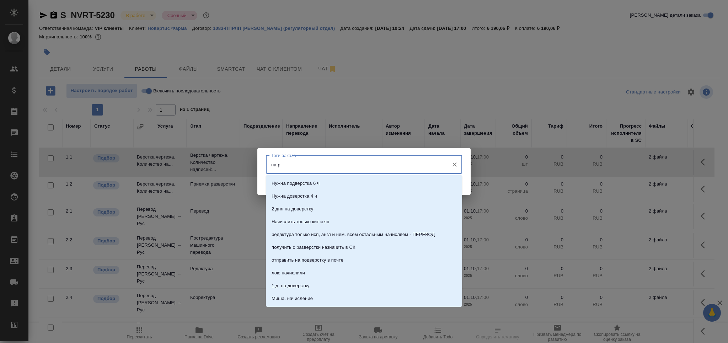
type input "на ра"
click at [299, 179] on li "На разверстке" at bounding box center [364, 183] width 196 height 13
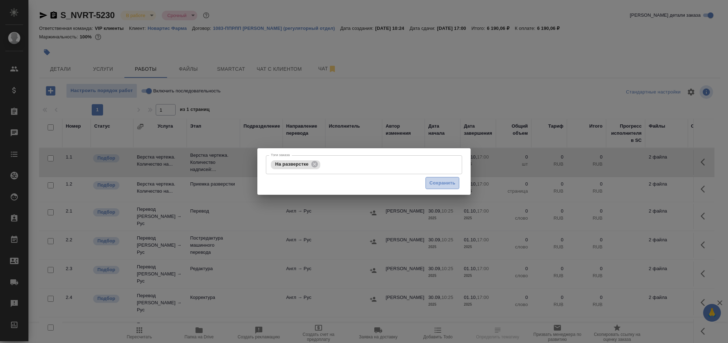
click at [447, 184] on span "Сохранить" at bounding box center [442, 183] width 26 height 8
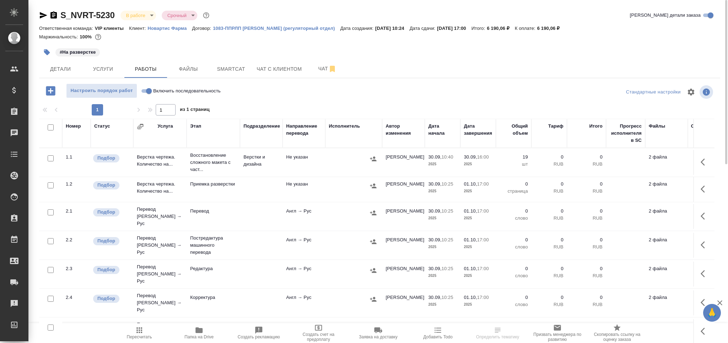
click at [52, 212] on input "checkbox" at bounding box center [51, 212] width 6 height 6
checkbox input "true"
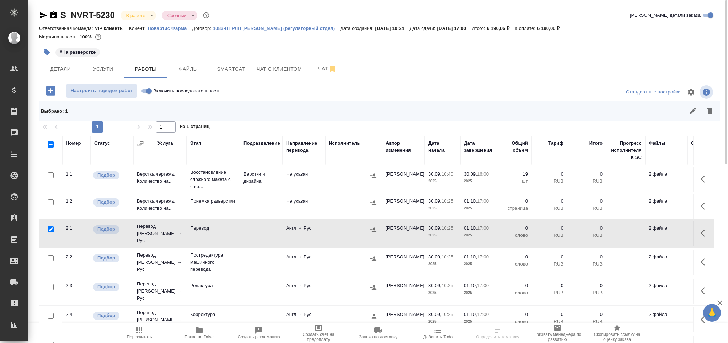
click at [51, 284] on input "checkbox" at bounding box center [51, 287] width 6 height 6
checkbox input "true"
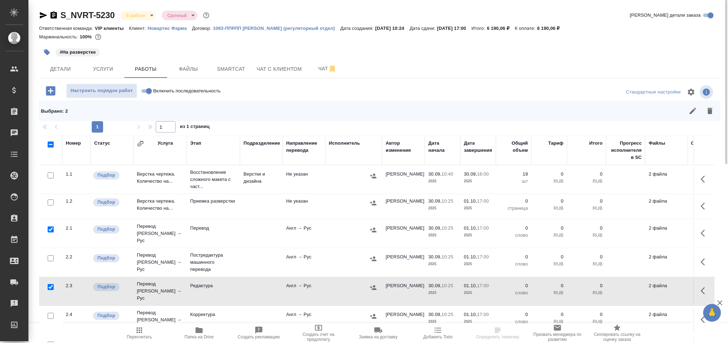
scroll to position [42, 0]
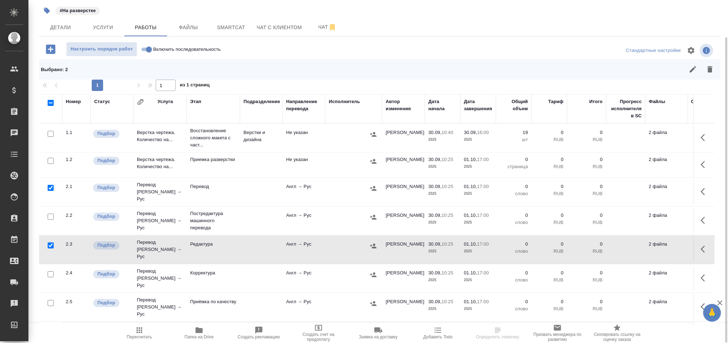
click at [52, 300] on input "checkbox" at bounding box center [51, 303] width 6 height 6
checkbox input "true"
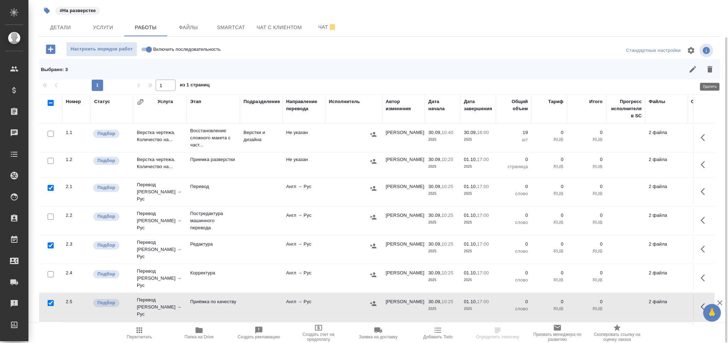
click at [708, 69] on icon "button" at bounding box center [709, 69] width 5 height 6
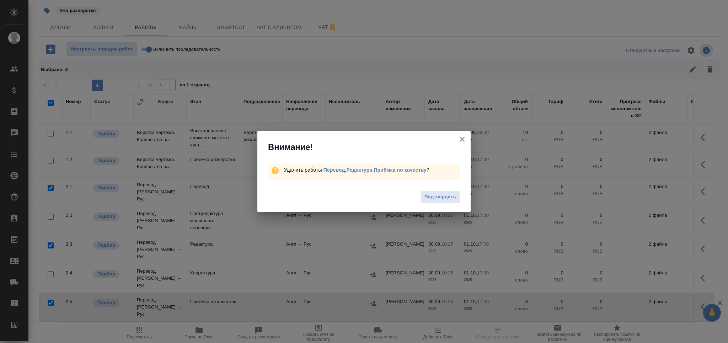
click at [439, 200] on span "Подтвердить" at bounding box center [440, 197] width 32 height 8
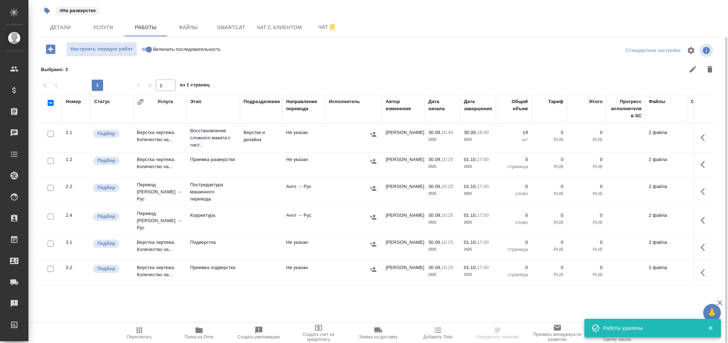
click at [198, 327] on icon "button" at bounding box center [199, 330] width 9 height 9
click at [220, 18] on button "Smartcat" at bounding box center [231, 27] width 43 height 18
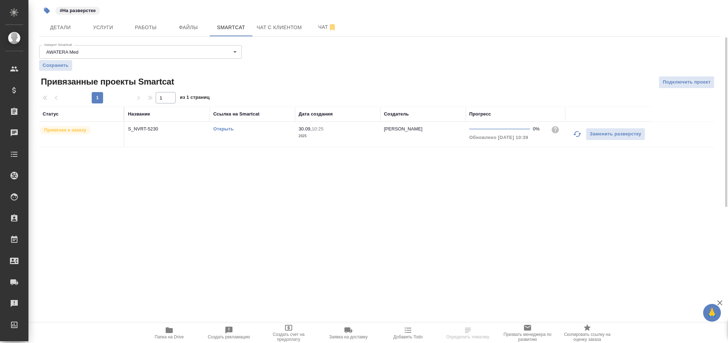
click at [225, 128] on link "Открыть" at bounding box center [223, 128] width 20 height 5
click at [141, 23] on span "Работы" at bounding box center [146, 27] width 34 height 9
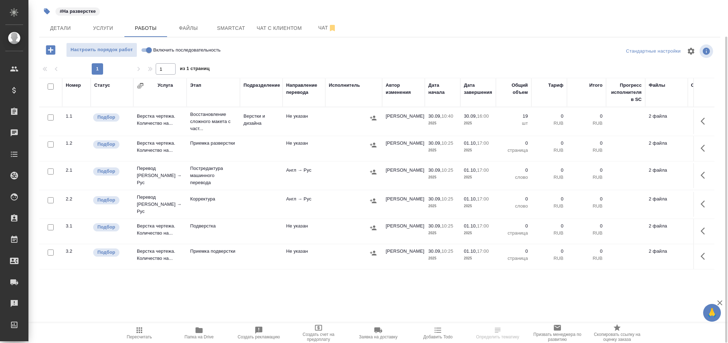
scroll to position [41, 0]
click at [197, 175] on p "Постредактура машинного перевода" at bounding box center [213, 175] width 46 height 21
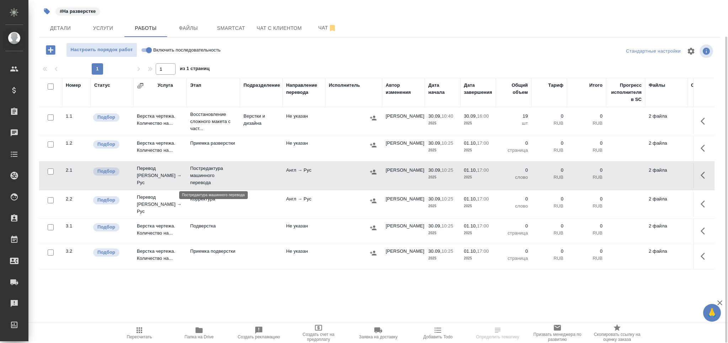
click at [197, 175] on p "Постредактура машинного перевода" at bounding box center [213, 175] width 46 height 21
click at [216, 200] on p "Корректура" at bounding box center [213, 198] width 46 height 7
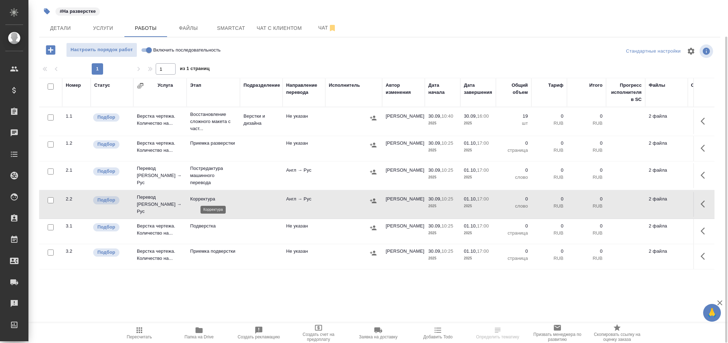
click at [217, 200] on p "Корректура" at bounding box center [213, 198] width 46 height 7
click at [146, 334] on span "Пересчитать" at bounding box center [139, 336] width 25 height 5
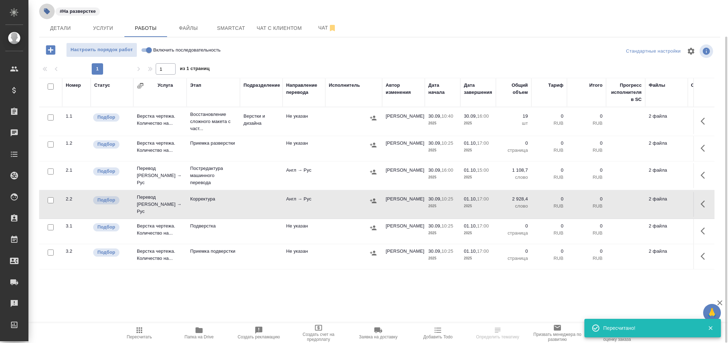
click at [45, 8] on icon "button" at bounding box center [46, 11] width 7 height 7
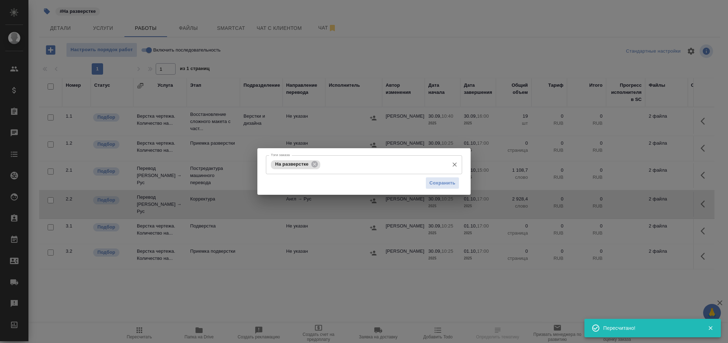
click at [349, 164] on input "Тэги заказа" at bounding box center [383, 165] width 123 height 12
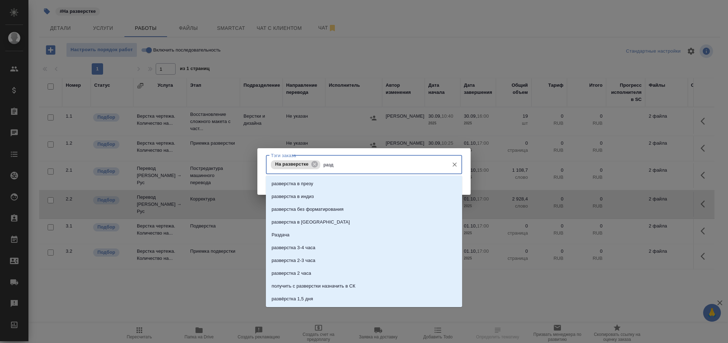
type input "разда"
click at [341, 180] on li "Раздача" at bounding box center [364, 183] width 196 height 13
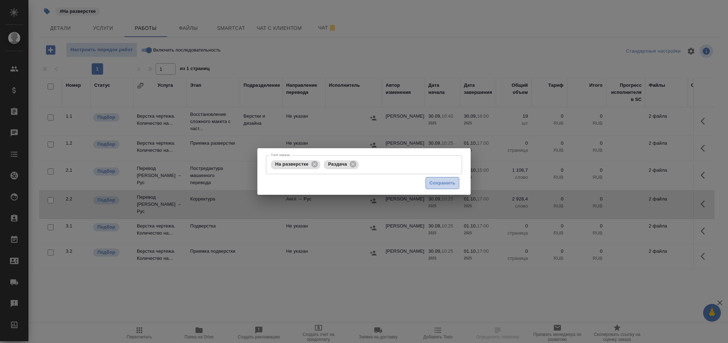
click at [430, 183] on span "Сохранить" at bounding box center [442, 183] width 26 height 8
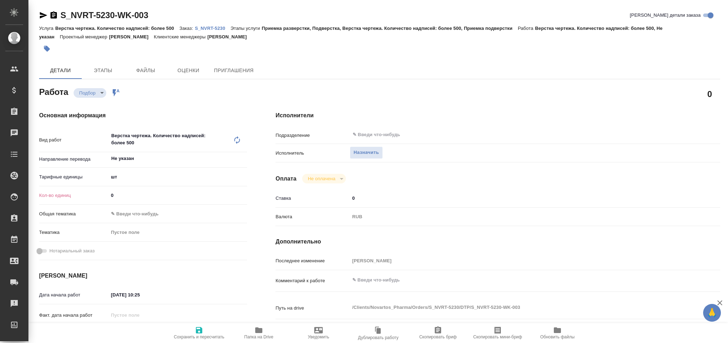
type textarea "x"
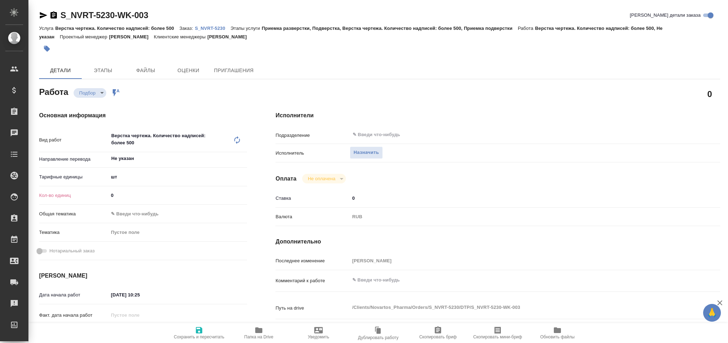
type textarea "x"
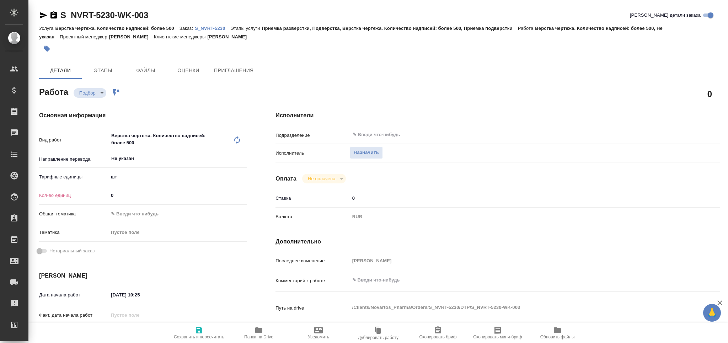
click at [236, 141] on icon at bounding box center [237, 140] width 9 height 9
type textarea "x"
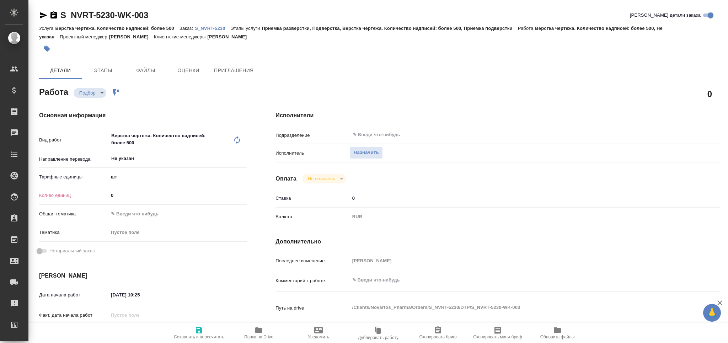
type textarea "x"
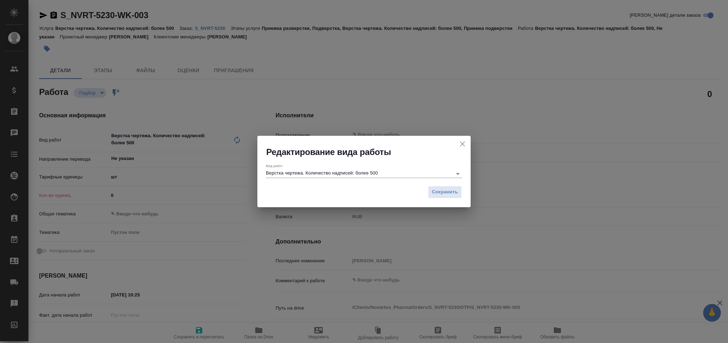
click at [329, 173] on input "Верстка чертежа. Количество надписей: более 500" at bounding box center [357, 173] width 183 height 9
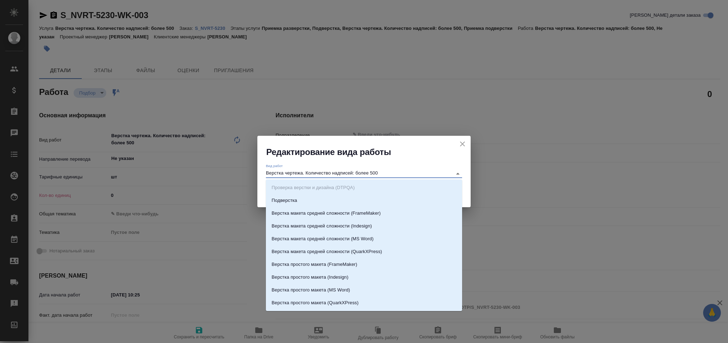
type textarea "x"
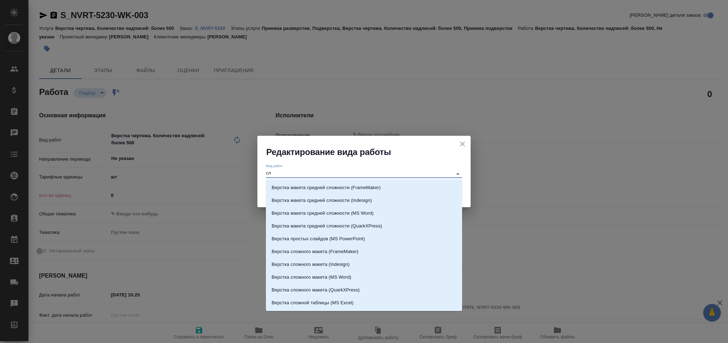
type input "сло"
type textarea "x"
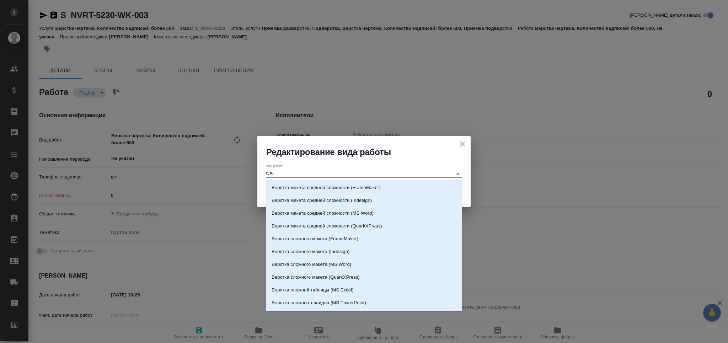
type textarea "x"
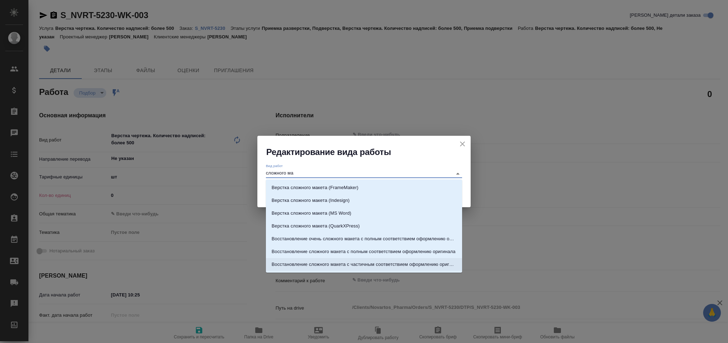
click at [353, 265] on p "Восстановление сложного макета с частичным соответствием оформлению оригинала" at bounding box center [364, 264] width 185 height 7
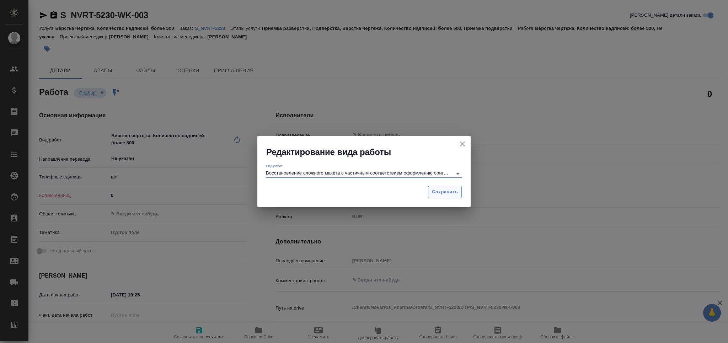
type input "Восстановление сложного макета с частичным соответствием оформлению оригинала"
click at [434, 194] on span "Сохранить" at bounding box center [445, 192] width 26 height 8
type textarea "x"
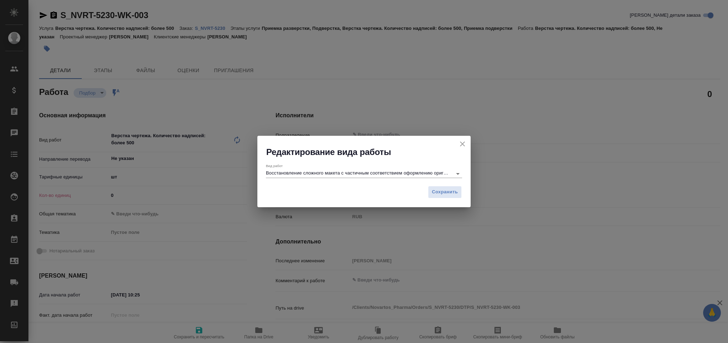
type textarea "x"
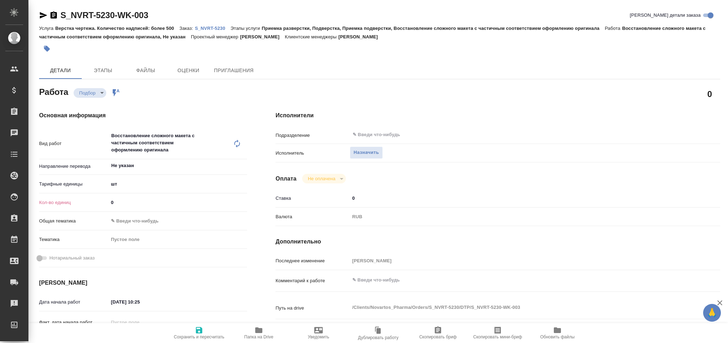
type textarea "x"
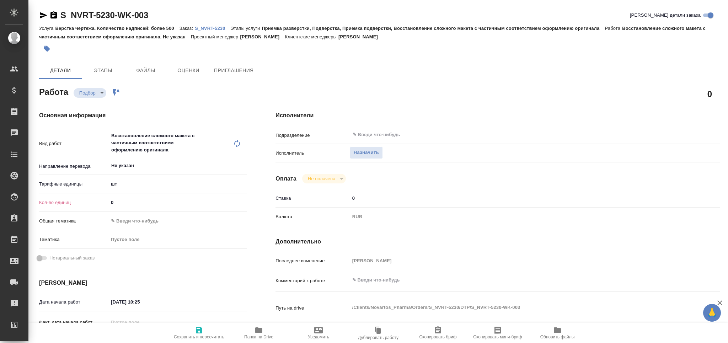
type textarea "x"
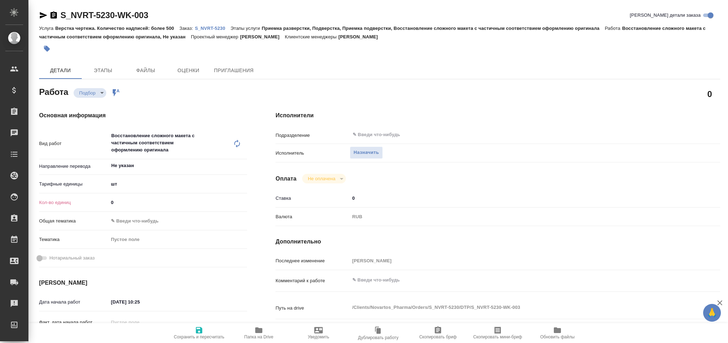
drag, startPoint x: 95, startPoint y: 201, endPoint x: 80, endPoint y: 202, distance: 14.6
click at [80, 202] on div "Кол-во единиц 0" at bounding box center [143, 202] width 208 height 12
type textarea "x"
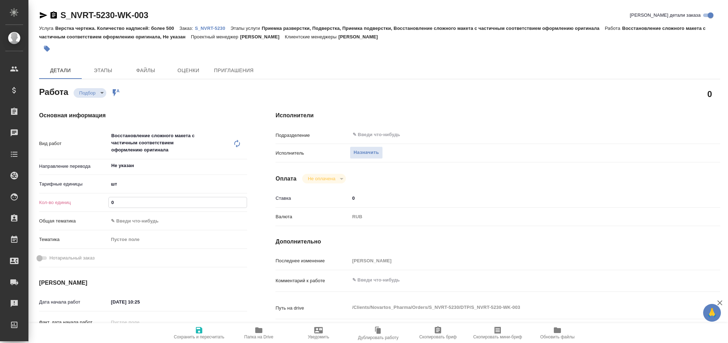
type textarea "x"
type input "1"
type textarea "x"
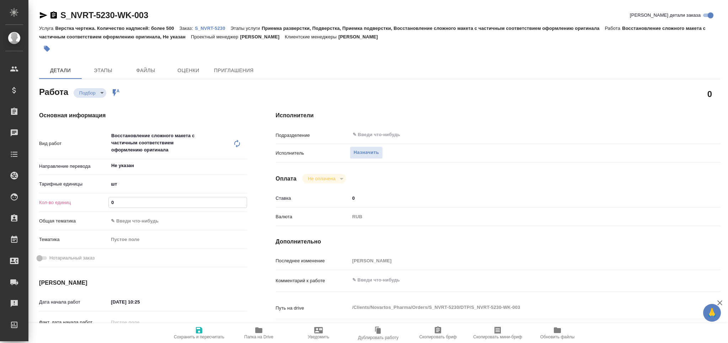
type textarea "x"
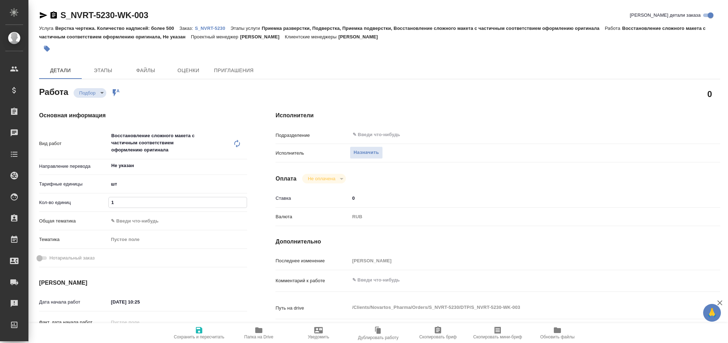
type textarea "x"
type input "19"
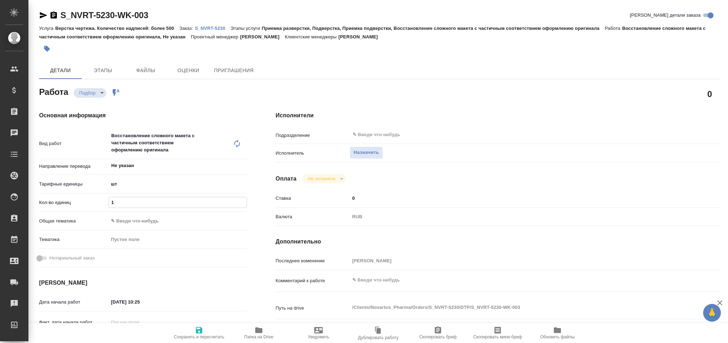
type textarea "x"
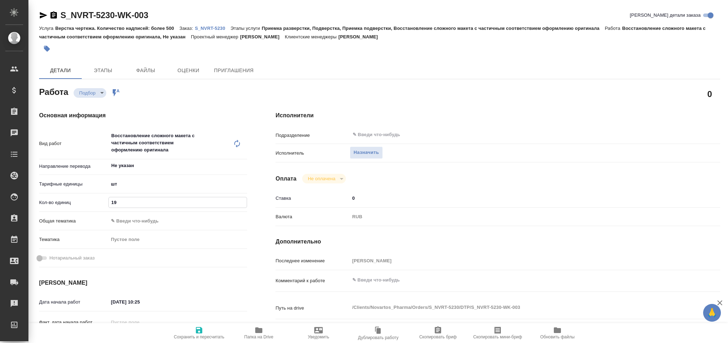
type textarea "x"
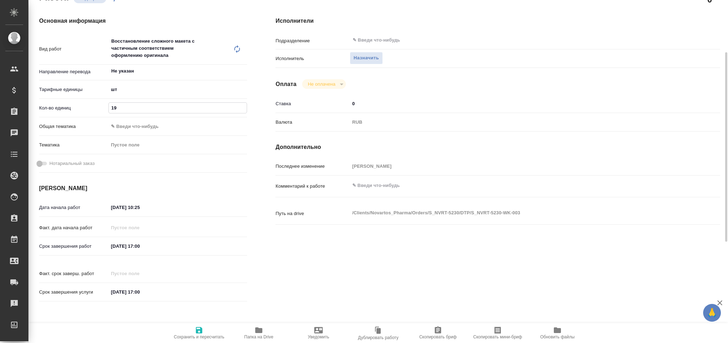
type input "19"
type textarea "x"
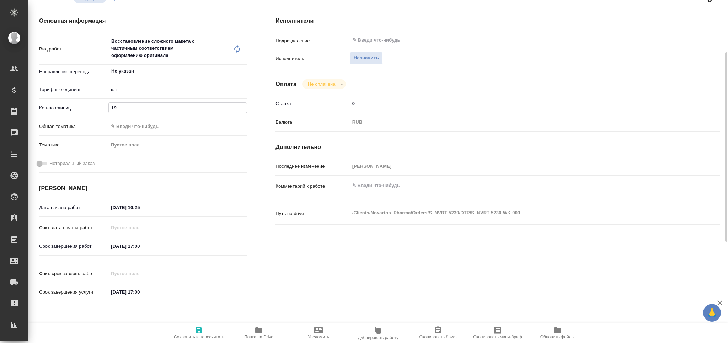
type textarea "x"
drag, startPoint x: 134, startPoint y: 211, endPoint x: 144, endPoint y: 213, distance: 9.4
click at [144, 213] on div "[DATE] 10:25" at bounding box center [139, 207] width 63 height 11
type textarea "x"
type input "[DATE] 10:4_"
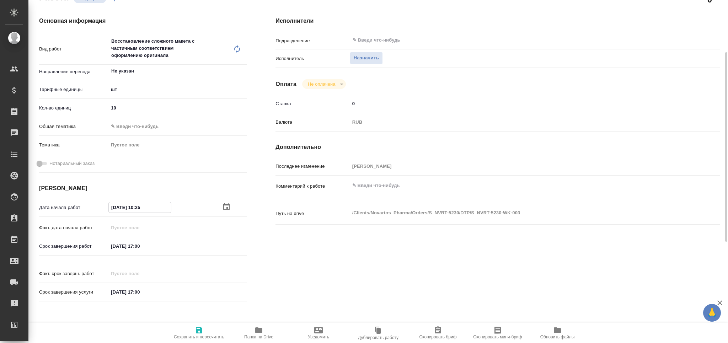
type textarea "x"
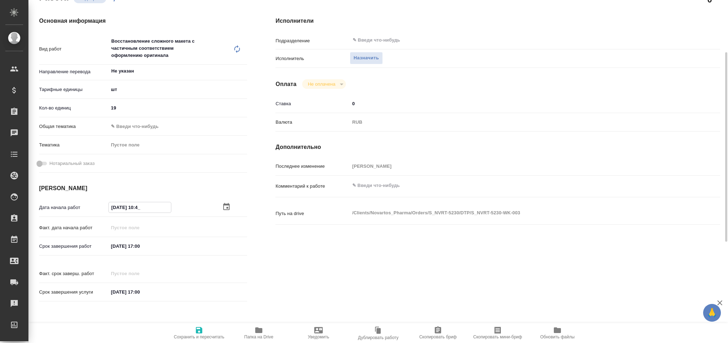
type input "[DATE] 10:40"
type textarea "x"
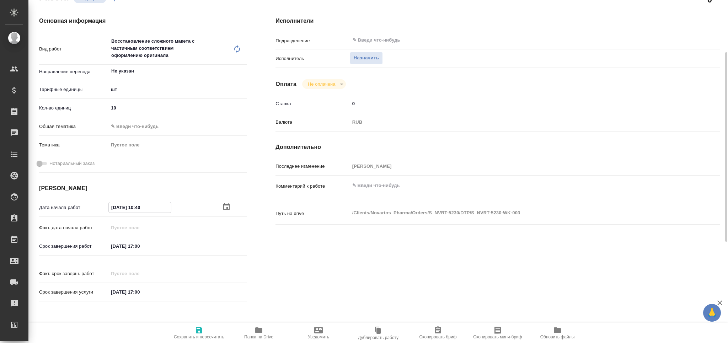
type input "[DATE] 10:40"
click at [127, 248] on input "[DATE] 17:00" at bounding box center [139, 246] width 62 height 10
click at [228, 246] on icon "button" at bounding box center [226, 245] width 6 height 7
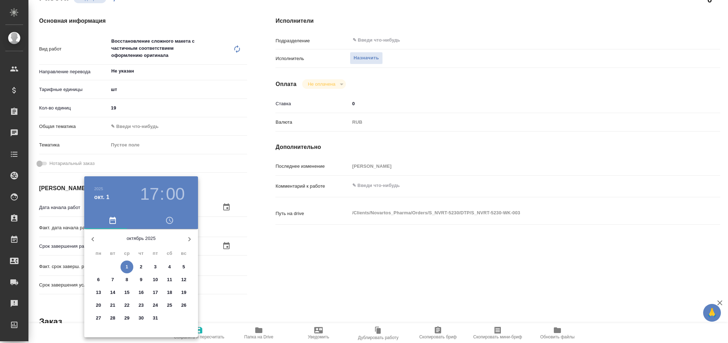
click at [94, 237] on icon "button" at bounding box center [93, 239] width 9 height 9
click at [110, 317] on p "30" at bounding box center [112, 318] width 5 height 7
type textarea "x"
type input "[DATE] 17:00"
type textarea "x"
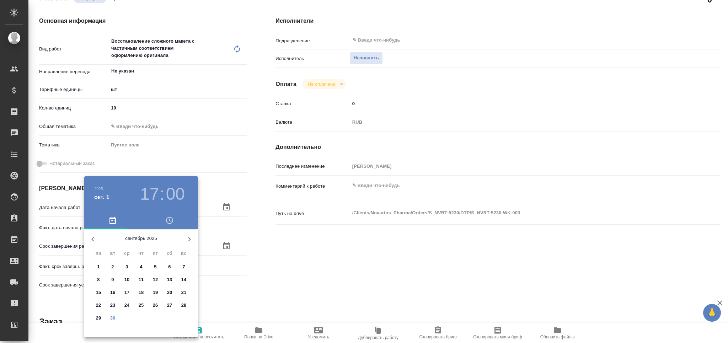
type textarea "x"
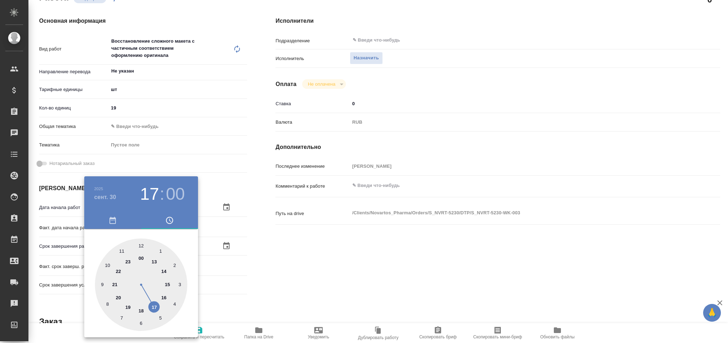
click at [286, 284] on div at bounding box center [364, 171] width 728 height 343
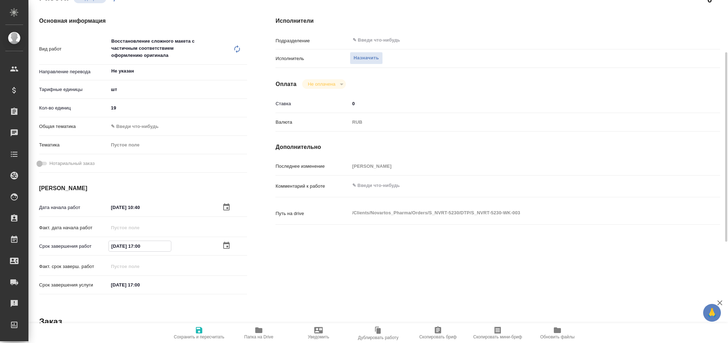
click at [140, 244] on input "[DATE] 17:00" at bounding box center [140, 246] width 62 height 10
type textarea "x"
type input "[DATE] 16:00"
type textarea "x"
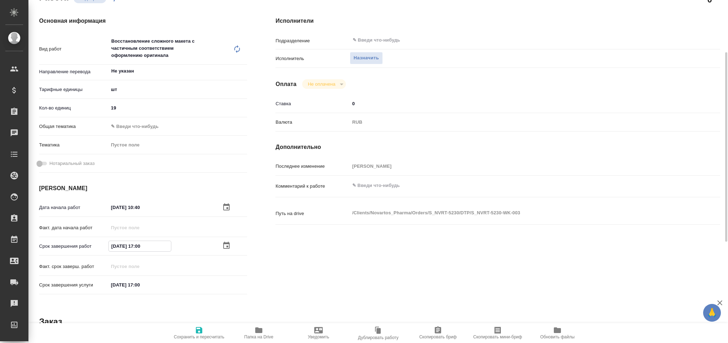
type textarea "x"
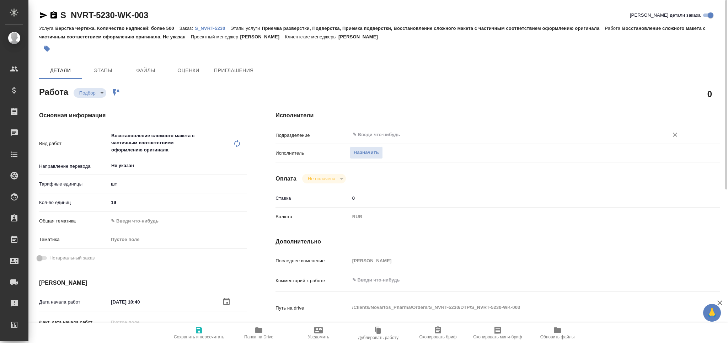
type input "[DATE] 16:00"
click at [390, 133] on input "text" at bounding box center [504, 134] width 305 height 9
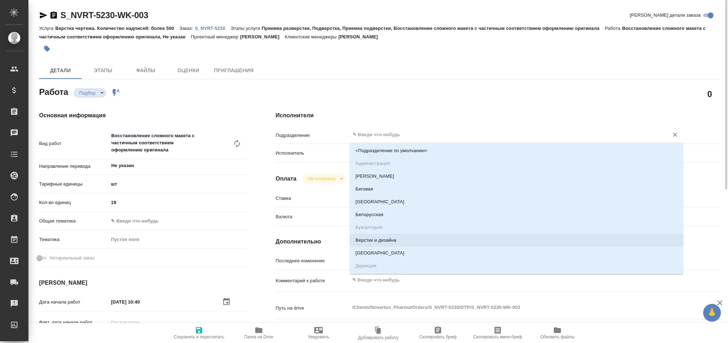
click at [398, 243] on li "Верстки и дизайна" at bounding box center [516, 240] width 333 height 13
type textarea "x"
type input "Верстки и дизайна"
type textarea "x"
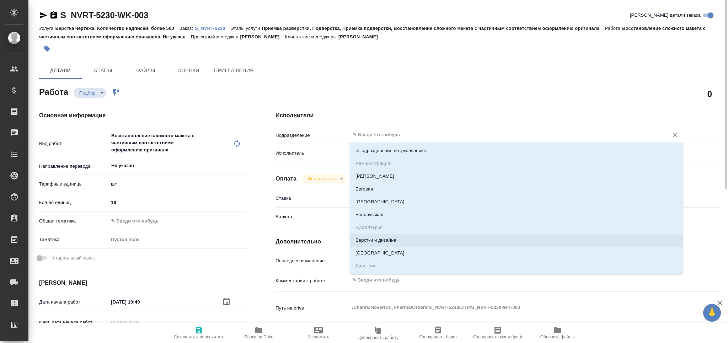
type textarea "x"
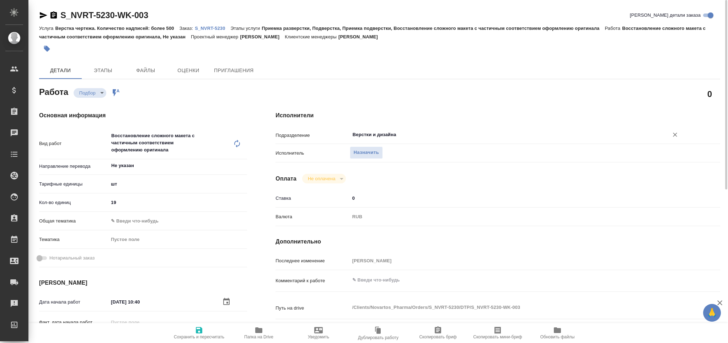
click at [206, 330] on span "Сохранить и пересчитать" at bounding box center [198, 333] width 51 height 14
type textarea "x"
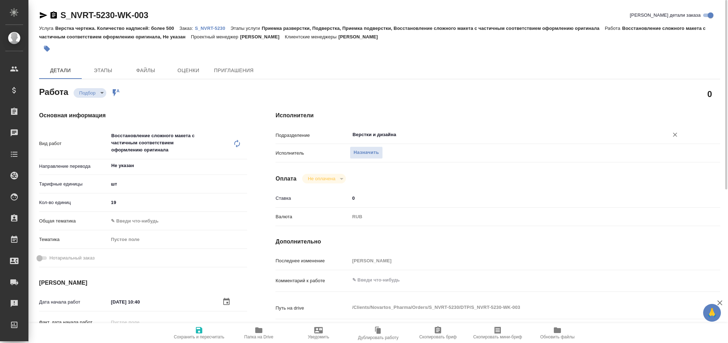
type textarea "x"
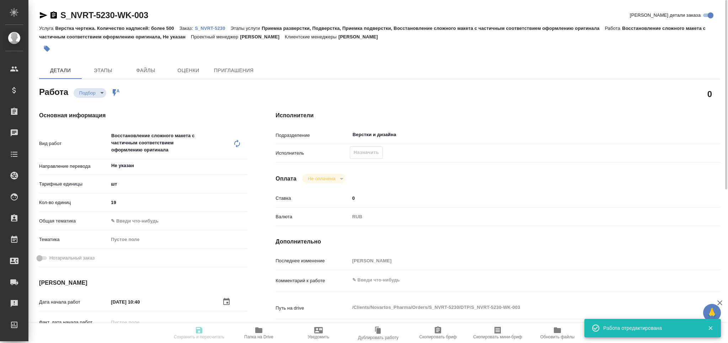
type input "recruiting"
type textarea "Восстановление сложного макета с частичным соответствием оформлению оригинала"
type textarea "x"
type input "Не указан"
type input "5a8b1489cc6b4906c91bfdc1"
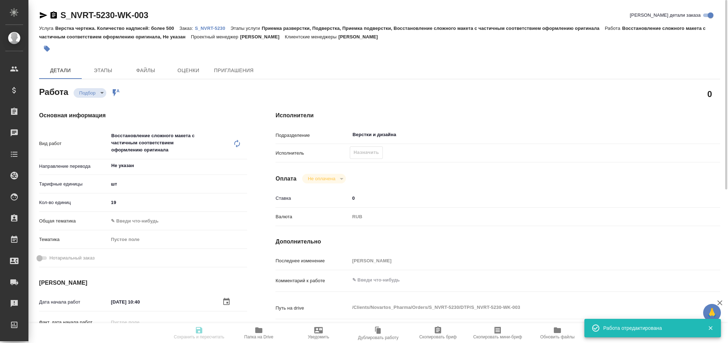
type input "19"
type input "[DATE] 10:40"
type input "[DATE] 16:00"
type input "[DATE] 17:00"
type input "Верстки и дизайна"
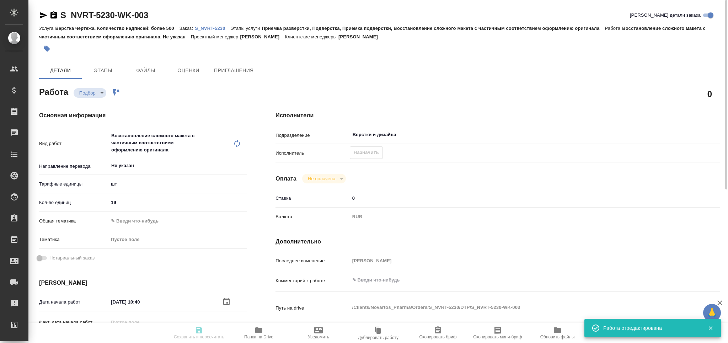
type input "notPayed"
type input "0"
type input "RUB"
type input "[PERSON_NAME]"
type textarea "x"
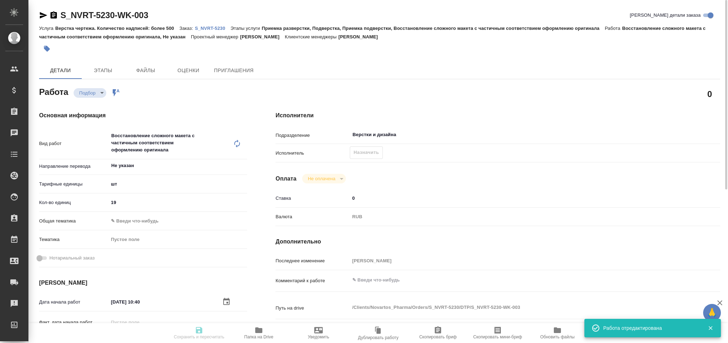
type textarea "/Clients/Novartos_Pharma/Orders/S_NVRT-5230/DTP/S_NVRT-5230-WK-003"
type textarea "x"
type input "S_NVRT-5230"
type input "Верстка чертежа. Количество надписей: более 500"
type input "Приемка разверстки, Подверстка, Приемка подверстки, Восстановление сложного мак…"
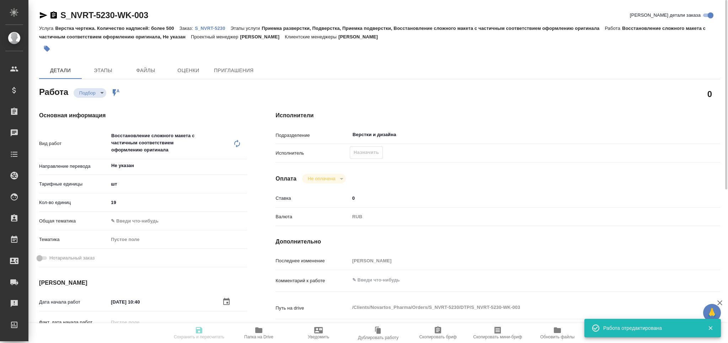
type input "[PERSON_NAME]"
type input "/Clients/Novartos_Pharma/Orders/S_NVRT-5230"
type textarea "x"
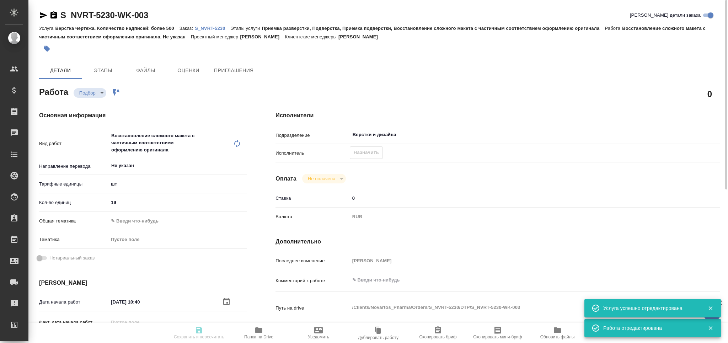
type textarea "x"
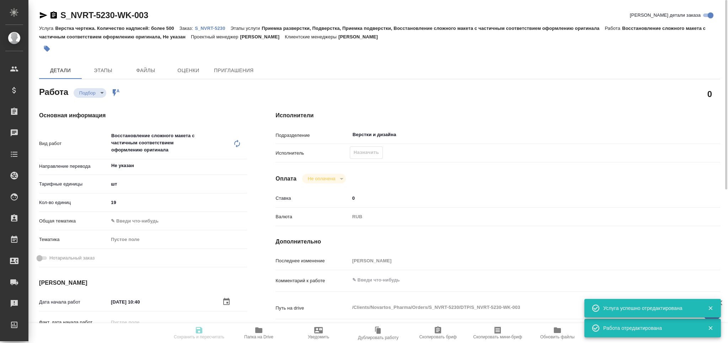
type textarea "x"
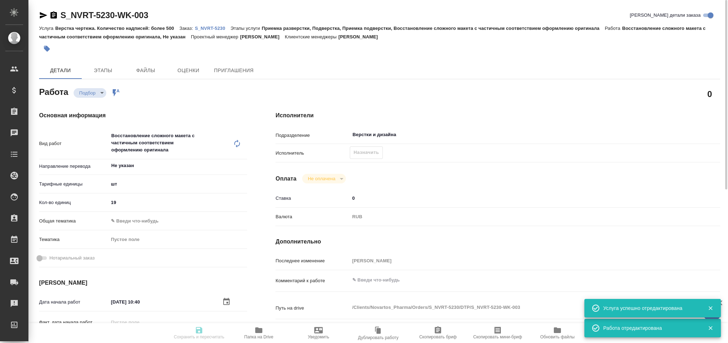
type textarea "x"
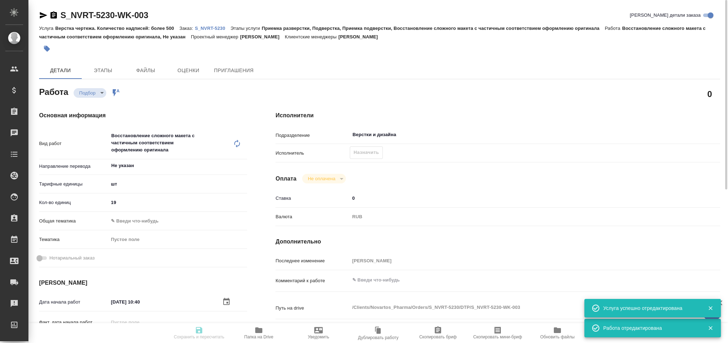
type textarea "x"
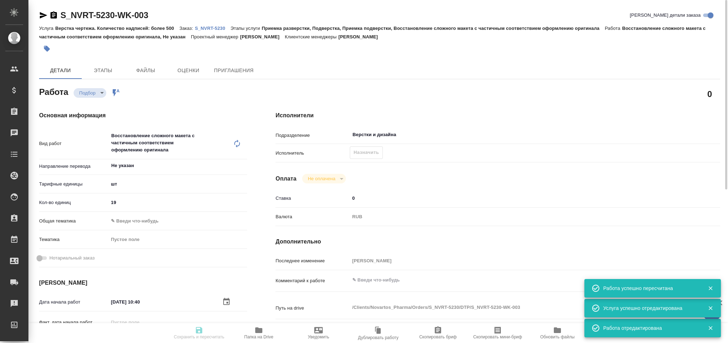
type input "recruiting"
type textarea "Восстановление сложного макета с частичным соответствием оформлению оригинала"
type textarea "x"
type input "Не указан"
type input "5a8b1489cc6b4906c91bfdc1"
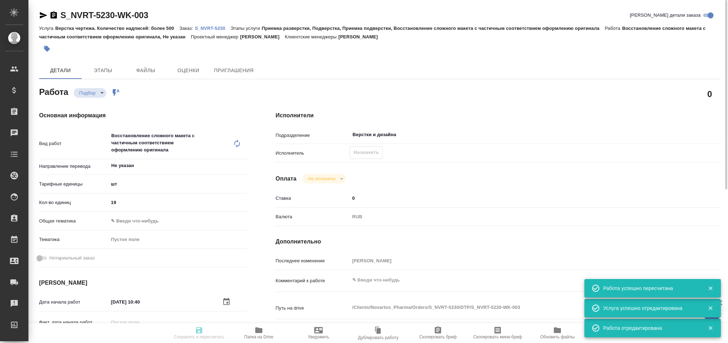
type input "19"
type input "[DATE] 10:40"
type input "[DATE] 16:00"
type input "[DATE] 17:00"
type input "Верстки и дизайна"
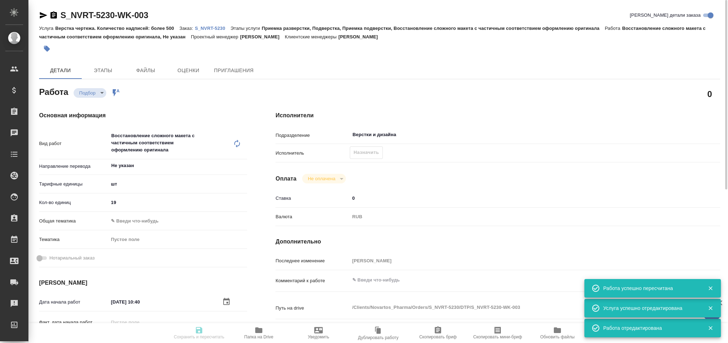
type input "notPayed"
type input "0"
type input "RUB"
type input "[PERSON_NAME]"
type textarea "x"
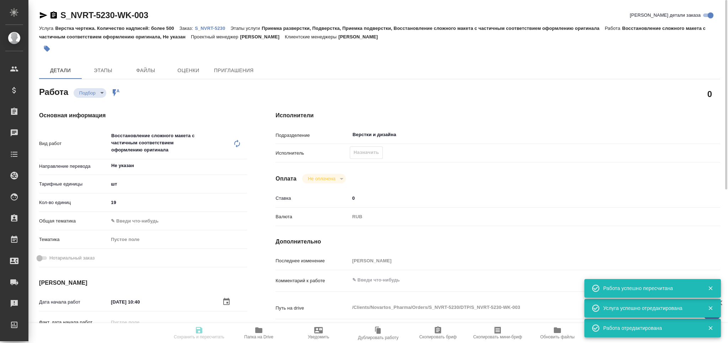
type textarea "/Clients/Novartos_Pharma/Orders/S_NVRT-5230/DTP/S_NVRT-5230-WK-003"
type textarea "x"
type input "S_NVRT-5230"
type input "Верстка чертежа. Количество надписей: более 500"
type input "Приемка разверстки, Подверстка, Приемка подверстки, Восстановление сложного мак…"
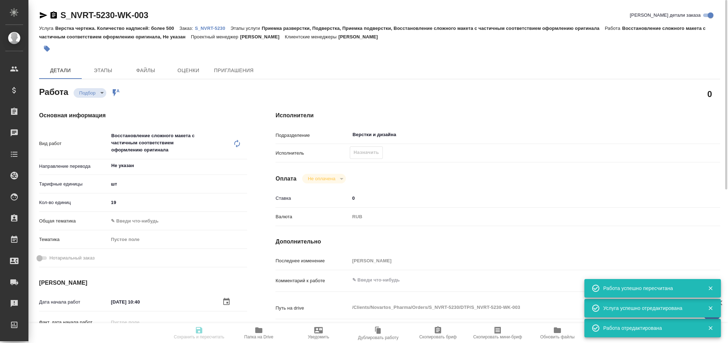
type input "[PERSON_NAME]"
type input "/Clients/Novartos_Pharma/Orders/S_NVRT-5230"
type textarea "x"
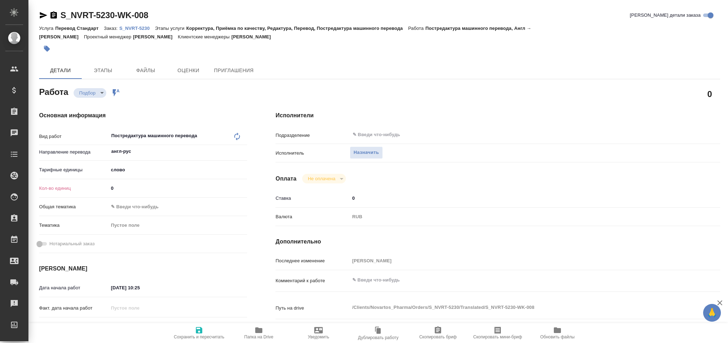
type textarea "x"
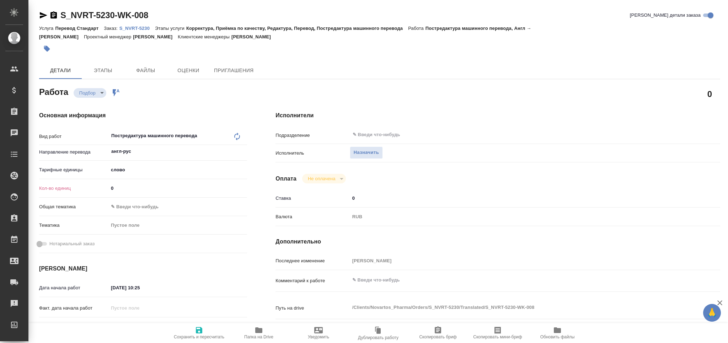
type textarea "x"
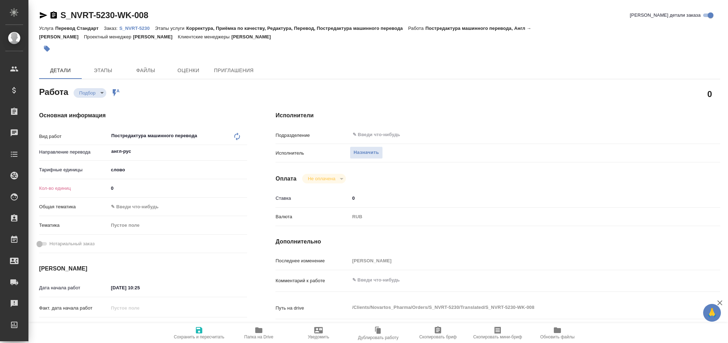
type textarea "x"
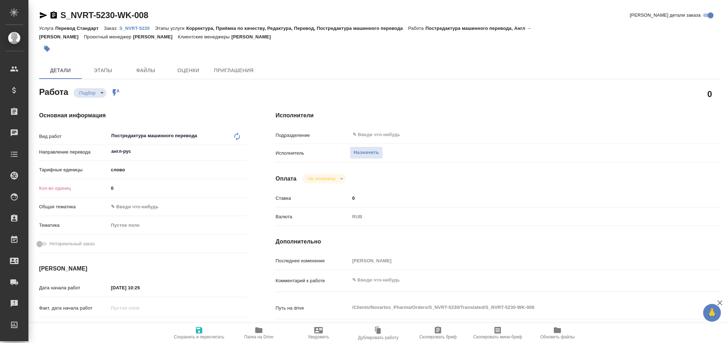
type textarea "x"
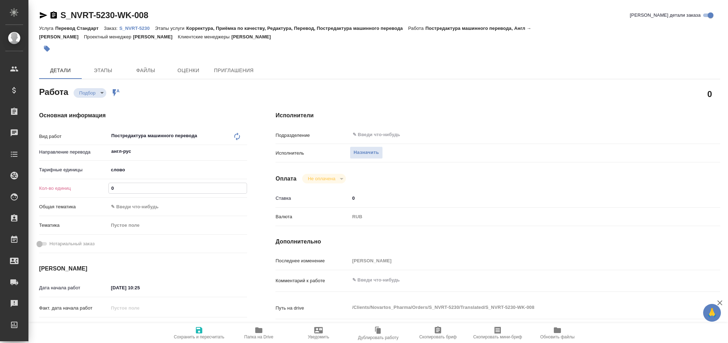
drag, startPoint x: 117, startPoint y: 188, endPoint x: 105, endPoint y: 190, distance: 12.2
click at [107, 189] on div "Кол-во единиц 0" at bounding box center [143, 188] width 208 height 12
paste input "1108.7"
type textarea "x"
type input "1108.7"
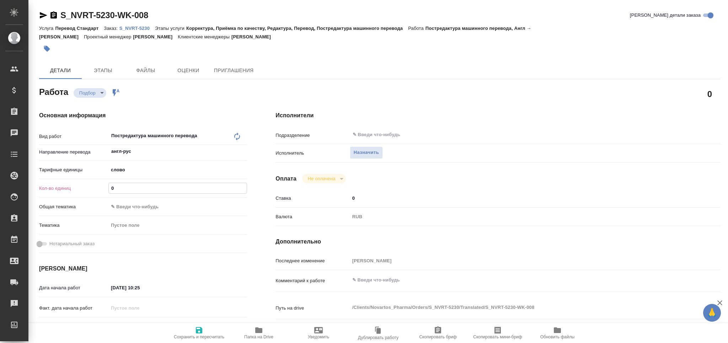
type textarea "x"
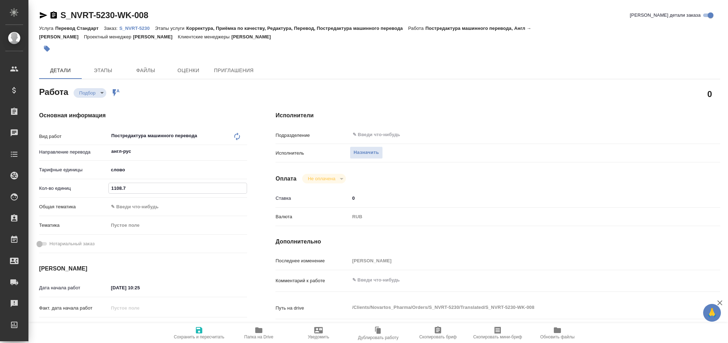
type textarea "x"
type input "1108.7"
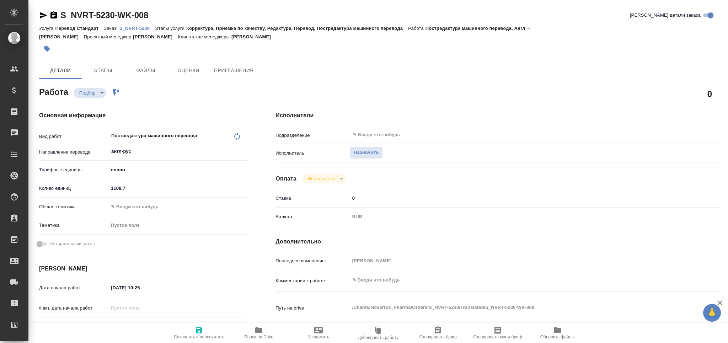
type textarea "x"
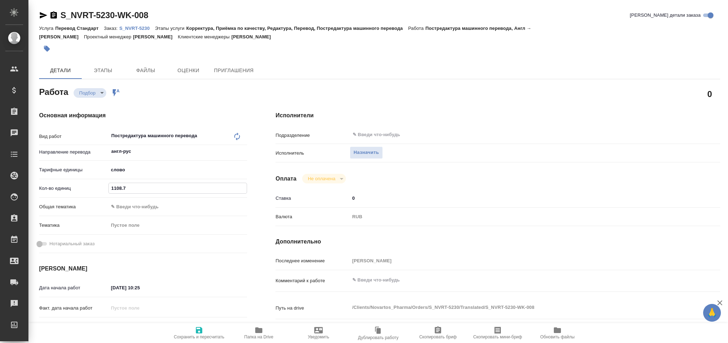
type textarea "x"
click at [370, 282] on textarea at bounding box center [516, 280] width 333 height 12
type textarea "x"
type textarea "т"
type textarea "x"
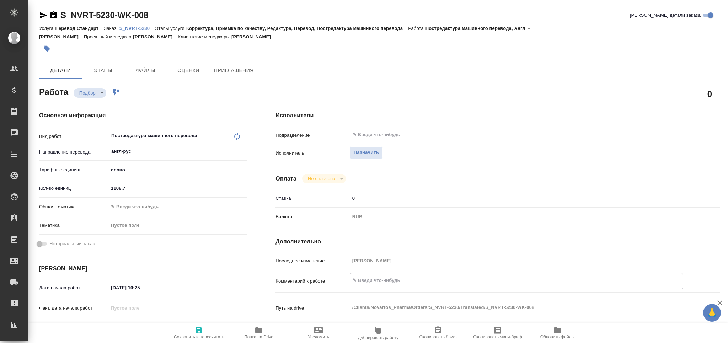
type textarea "x"
type textarea "то"
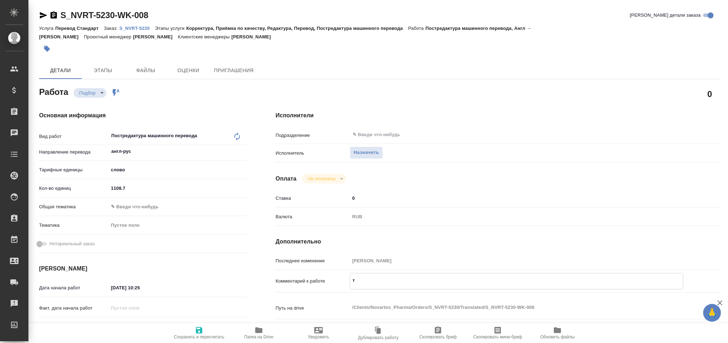
type textarea "x"
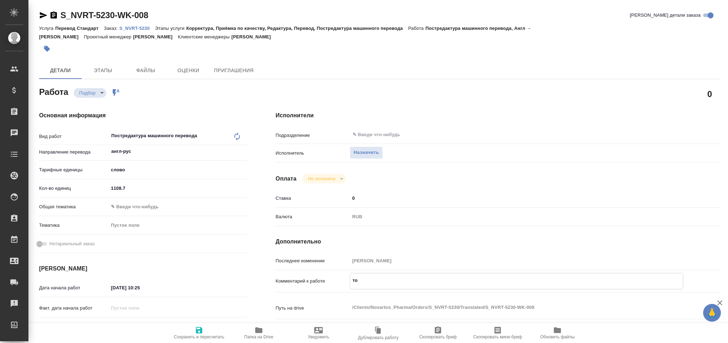
type textarea "тот"
type textarea "x"
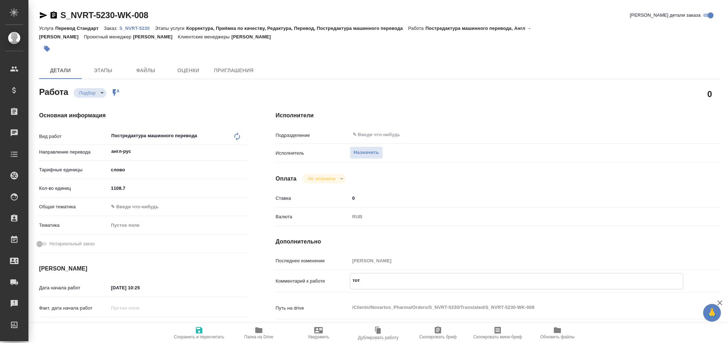
type textarea "x"
type textarea "тота"
type textarea "x"
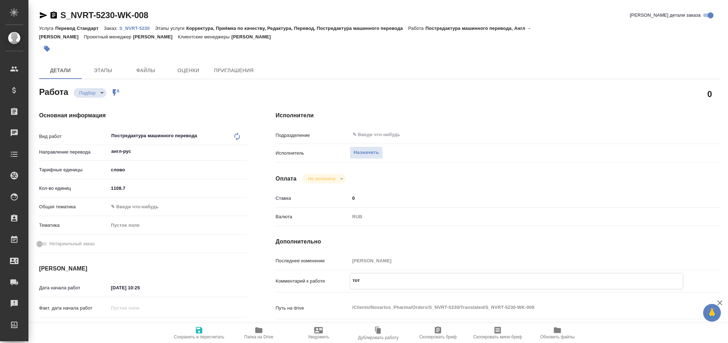
type textarea "x"
type textarea "тотал"
type textarea "x"
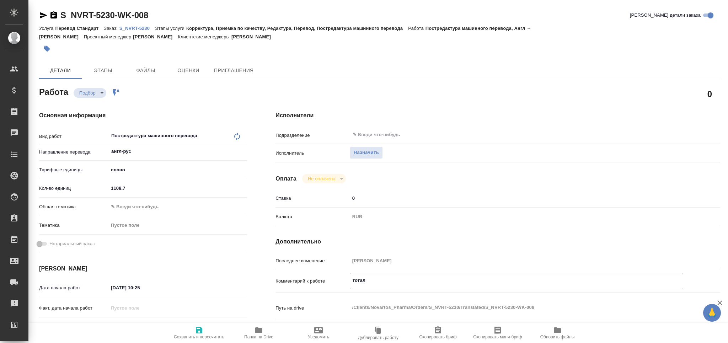
type textarea "x"
type textarea "тотал"
type textarea "x"
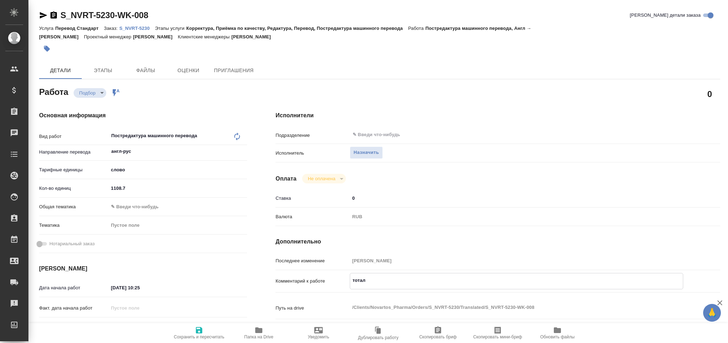
type textarea "x"
paste textarea "3222"
type textarea "x"
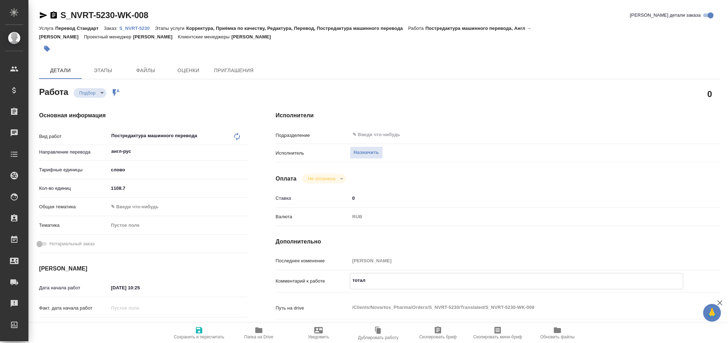
type textarea "тотал 3222"
type textarea "x"
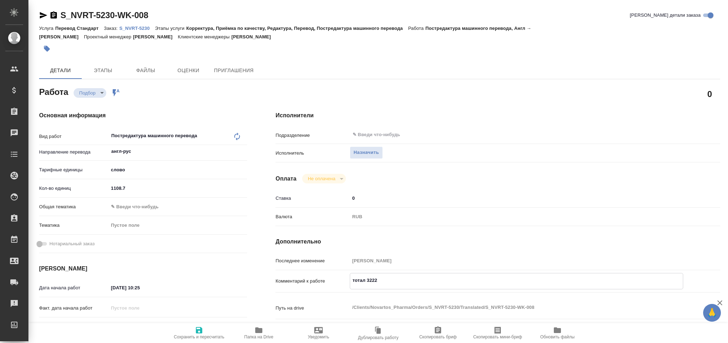
type textarea "x"
type textarea "тотал 3222"
type textarea "x"
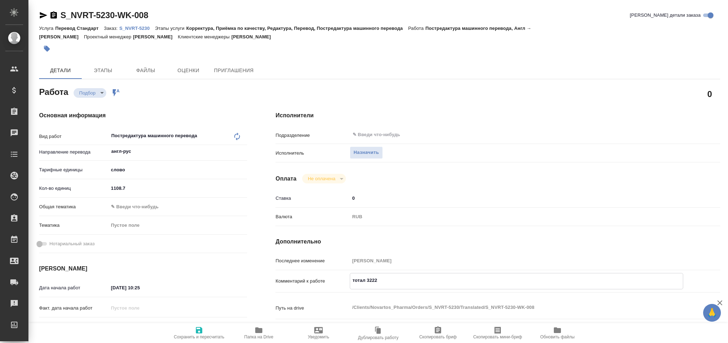
type textarea "x"
type textarea "тотал 3222 с"
type textarea "x"
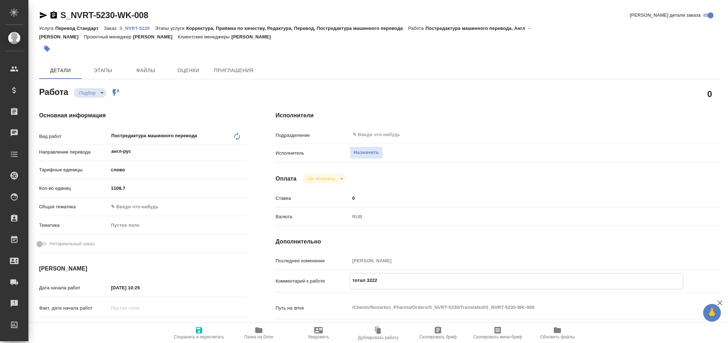
type textarea "x"
type textarea "тотал 3222 сл"
type textarea "x"
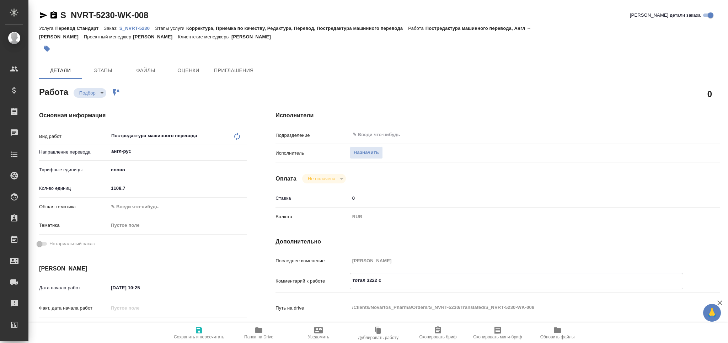
type textarea "x"
type textarea "тотал 3222 сло"
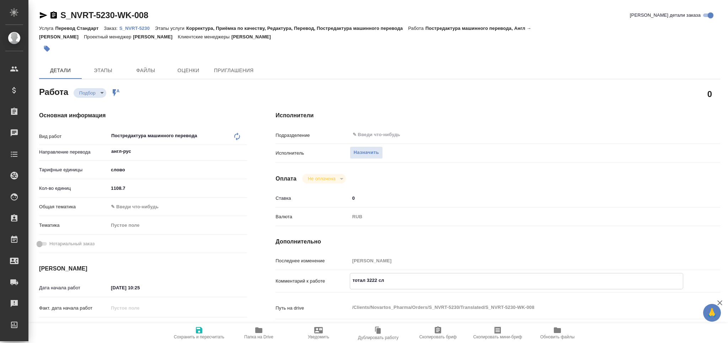
type textarea "x"
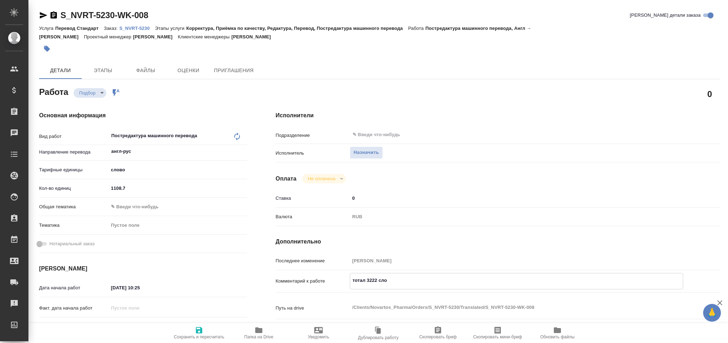
type textarea "тотал 3222 слов"
type textarea "x"
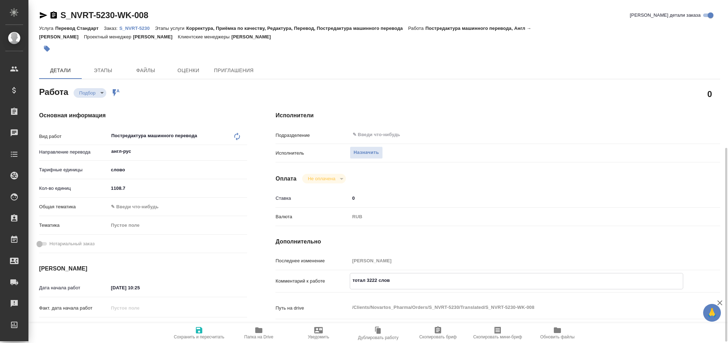
scroll to position [95, 0]
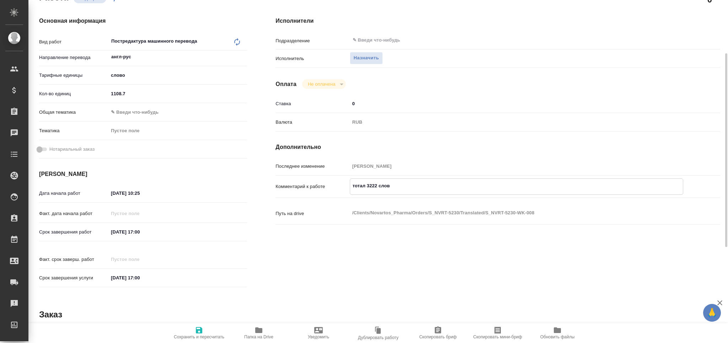
type textarea "тотал 3222 слов"
type textarea "x"
drag, startPoint x: 152, startPoint y: 190, endPoint x: 140, endPoint y: 197, distance: 14.6
click at [140, 197] on input "[DATE] 10:25" at bounding box center [140, 193] width 62 height 10
type input "[DATE] 16:__"
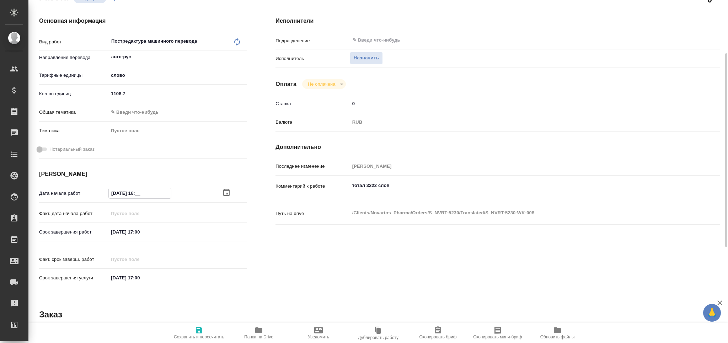
type textarea "x"
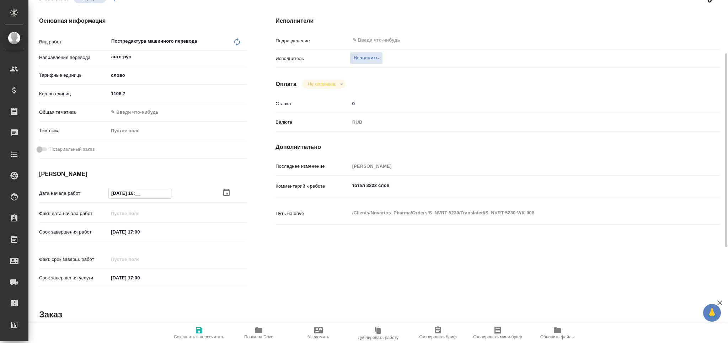
type input "[DATE] 16:0_"
type textarea "x"
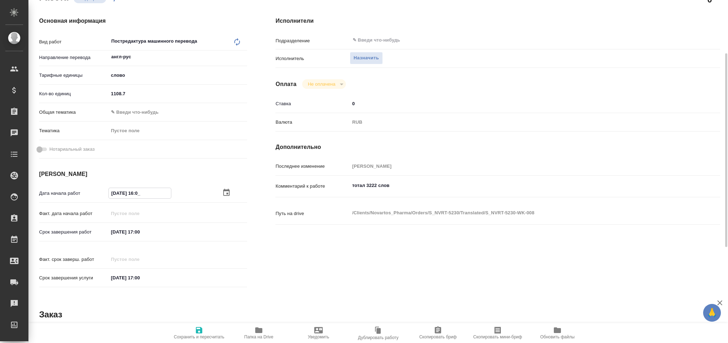
type textarea "x"
type input "[DATE] 16:00"
type textarea "x"
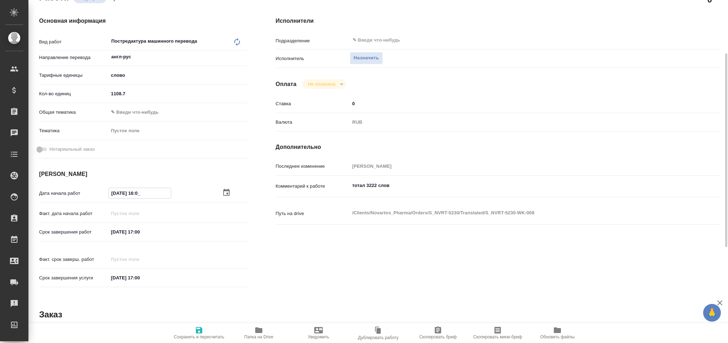
type textarea "x"
type input "[DATE] 16:00"
click at [140, 231] on input "[DATE] 17:00" at bounding box center [140, 232] width 62 height 10
type textarea "x"
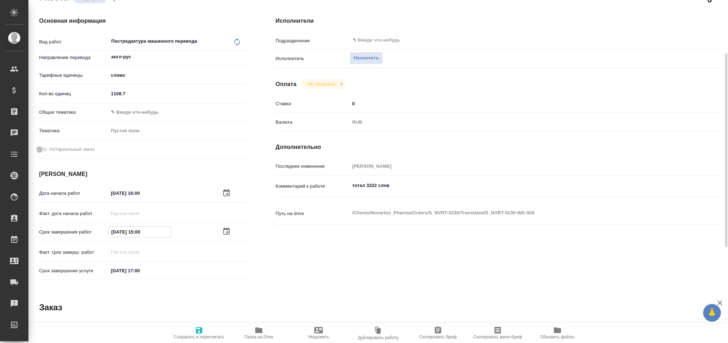
type input "[DATE] 15:00"
type textarea "x"
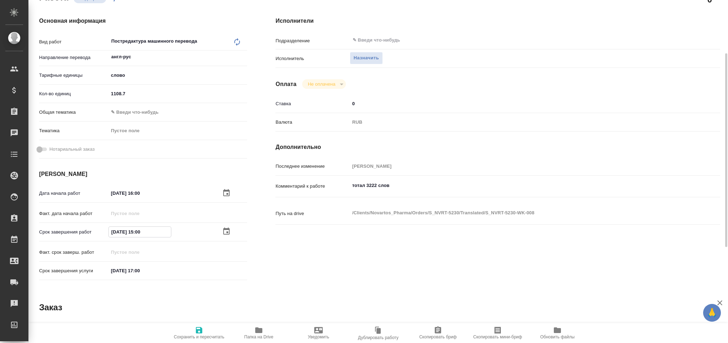
type input "01.10.2025 15:00"
click at [203, 332] on span "Сохранить и пересчитать" at bounding box center [198, 333] width 51 height 14
type textarea "x"
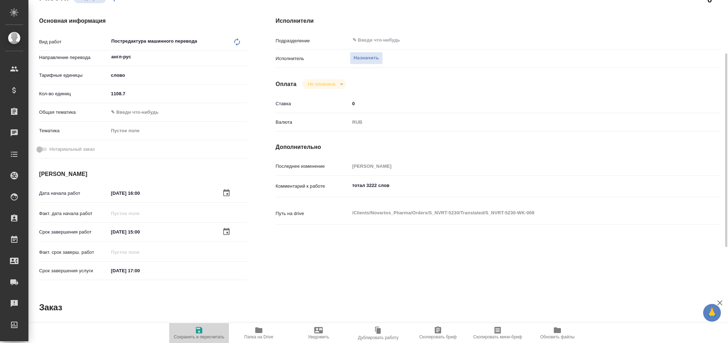
type textarea "x"
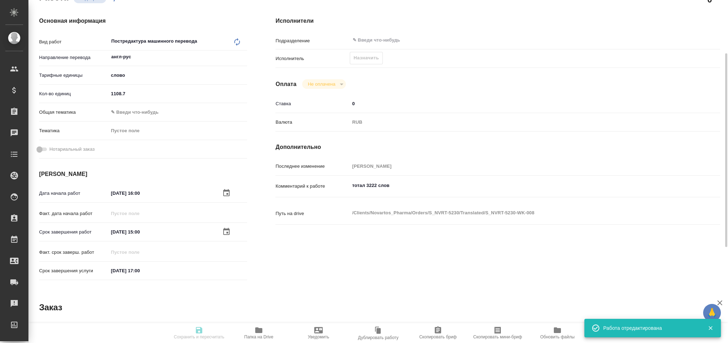
type input "recruiting"
type textarea "Постредактура машинного перевода"
type textarea "x"
type input "англ-рус"
type input "5a8b1489cc6b4906c91bfd90"
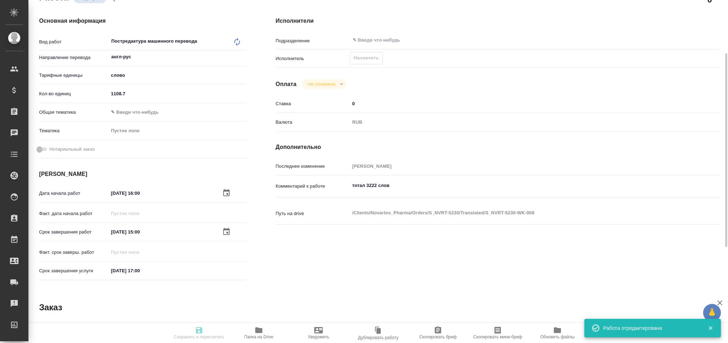
type input "1108.7"
type input "30.09.2025 16:00"
type input "01.10.2025 15:00"
type input "[DATE] 17:00"
type input "notPayed"
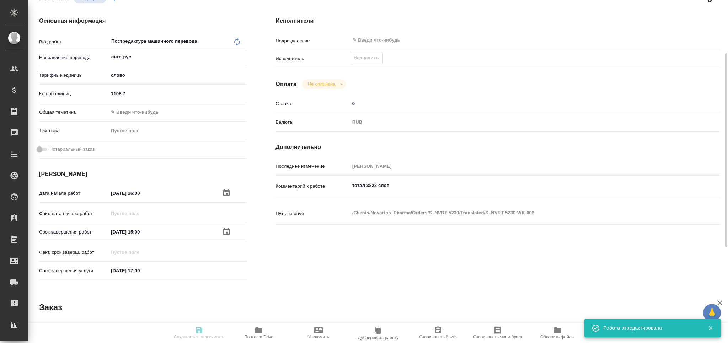
type input "0"
type input "RUB"
type input "[PERSON_NAME]"
type textarea "тотал 3222 слов"
type textarea "x"
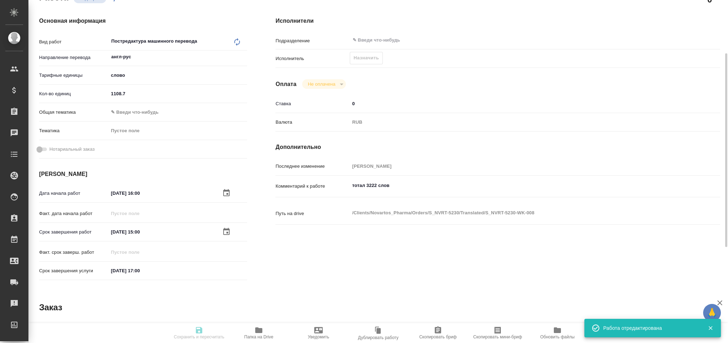
type textarea "/Clients/Novartos_Pharma/Orders/S_NVRT-5230/Translated/S_NVRT-5230-WK-008"
type textarea "x"
type input "S_NVRT-5230"
type input "Перевод Стандарт"
type input "Корректура, Приёмка по качеству, Редактура, Перевод, Постредактура машинного пе…"
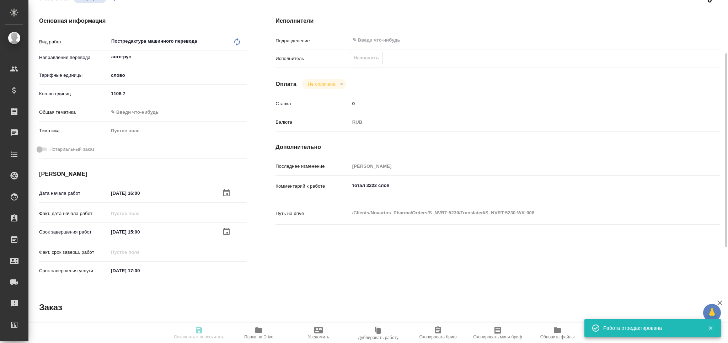
type input "[PERSON_NAME]"
type input "/Clients/Novartos_Pharma/Orders/S_NVRT-5230"
type textarea "x"
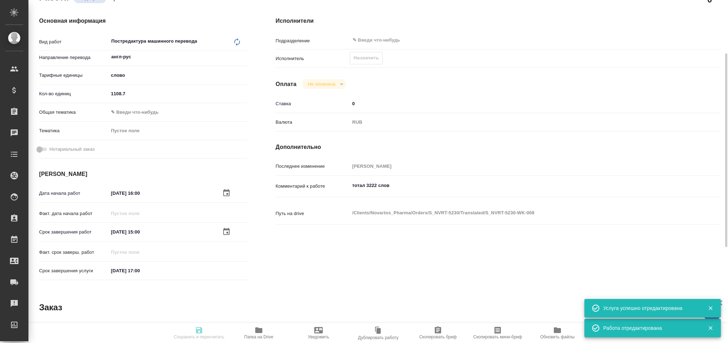
type textarea "x"
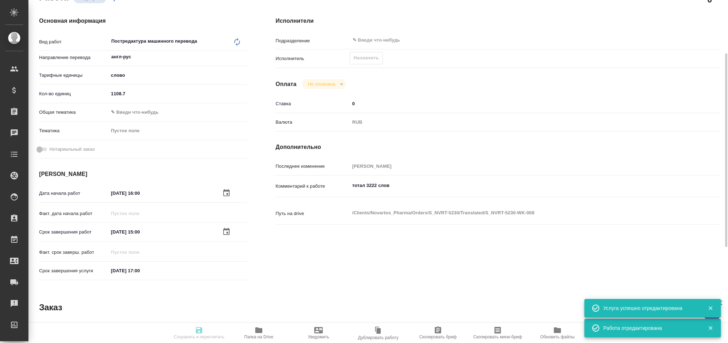
type textarea "x"
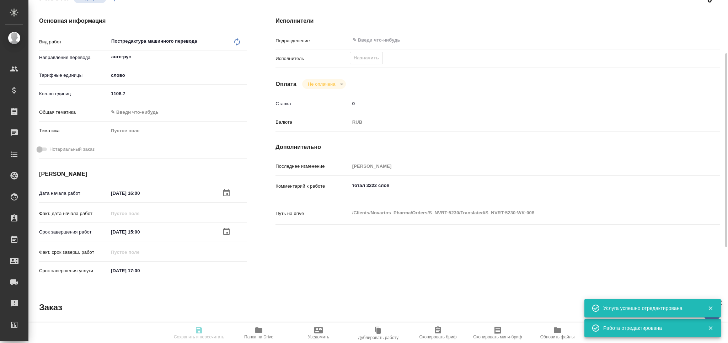
type textarea "x"
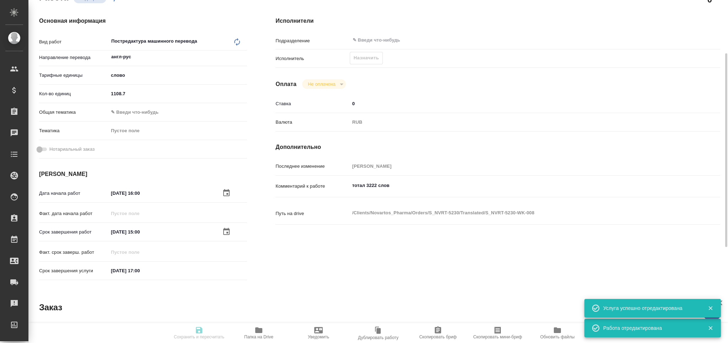
type textarea "x"
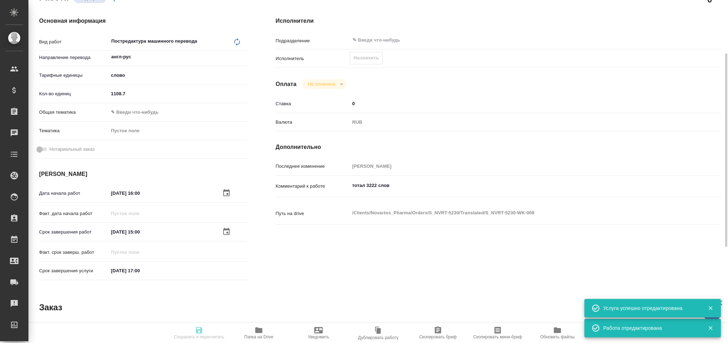
type input "recruiting"
type textarea "Постредактура машинного перевода"
type textarea "x"
type input "англ-рус"
type input "5a8b1489cc6b4906c91bfd90"
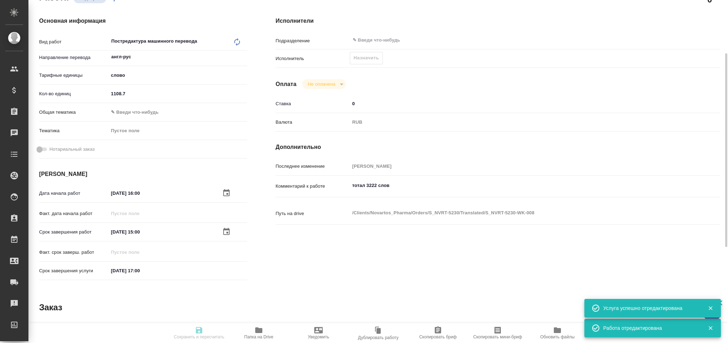
type input "1108.7"
type input "30.09.2025 16:00"
type input "01.10.2025 15:00"
type input "[DATE] 17:00"
type input "notPayed"
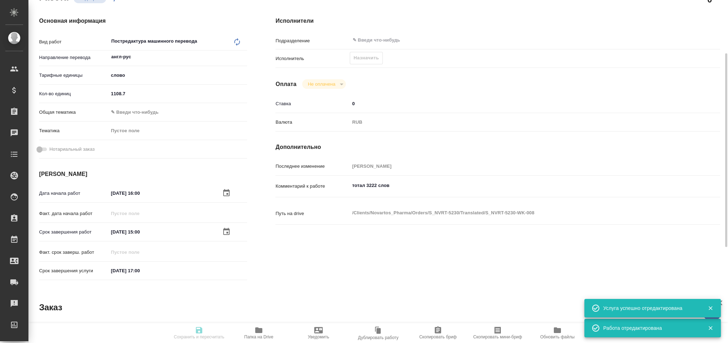
type input "0"
type input "RUB"
click at [122, 109] on body "🙏 .cls-1 fill:#fff; AWATERA Grabko Mariya Клиенты Спецификации Заказы 0 Чаты To…" at bounding box center [364, 171] width 728 height 343
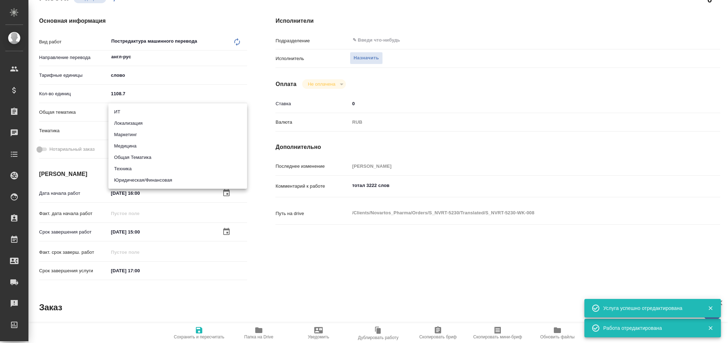
click at [133, 143] on li "Медицина" at bounding box center [177, 145] width 139 height 11
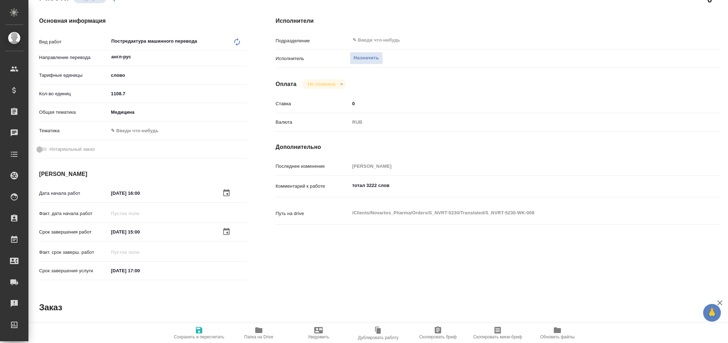
click at [127, 136] on div "Тематика ✎ Введи что-нибудь" at bounding box center [143, 130] width 208 height 12
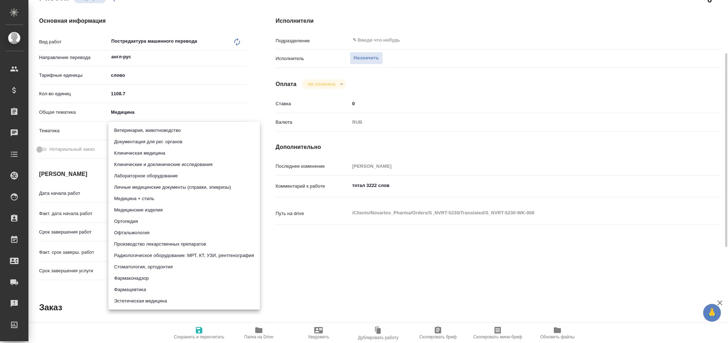
click at [130, 128] on body "🙏 .cls-1 fill:#fff; AWATERA Grabko Mariya Клиенты Спецификации Заказы 0 Чаты To…" at bounding box center [364, 171] width 728 height 343
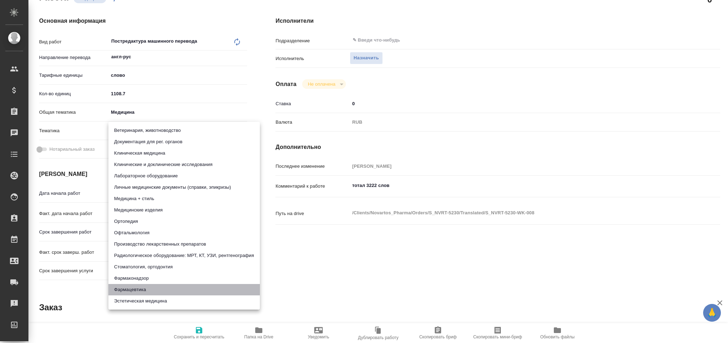
click at [162, 290] on li "Фармацевтика" at bounding box center [183, 289] width 151 height 11
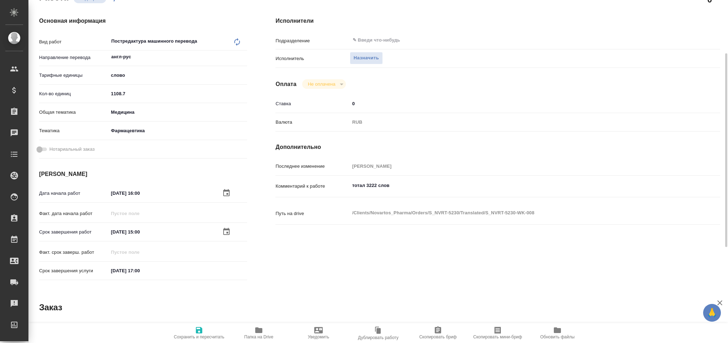
click at [194, 330] on span "Сохранить и пересчитать" at bounding box center [198, 333] width 51 height 14
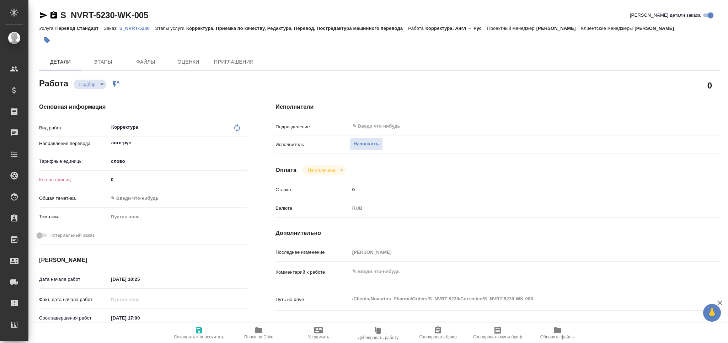
type textarea "x"
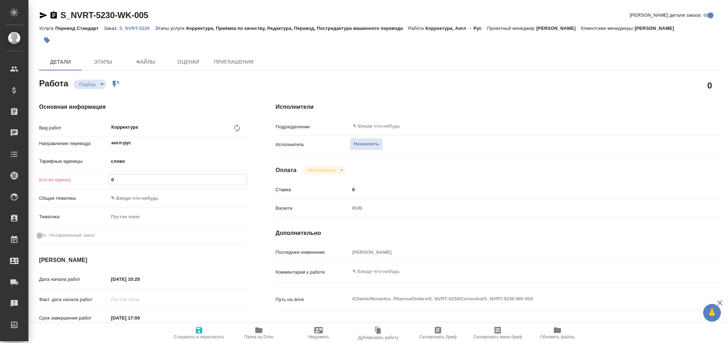
click at [111, 179] on input "0" at bounding box center [178, 180] width 138 height 10
type textarea "x"
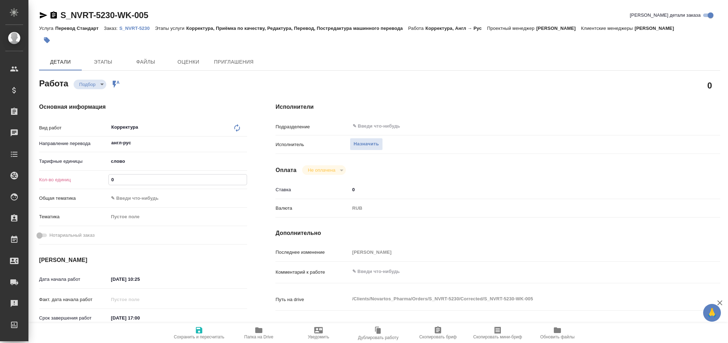
type textarea "x"
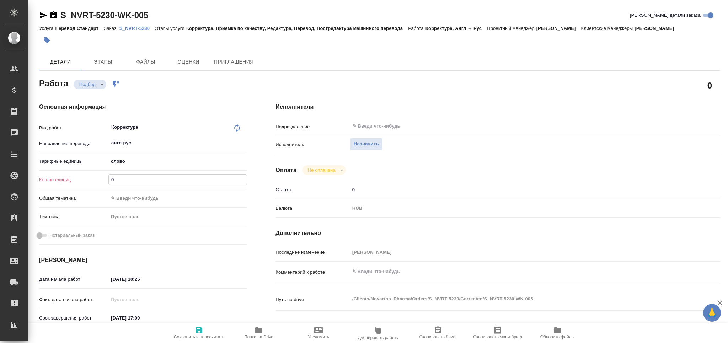
type textarea "x"
drag, startPoint x: 117, startPoint y: 177, endPoint x: 111, endPoint y: 178, distance: 6.1
click at [111, 178] on input "0" at bounding box center [178, 180] width 138 height 10
paste input "2928.4"
type input "2928.4"
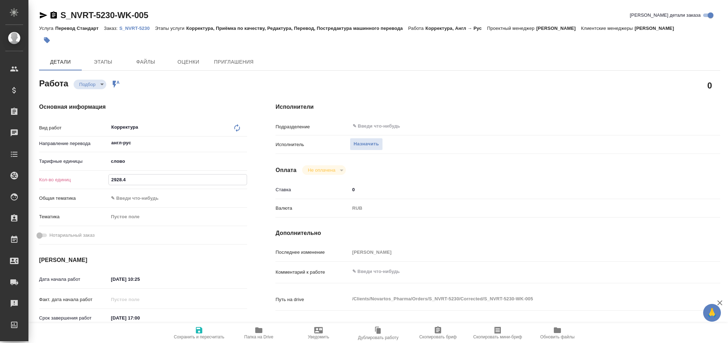
type textarea "x"
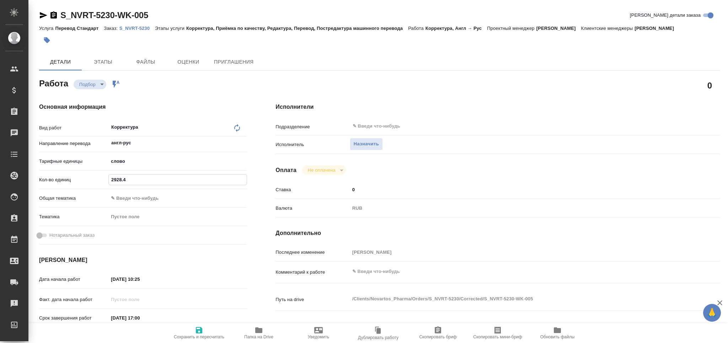
type textarea "x"
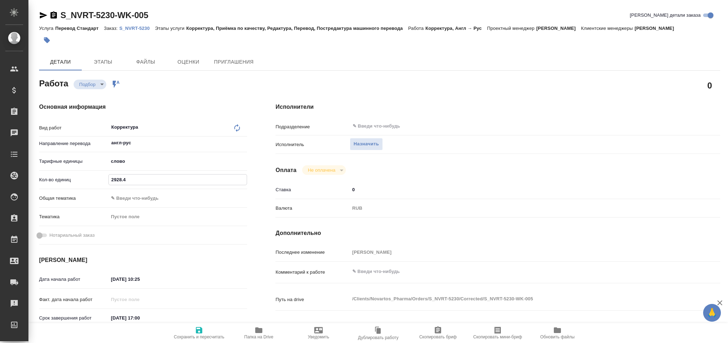
type input "2928.4"
click at [208, 330] on span "Сохранить и пересчитать" at bounding box center [198, 333] width 51 height 14
type textarea "x"
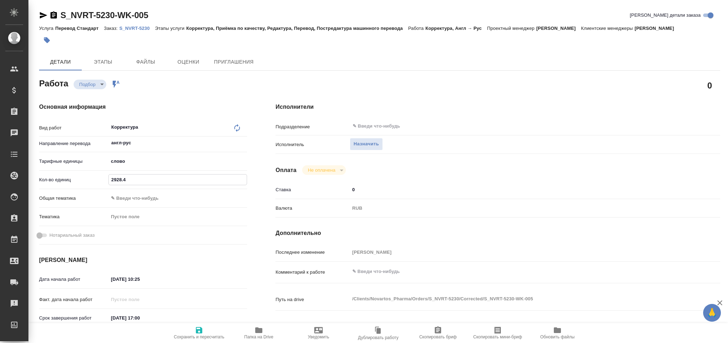
type textarea "x"
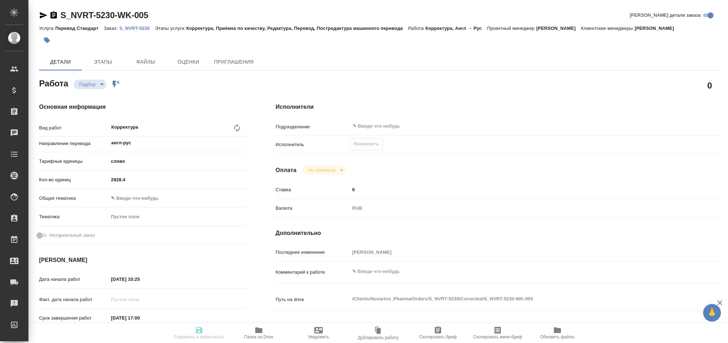
type textarea "x"
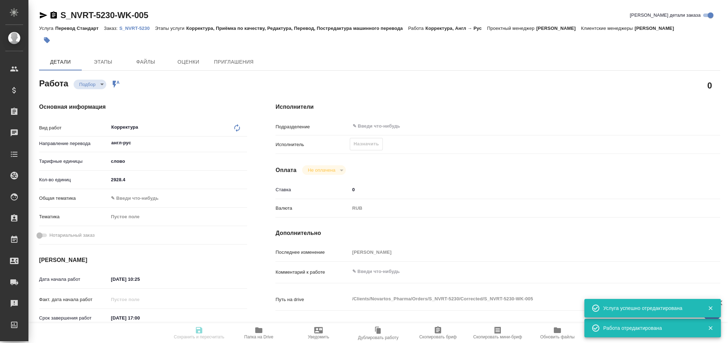
type input "recruiting"
type textarea "Корректура"
type textarea "x"
type input "англ-рус"
type input "5a8b1489cc6b4906c91bfd90"
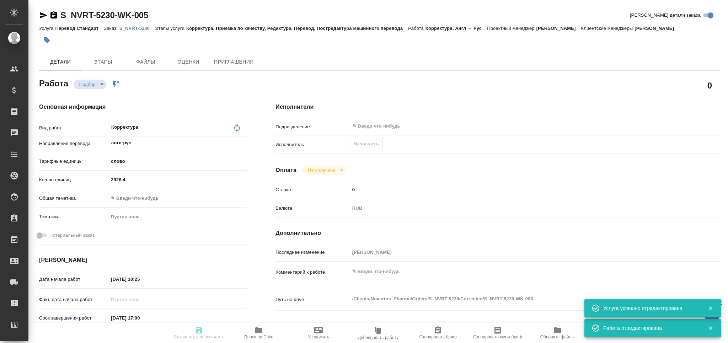
type input "2928.4"
type input "30.09.2025 10:25"
type input "[DATE] 17:00"
type input "notPayed"
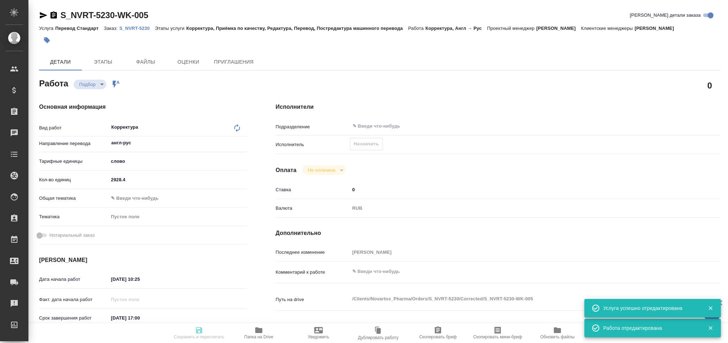
type input "0"
type input "RUB"
type input "[PERSON_NAME]"
type textarea "x"
type textarea "/Clients/Novartos_Pharma/Orders/S_NVRT-5230/Corrected/S_NVRT-5230-WK-005"
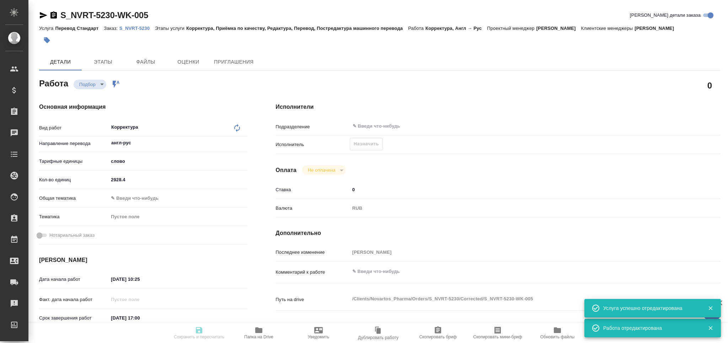
type textarea "x"
type input "S_NVRT-5230"
type input "Перевод Стандарт"
type input "Корректура, Приёмка по качеству, Редактура, Перевод, Постредактура машинного пе…"
type input "[PERSON_NAME]"
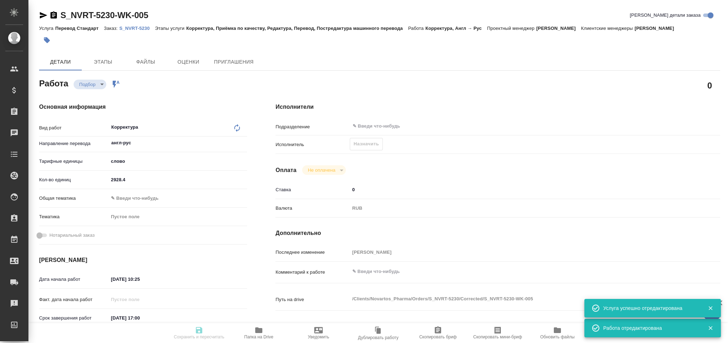
type input "[PERSON_NAME]"
type input "/Clients/Novartos_Pharma/Orders/S_NVRT-5230"
type textarea "x"
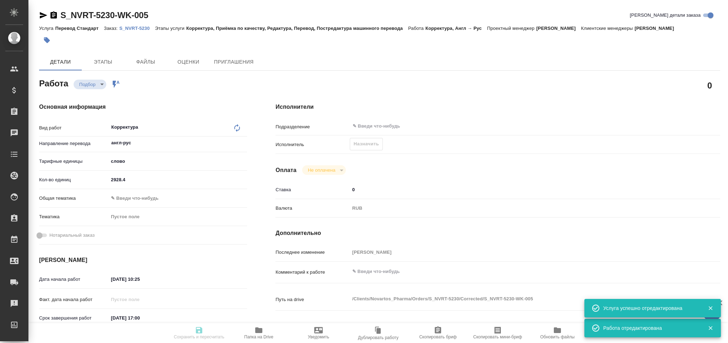
type textarea "x"
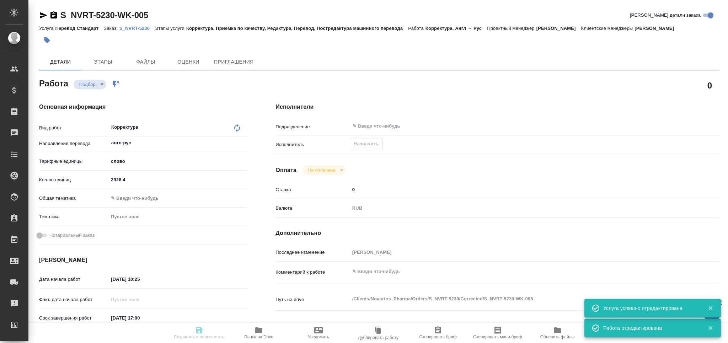
type textarea "x"
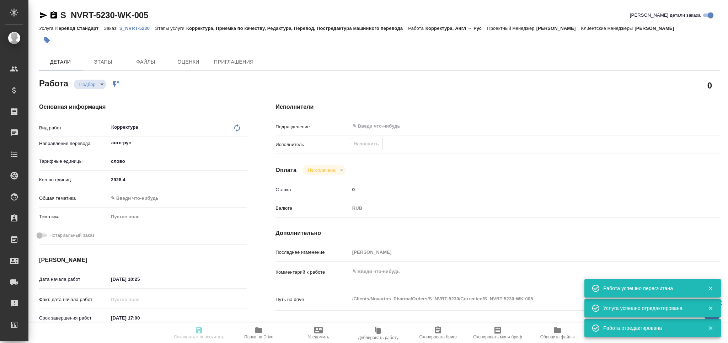
type textarea "x"
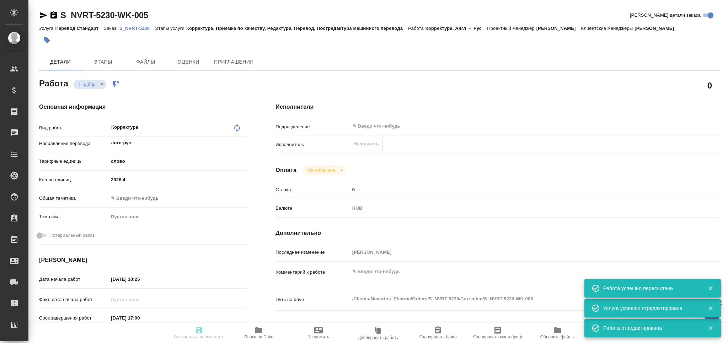
type input "recruiting"
type textarea "Корректура"
type textarea "x"
type input "англ-рус"
type input "5a8b1489cc6b4906c91bfd90"
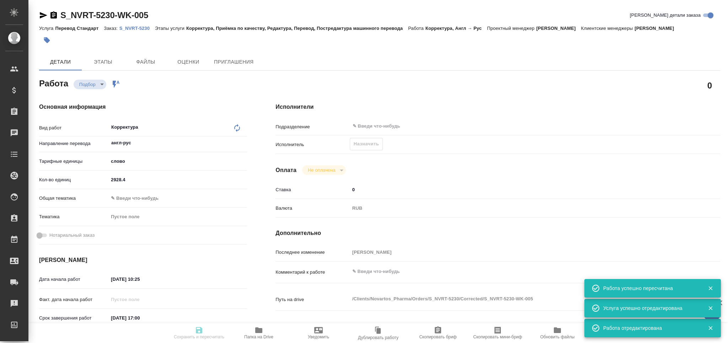
type input "2928.4"
type input "30.09.2025 10:25"
type input "01.10.2025 17:00"
type input "notPayed"
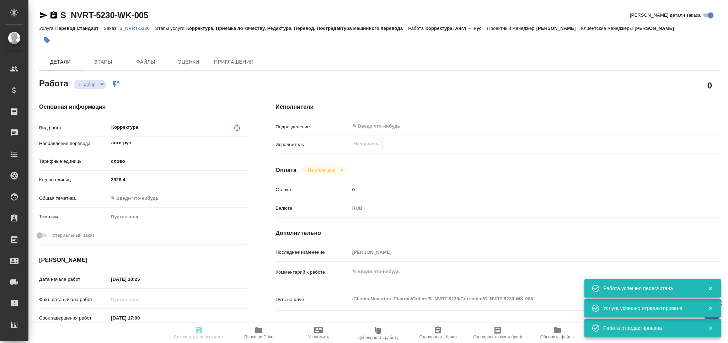
type input "0"
type input "RUB"
type input "[PERSON_NAME]"
type textarea "x"
type textarea "/Clients/Novartos_Pharma/Orders/S_NVRT-5230/Corrected/S_NVRT-5230-WK-005"
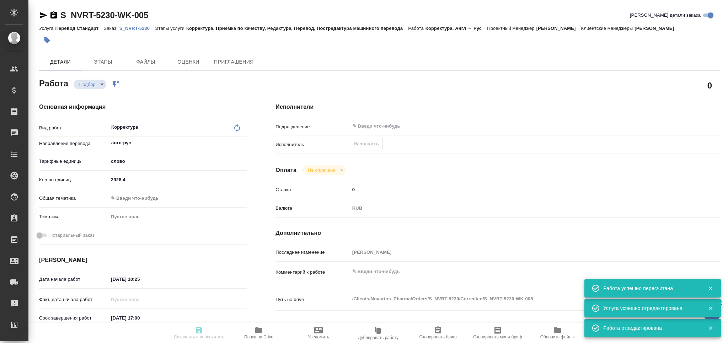
type textarea "x"
type input "S_NVRT-5230"
type input "Перевод Стандарт"
type input "Корректура, Приёмка по качеству, Редактура, Перевод, Постредактура машинного пе…"
type input "Кабаргина Анна"
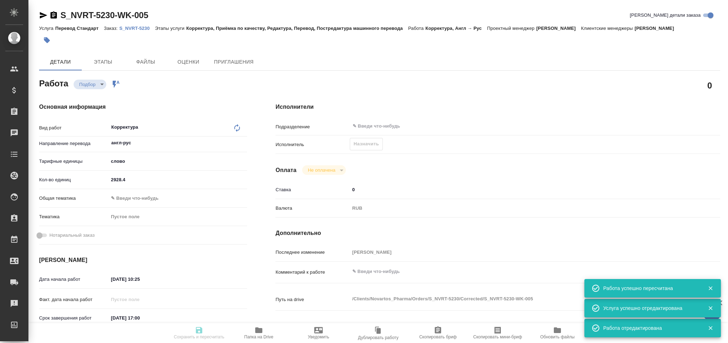
type input "Оксютович Ирина"
type input "/Clients/Novartos_Pharma/Orders/S_NVRT-5230"
type textarea "x"
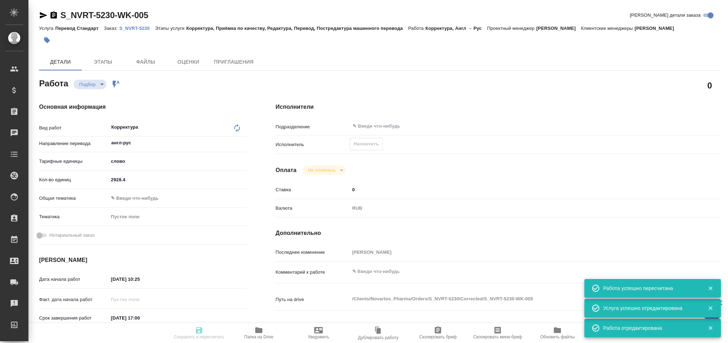
type textarea "x"
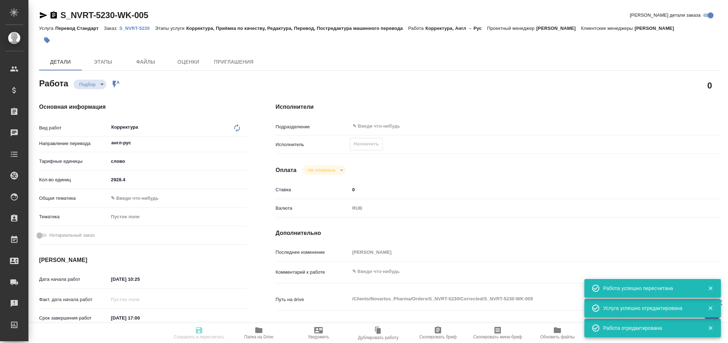
type textarea "x"
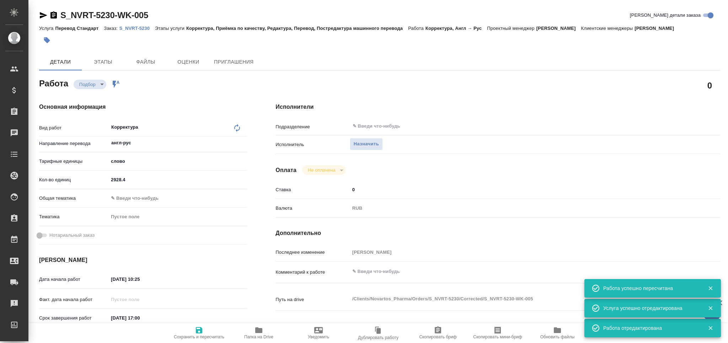
type textarea "x"
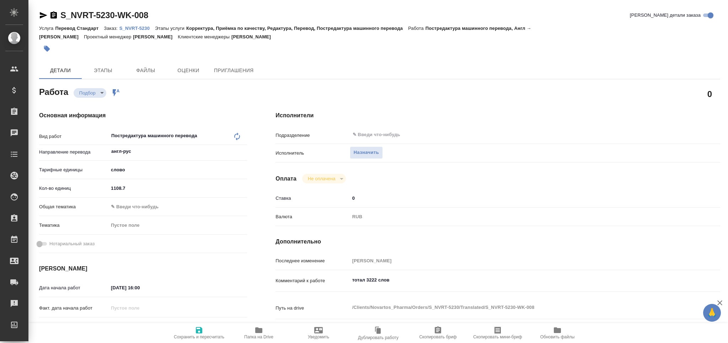
type textarea "x"
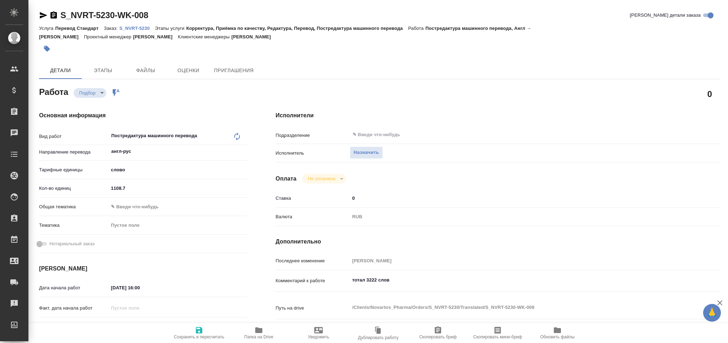
type textarea "x"
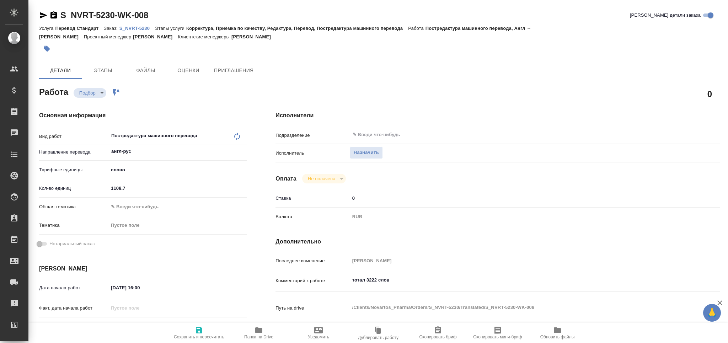
type textarea "x"
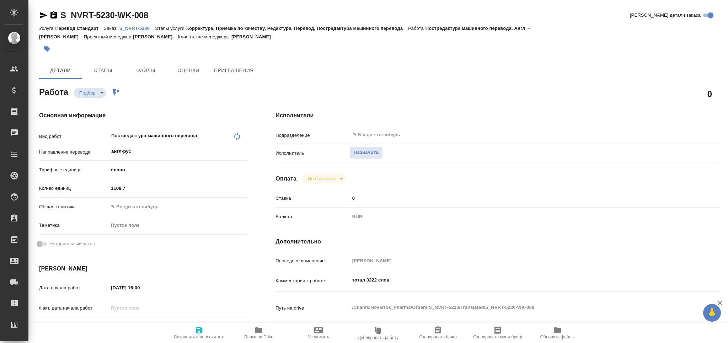
click at [135, 205] on body "🙏 .cls-1 fill:#fff; AWATERA Grabko [PERSON_NAME] Спецификации Заказы Чаты Todo …" at bounding box center [364, 171] width 728 height 343
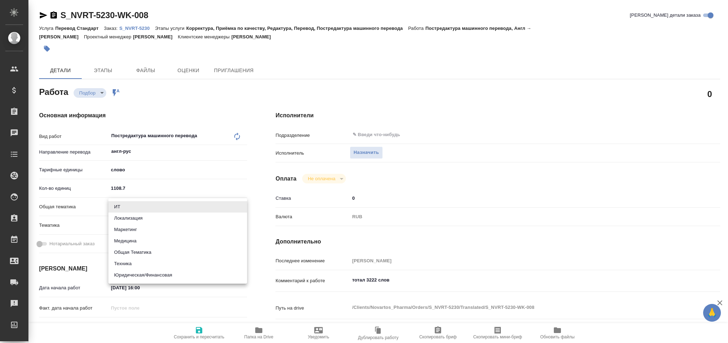
type textarea "x"
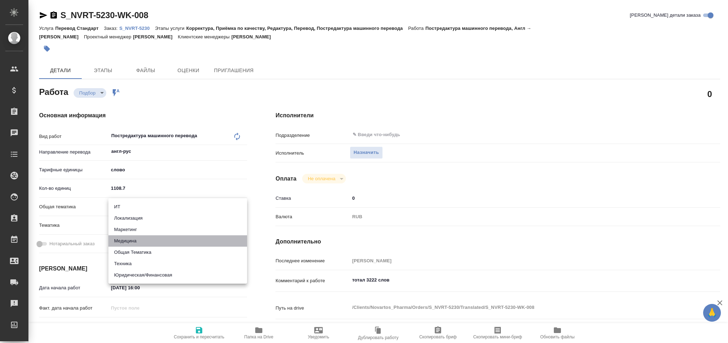
click at [143, 238] on li "Медицина" at bounding box center [177, 240] width 139 height 11
type textarea "x"
type input "med"
type textarea "x"
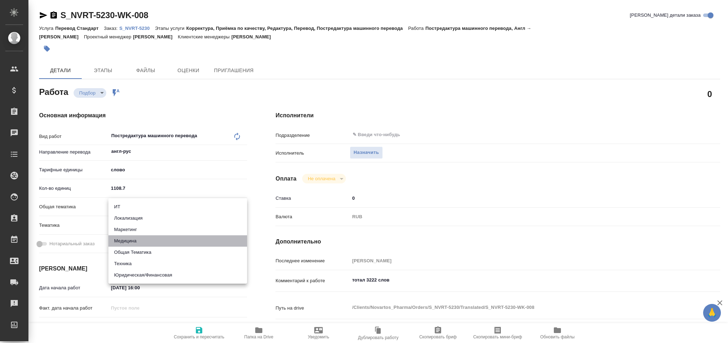
type textarea "x"
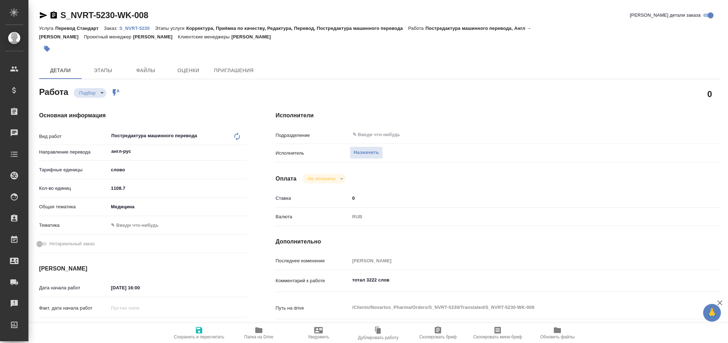
drag, startPoint x: 139, startPoint y: 234, endPoint x: 138, endPoint y: 226, distance: 8.5
click at [138, 234] on hr at bounding box center [143, 234] width 208 height 0
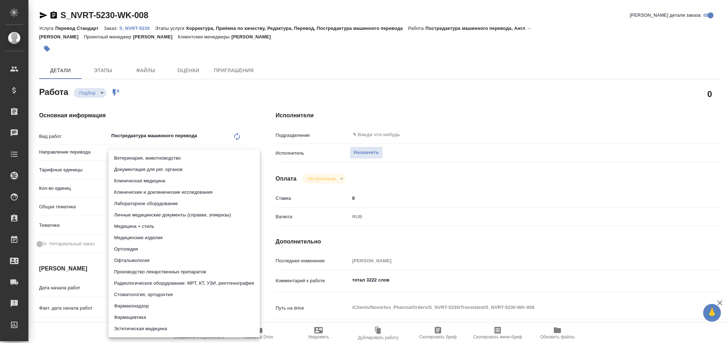
click at [138, 225] on body "🙏 .cls-1 fill:#fff; AWATERA Grabko [PERSON_NAME] Спецификации Заказы Чаты Todo …" at bounding box center [364, 171] width 728 height 343
type textarea "x"
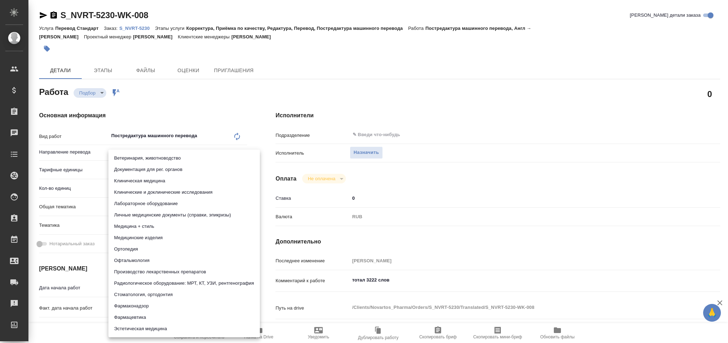
type textarea "x"
click at [154, 319] on li "Фармацевтика" at bounding box center [183, 317] width 151 height 11
type textarea "x"
type input "6149832f2b7be24903fd7a82"
type textarea "x"
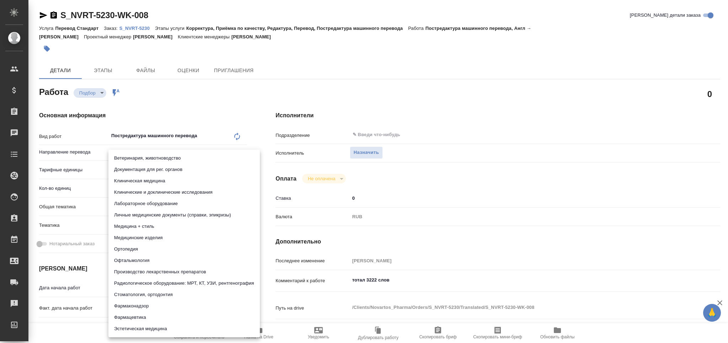
type textarea "x"
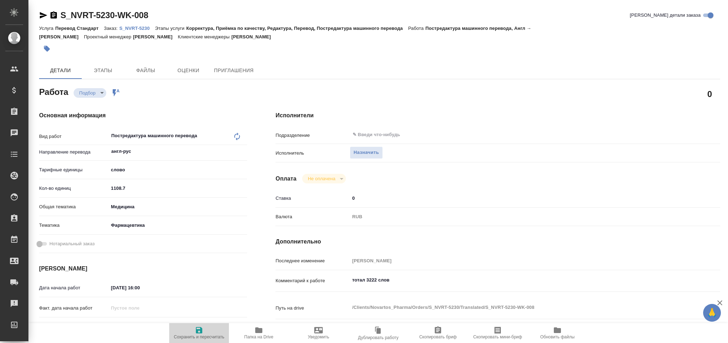
click at [189, 332] on span "Сохранить и пересчитать" at bounding box center [198, 333] width 51 height 14
type textarea "x"
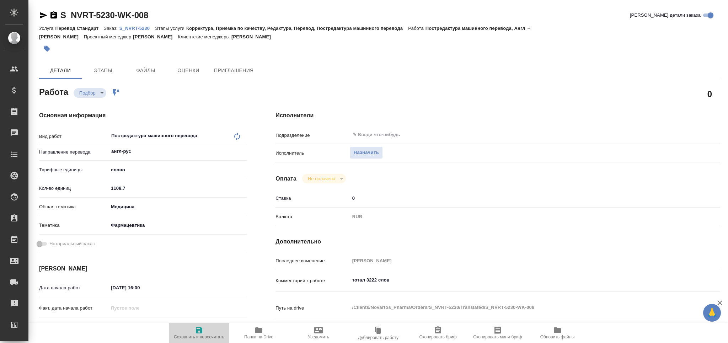
type textarea "x"
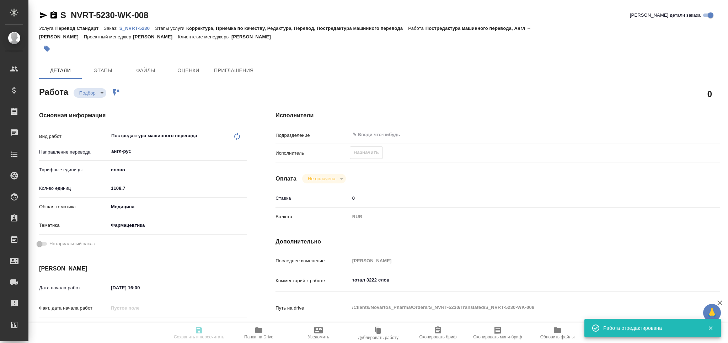
type textarea "x"
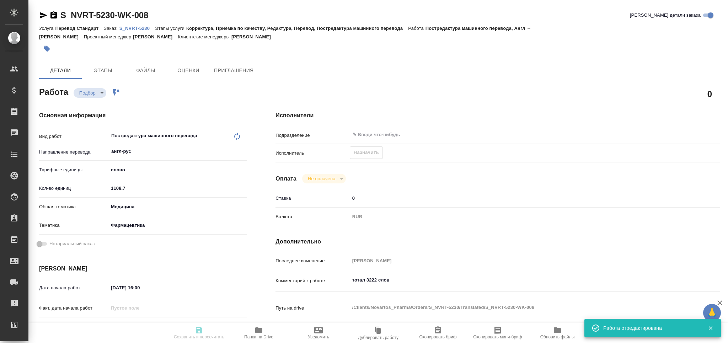
type input "recruiting"
type textarea "Постредактура машинного перевода"
type textarea "x"
type input "англ-рус"
type input "5a8b1489cc6b4906c91bfd90"
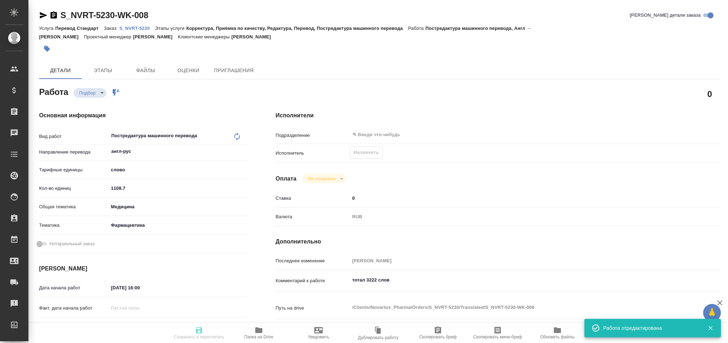
type input "1108.7"
type input "[DATE] 16:00"
type input "[DATE] 15:00"
type input "[DATE] 17:00"
type input "notPayed"
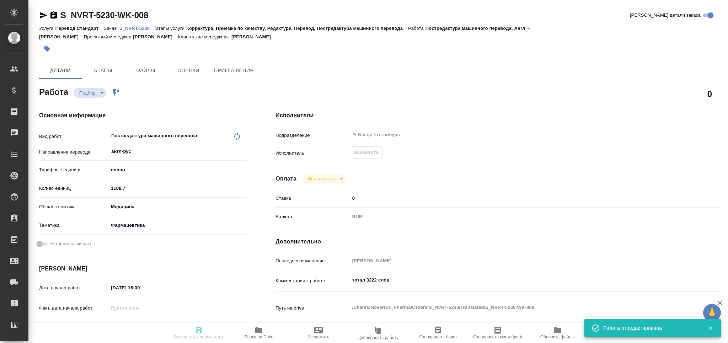
type input "0"
type input "RUB"
type input "[PERSON_NAME]"
type textarea "тотал 3222 слов"
type textarea "x"
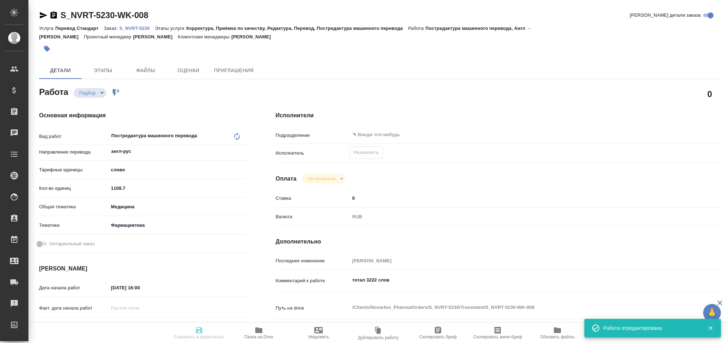
type textarea "/Clients/Novartos_Pharma/Orders/S_NVRT-5230/Translated/S_NVRT-5230-WK-008"
type textarea "x"
type input "S_NVRT-5230"
type input "Перевод Стандарт"
type input "Корректура, Приёмка по качеству, Редактура, Перевод, Постредактура машинного пе…"
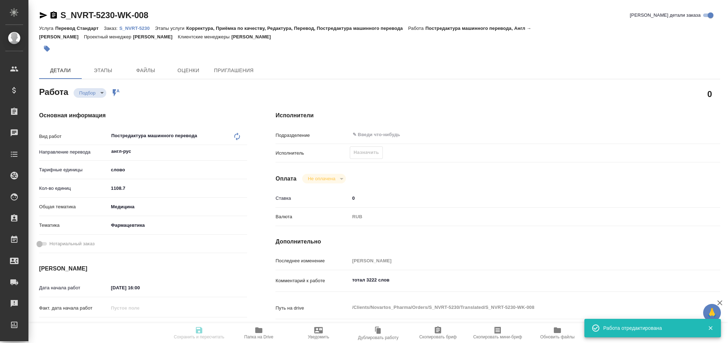
type input "[PERSON_NAME]"
type input "/Clients/Novartos_Pharma/Orders/S_NVRT-5230"
type textarea "x"
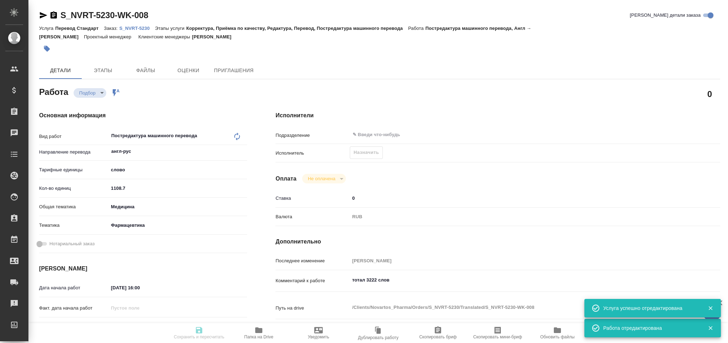
type textarea "x"
type input "med"
type input "6149832f2b7be24903fd7a82"
type textarea "x"
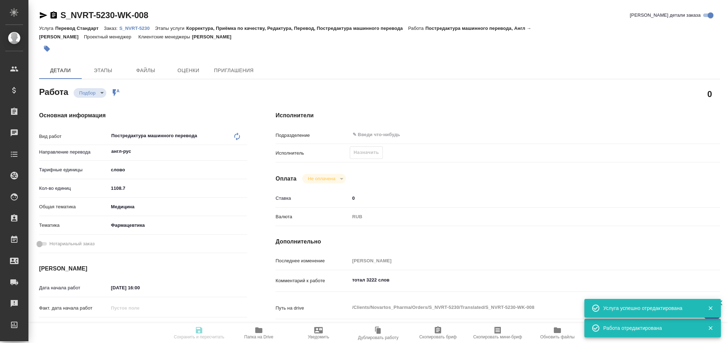
type textarea "x"
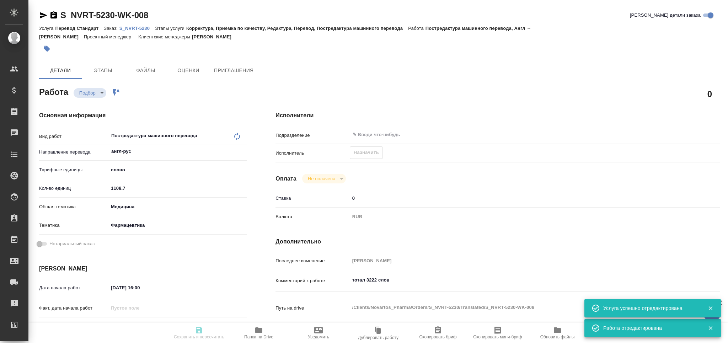
type textarea "x"
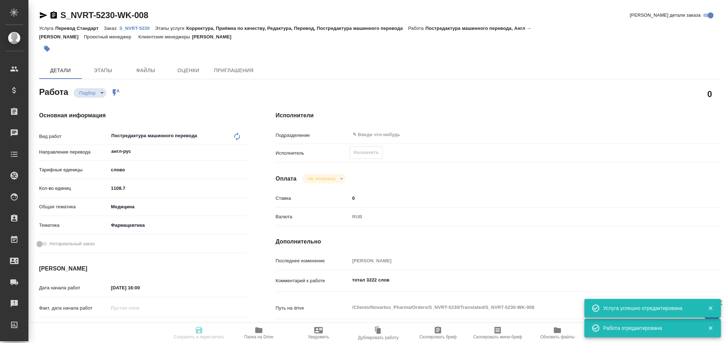
type textarea "x"
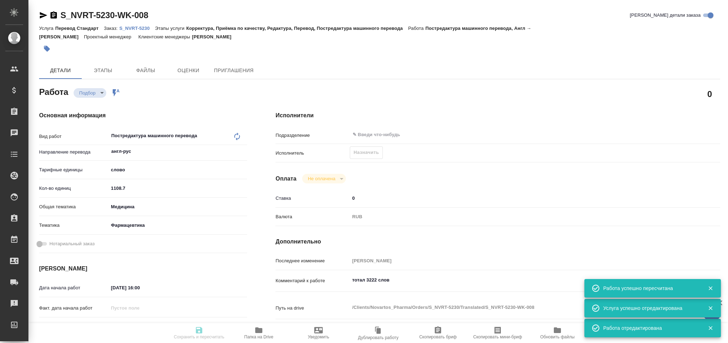
type input "recruiting"
type textarea "Постредактура машинного перевода"
type textarea "x"
type input "англ-рус"
type input "5a8b1489cc6b4906c91bfd90"
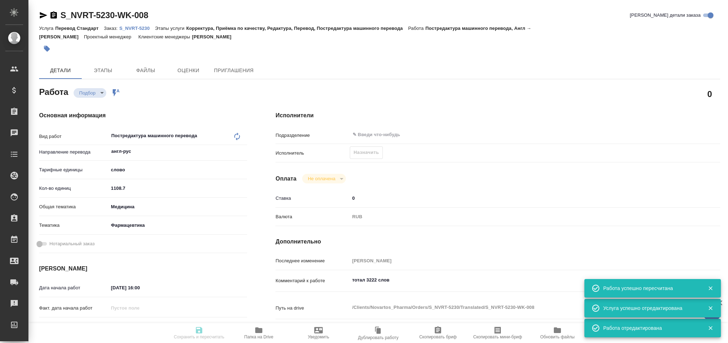
type input "1108.7"
type input "med"
type input "6149832f2b7be24903fd7a82"
type input "[DATE] 16:00"
type input "[DATE] 15:00"
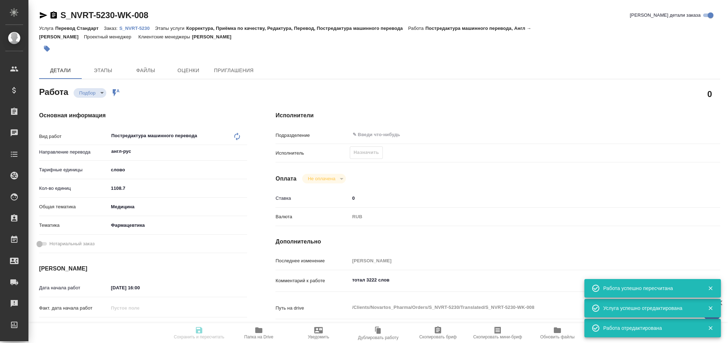
type input "[DATE] 17:00"
type input "notPayed"
type input "0"
type input "RUB"
type input "[PERSON_NAME]"
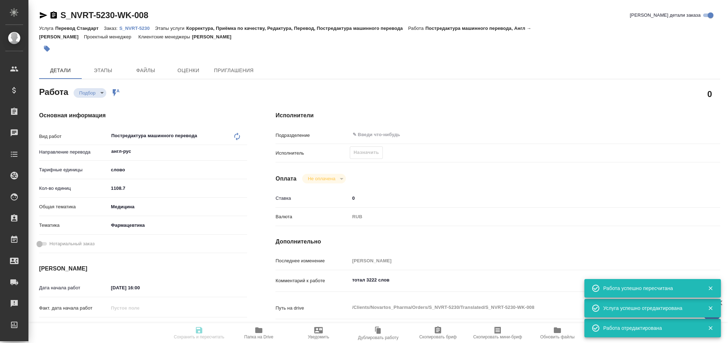
type textarea "тотал 3222 слов"
type textarea "x"
type textarea "/Clients/Novartos_Pharma/Orders/S_NVRT-5230/Translated/S_NVRT-5230-WK-008"
type textarea "x"
type input "S_NVRT-5230"
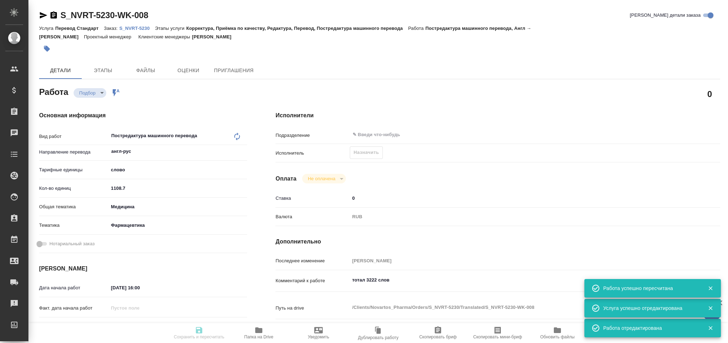
type input "Перевод Стандарт"
type input "Корректура, Приёмка по качеству, Редактура, Перевод, Постредактура машинного пе…"
type input "[PERSON_NAME]"
type input "/Clients/Novartos_Pharma/Orders/S_NVRT-5230"
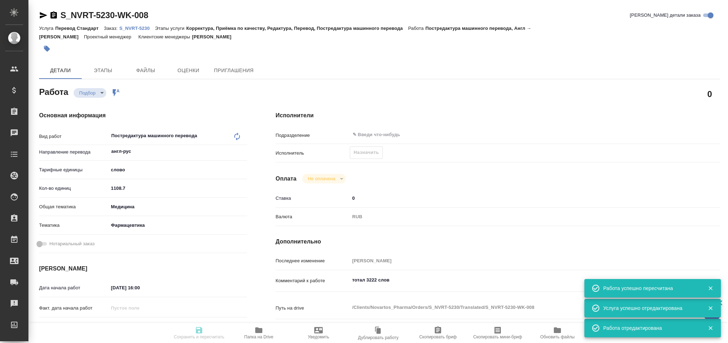
type textarea "x"
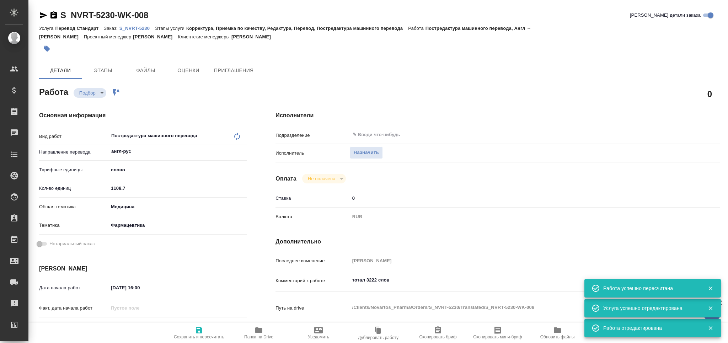
type textarea "x"
click at [500, 333] on icon "button" at bounding box center [497, 330] width 6 height 7
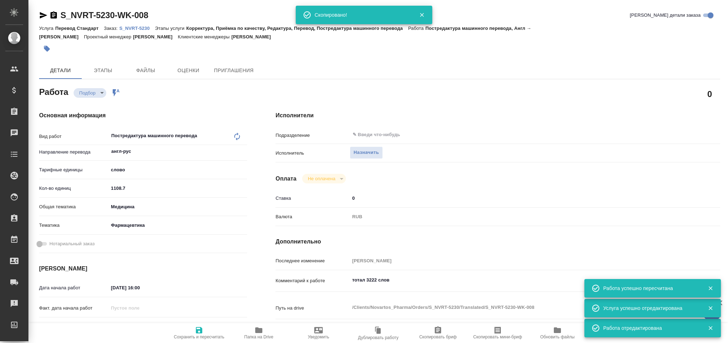
type textarea "x"
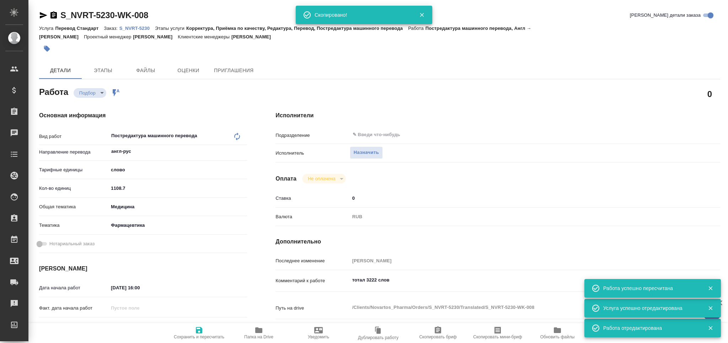
type textarea "x"
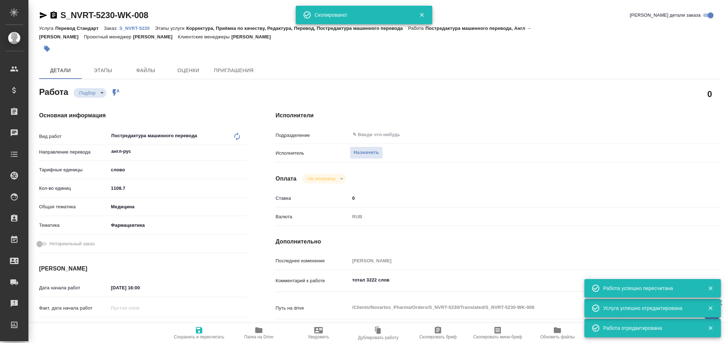
type textarea "x"
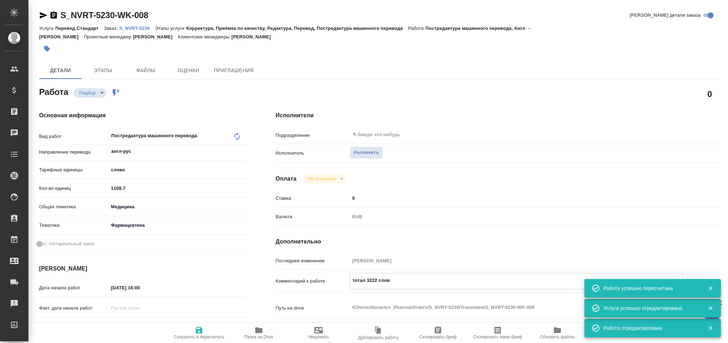
drag, startPoint x: 370, startPoint y: 282, endPoint x: 329, endPoint y: 282, distance: 40.9
click at [329, 282] on div "Комментарий к работе тотал 3222 слов x" at bounding box center [497, 281] width 445 height 16
type textarea "x"
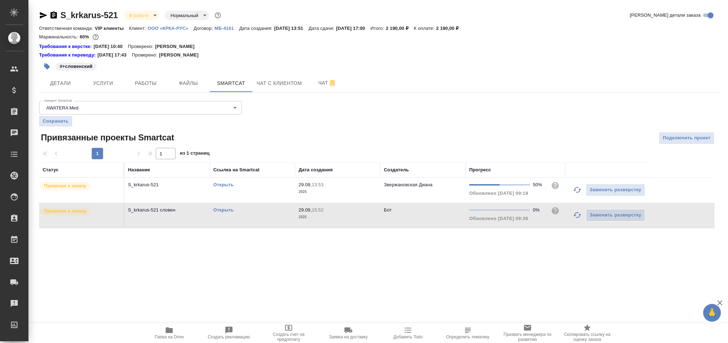
click at [581, 215] on icon "button" at bounding box center [577, 215] width 9 height 9
click at [139, 87] on span "Работы" at bounding box center [146, 83] width 34 height 9
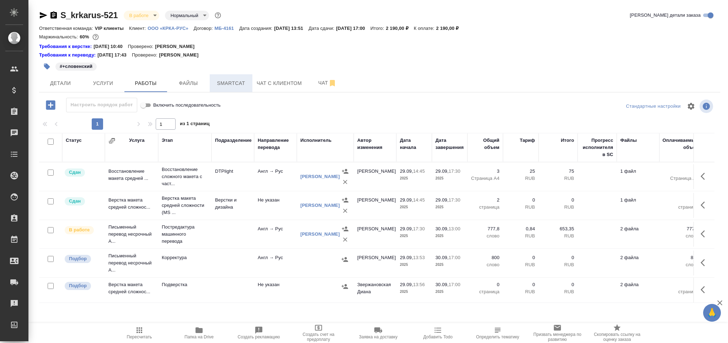
click at [225, 82] on span "Smartcat" at bounding box center [231, 83] width 34 height 9
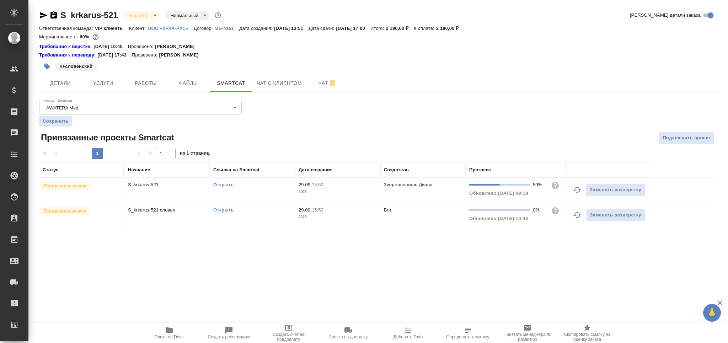
click at [219, 209] on link "Открыть" at bounding box center [223, 209] width 20 height 5
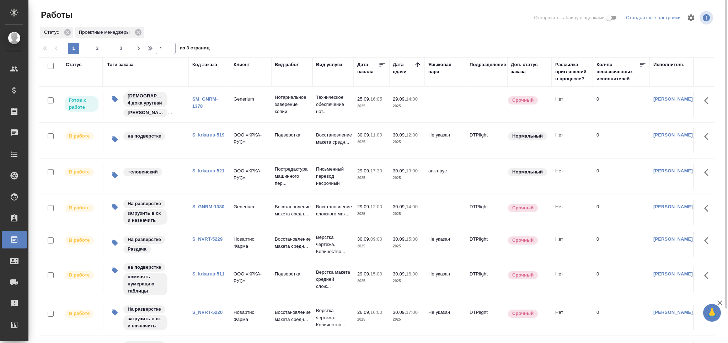
click at [217, 138] on link "S_krkarus-519" at bounding box center [208, 134] width 32 height 5
click at [209, 138] on link "S_krkarus-519" at bounding box center [208, 134] width 32 height 5
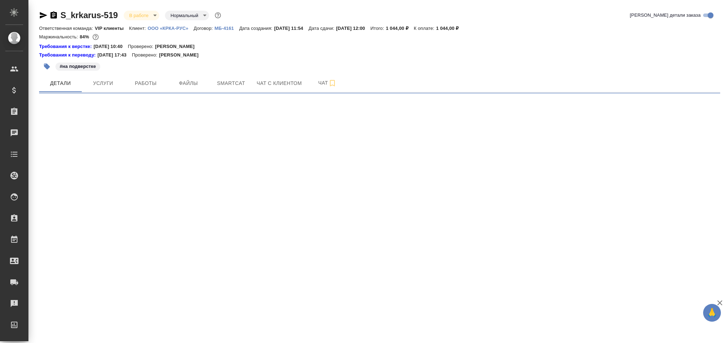
select select "RU"
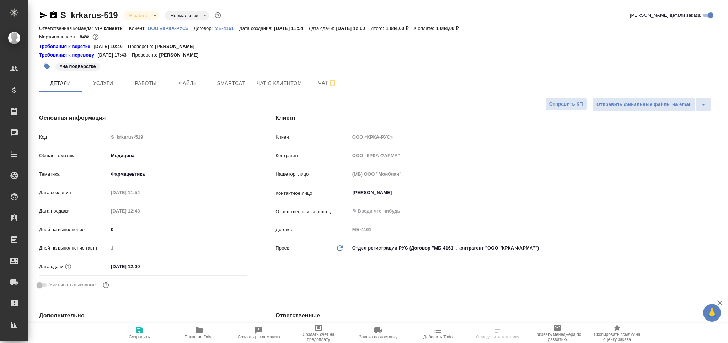
type textarea "x"
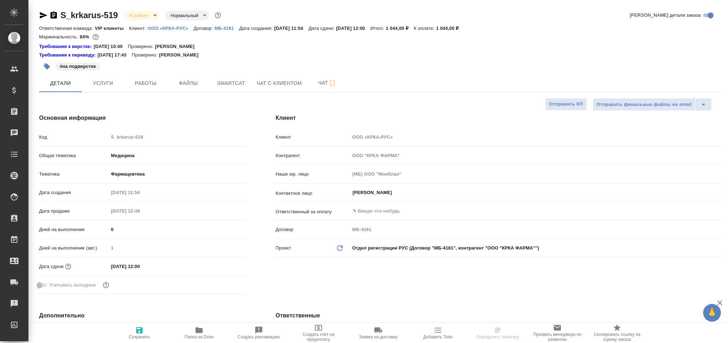
type textarea "x"
click at [129, 77] on button "Работы" at bounding box center [145, 83] width 43 height 18
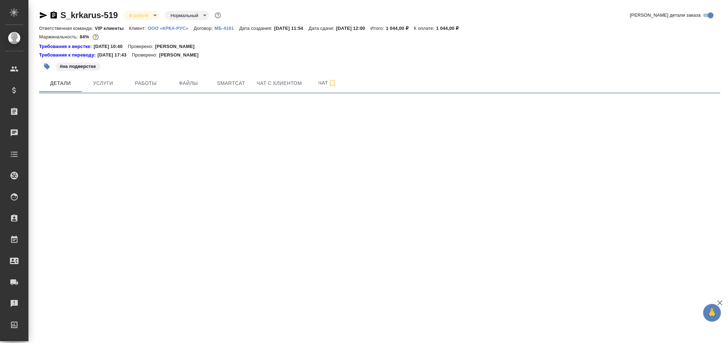
select select "RU"
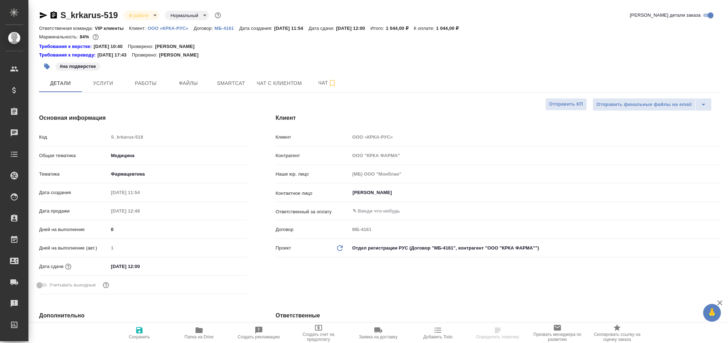
type textarea "x"
click at [139, 86] on span "Работы" at bounding box center [146, 83] width 34 height 9
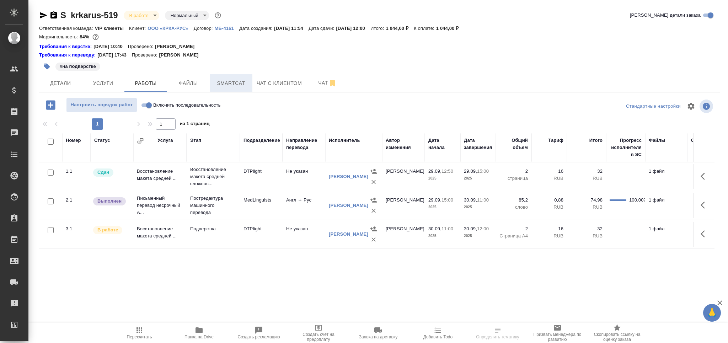
click at [246, 78] on button "Smartcat" at bounding box center [231, 83] width 43 height 18
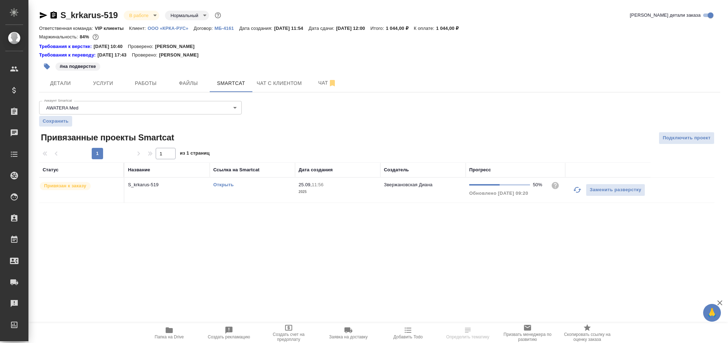
click at [277, 194] on td "Открыть" at bounding box center [252, 190] width 85 height 25
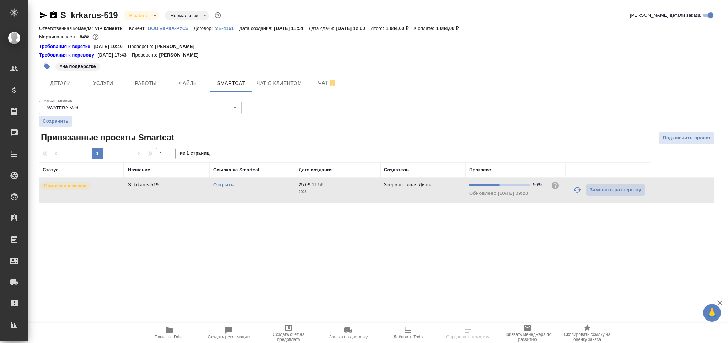
click at [277, 194] on td "Открыть" at bounding box center [252, 190] width 85 height 25
drag, startPoint x: 146, startPoint y: 80, endPoint x: 145, endPoint y: 89, distance: 8.6
click at [146, 81] on span "Работы" at bounding box center [146, 83] width 34 height 9
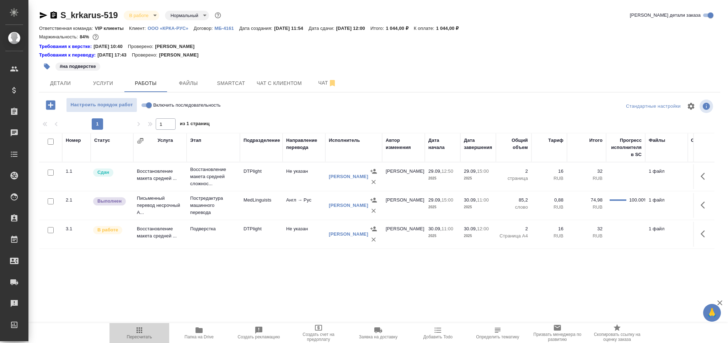
click at [128, 340] on button "Пересчитать" at bounding box center [139, 333] width 60 height 20
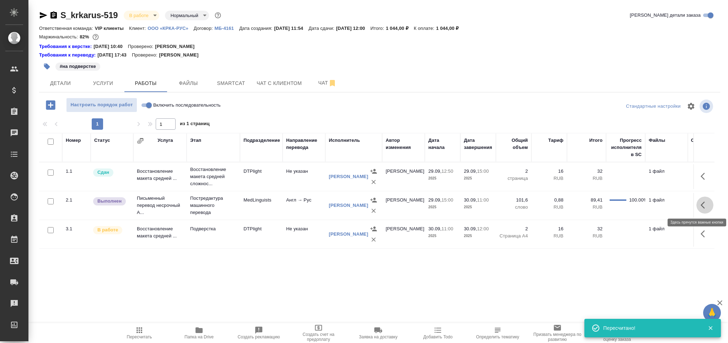
click at [701, 208] on icon "button" at bounding box center [705, 205] width 9 height 9
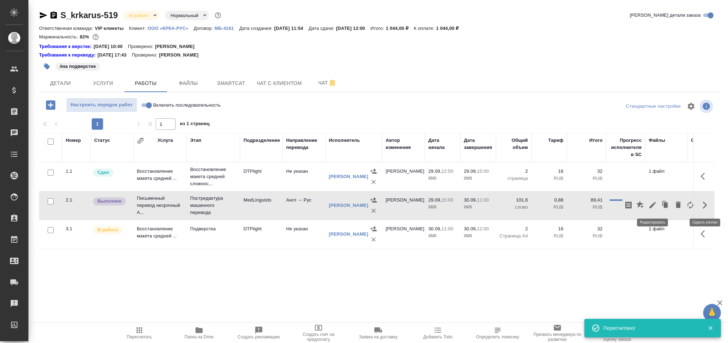
click at [651, 207] on icon "button" at bounding box center [652, 205] width 6 height 6
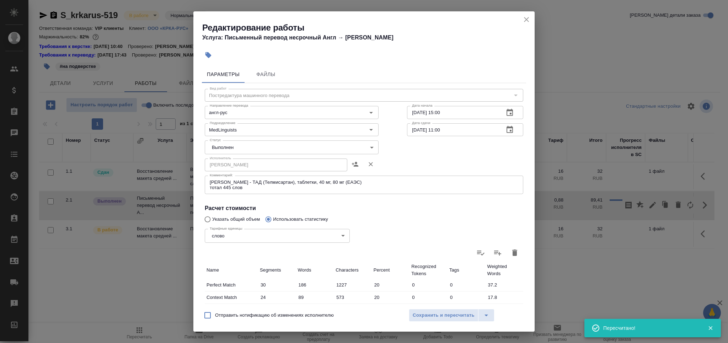
click at [239, 145] on body "🙏 .cls-1 fill:#fff; AWATERA Grabko [PERSON_NAME] Спецификации Заказы 0 Чаты Tod…" at bounding box center [364, 171] width 728 height 343
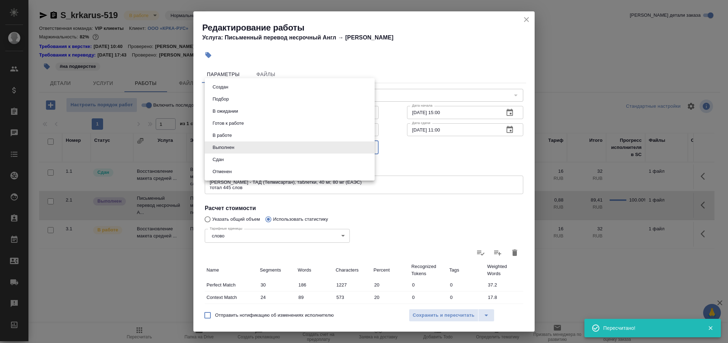
click at [230, 164] on li "Сдан" at bounding box center [290, 160] width 170 height 12
type input "closed"
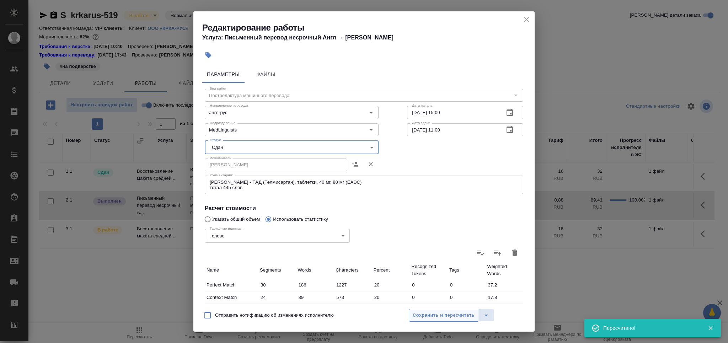
click at [441, 318] on span "Сохранить и пересчитать" at bounding box center [444, 315] width 62 height 8
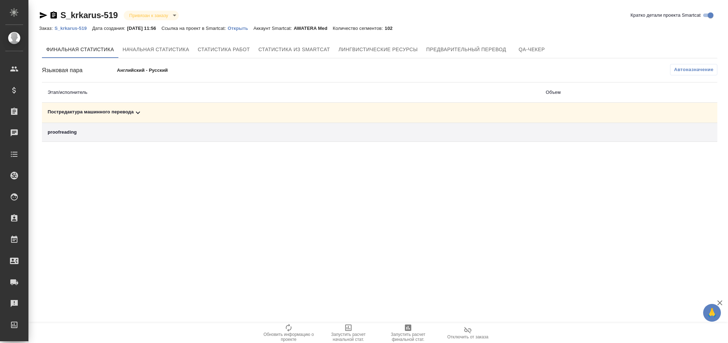
click at [155, 114] on div "Постредактура машинного перевода" at bounding box center [291, 112] width 487 height 9
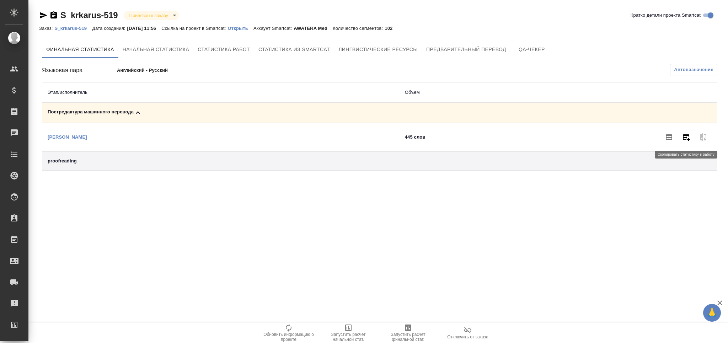
click at [689, 145] on button "button" at bounding box center [685, 137] width 17 height 17
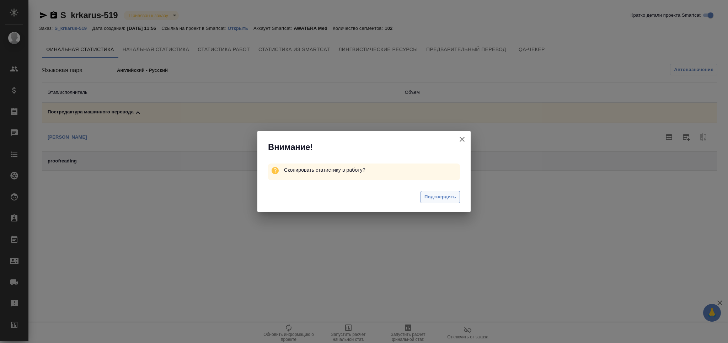
click at [459, 198] on button "Подтвердить" at bounding box center [440, 197] width 39 height 12
